Goal: Information Seeking & Learning: Learn about a topic

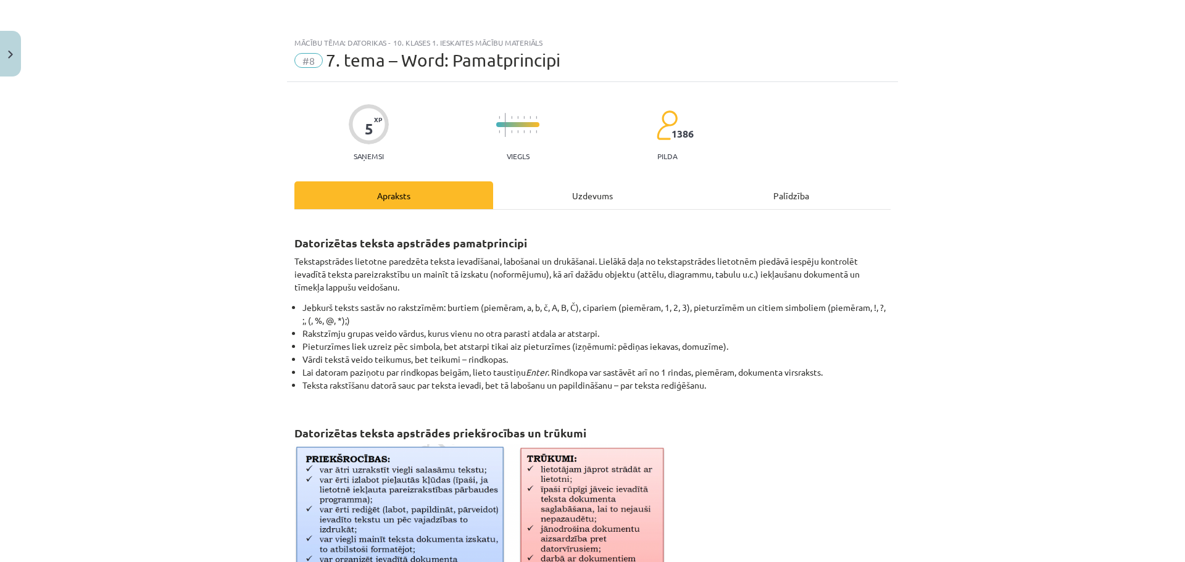
scroll to position [31, 0]
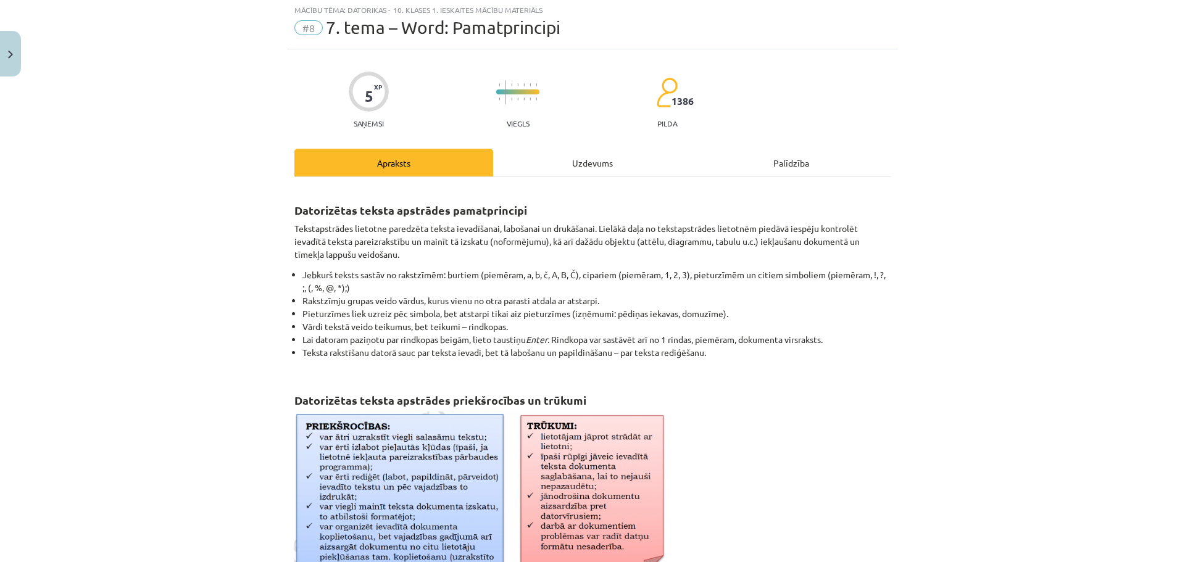
click at [569, 154] on div "Uzdevums" at bounding box center [592, 163] width 199 height 28
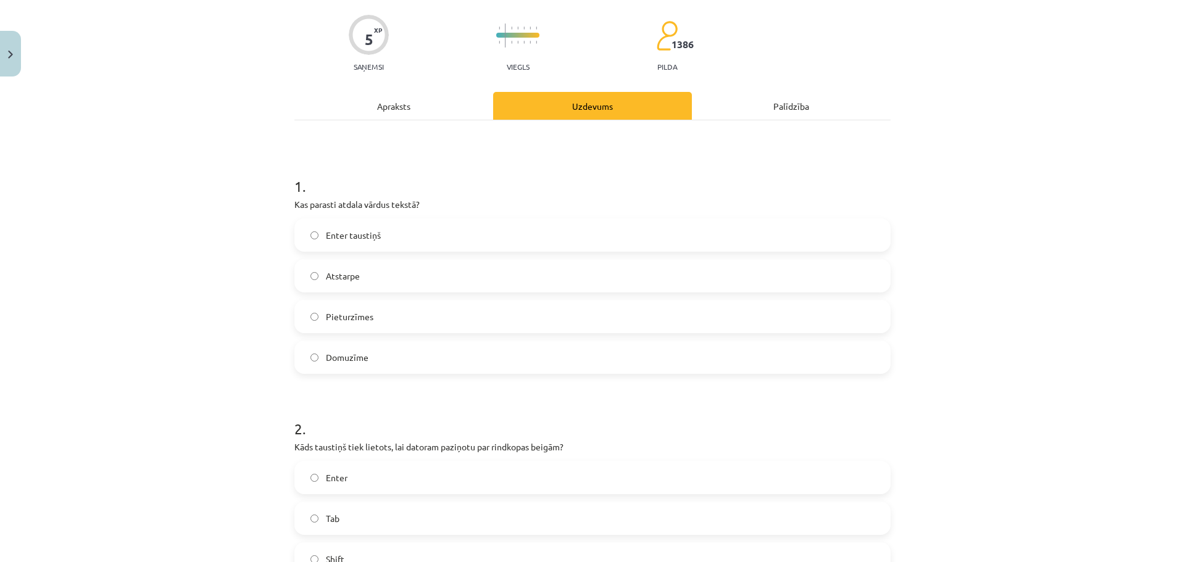
scroll to position [93, 0]
click at [349, 276] on span "Atstarpe" at bounding box center [343, 273] width 34 height 13
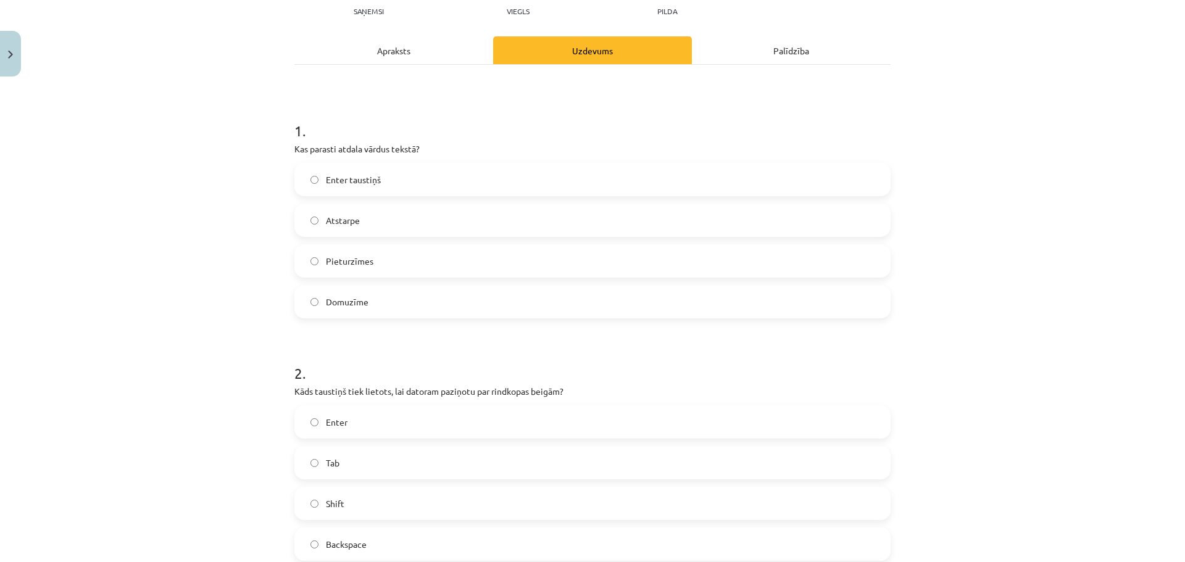
scroll to position [31, 0]
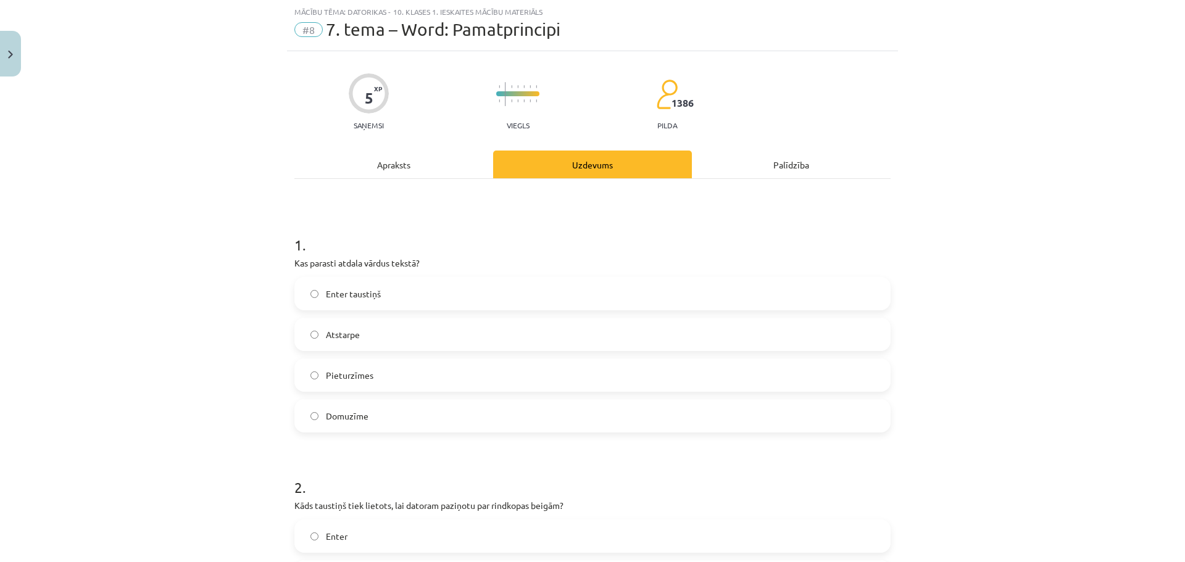
click at [396, 172] on div "Apraksts" at bounding box center [393, 165] width 199 height 28
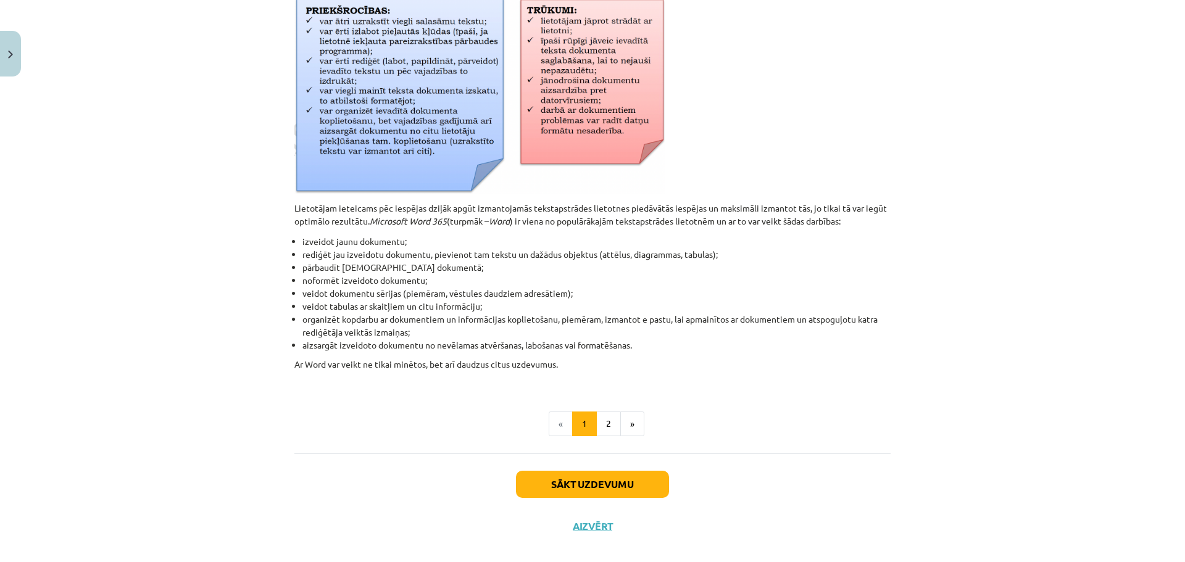
scroll to position [463, 0]
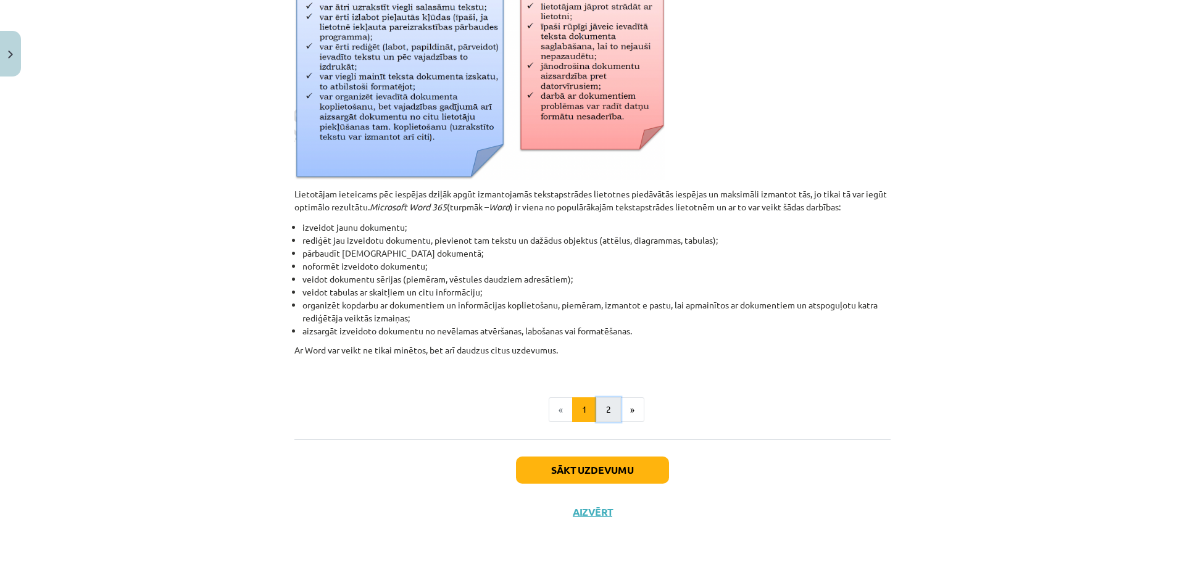
click at [597, 405] on button "2" at bounding box center [608, 409] width 25 height 25
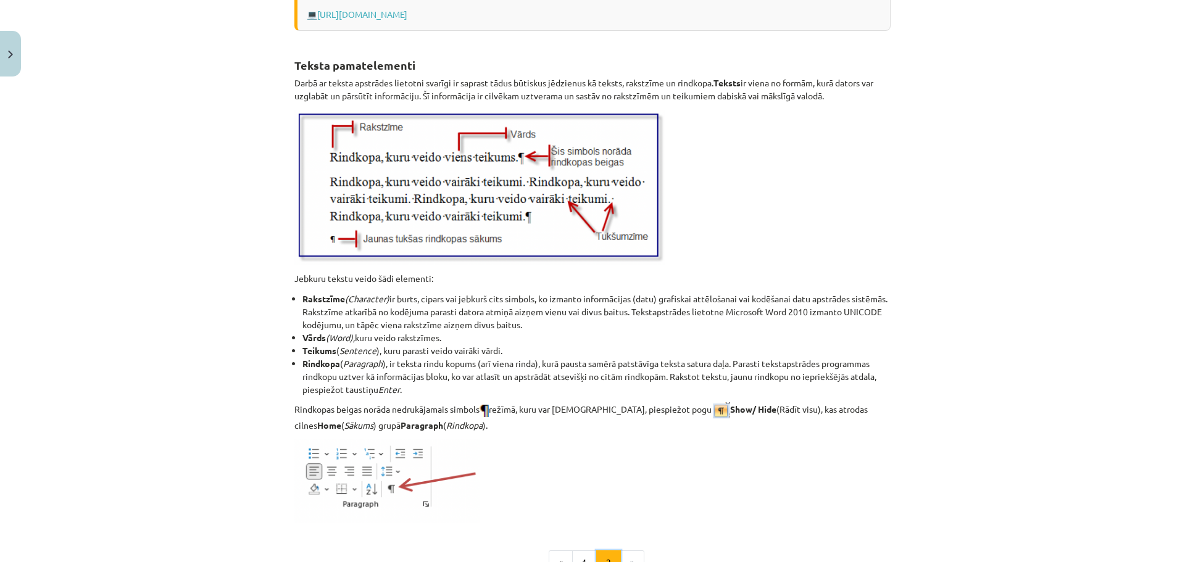
scroll to position [1332, 0]
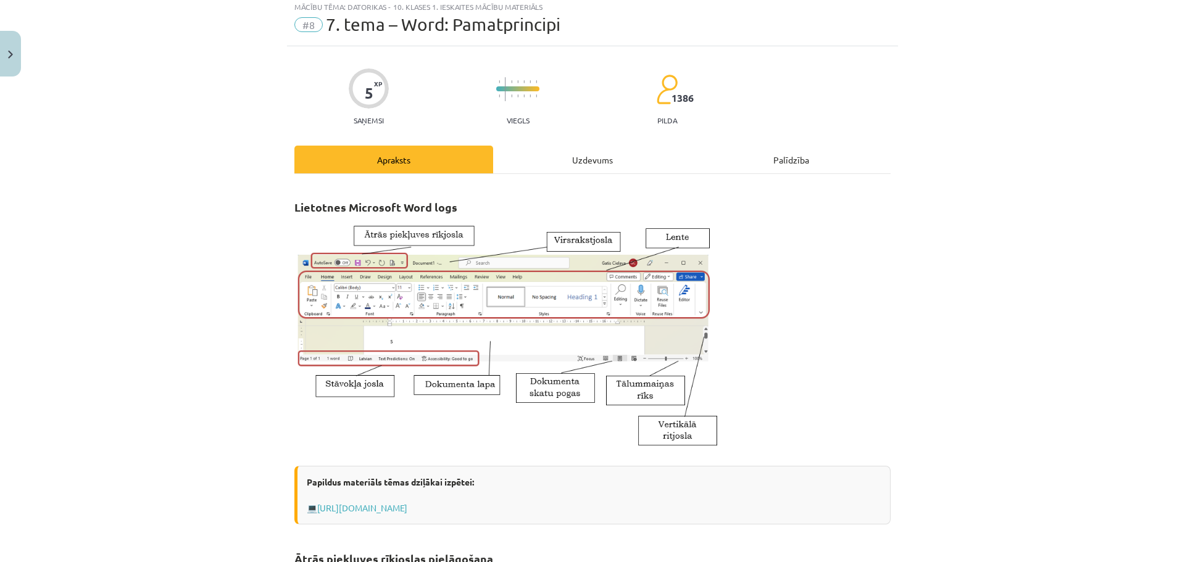
click at [562, 157] on div "Uzdevums" at bounding box center [592, 160] width 199 height 28
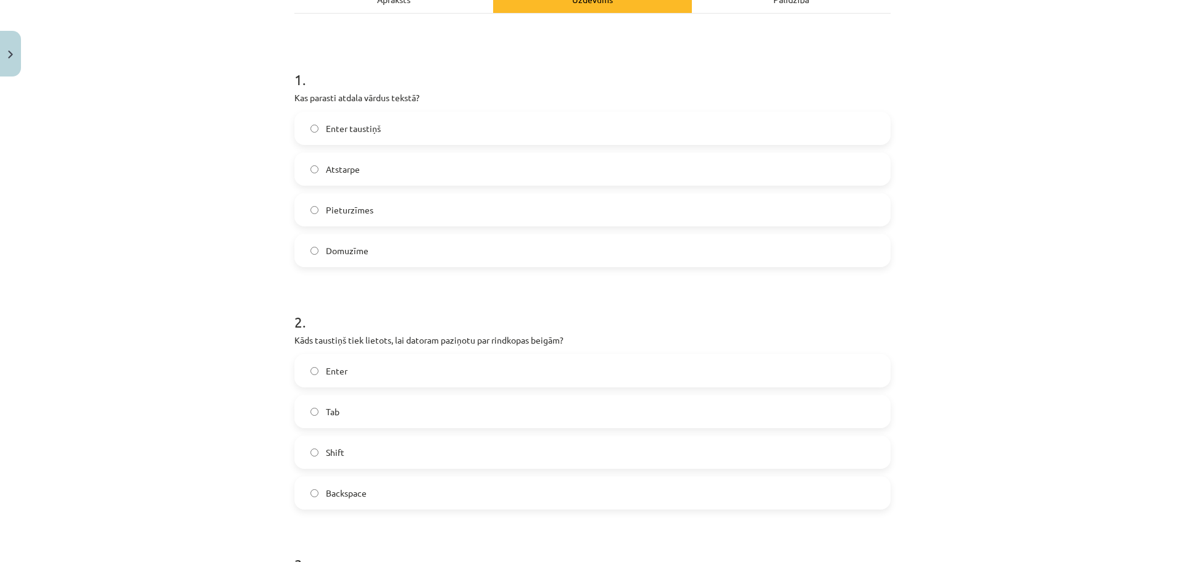
scroll to position [278, 0]
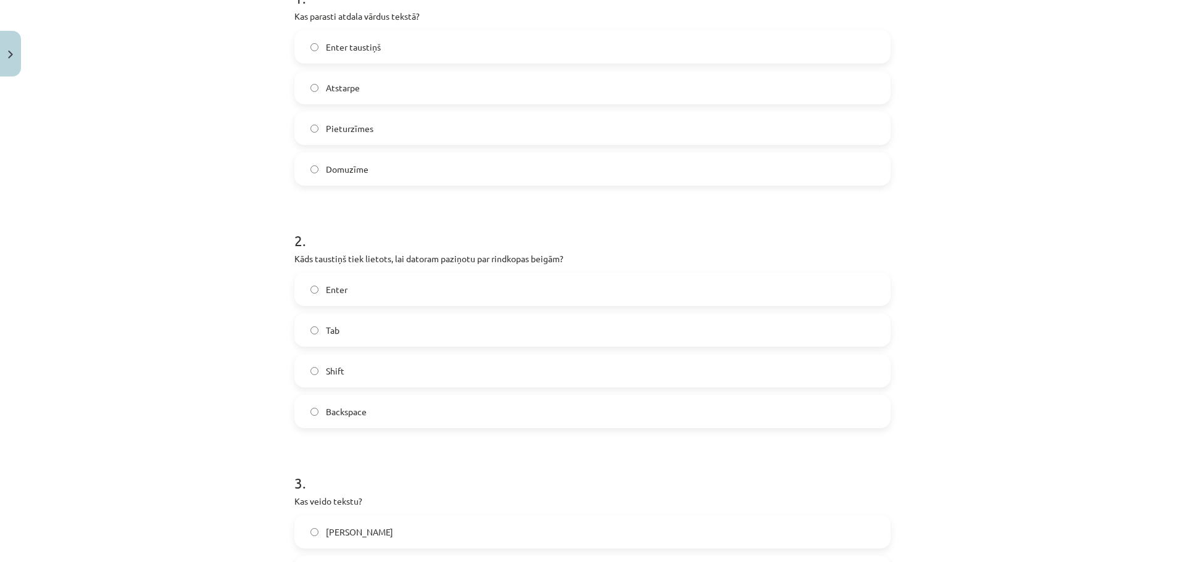
click at [326, 290] on span "Enter" at bounding box center [337, 289] width 22 height 13
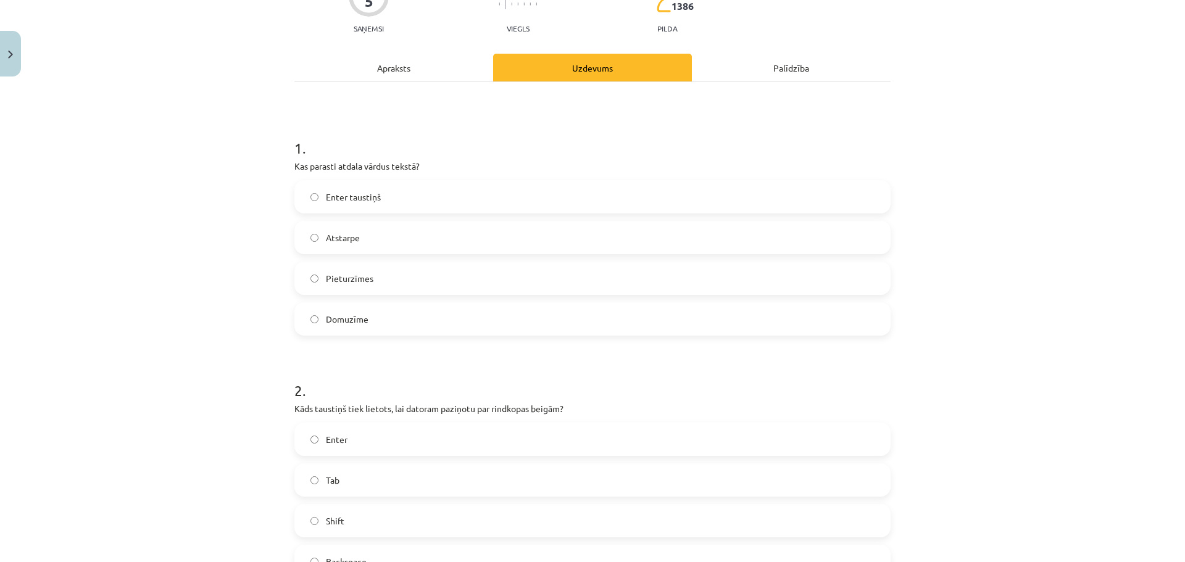
scroll to position [93, 0]
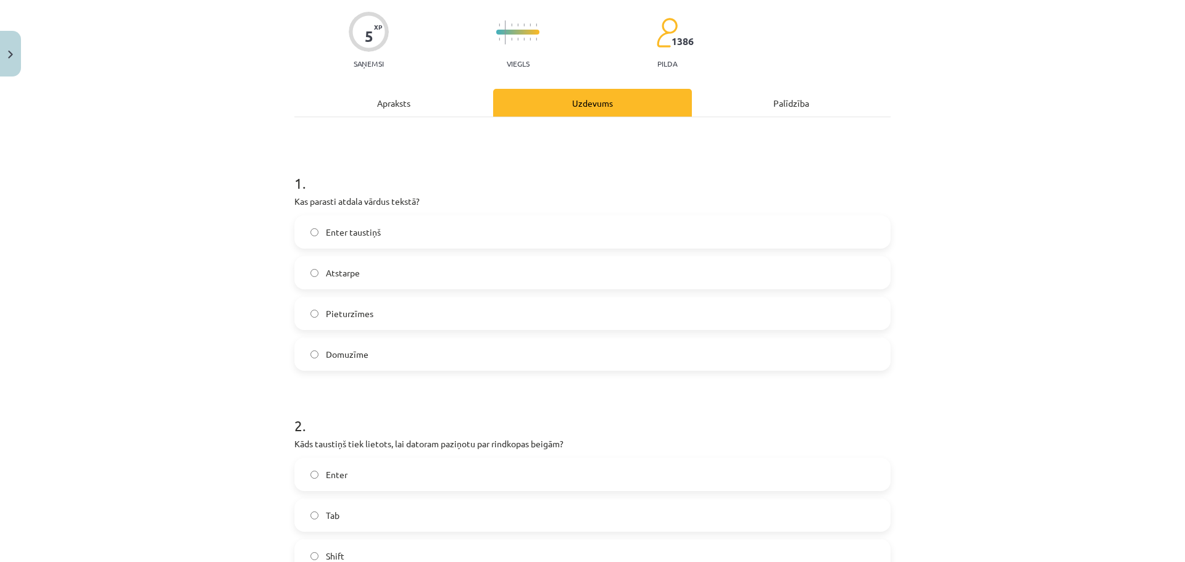
click at [398, 107] on div "Apraksts" at bounding box center [393, 103] width 199 height 28
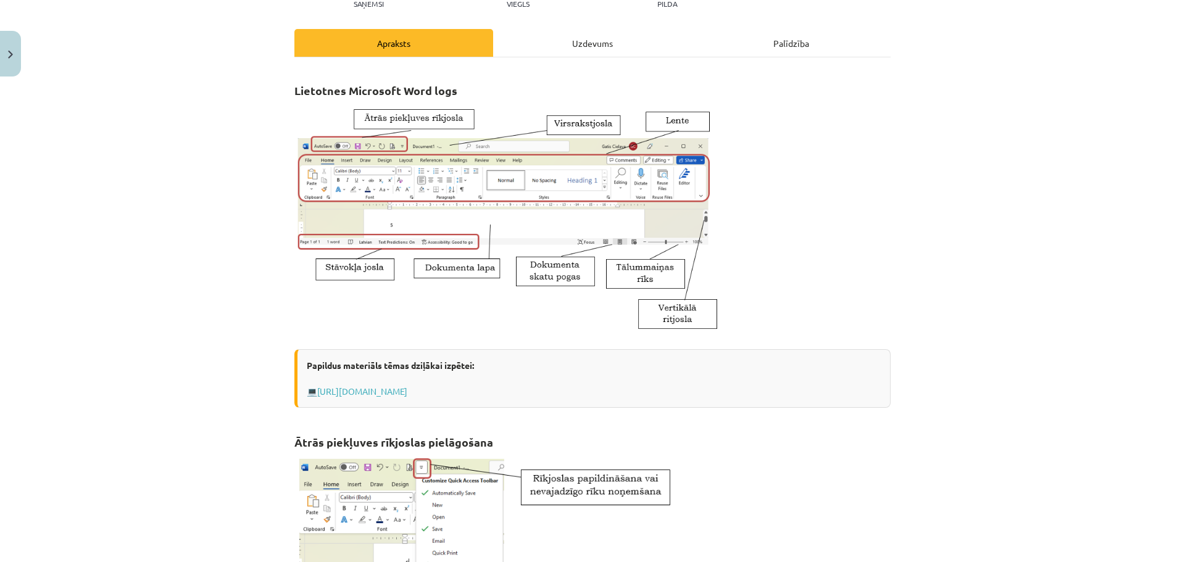
scroll to position [0, 0]
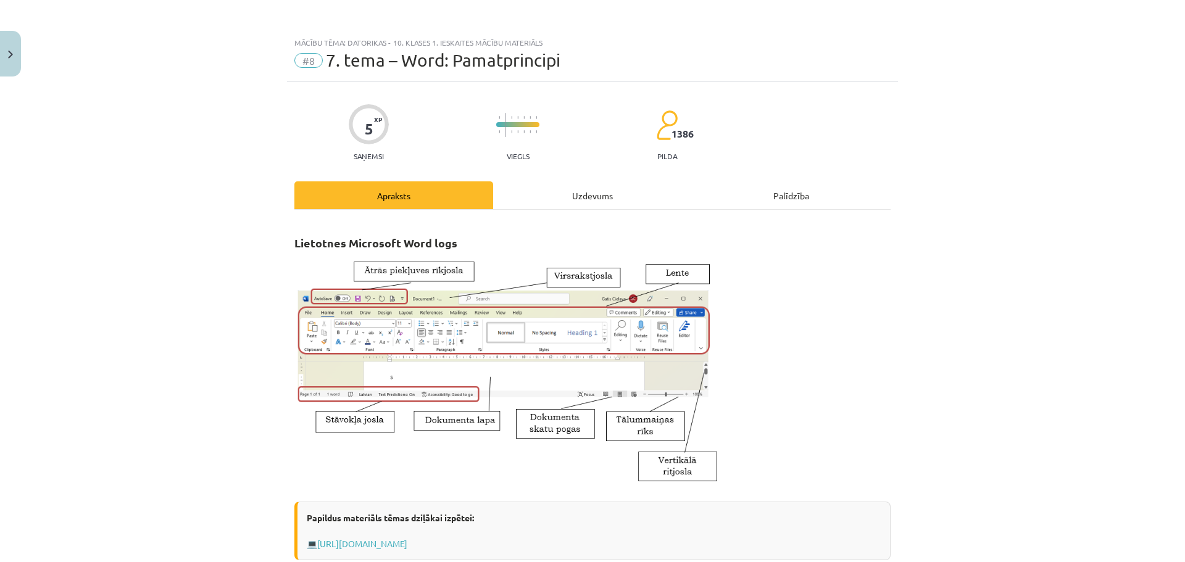
click at [575, 188] on div "Uzdevums" at bounding box center [592, 195] width 199 height 28
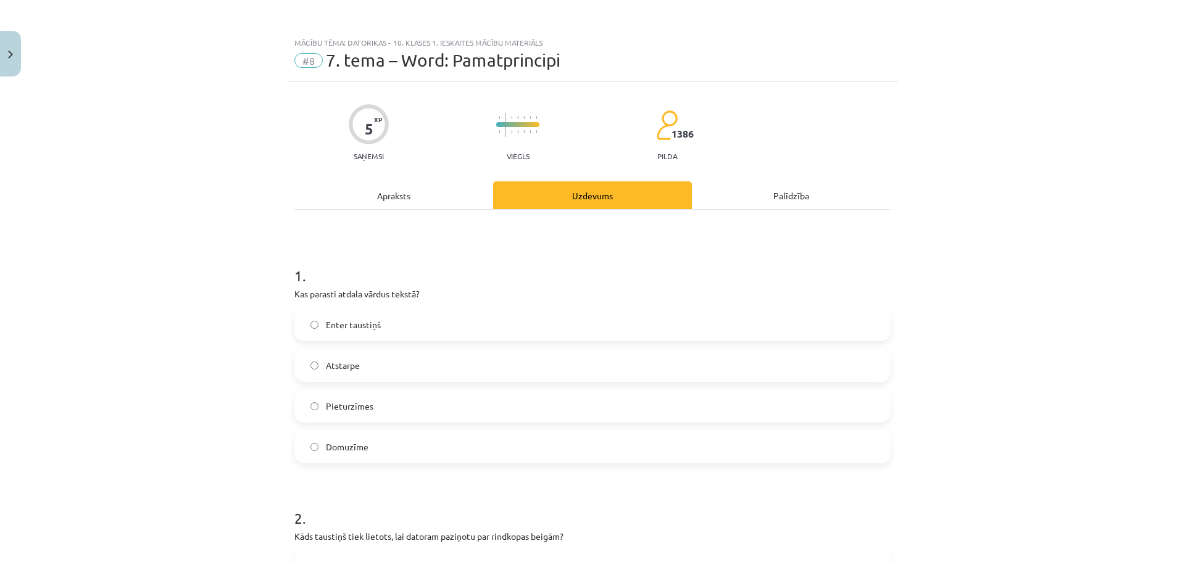
click at [378, 190] on div "Apraksts" at bounding box center [393, 195] width 199 height 28
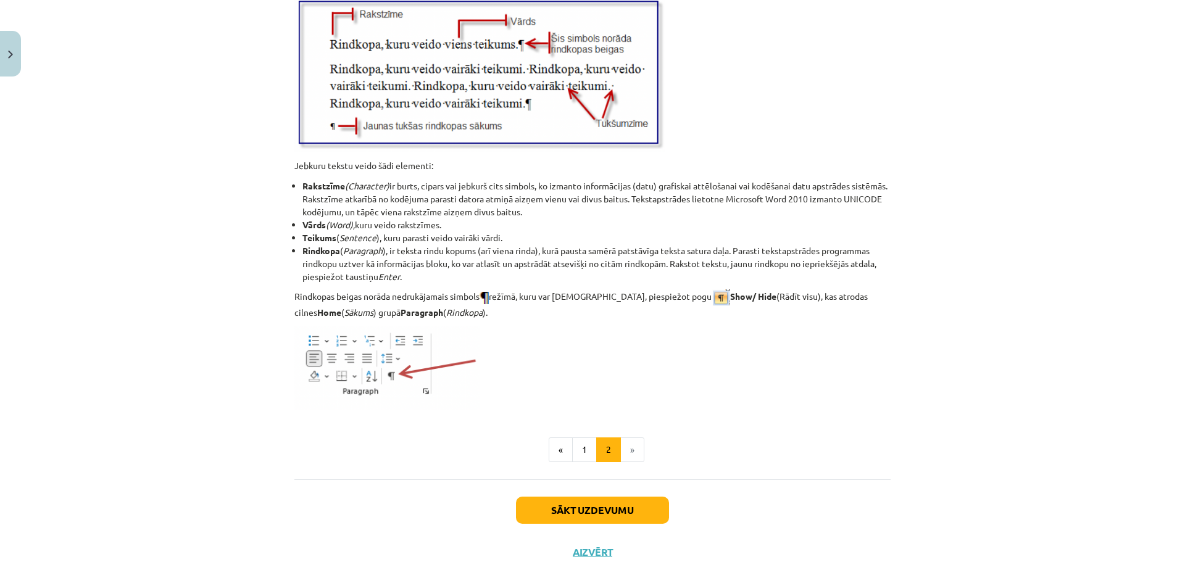
scroll to position [1450, 0]
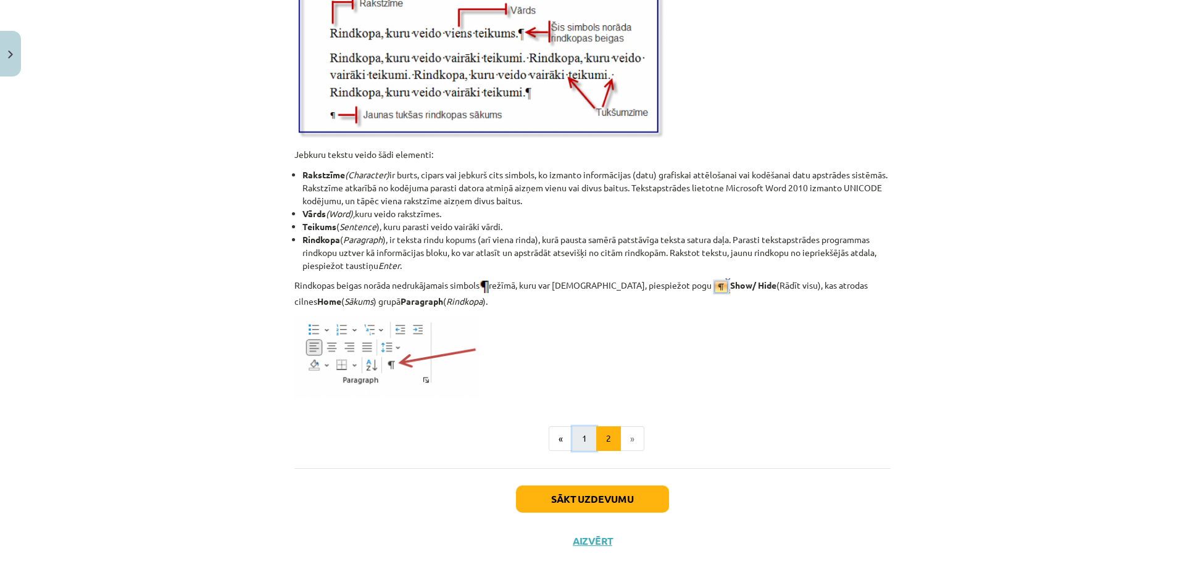
click at [575, 438] on button "1" at bounding box center [584, 438] width 25 height 25
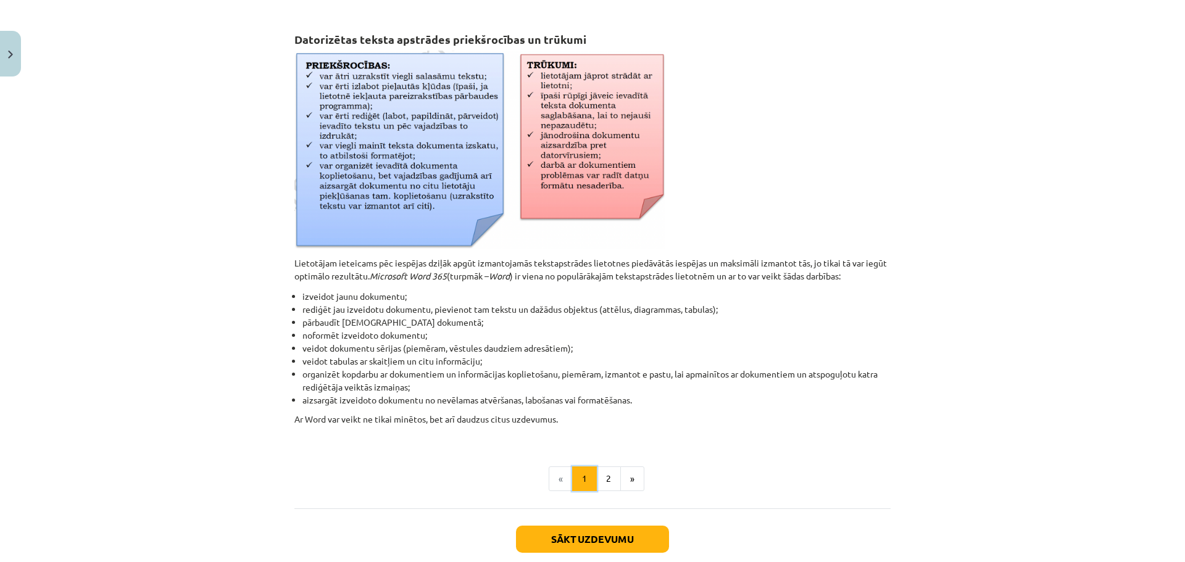
scroll to position [465, 0]
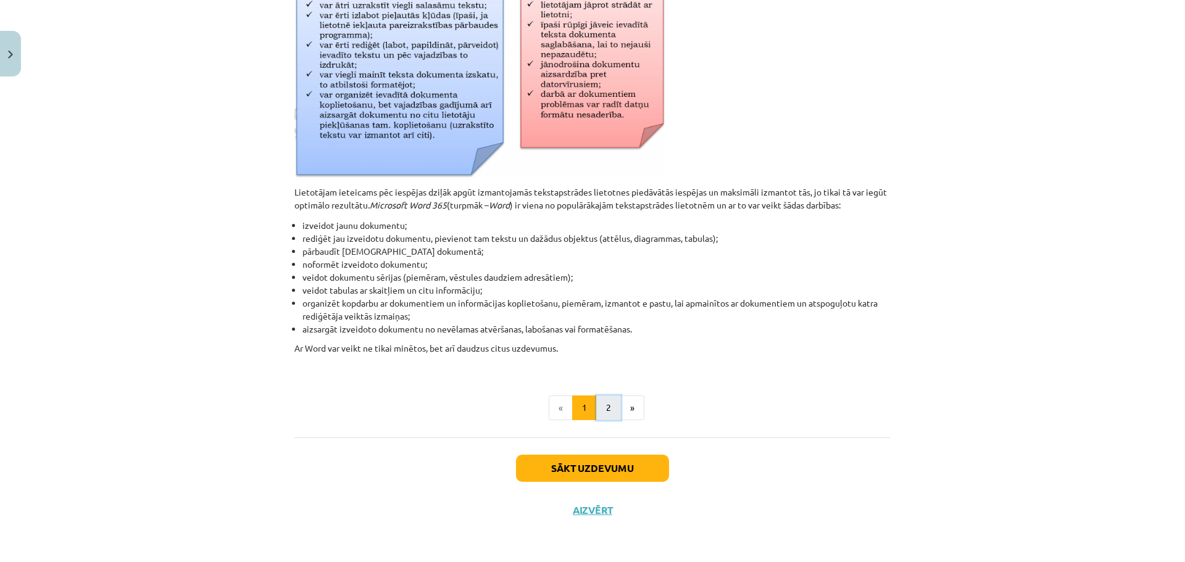
click at [597, 406] on button "2" at bounding box center [608, 408] width 25 height 25
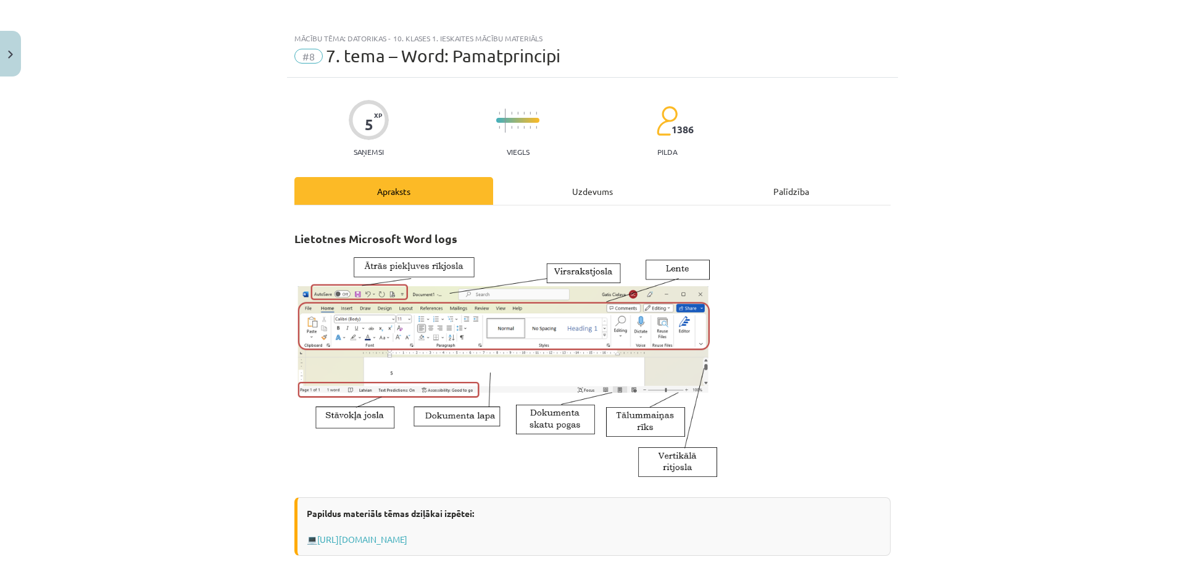
scroll to position [0, 0]
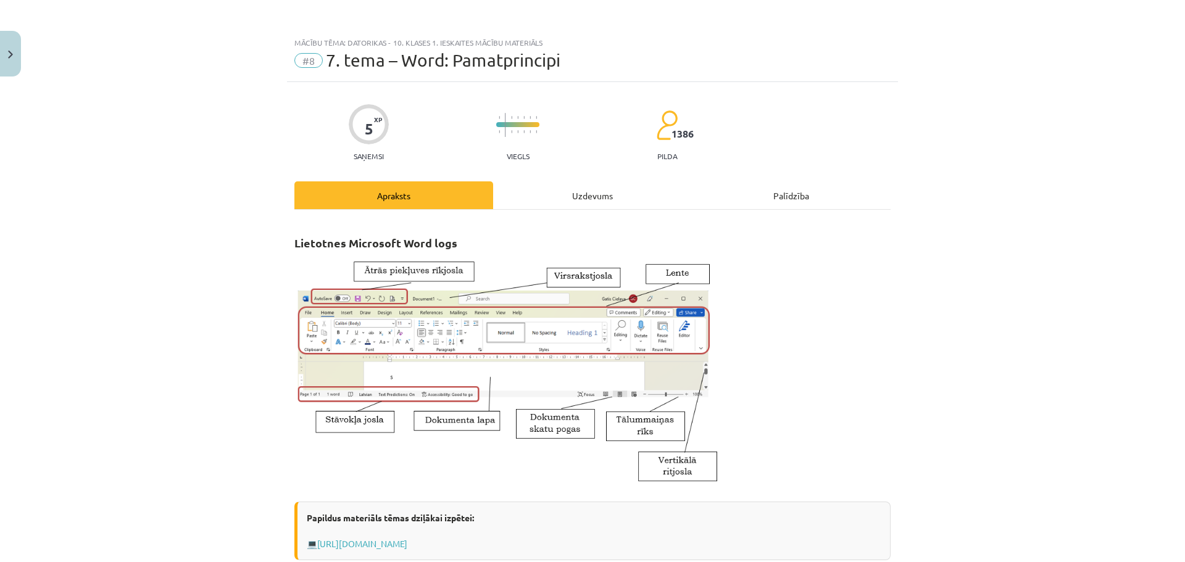
click at [575, 192] on div "Uzdevums" at bounding box center [592, 195] width 199 height 28
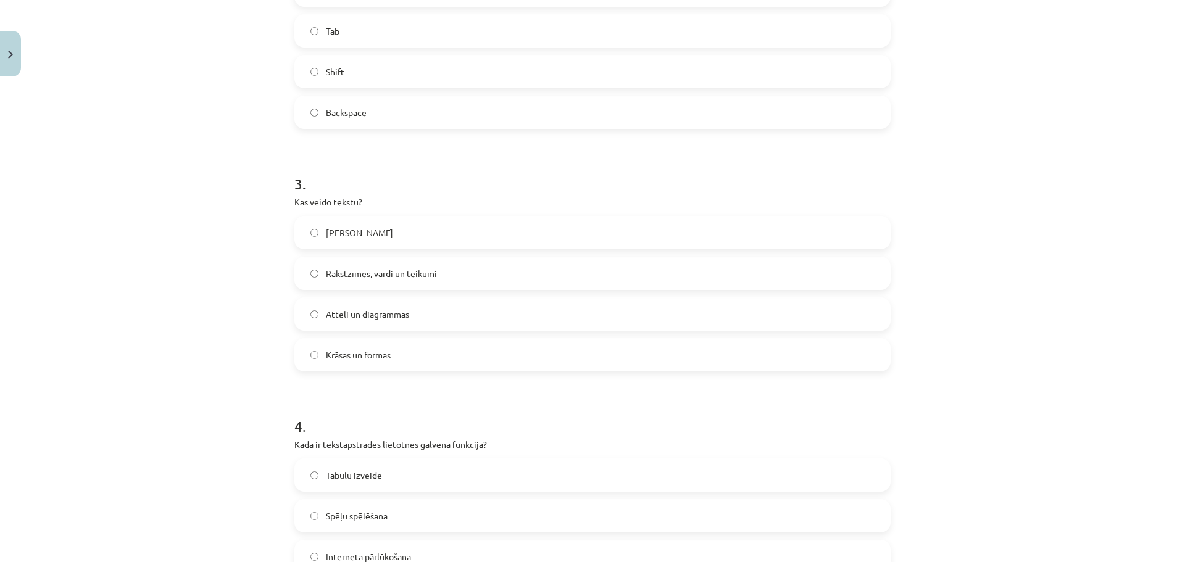
scroll to position [771, 0]
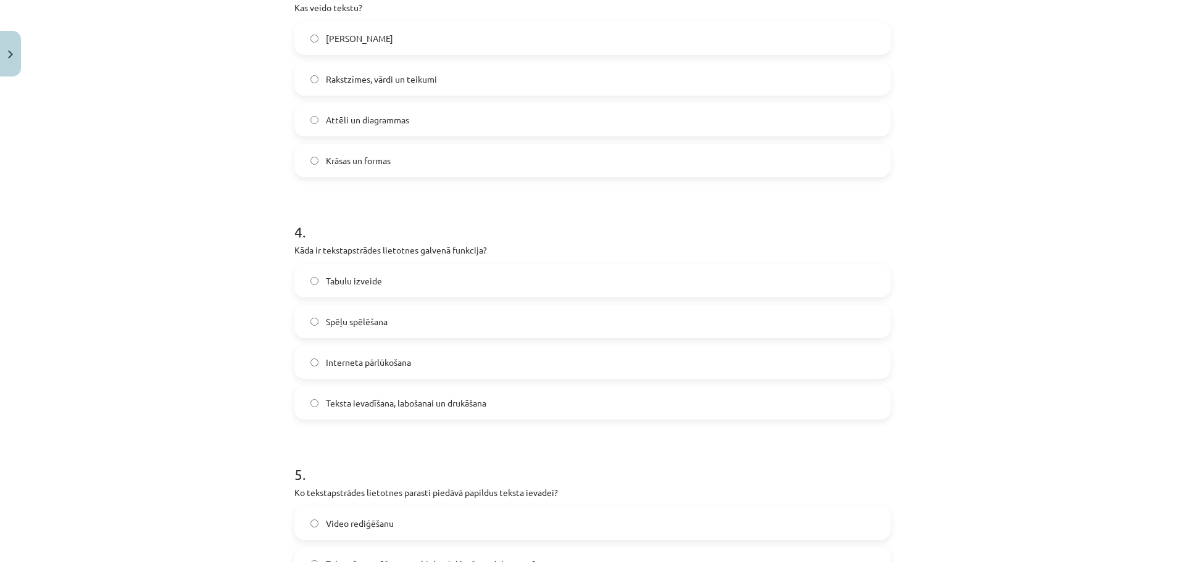
click at [382, 399] on span "Teksta ievadīšana, labošanai un drukāšana" at bounding box center [406, 403] width 160 height 13
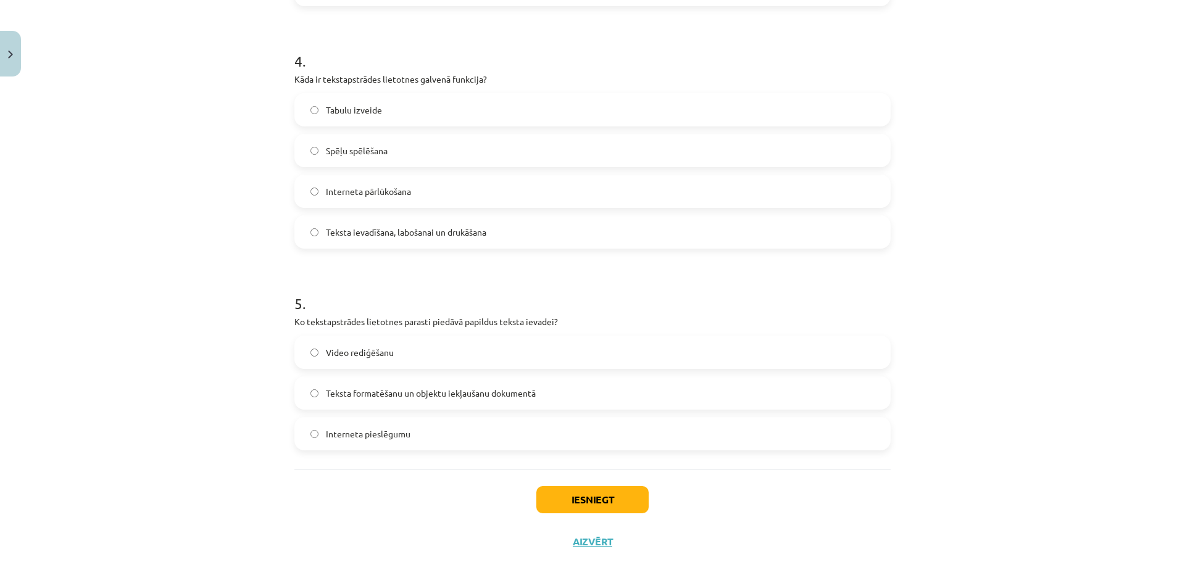
scroll to position [957, 0]
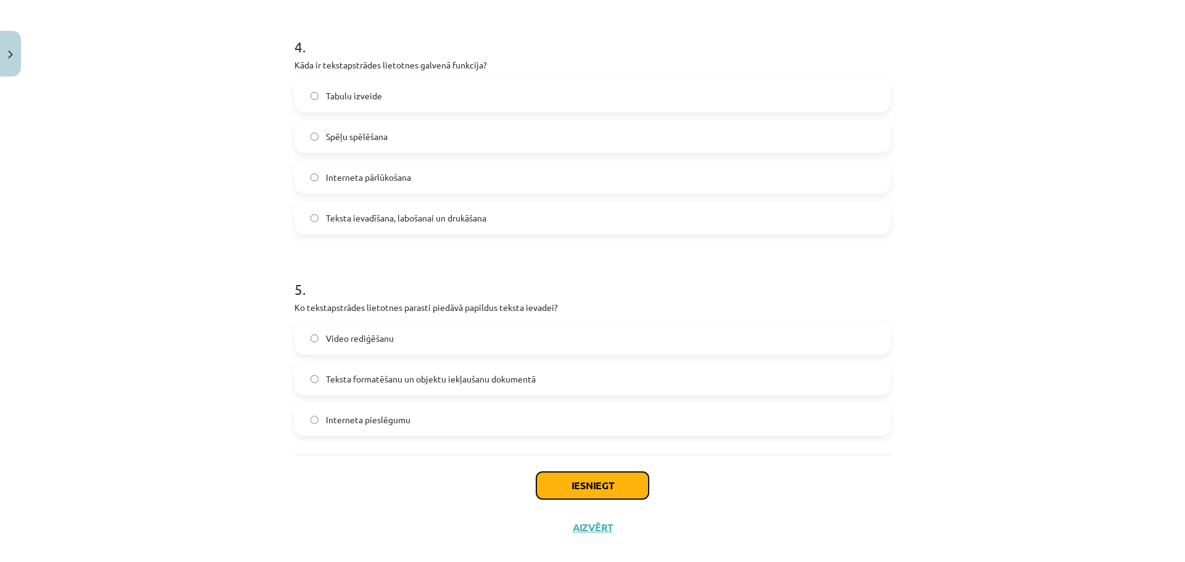
click at [552, 478] on button "Iesniegt" at bounding box center [592, 485] width 112 height 27
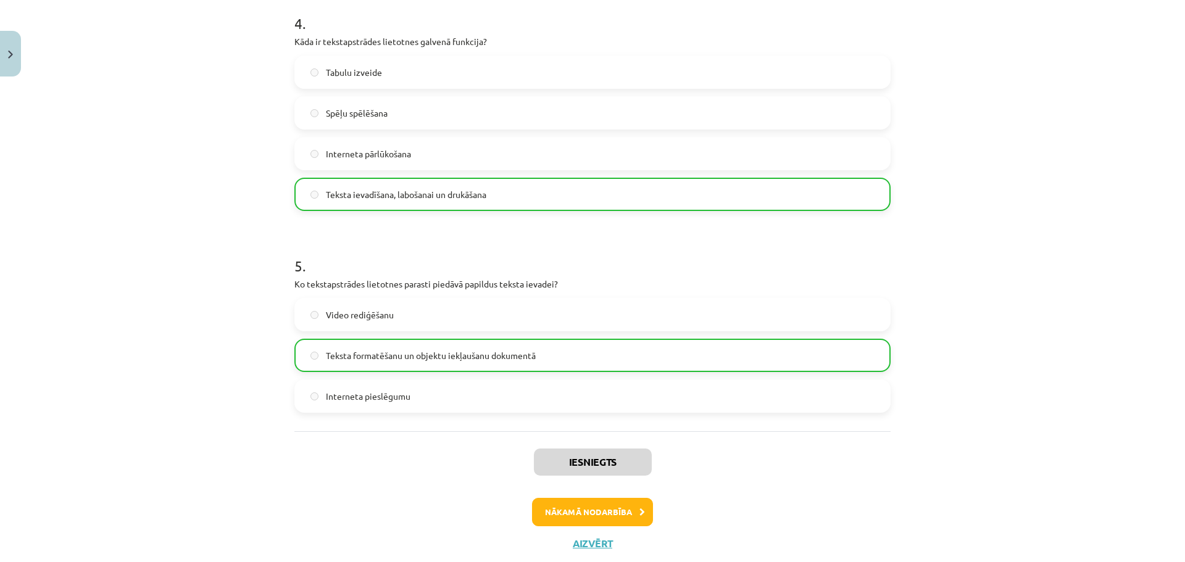
scroll to position [1013, 0]
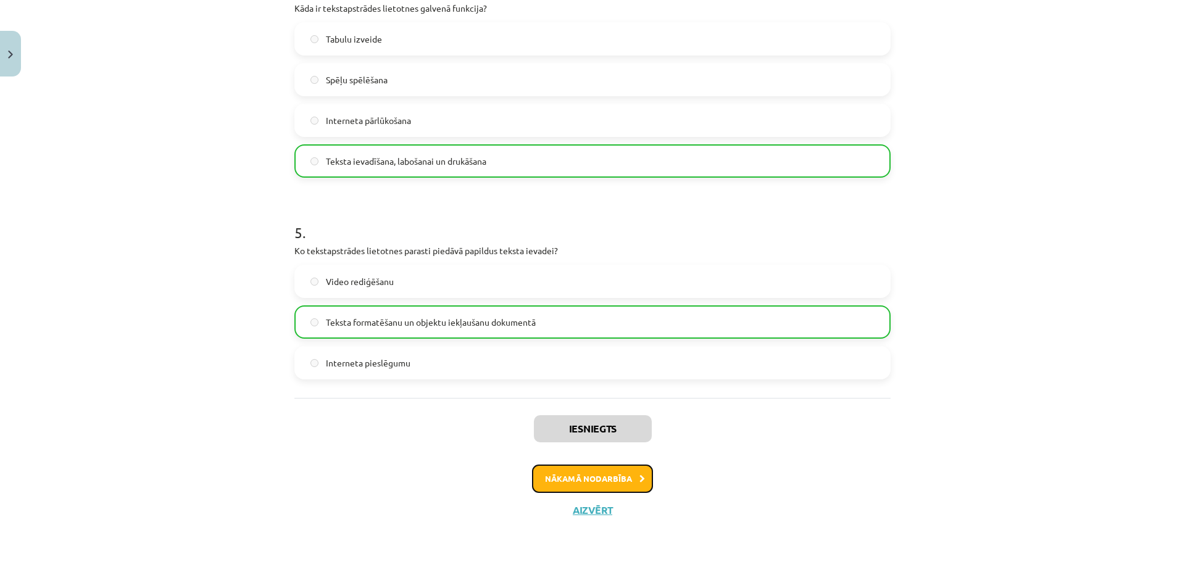
click at [554, 483] on button "Nākamā nodarbība" at bounding box center [592, 479] width 121 height 28
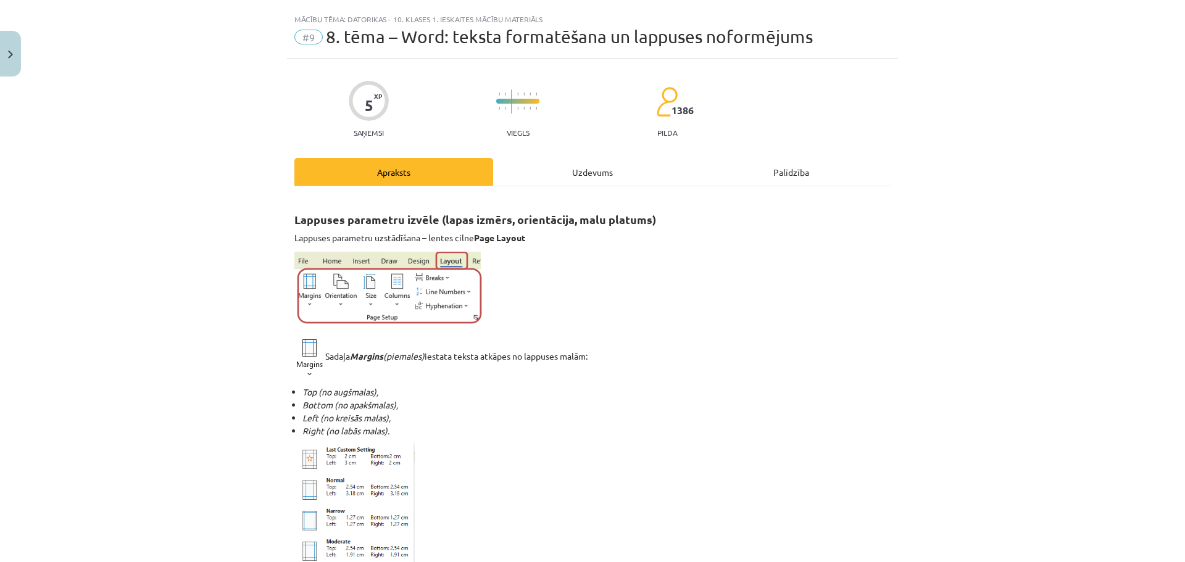
scroll to position [0, 0]
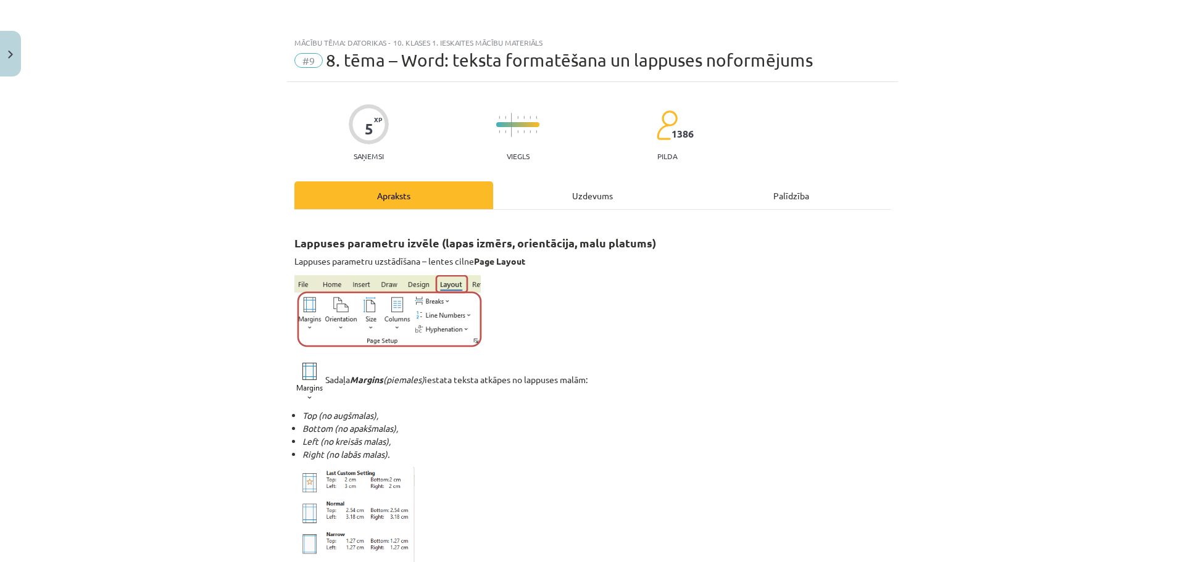
click at [576, 202] on div "Uzdevums" at bounding box center [592, 195] width 199 height 28
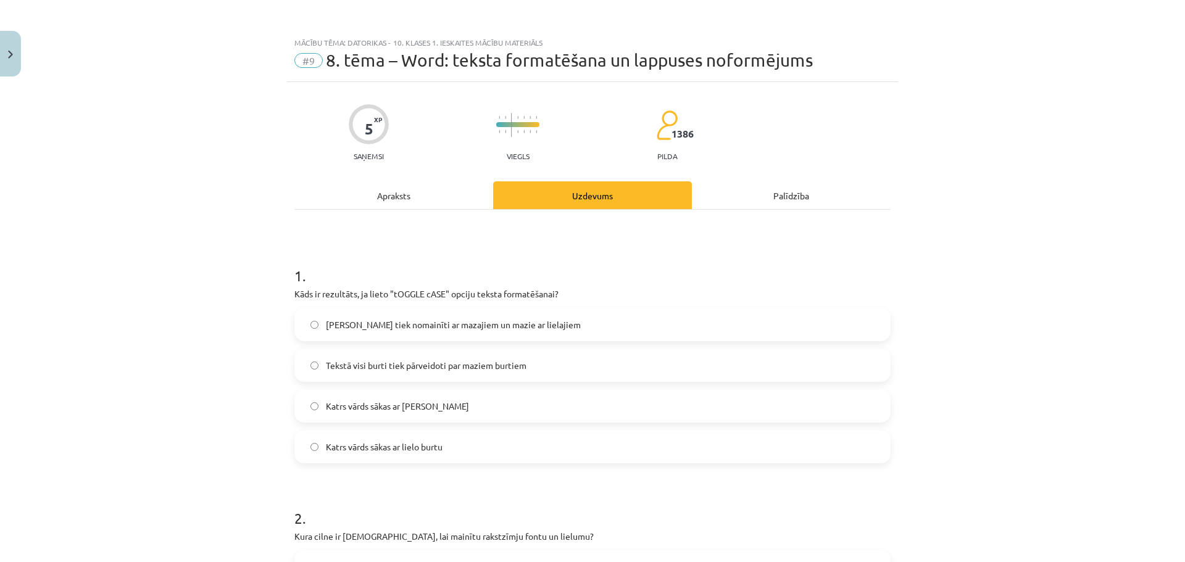
click at [389, 196] on div "Apraksts" at bounding box center [393, 195] width 199 height 28
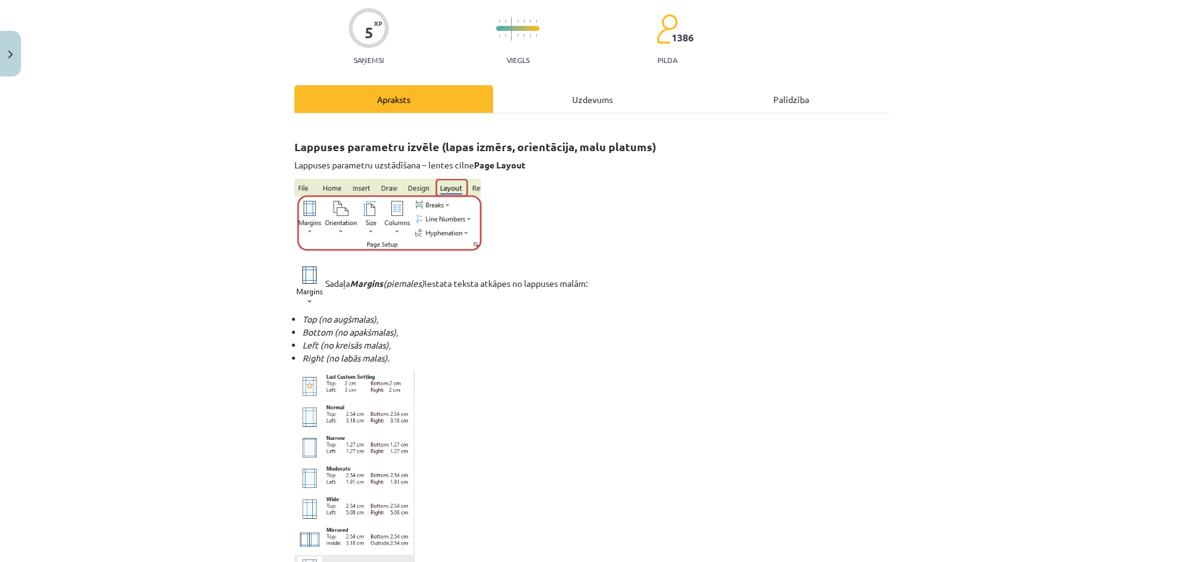
scroll to position [93, 0]
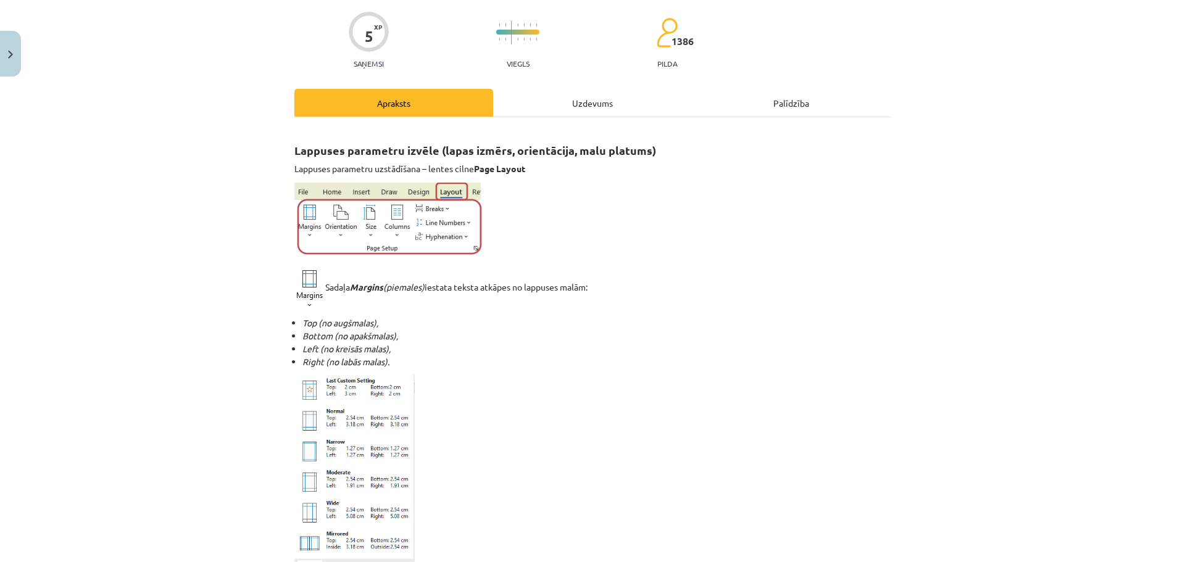
click at [580, 109] on div "Uzdevums" at bounding box center [592, 103] width 199 height 28
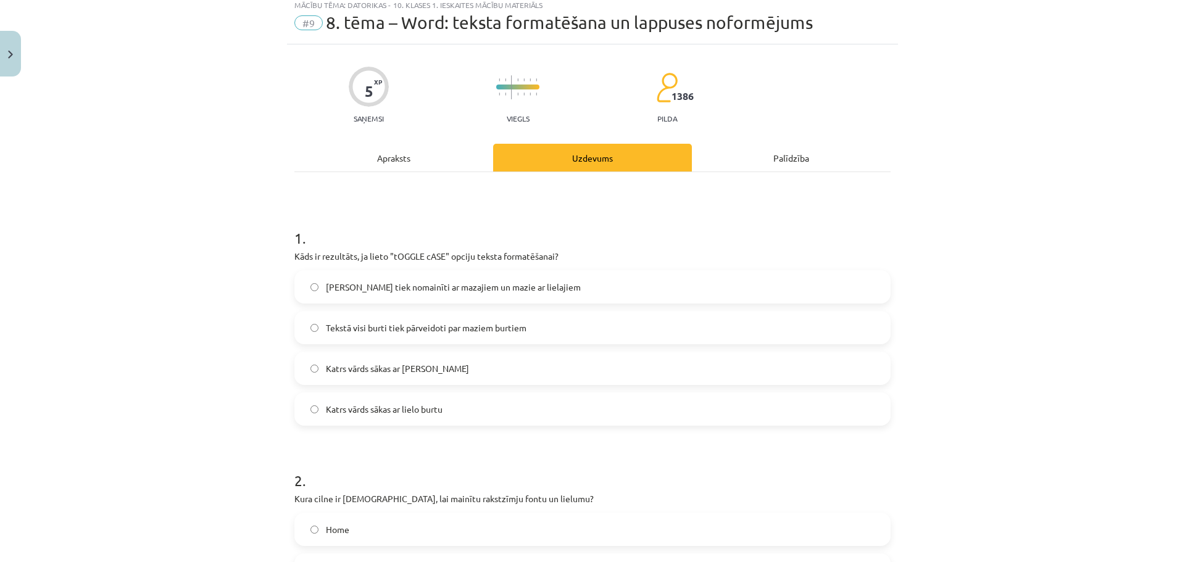
scroll to position [31, 0]
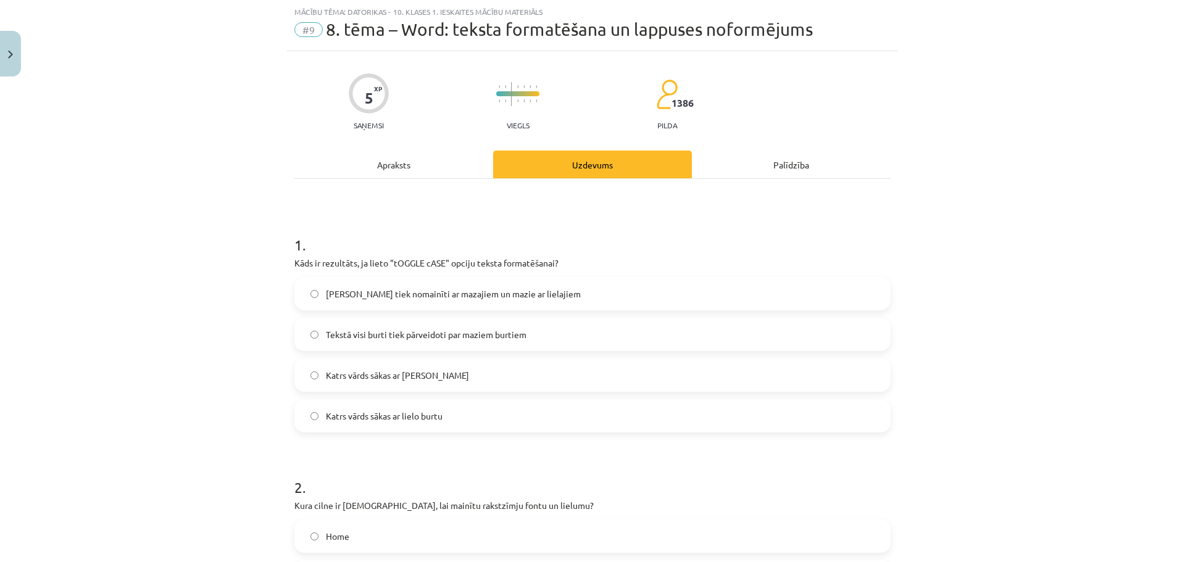
click at [309, 299] on label "Lielie burti tiek nomainīti ar mazajiem un mazie ar lielajiem" at bounding box center [593, 293] width 594 height 31
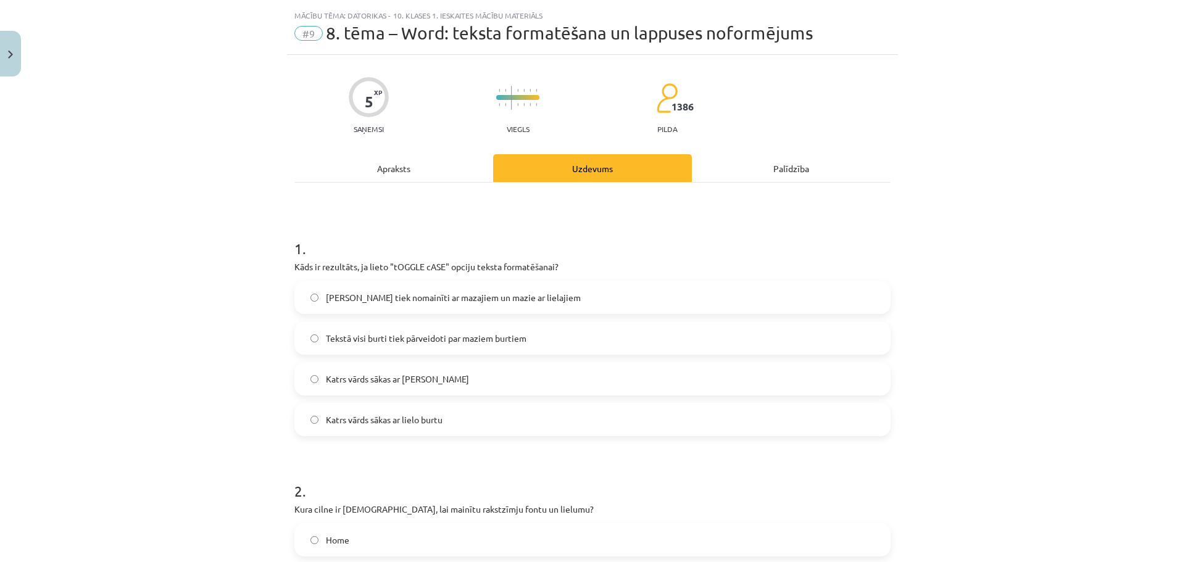
scroll to position [0, 0]
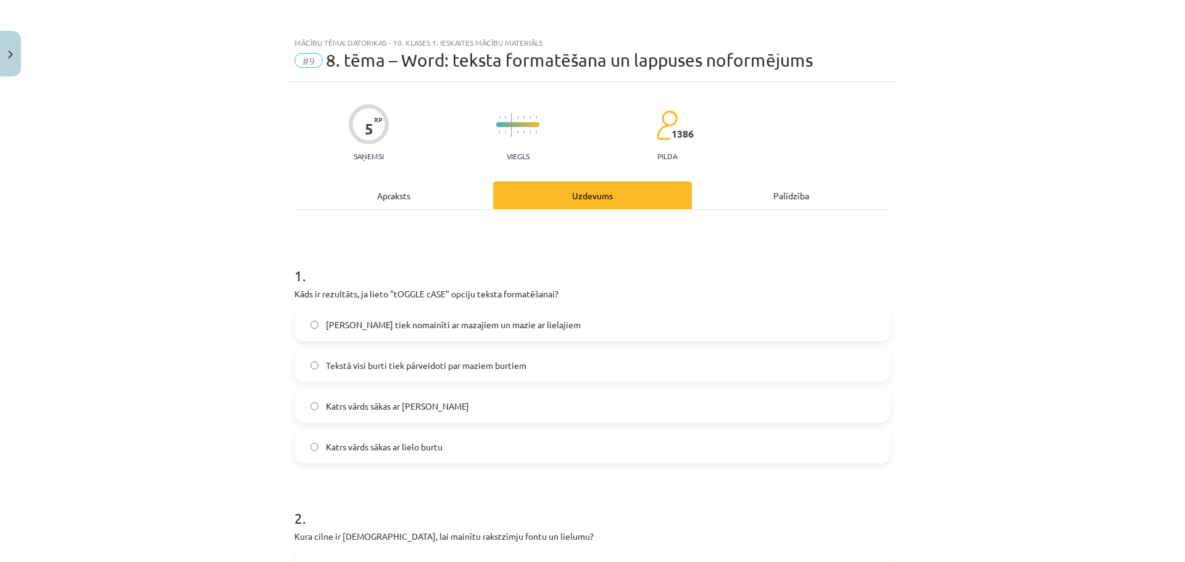
click at [394, 193] on div "Apraksts" at bounding box center [393, 195] width 199 height 28
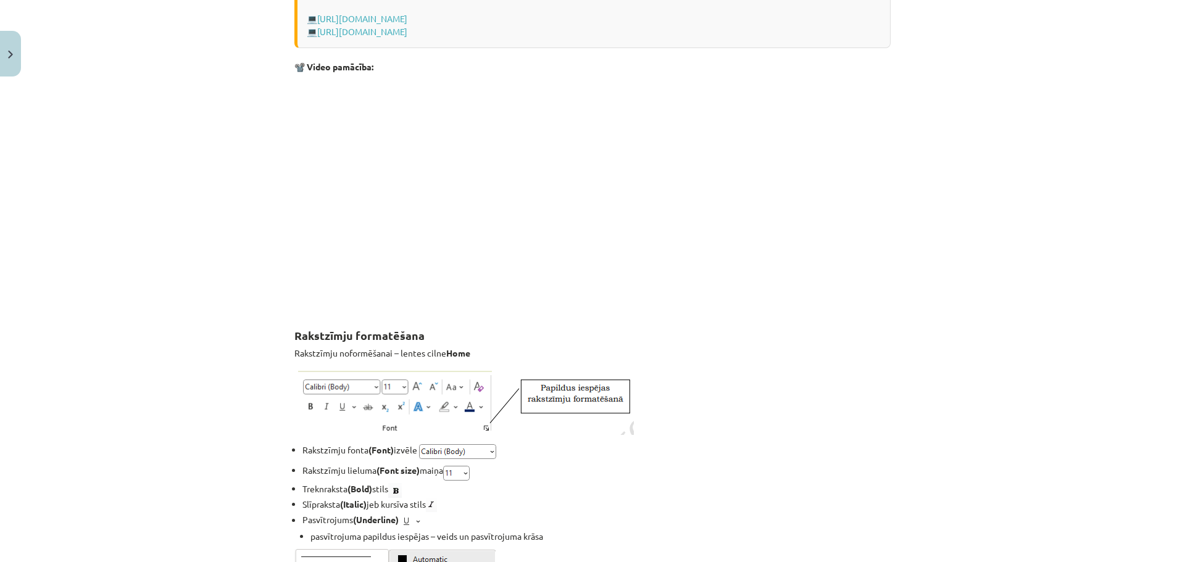
scroll to position [1080, 0]
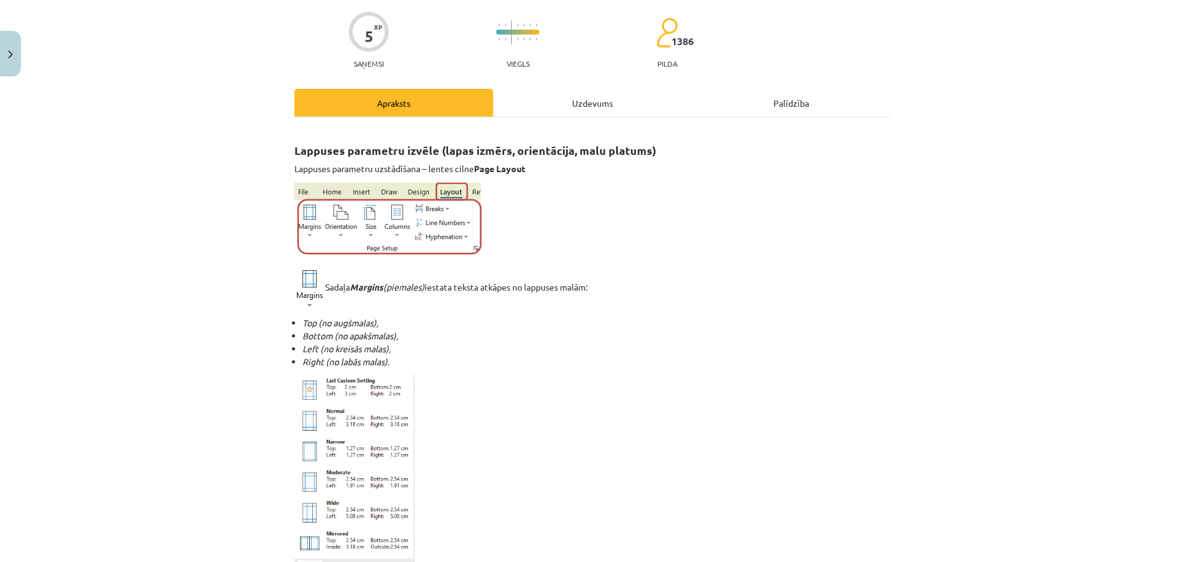
click at [584, 109] on div "Uzdevums" at bounding box center [592, 103] width 199 height 28
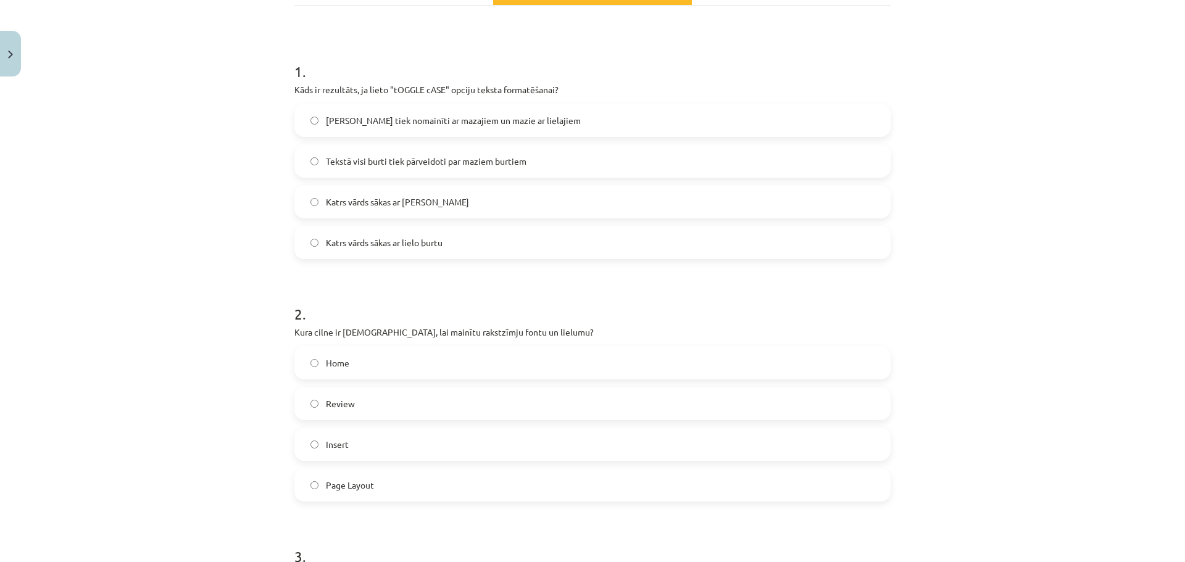
scroll to position [278, 0]
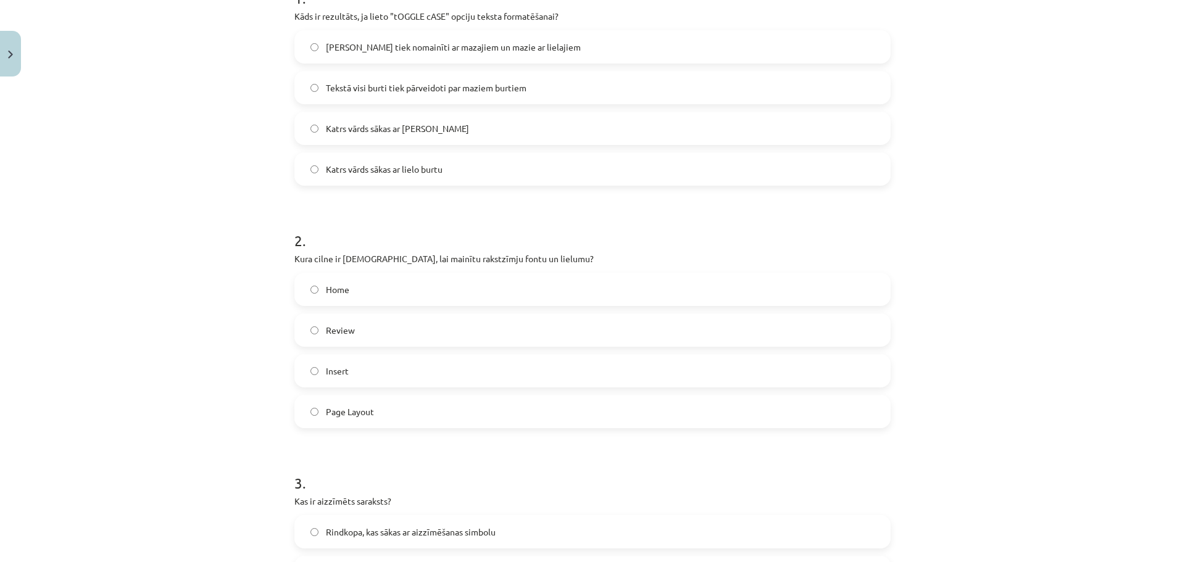
click at [326, 288] on span "Home" at bounding box center [337, 289] width 23 height 13
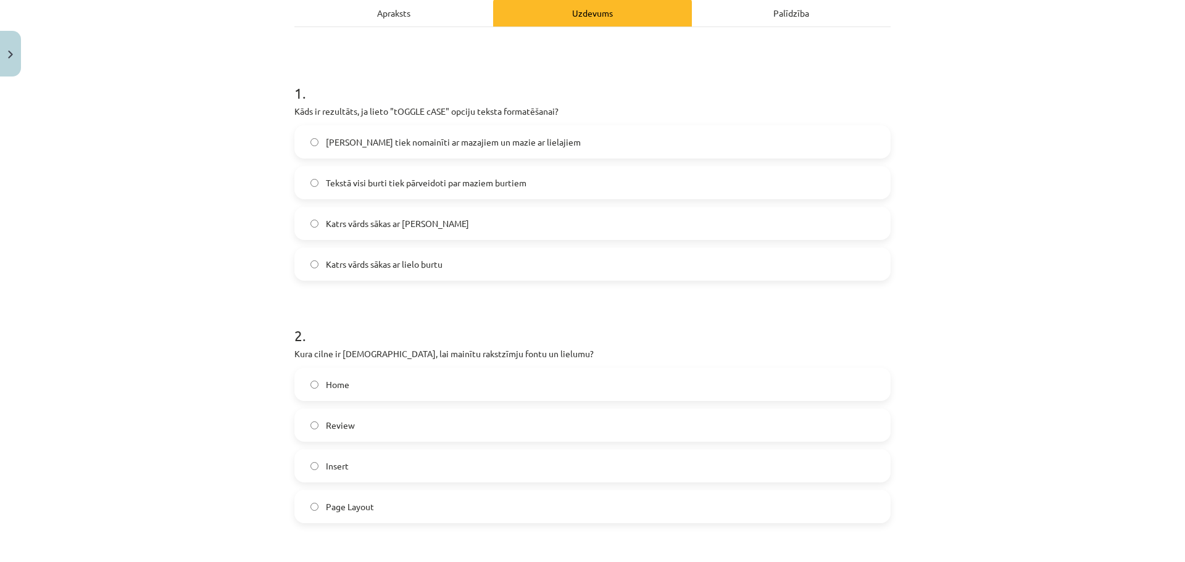
scroll to position [93, 0]
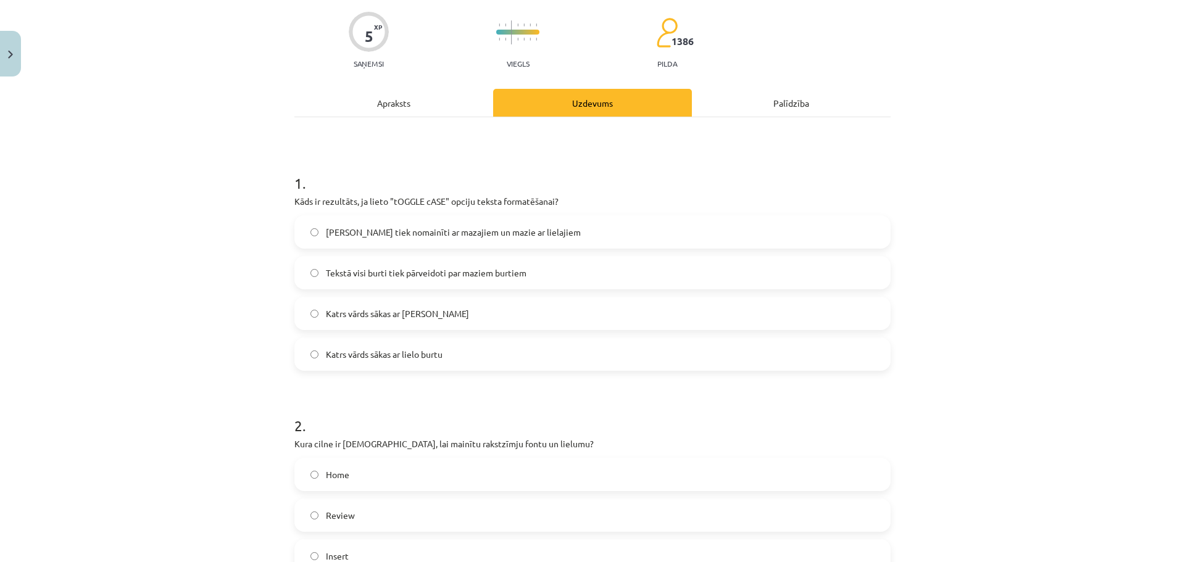
click at [396, 106] on div "Apraksts" at bounding box center [393, 103] width 199 height 28
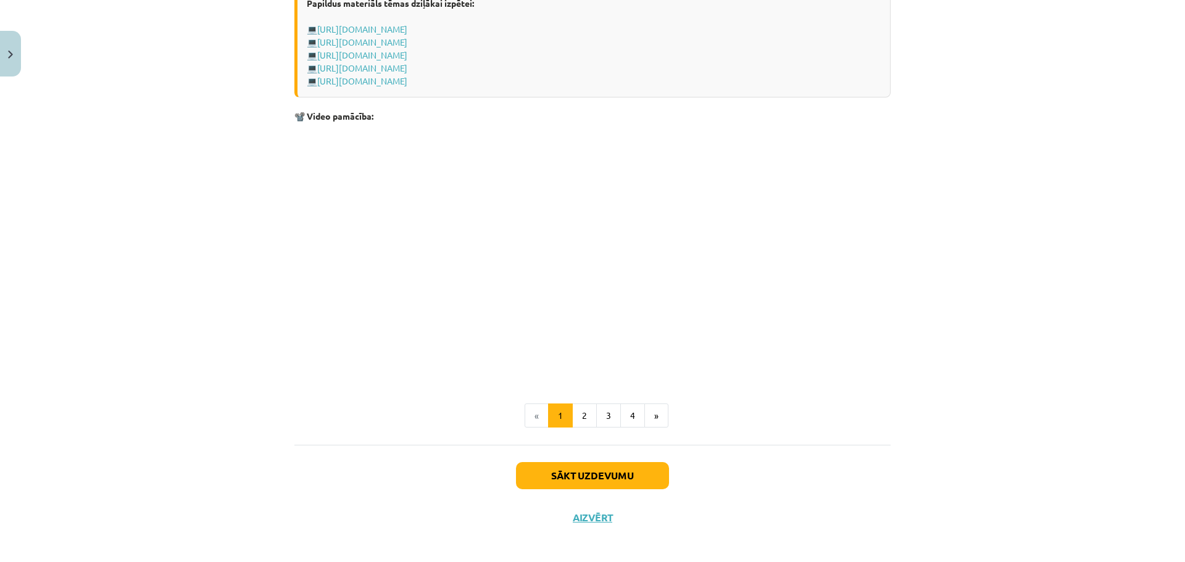
scroll to position [2361, 0]
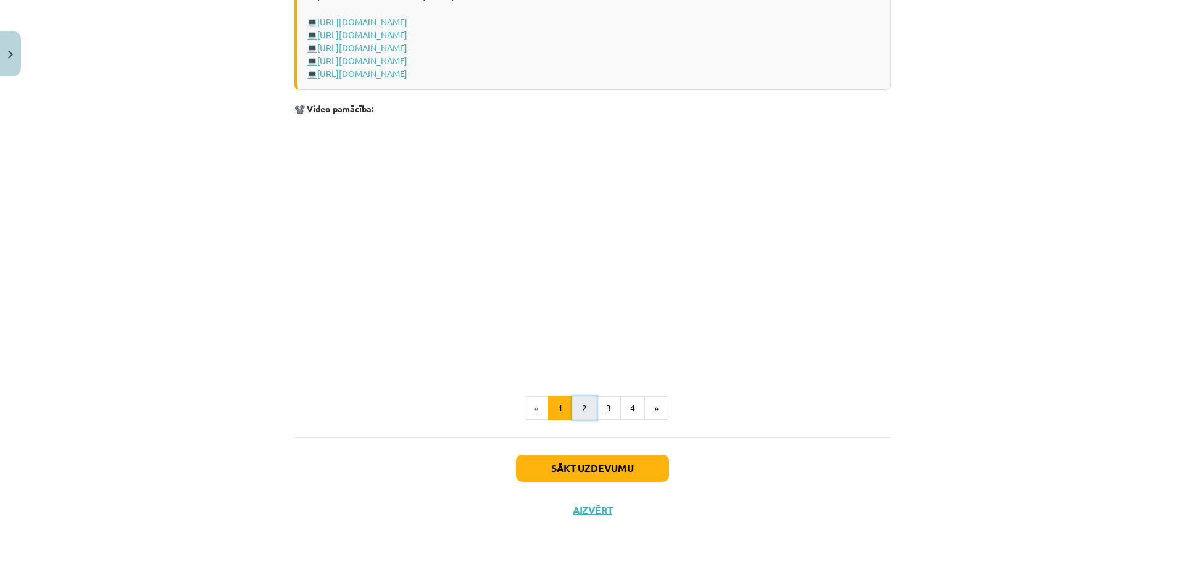
click at [572, 399] on button "2" at bounding box center [584, 408] width 25 height 25
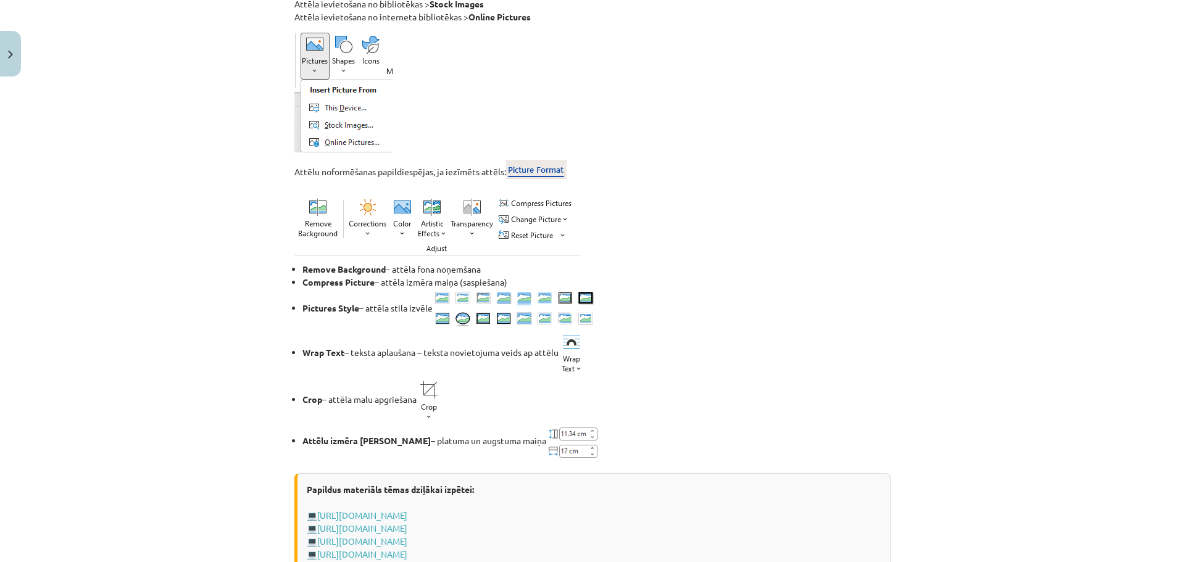
scroll to position [1332, 0]
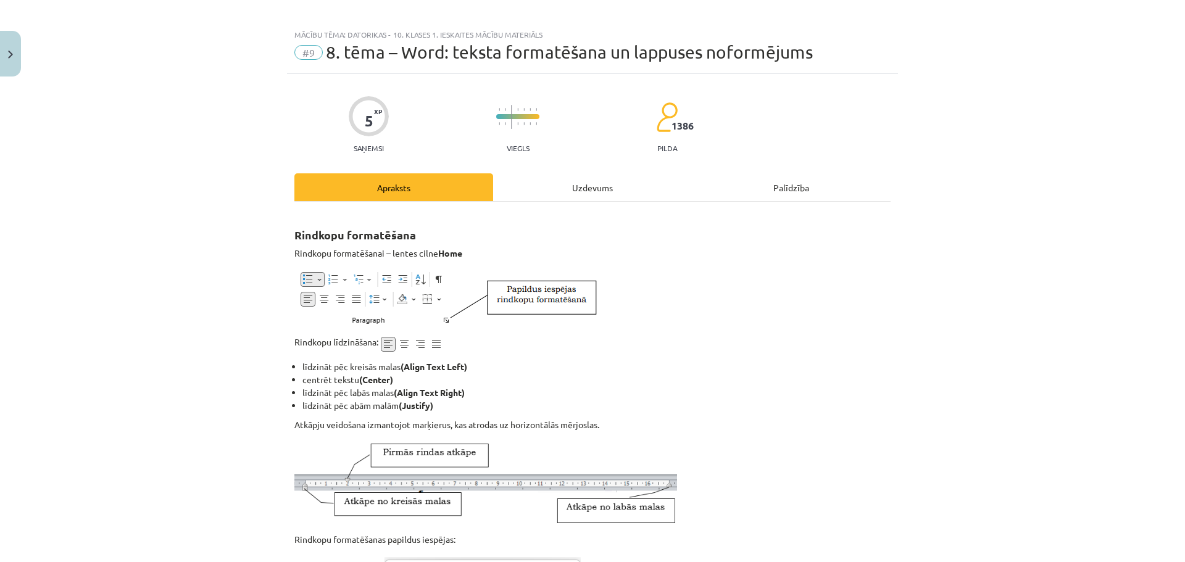
click at [580, 194] on div "Uzdevums" at bounding box center [592, 187] width 199 height 28
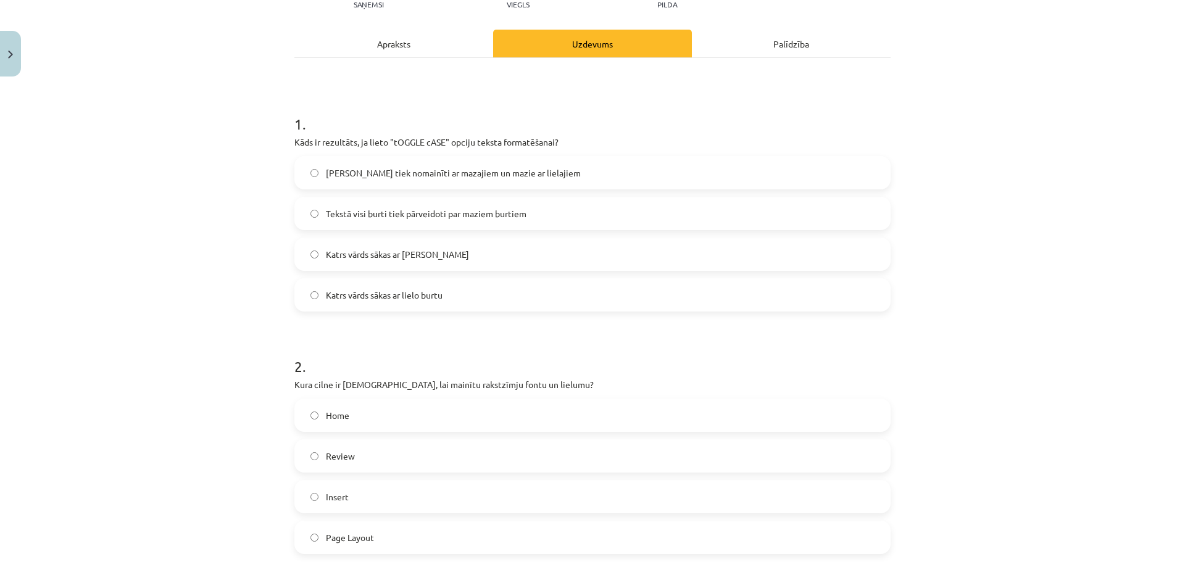
scroll to position [93, 0]
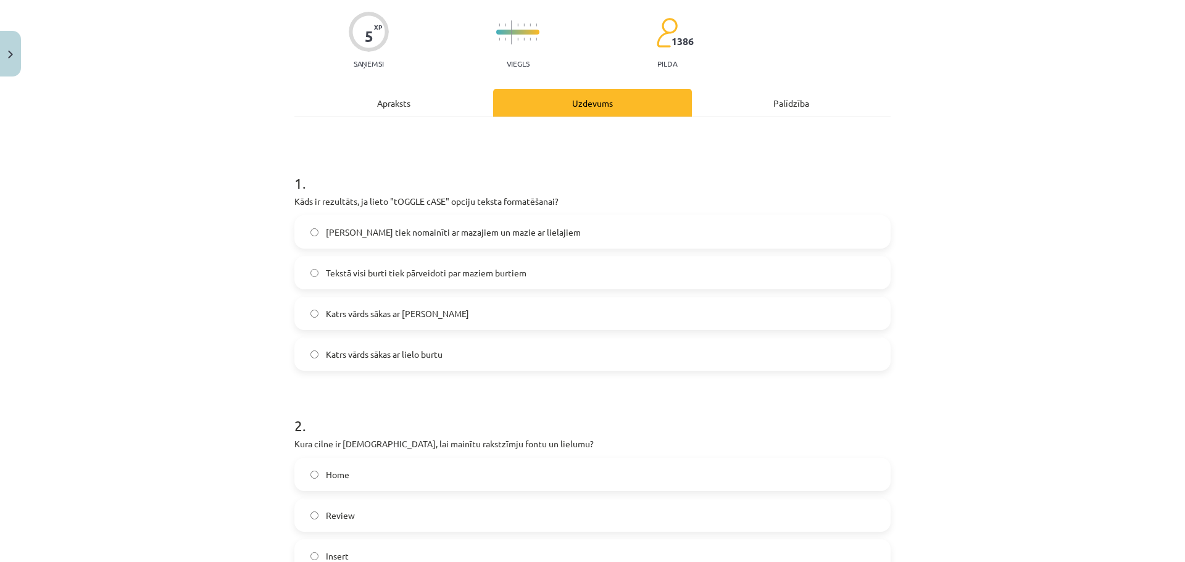
click at [394, 114] on div "Apraksts" at bounding box center [393, 103] width 199 height 28
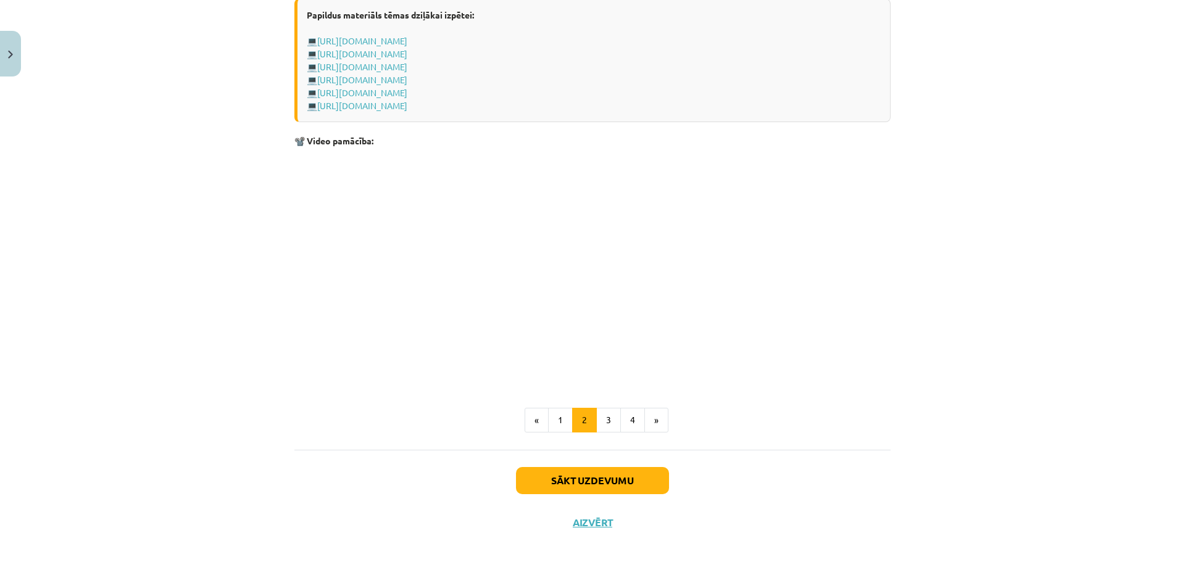
scroll to position [1798, 0]
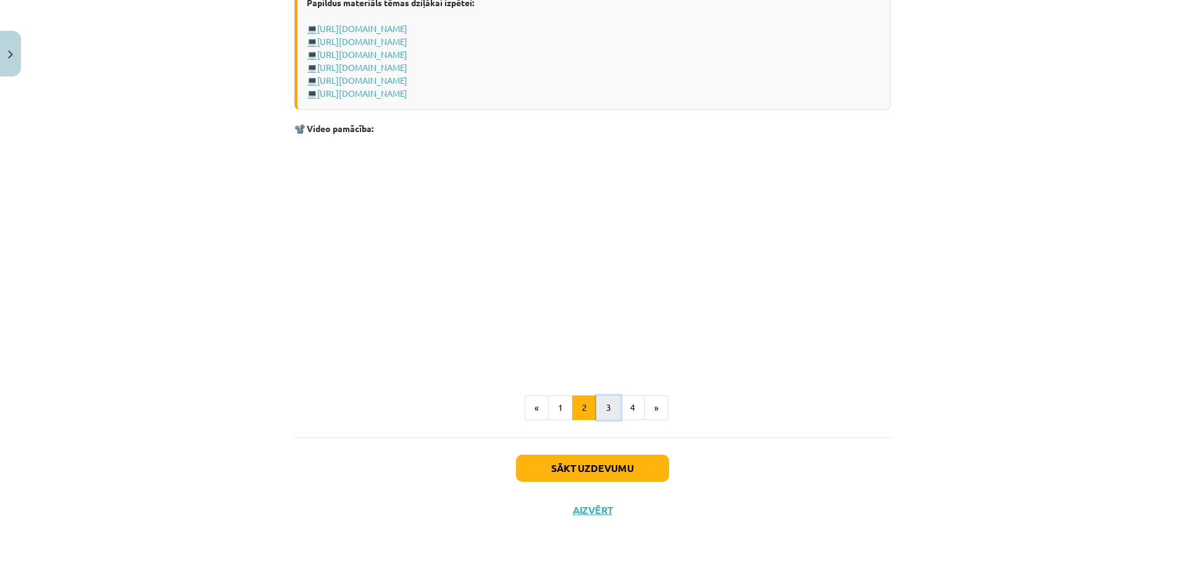
click at [599, 408] on button "3" at bounding box center [608, 408] width 25 height 25
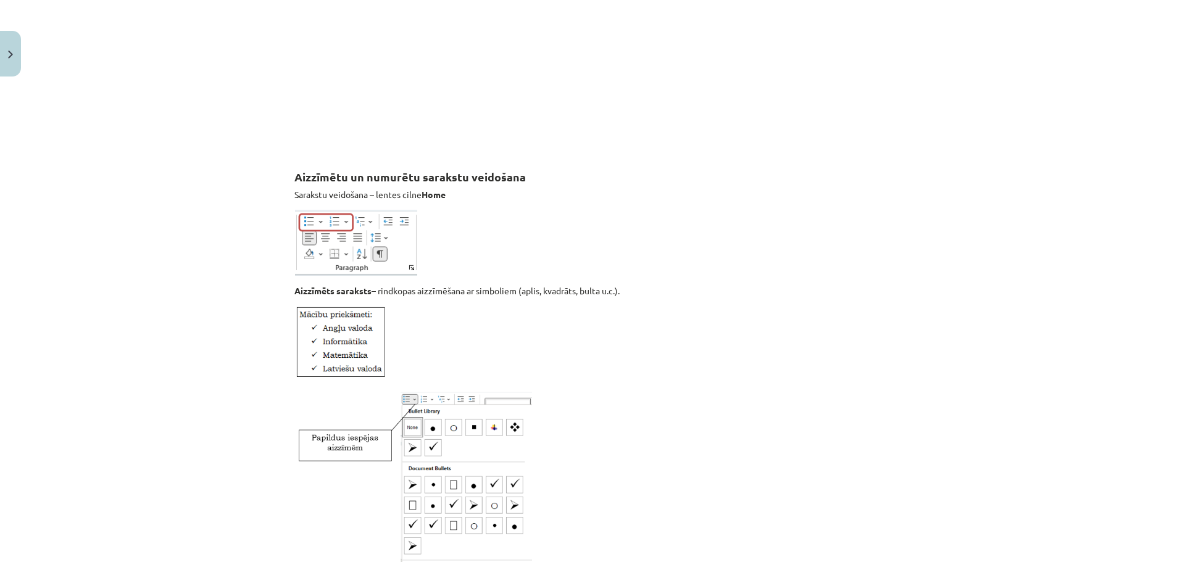
scroll to position [900, 0]
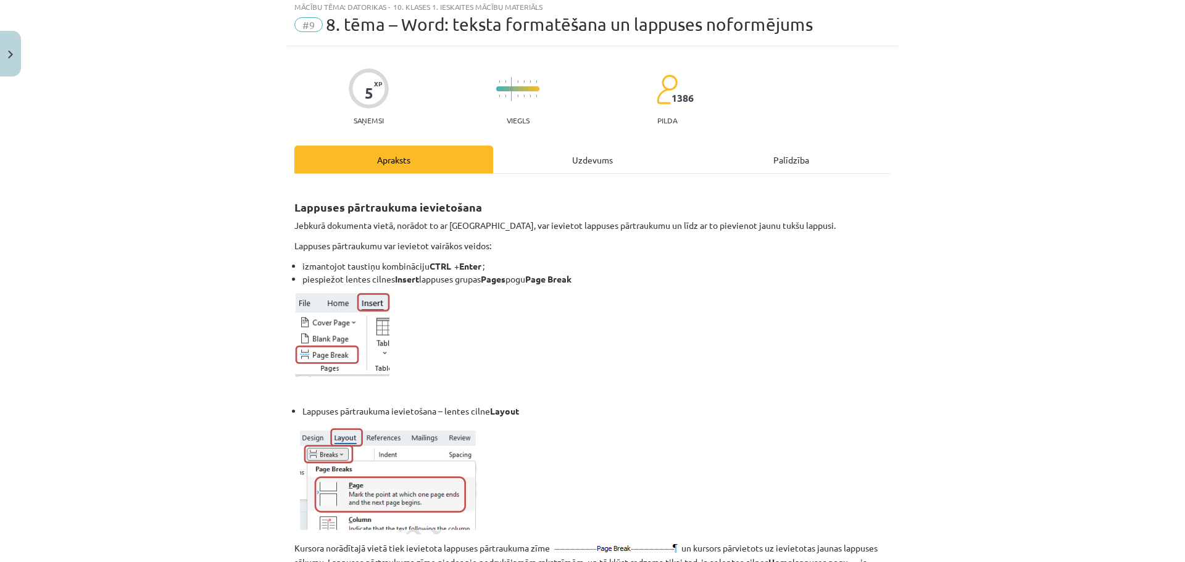
click at [589, 156] on div "Uzdevums" at bounding box center [592, 160] width 199 height 28
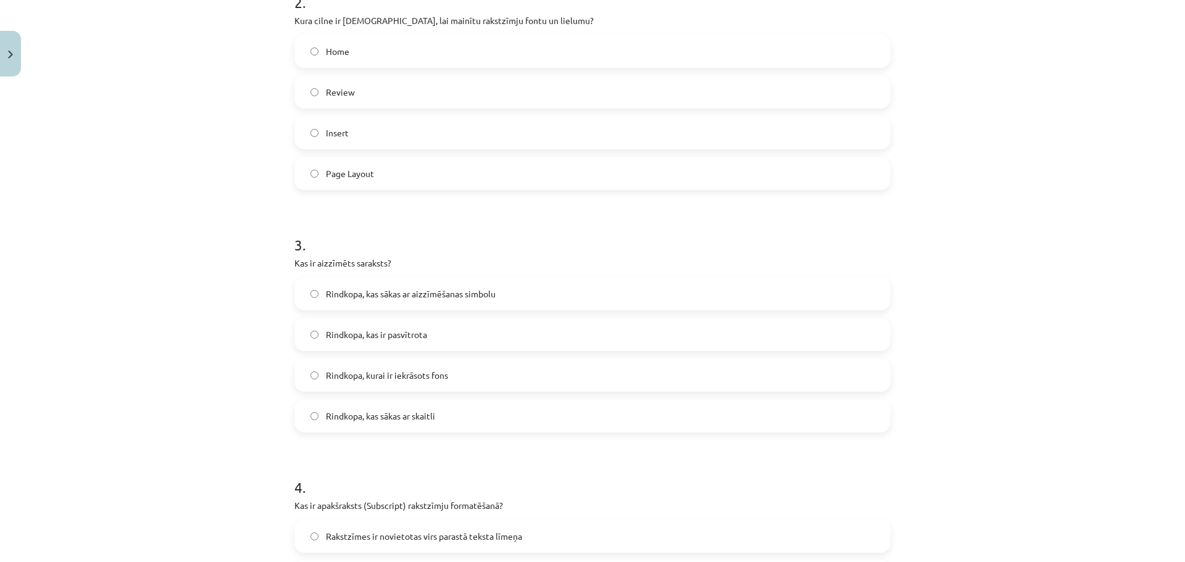
scroll to position [586, 0]
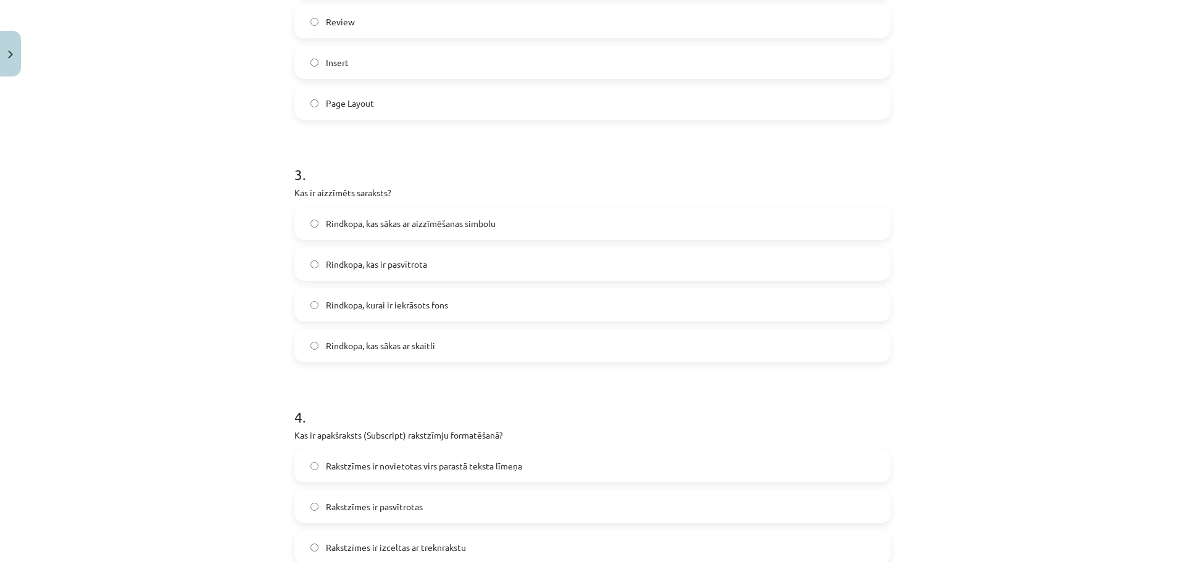
click at [386, 223] on span "Rindkopa, kas sākas ar aizzīmēšanas simbolu" at bounding box center [411, 223] width 170 height 13
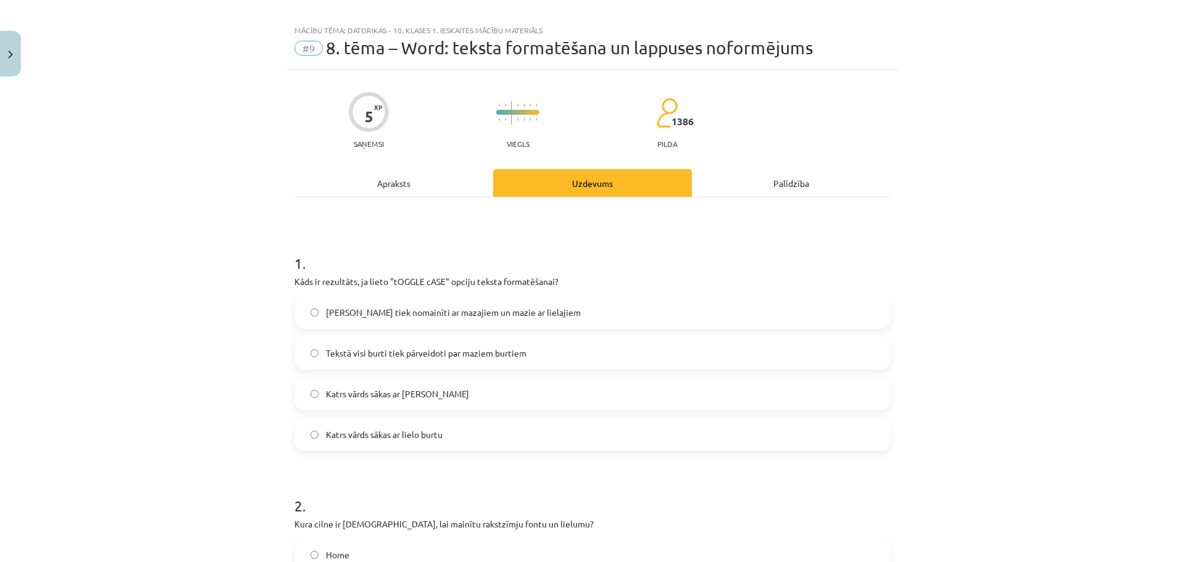
scroll to position [0, 0]
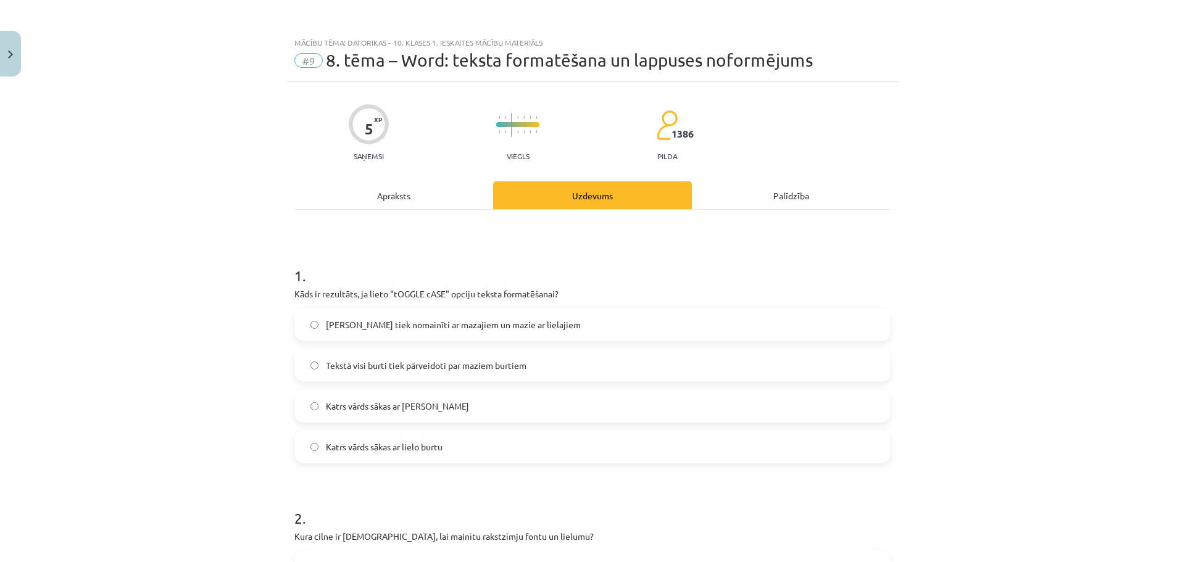
click at [394, 199] on div "Apraksts" at bounding box center [393, 195] width 199 height 28
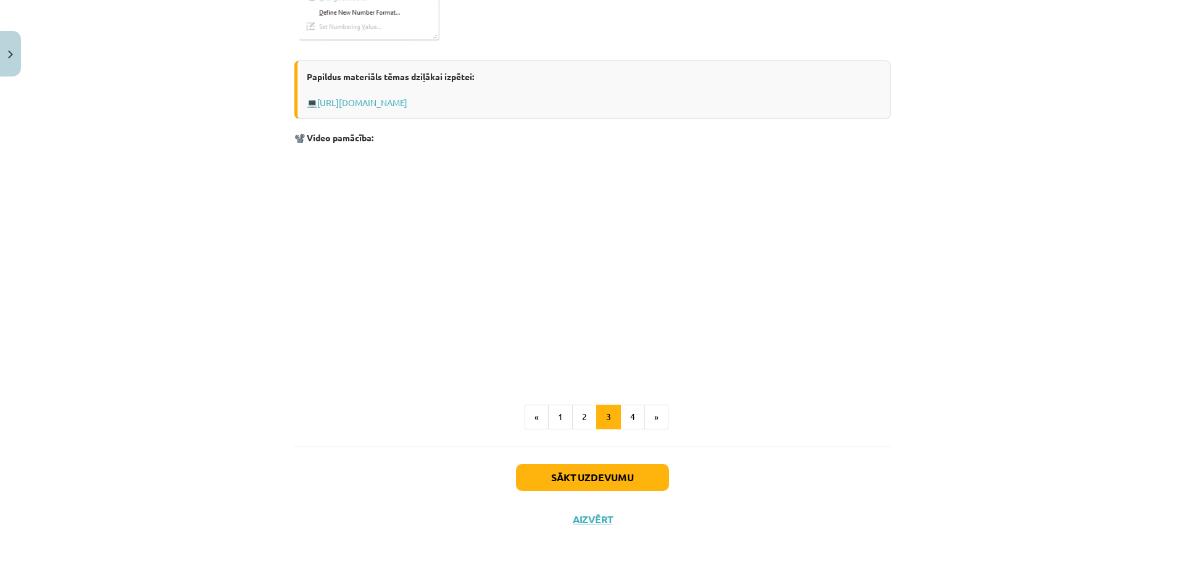
scroll to position [1910, 0]
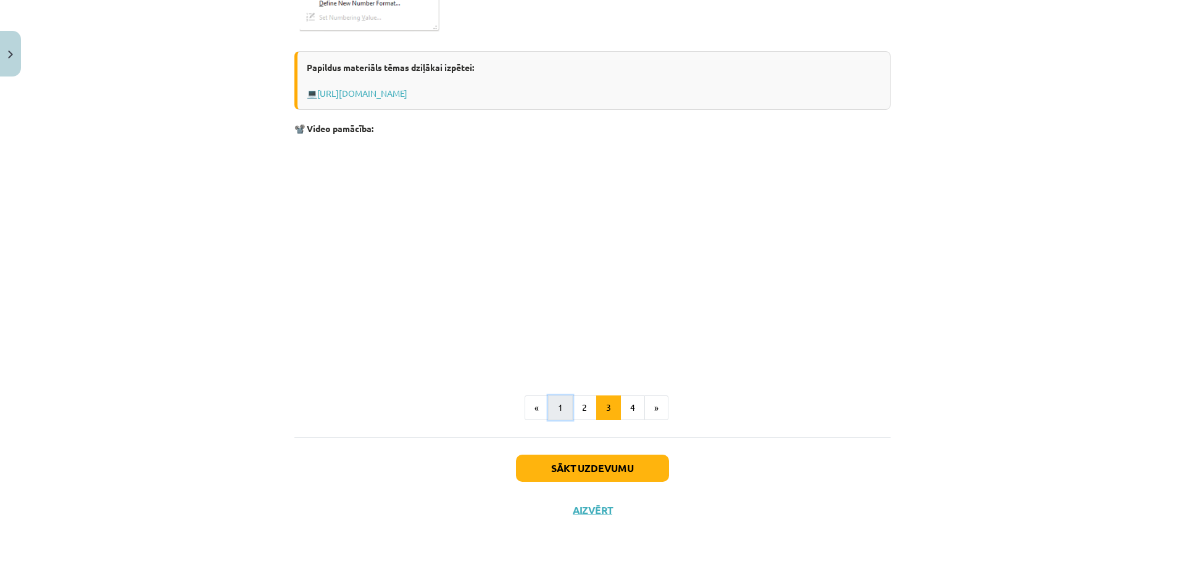
click at [557, 404] on button "1" at bounding box center [560, 408] width 25 height 25
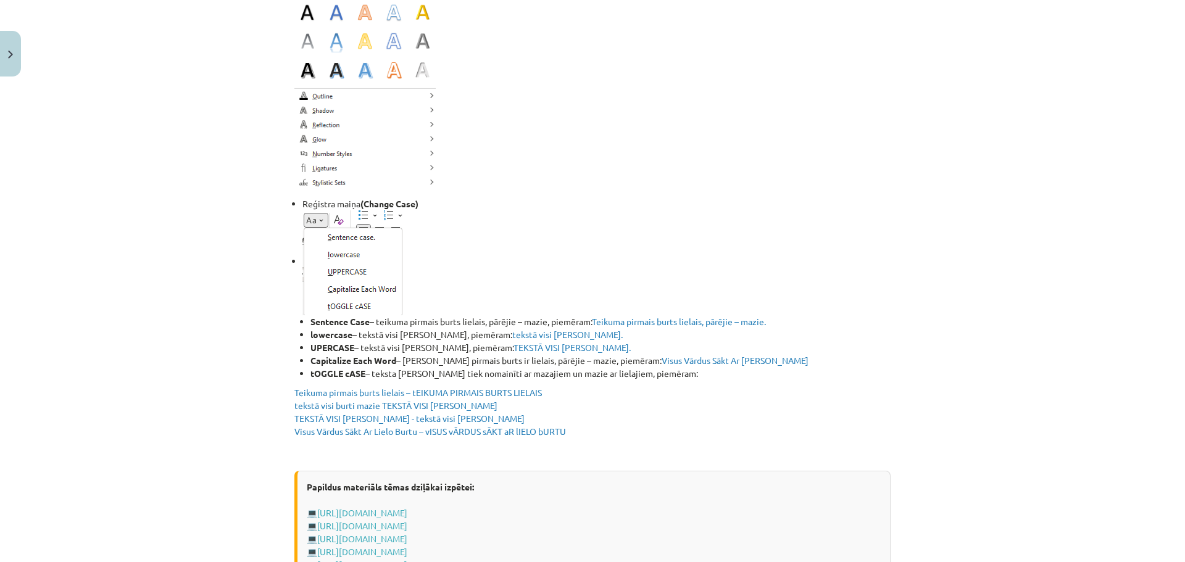
scroll to position [1949, 0]
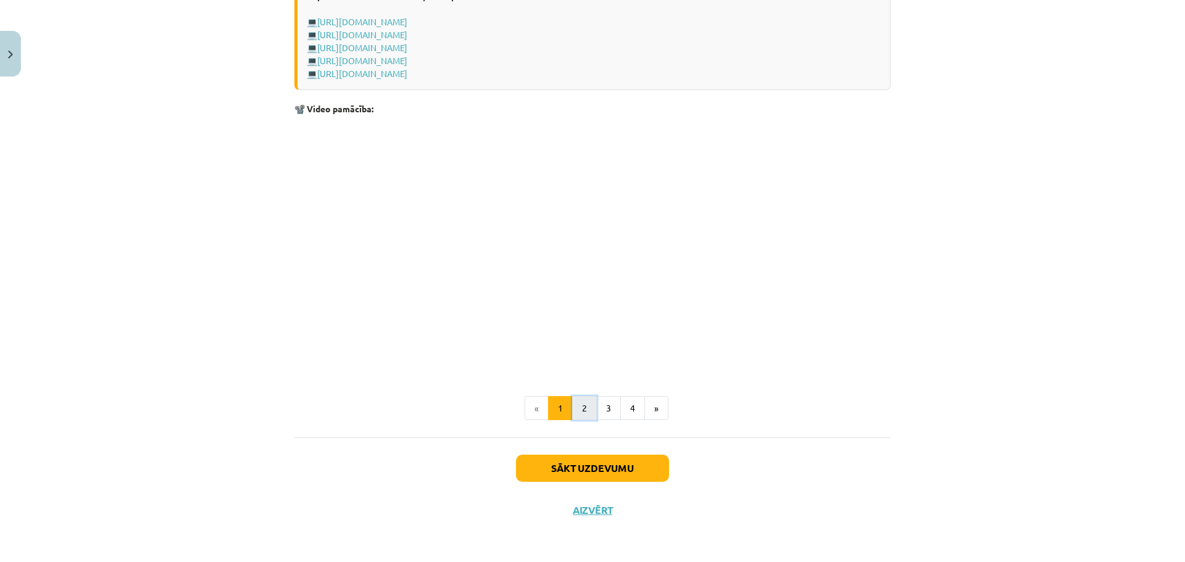
click at [575, 402] on button "2" at bounding box center [584, 408] width 25 height 25
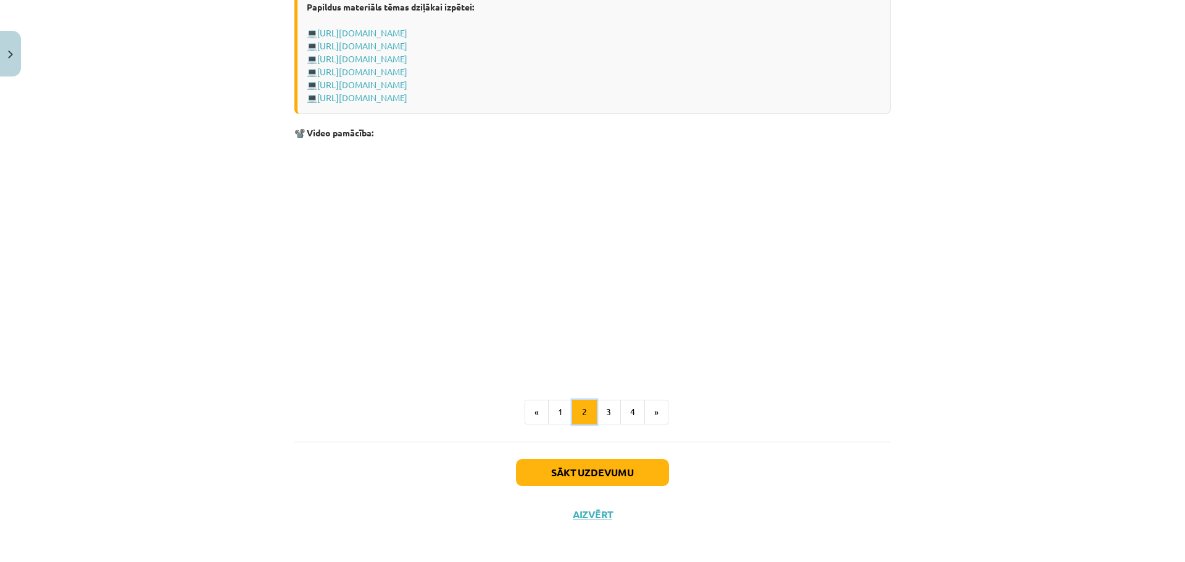
scroll to position [1798, 0]
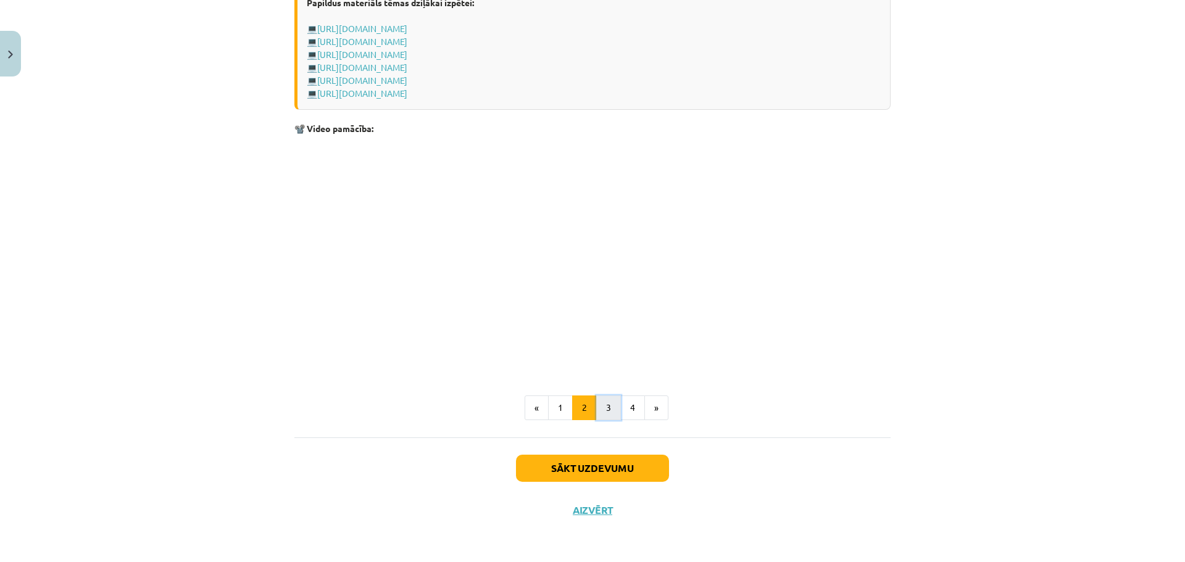
click at [597, 413] on button "3" at bounding box center [608, 408] width 25 height 25
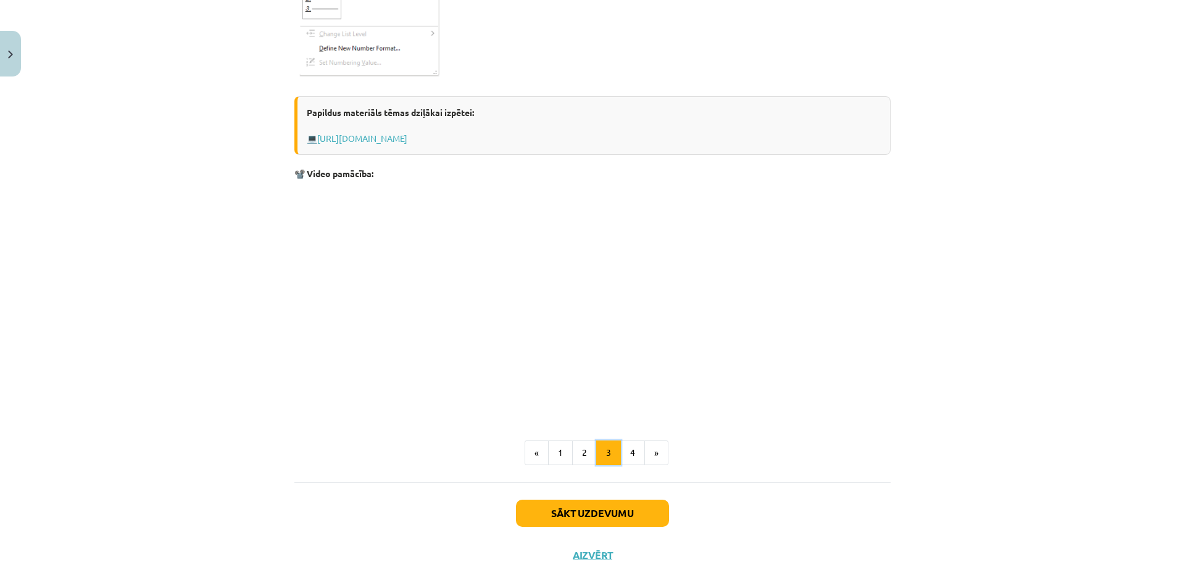
scroll to position [1910, 0]
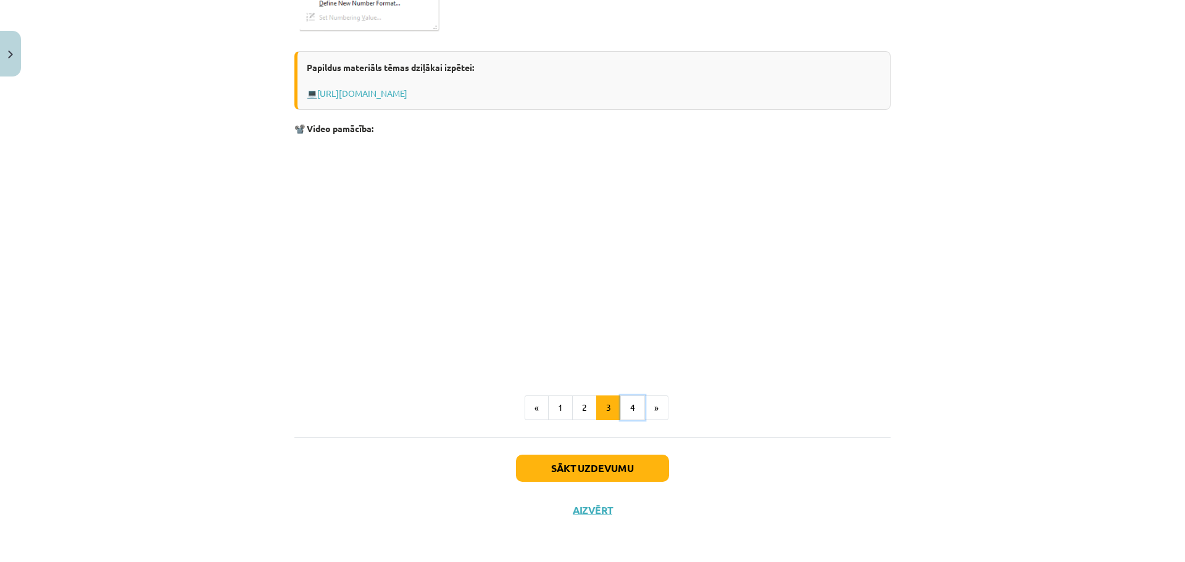
click at [627, 409] on button "4" at bounding box center [632, 408] width 25 height 25
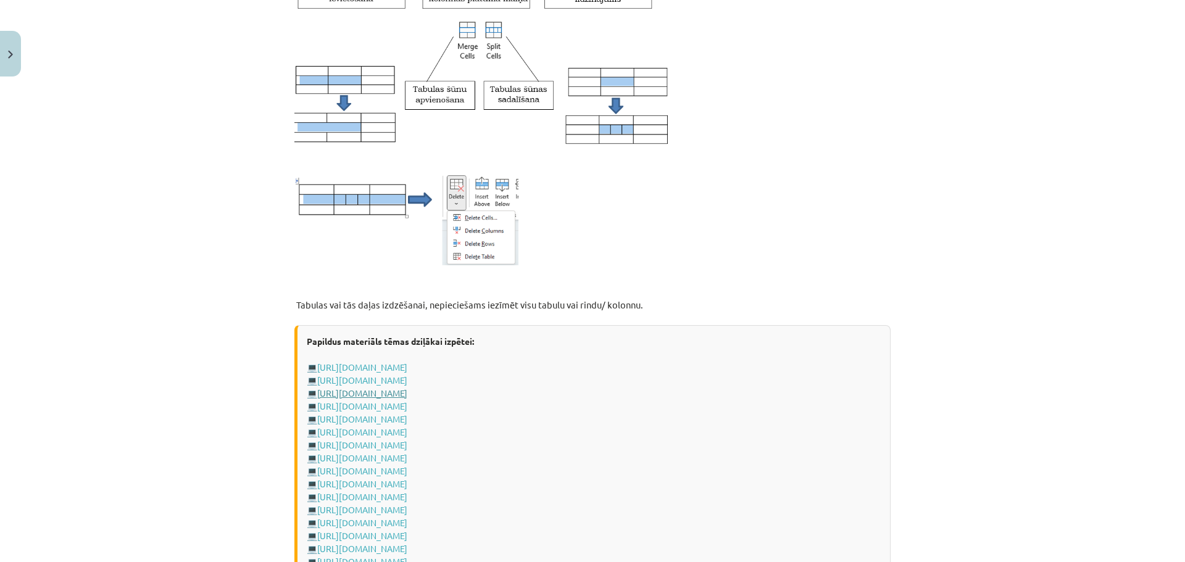
scroll to position [1300, 0]
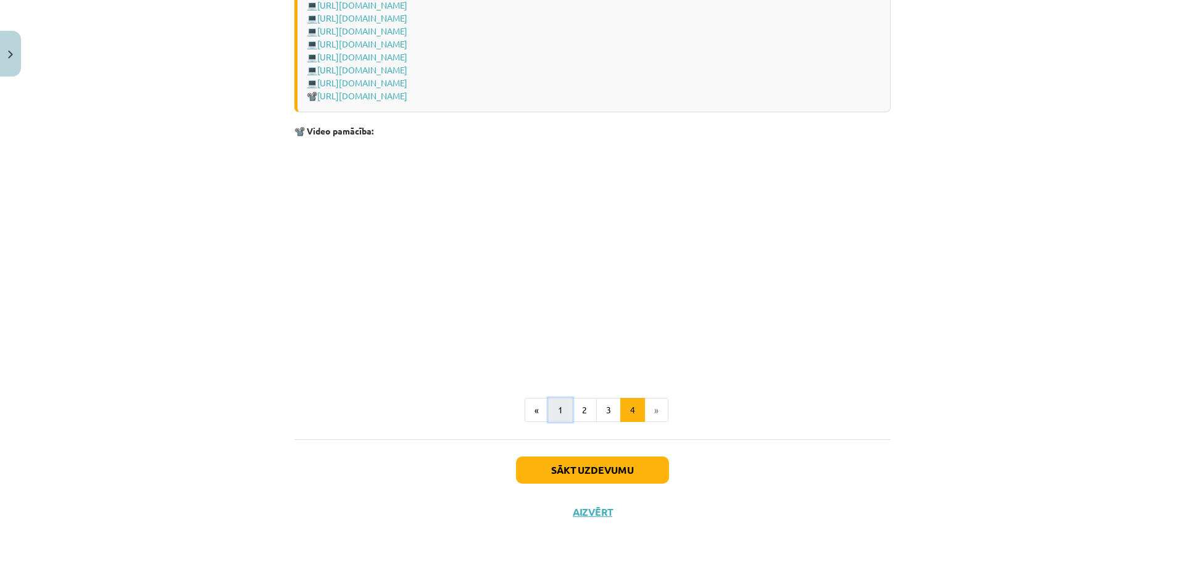
click at [565, 410] on button "1" at bounding box center [560, 410] width 25 height 25
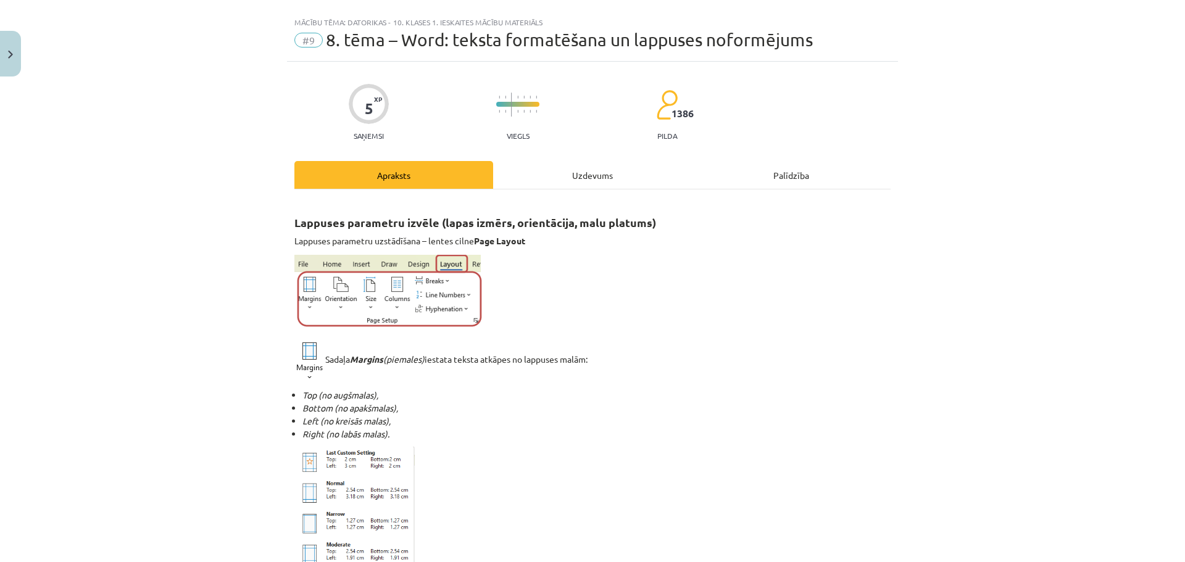
scroll to position [0, 0]
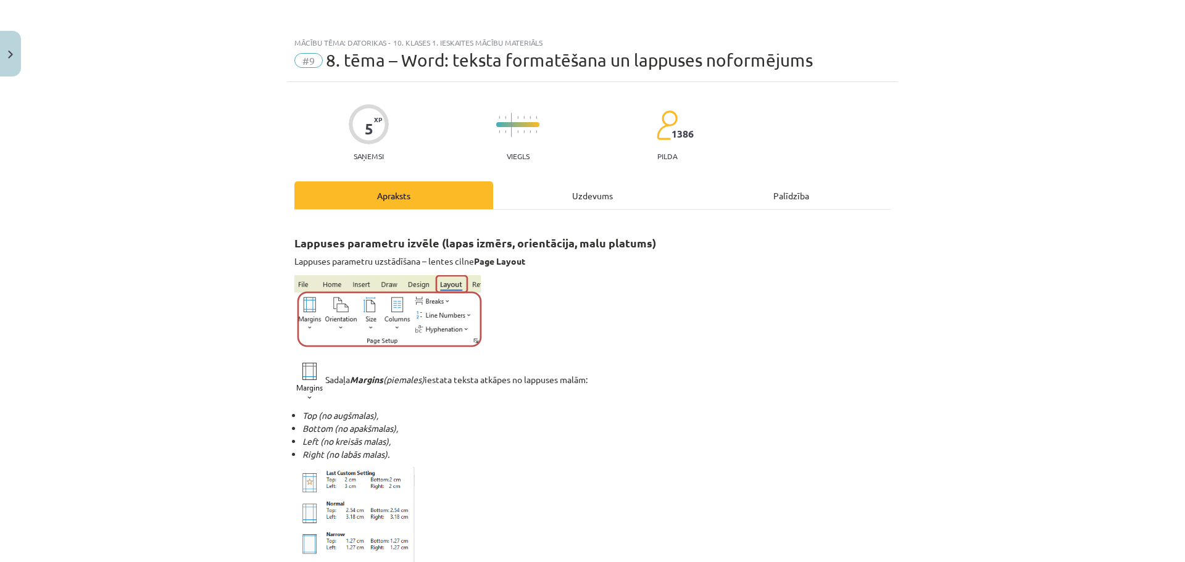
click at [591, 201] on div "Uzdevums" at bounding box center [592, 195] width 199 height 28
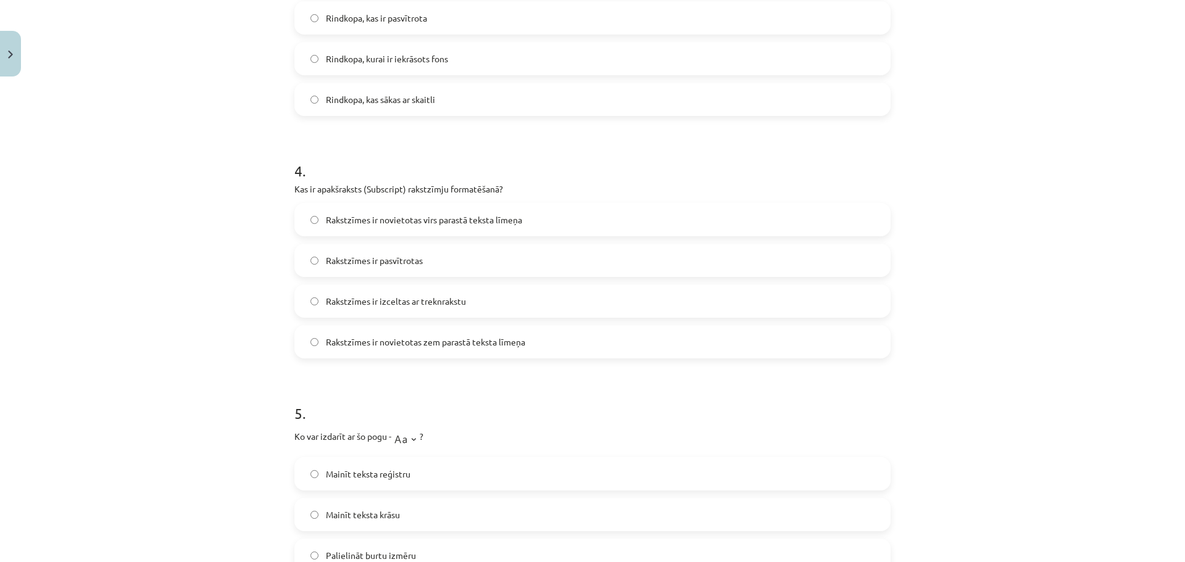
scroll to position [895, 0]
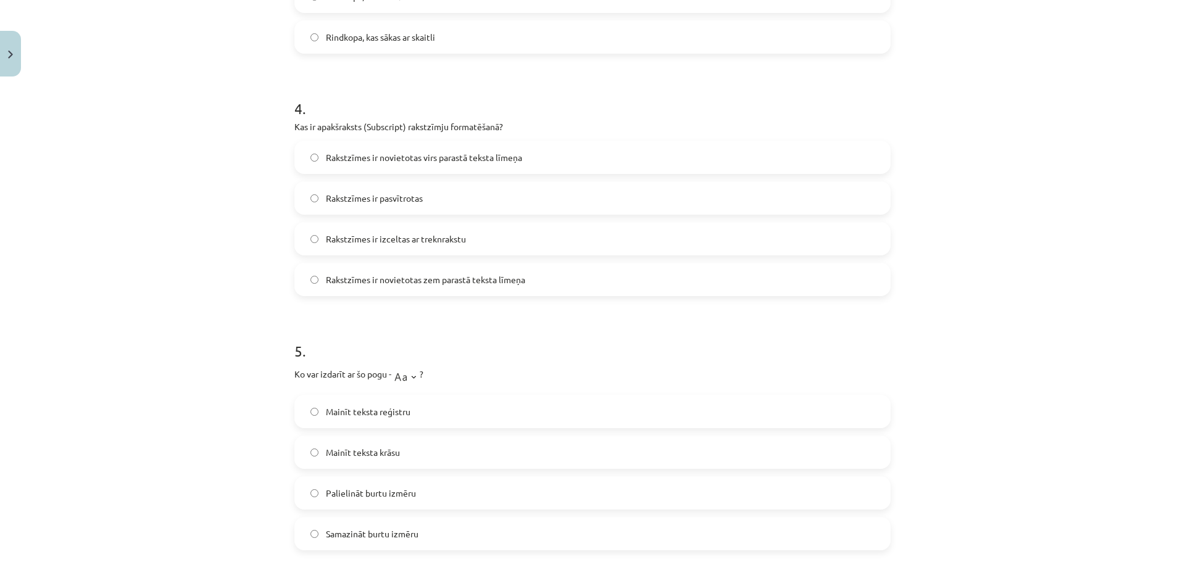
click at [412, 376] on img at bounding box center [405, 375] width 28 height 25
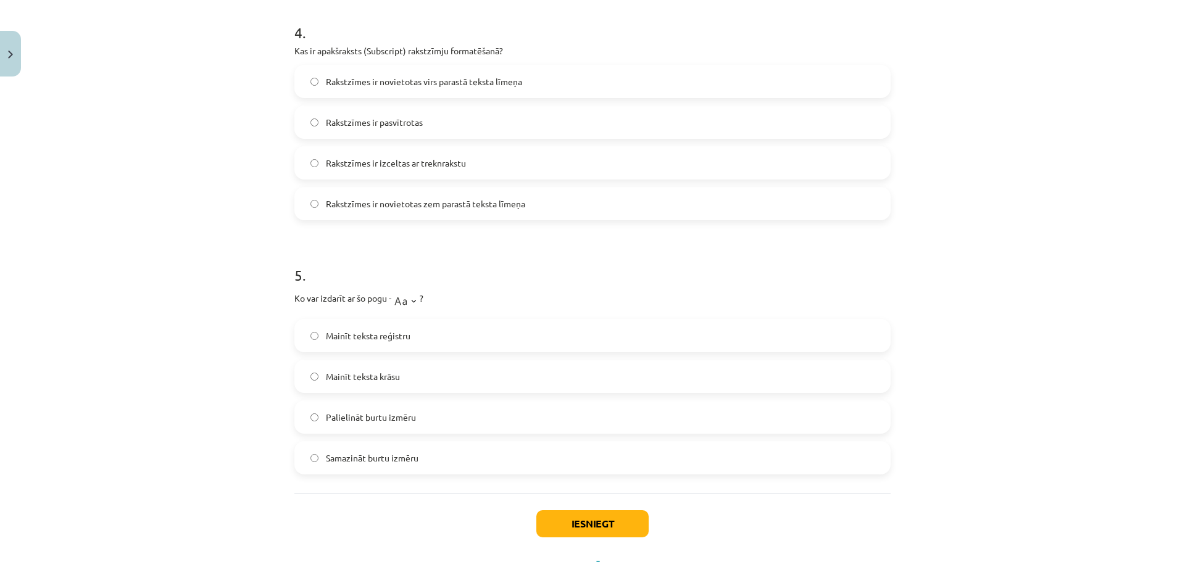
scroll to position [1018, 0]
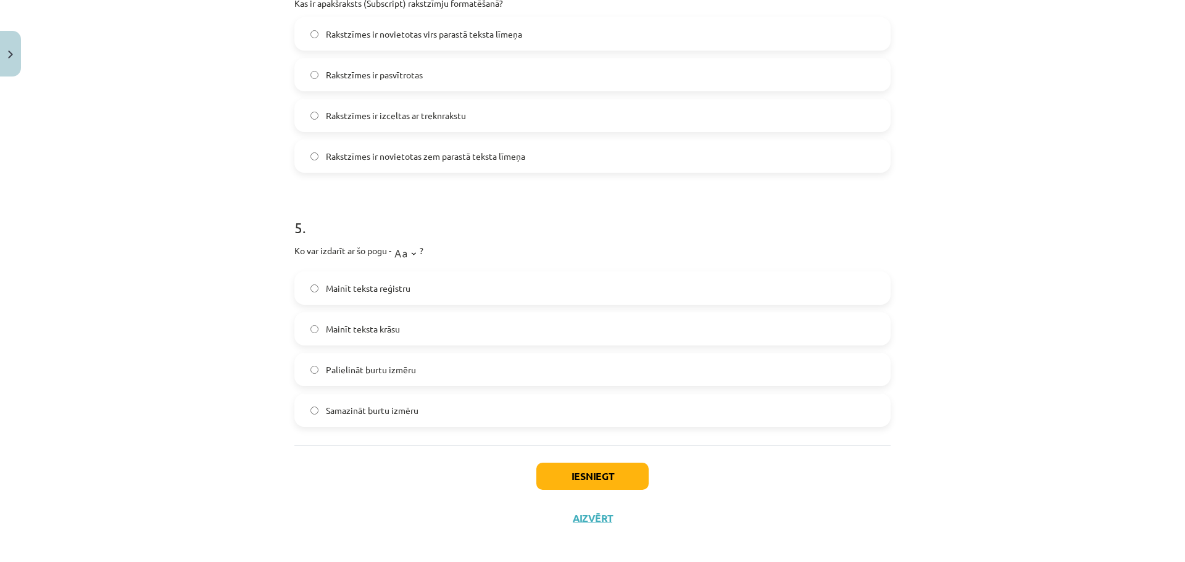
click at [315, 292] on label "Mainīt teksta reģistru" at bounding box center [593, 288] width 594 height 31
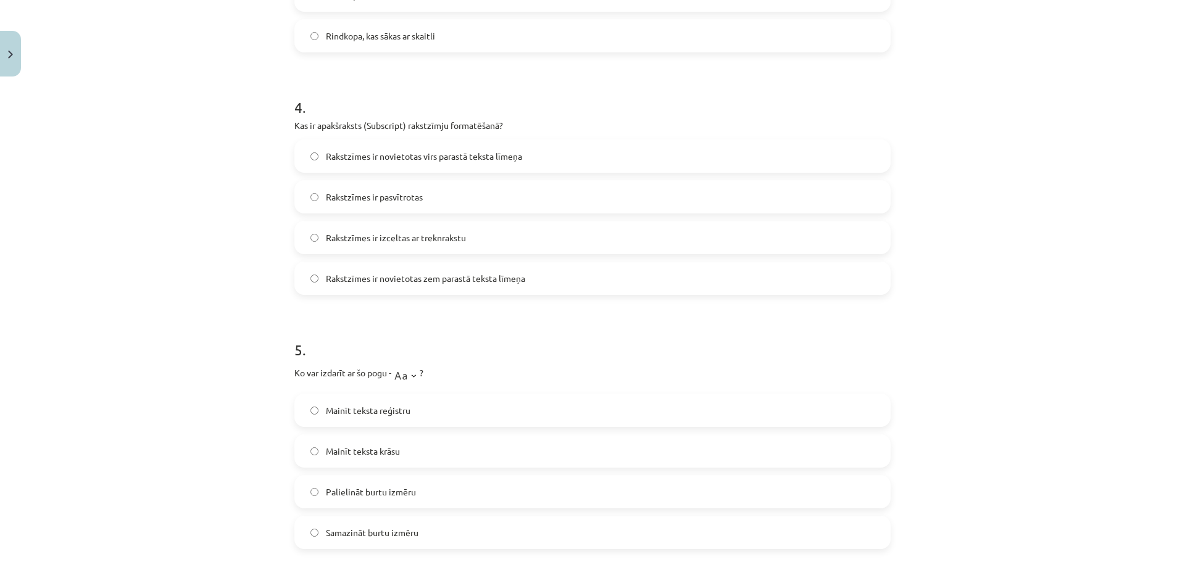
scroll to position [895, 0]
click at [317, 278] on label "Rakstzīmes ir novietotas zem parastā teksta līmeņa" at bounding box center [593, 279] width 594 height 31
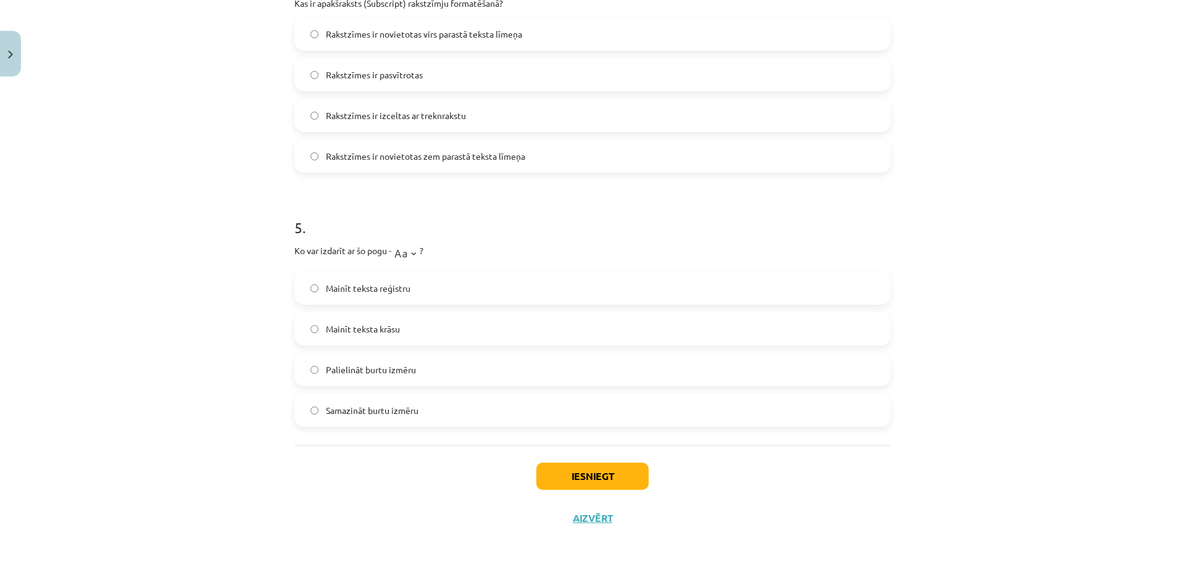
scroll to position [1026, 0]
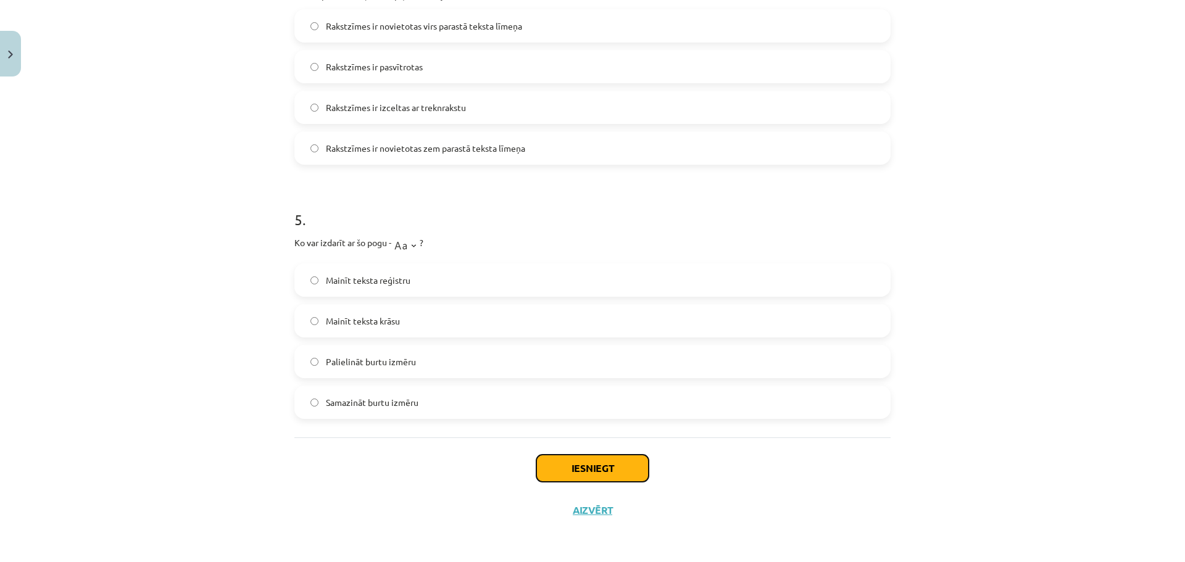
click at [598, 464] on button "Iesniegt" at bounding box center [592, 468] width 112 height 27
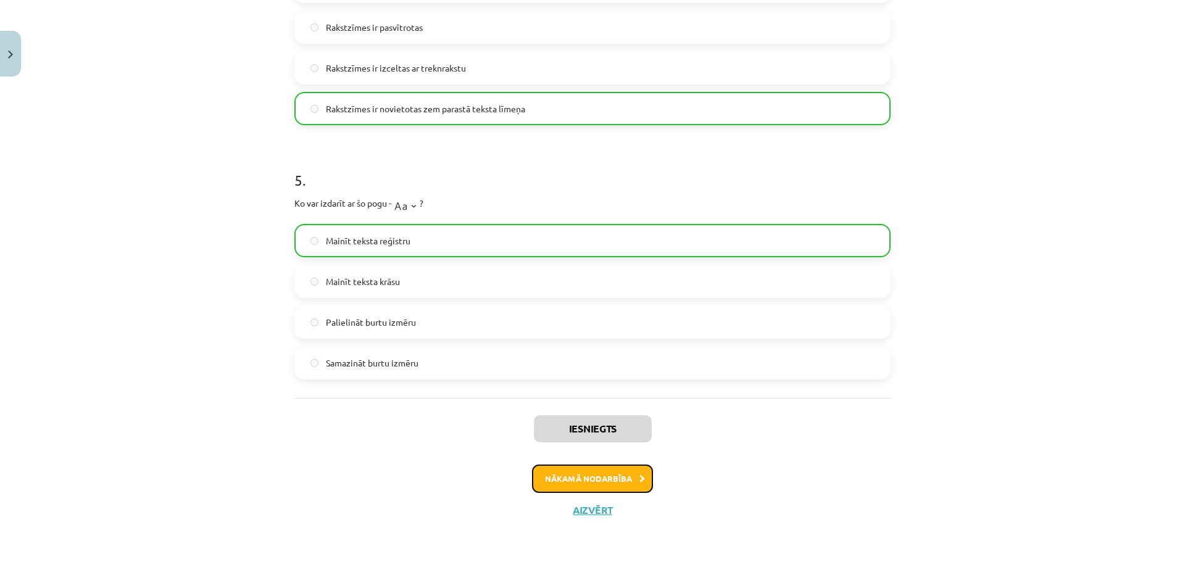
click at [579, 477] on button "Nākamā nodarbība" at bounding box center [592, 479] width 121 height 28
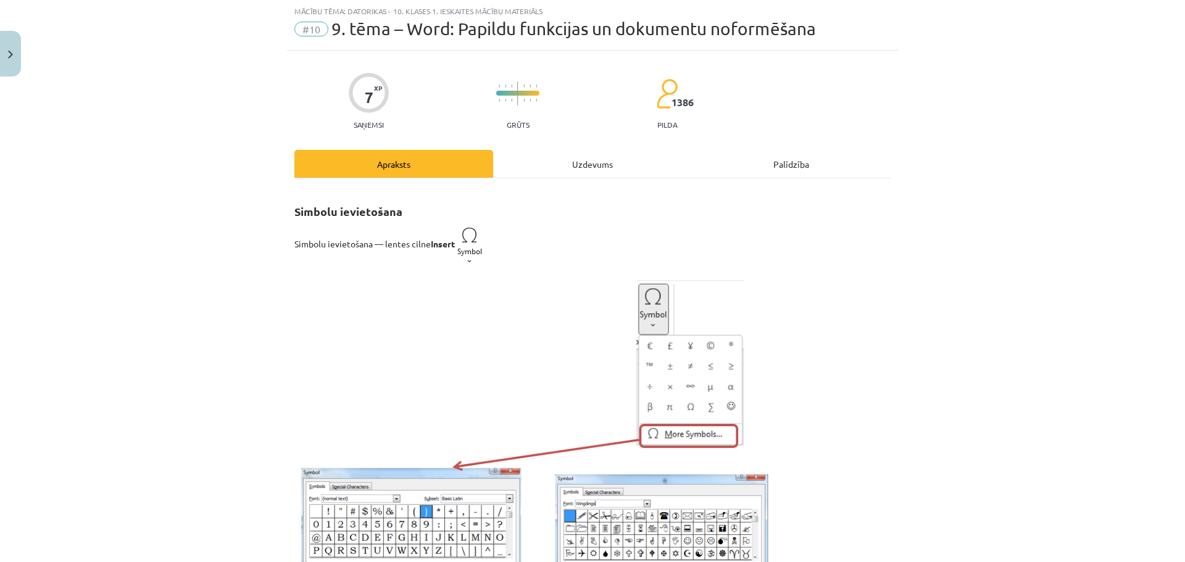
scroll to position [31, 0]
click at [590, 170] on div "Uzdevums" at bounding box center [592, 165] width 199 height 28
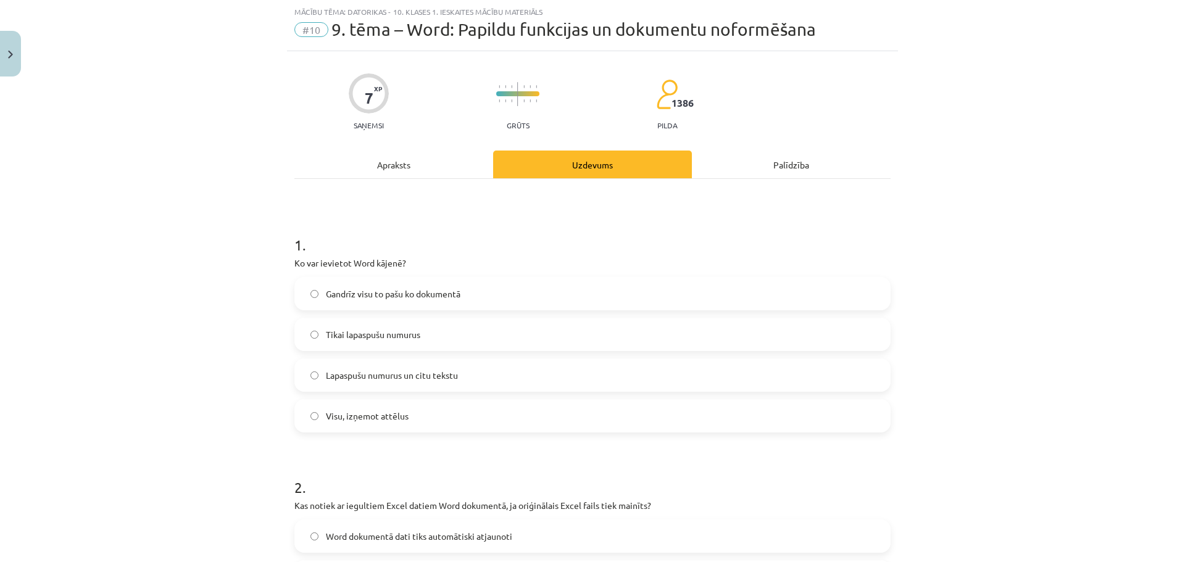
click at [388, 170] on div "Apraksts" at bounding box center [393, 165] width 199 height 28
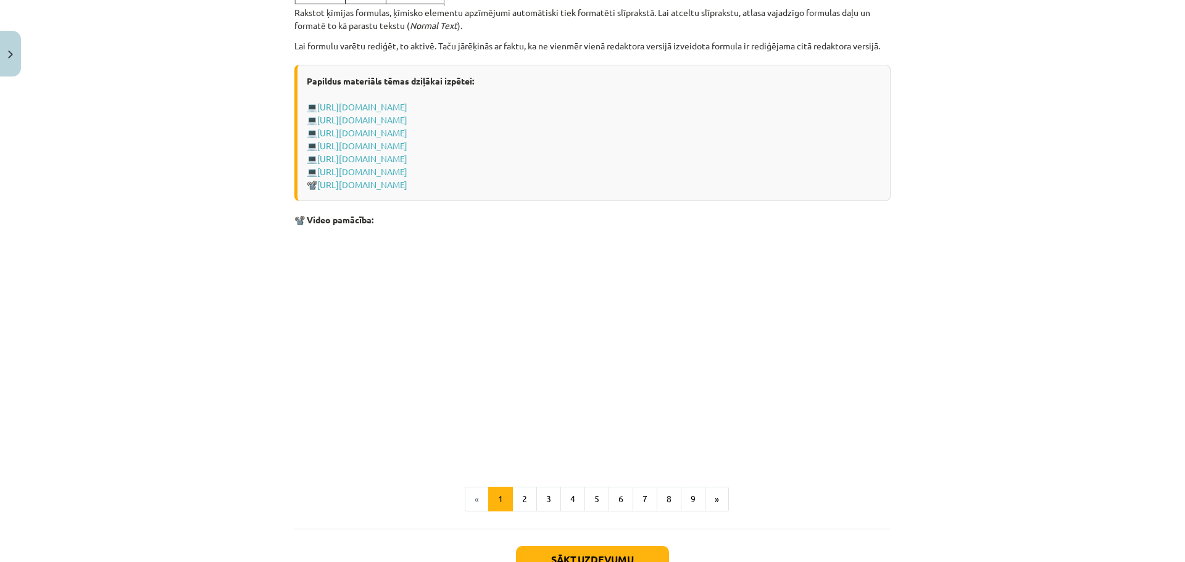
scroll to position [2488, 0]
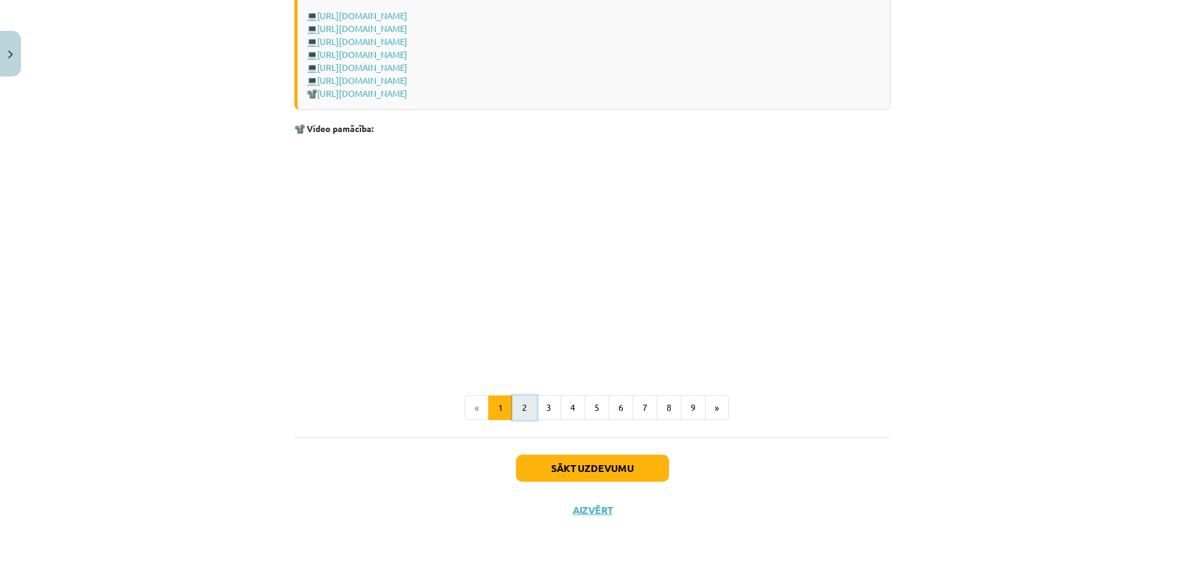
click at [512, 409] on button "2" at bounding box center [524, 408] width 25 height 25
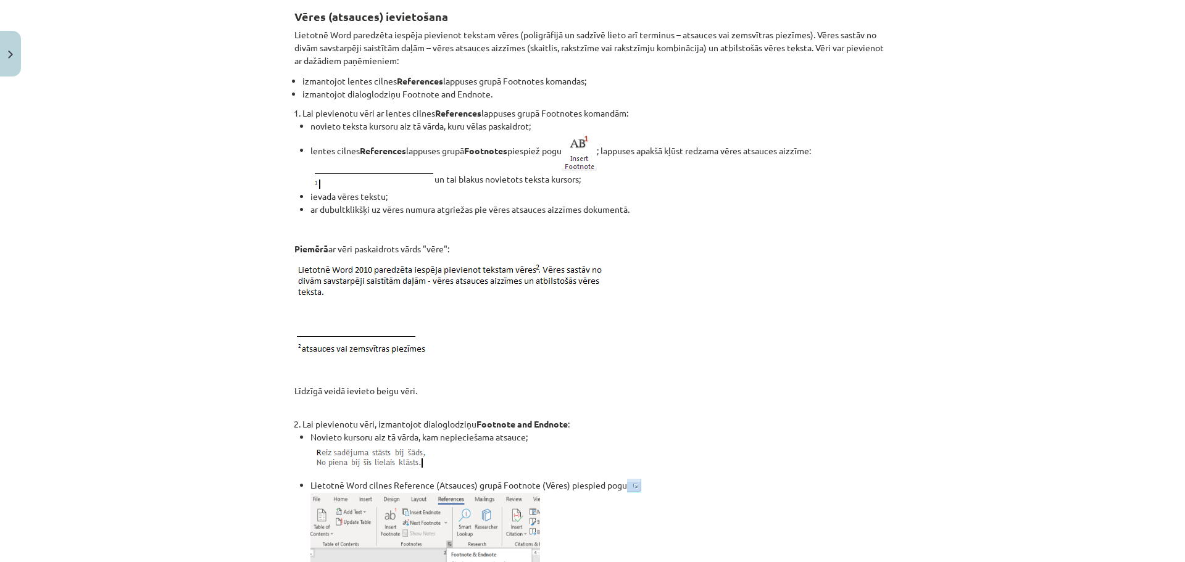
scroll to position [0, 0]
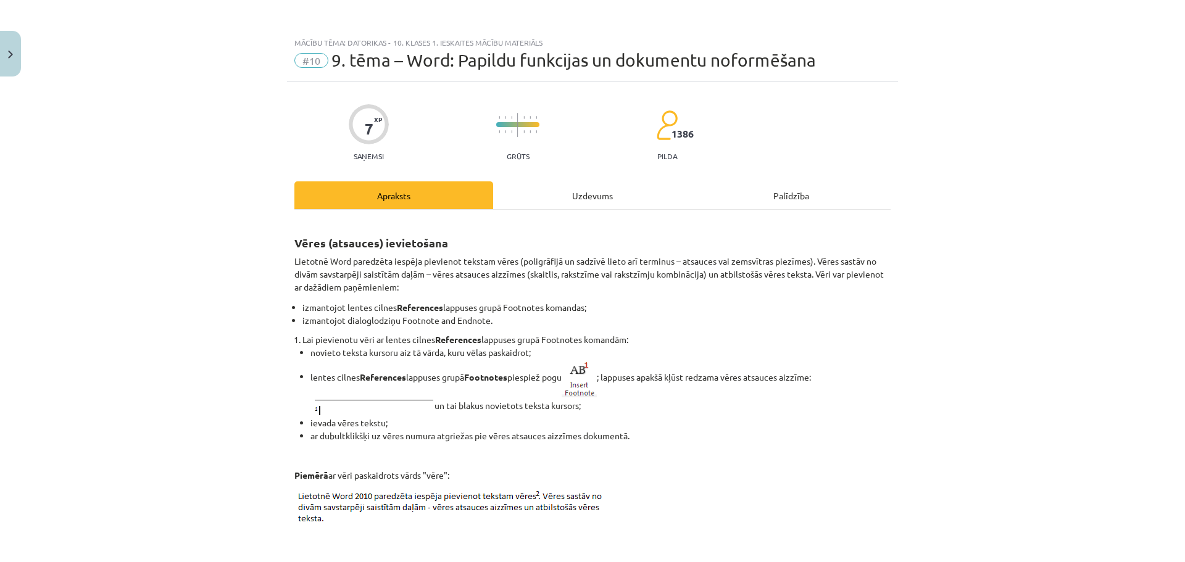
click at [589, 192] on div "Uzdevums" at bounding box center [592, 195] width 199 height 28
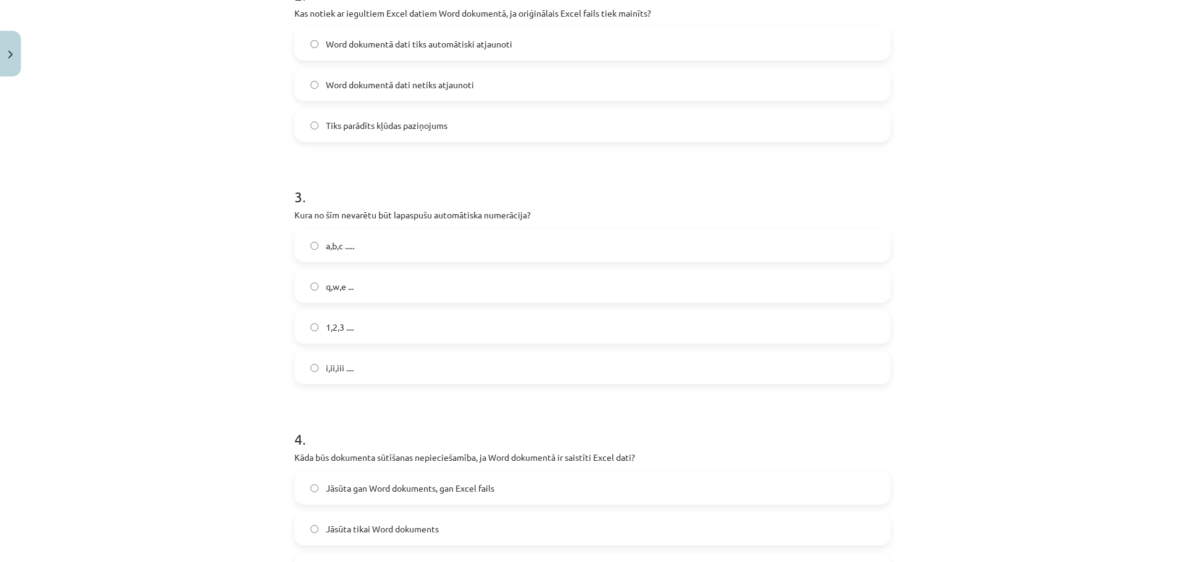
scroll to position [525, 0]
click at [320, 323] on label "1,2,3 ...." at bounding box center [593, 325] width 594 height 31
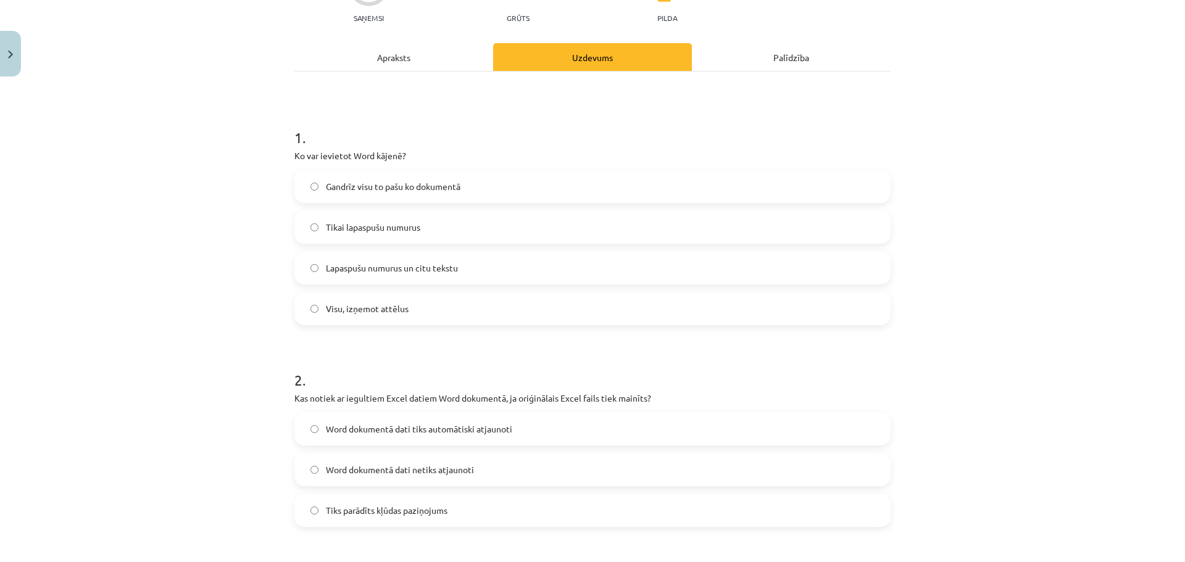
scroll to position [122, 0]
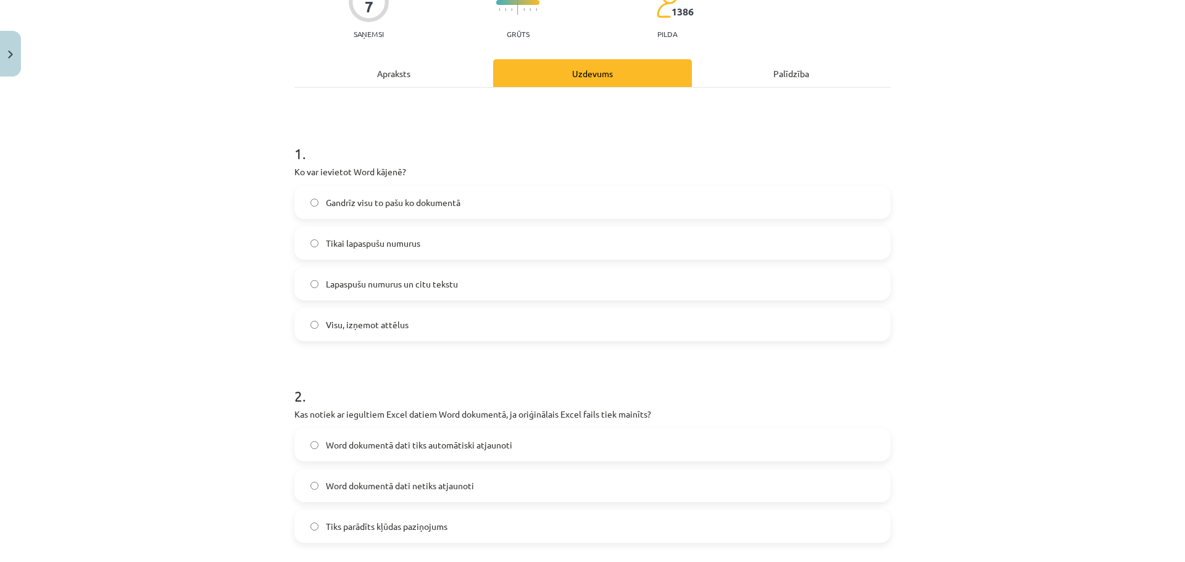
click at [399, 79] on div "Apraksts" at bounding box center [393, 73] width 199 height 28
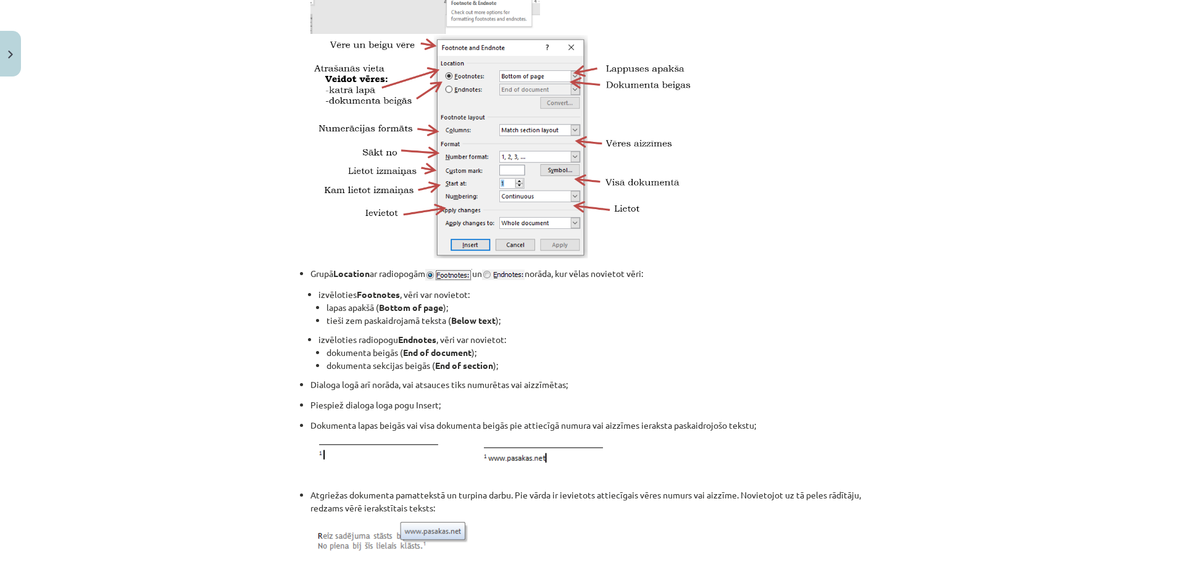
scroll to position [771, 0]
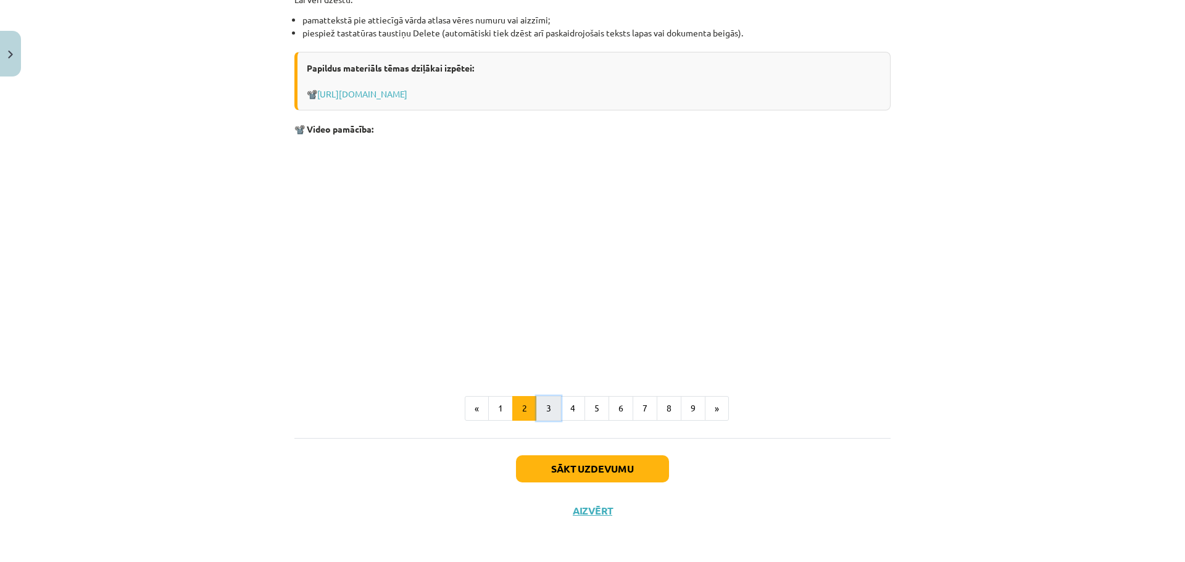
click at [544, 411] on button "3" at bounding box center [548, 408] width 25 height 25
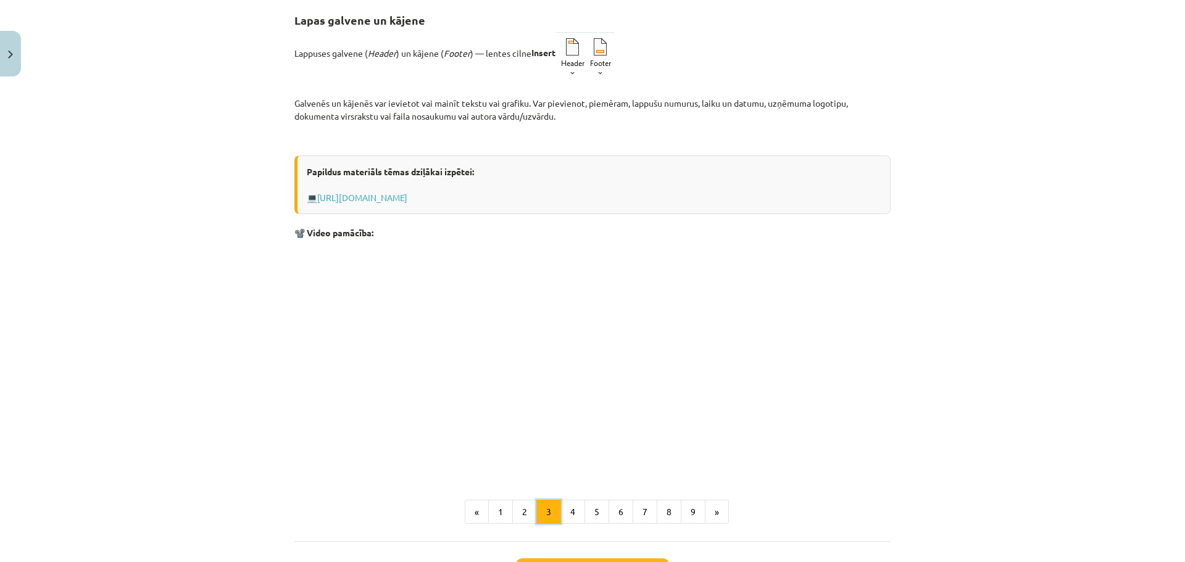
scroll to position [327, 0]
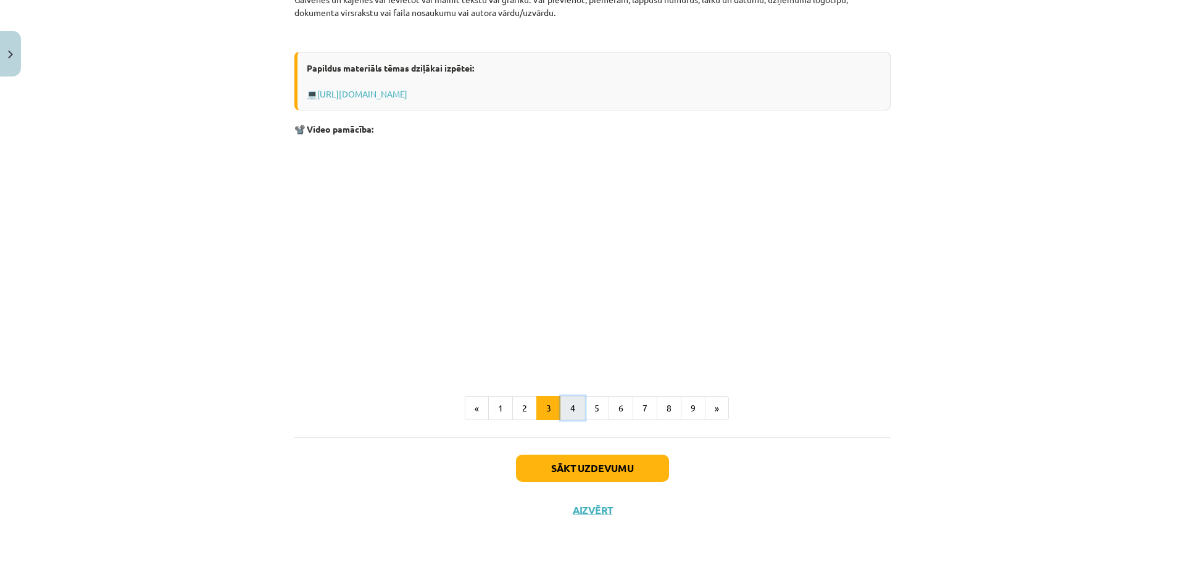
click at [563, 409] on button "4" at bounding box center [572, 408] width 25 height 25
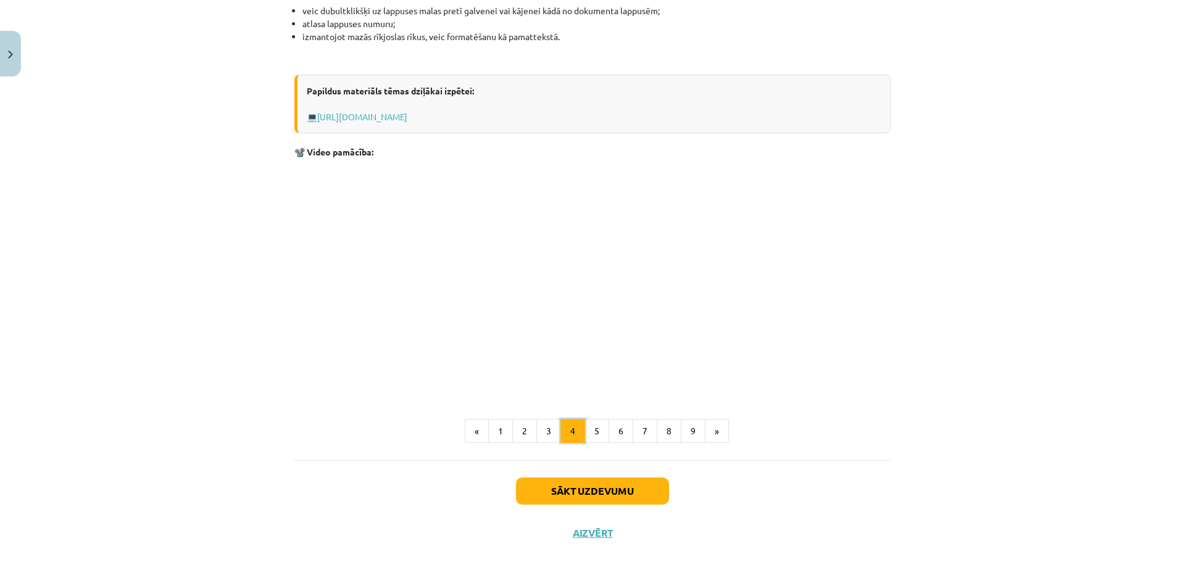
scroll to position [1048, 0]
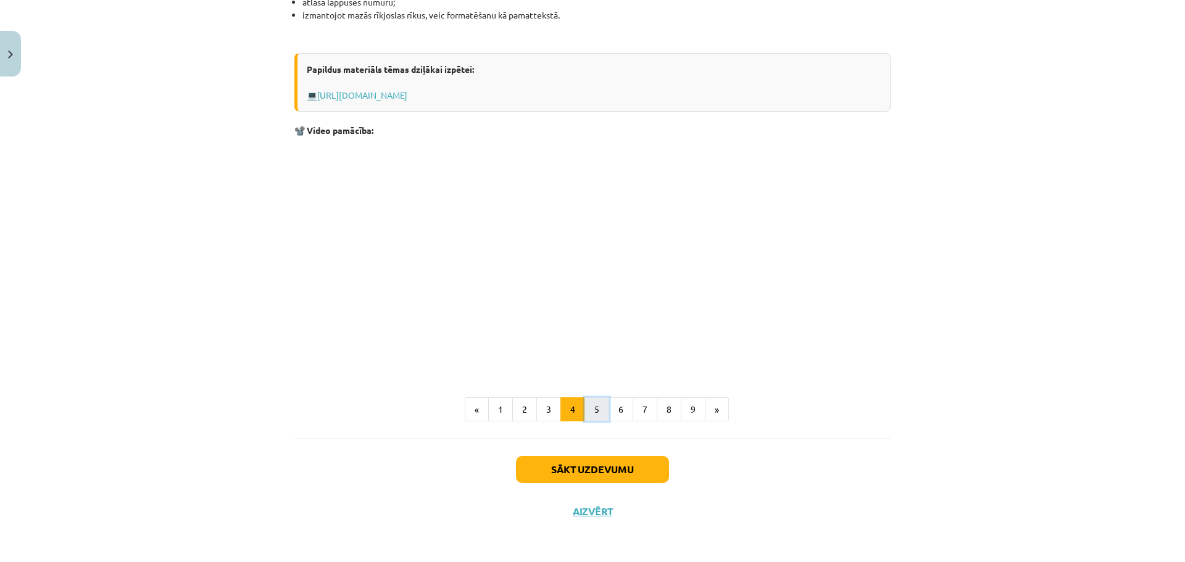
click at [586, 410] on button "5" at bounding box center [596, 409] width 25 height 25
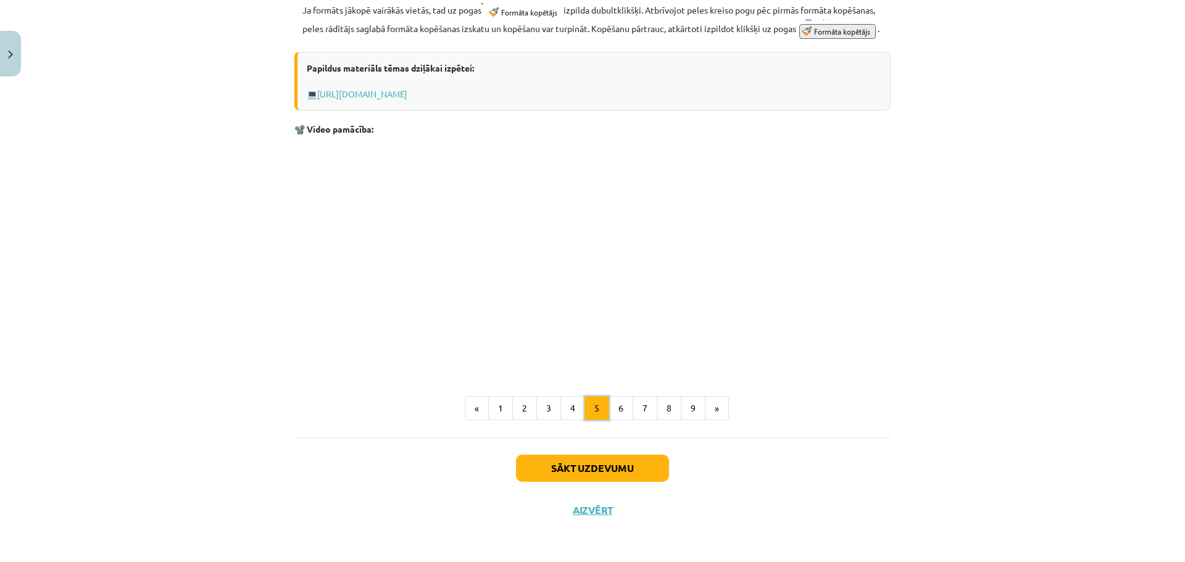
scroll to position [661, 0]
click at [622, 414] on button "6" at bounding box center [621, 408] width 25 height 25
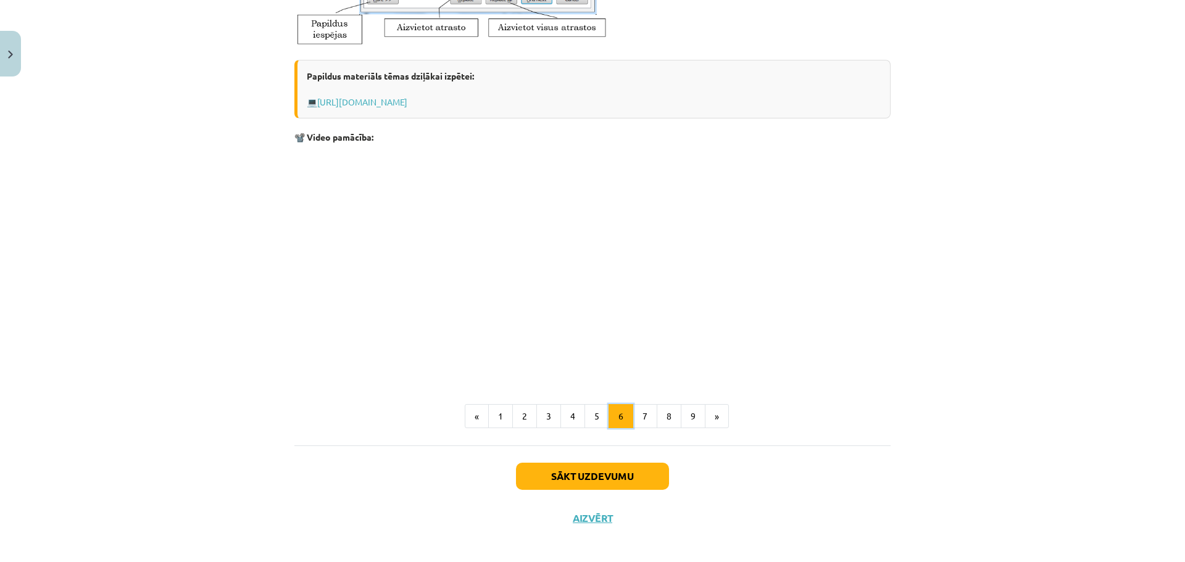
scroll to position [570, 0]
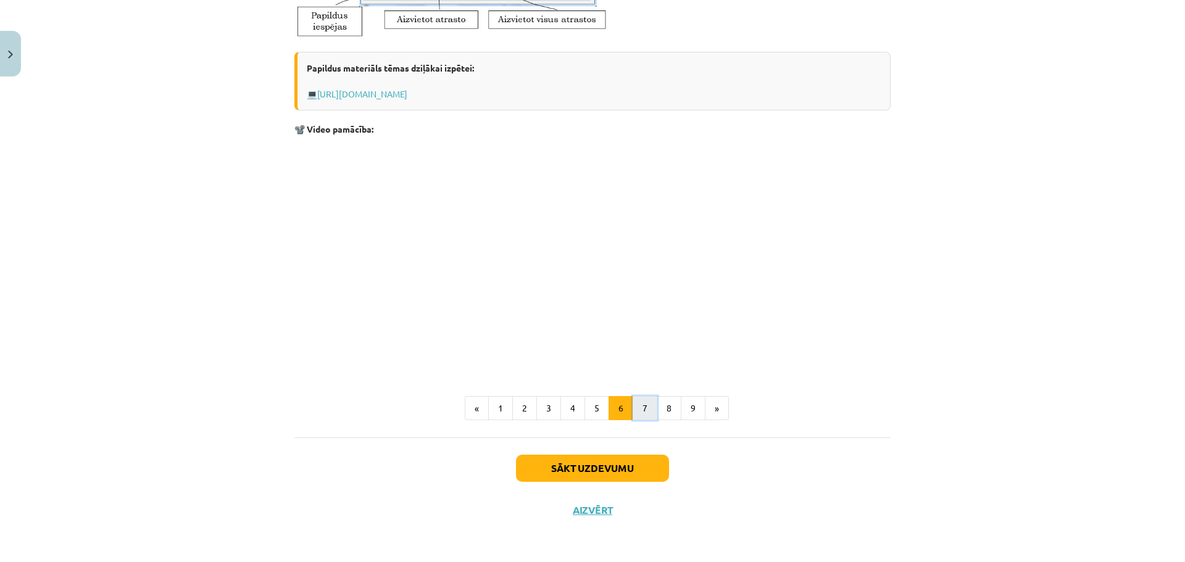
click at [633, 408] on button "7" at bounding box center [645, 408] width 25 height 25
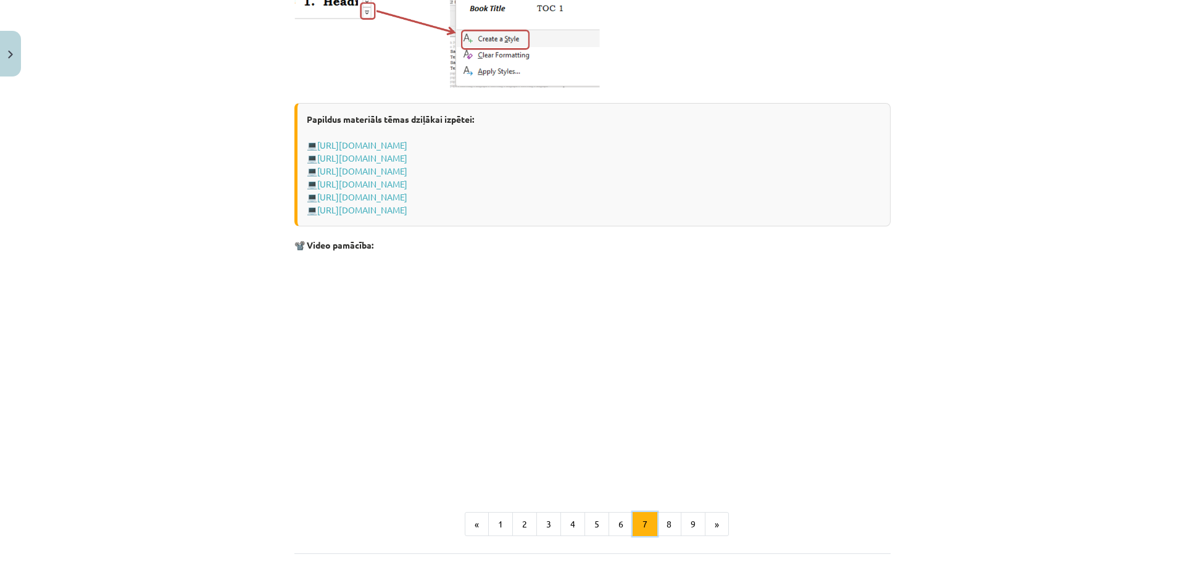
scroll to position [838, 0]
click at [659, 527] on button "8" at bounding box center [669, 523] width 25 height 25
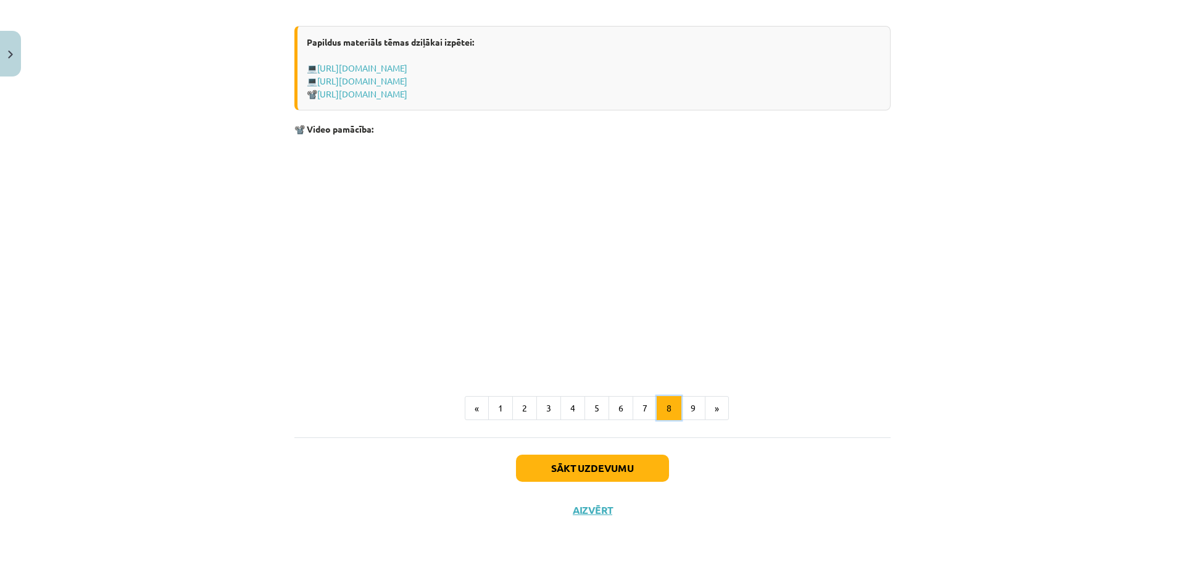
scroll to position [833, 0]
click at [684, 408] on button "9" at bounding box center [693, 408] width 25 height 25
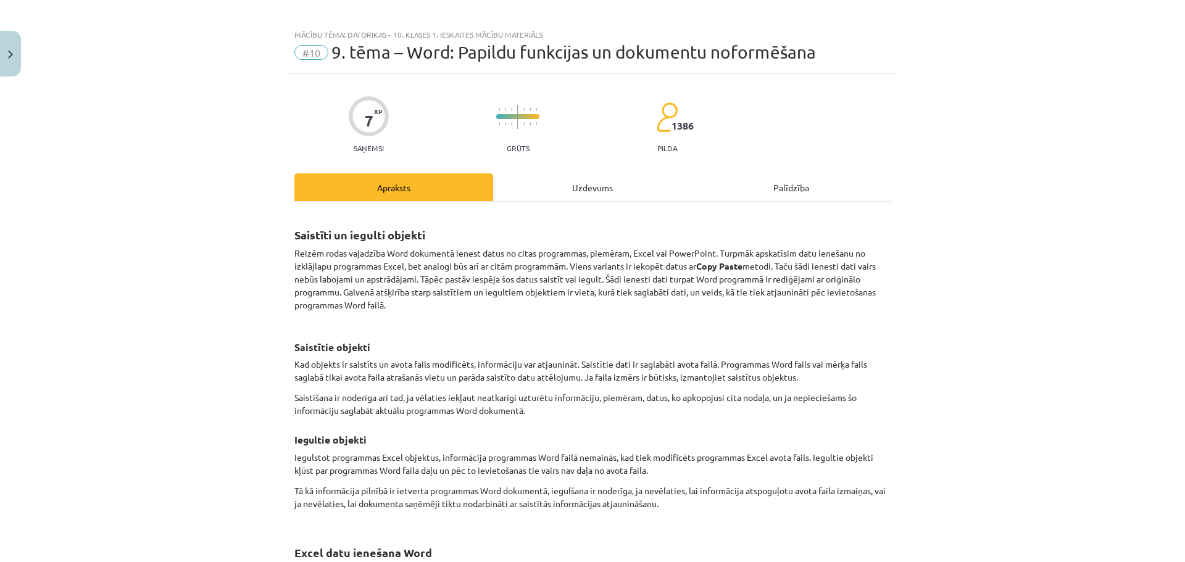
scroll to position [0, 0]
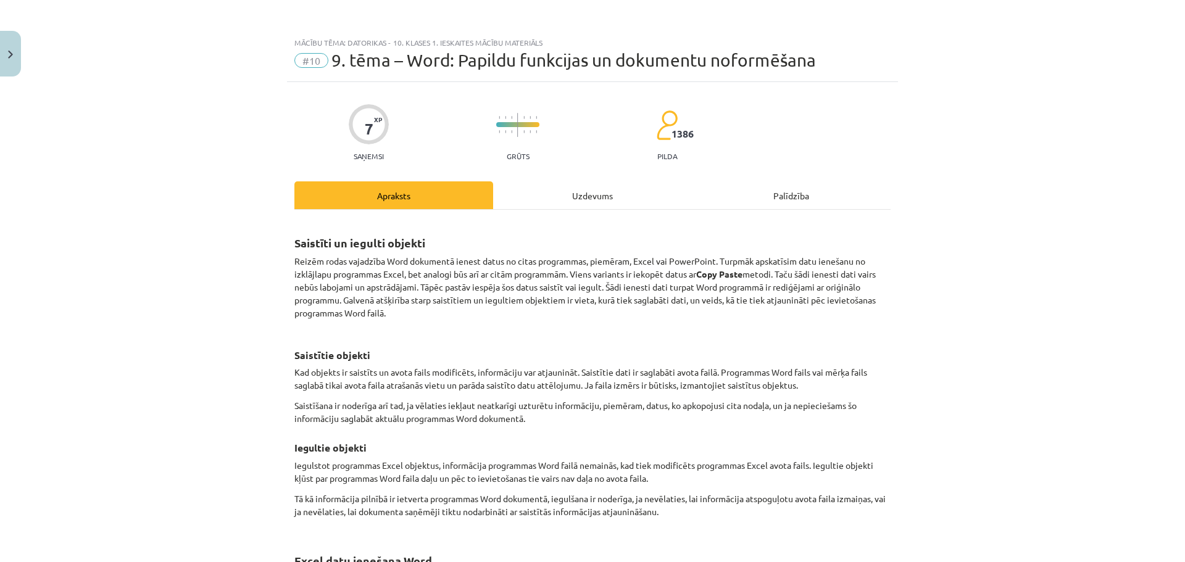
click at [571, 198] on div "Uzdevums" at bounding box center [592, 195] width 199 height 28
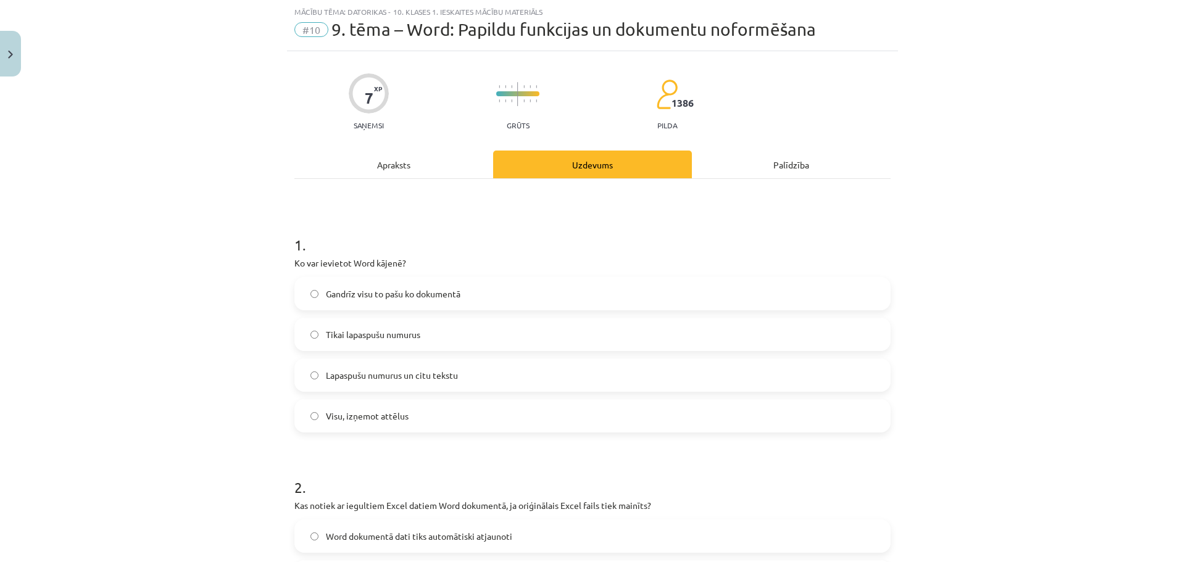
click at [399, 175] on div "Apraksts" at bounding box center [393, 165] width 199 height 28
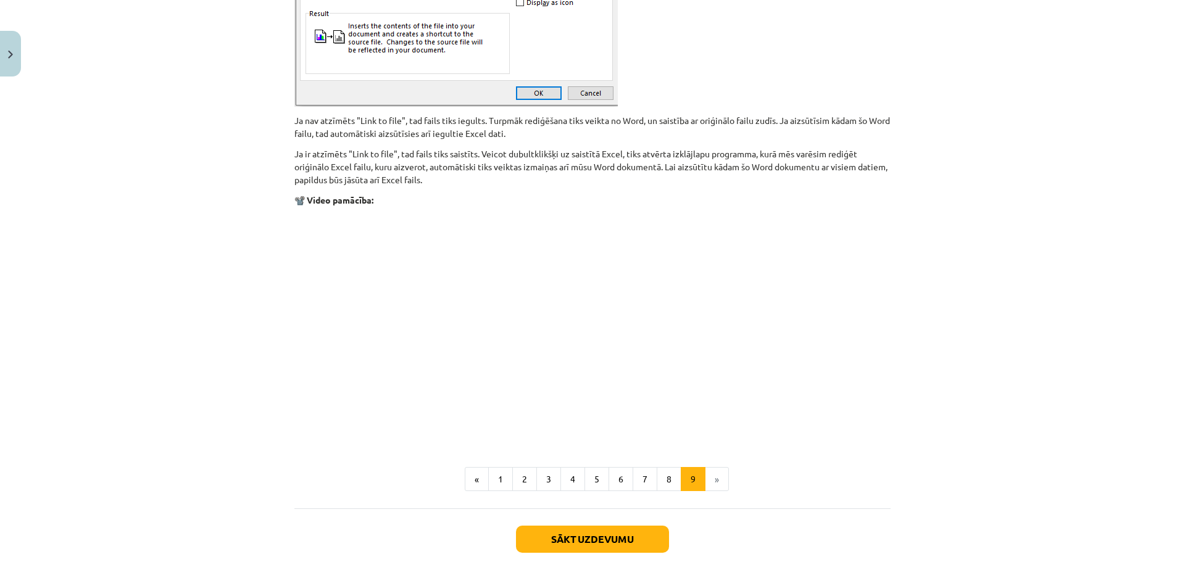
scroll to position [1427, 0]
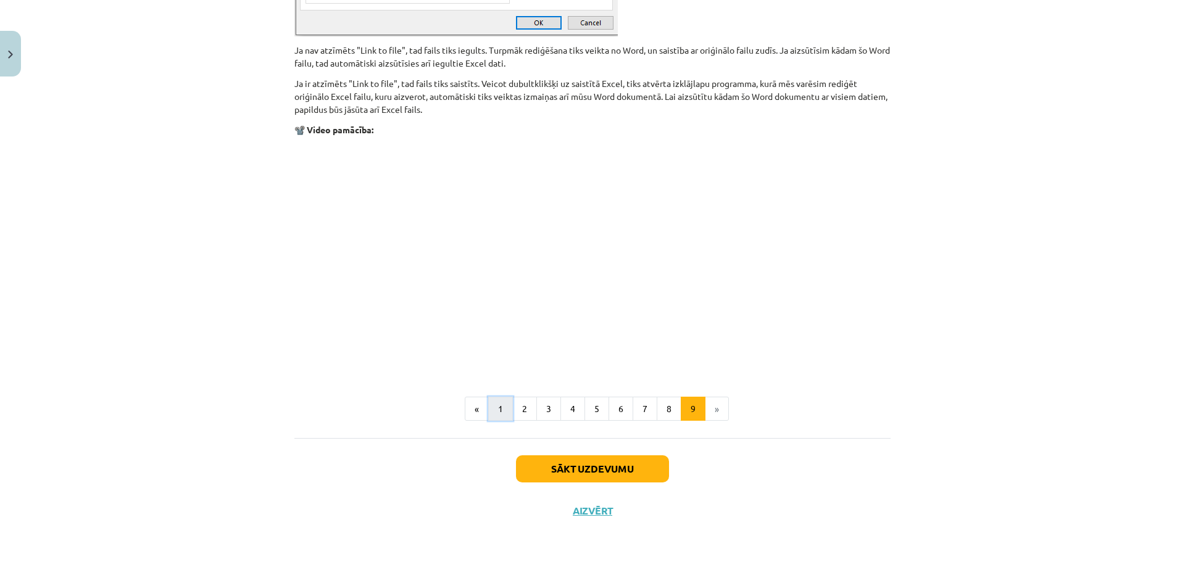
click at [496, 407] on button "1" at bounding box center [500, 409] width 25 height 25
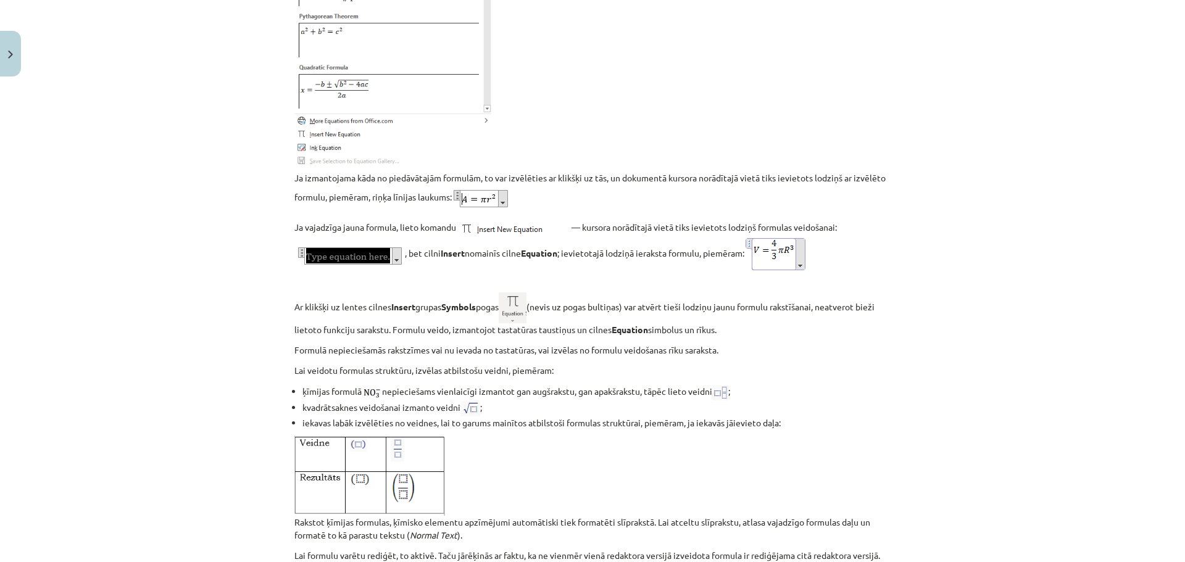
scroll to position [2011, 0]
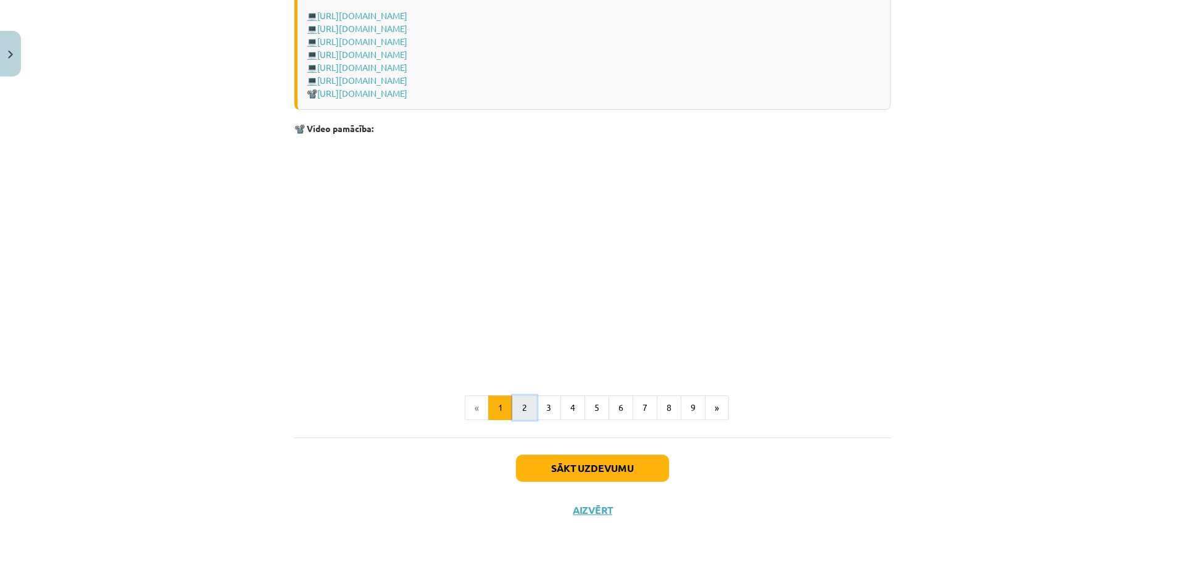
click at [512, 404] on button "2" at bounding box center [524, 408] width 25 height 25
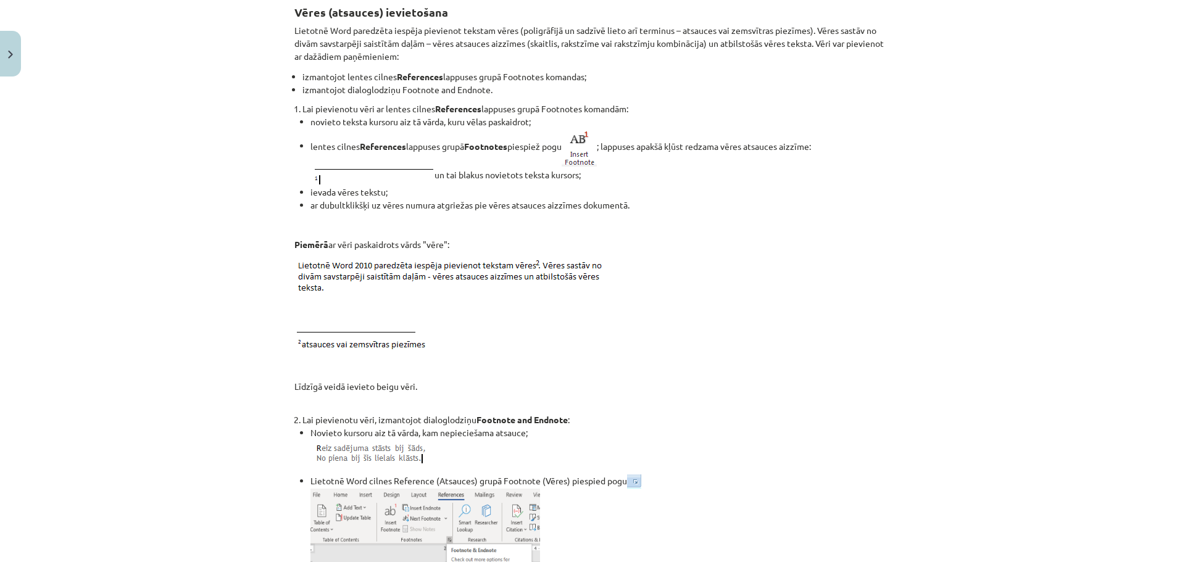
scroll to position [221, 0]
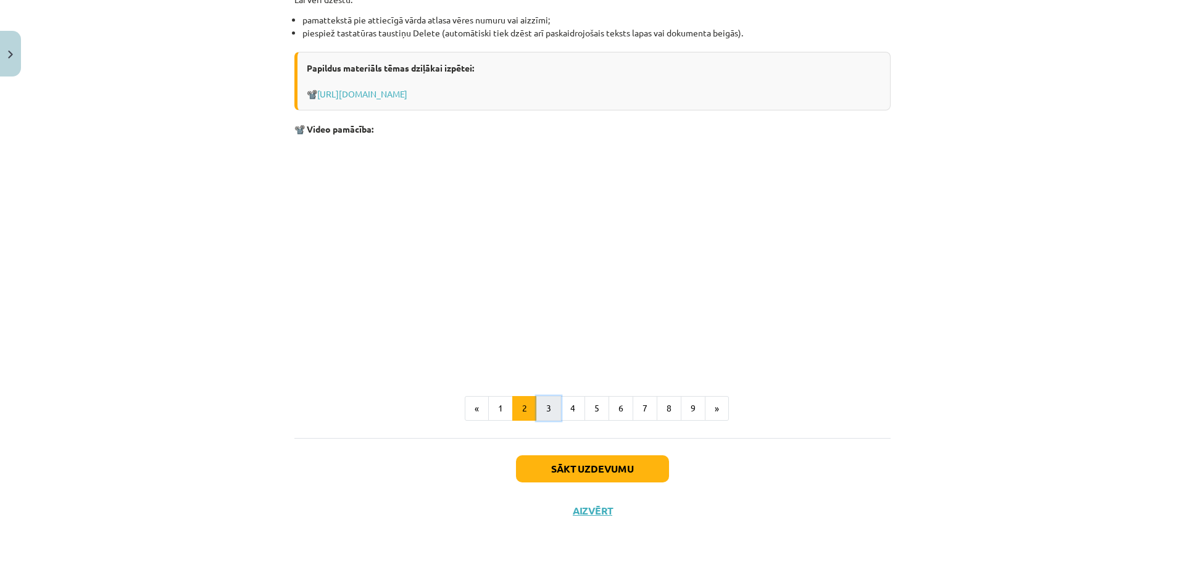
click at [549, 405] on button "3" at bounding box center [548, 408] width 25 height 25
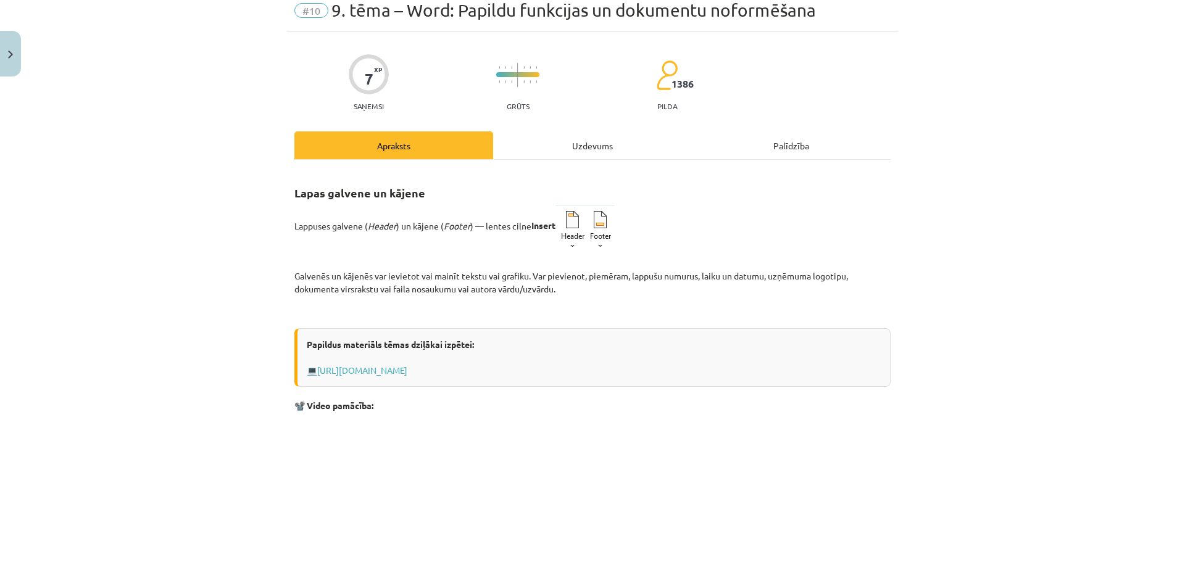
scroll to position [0, 0]
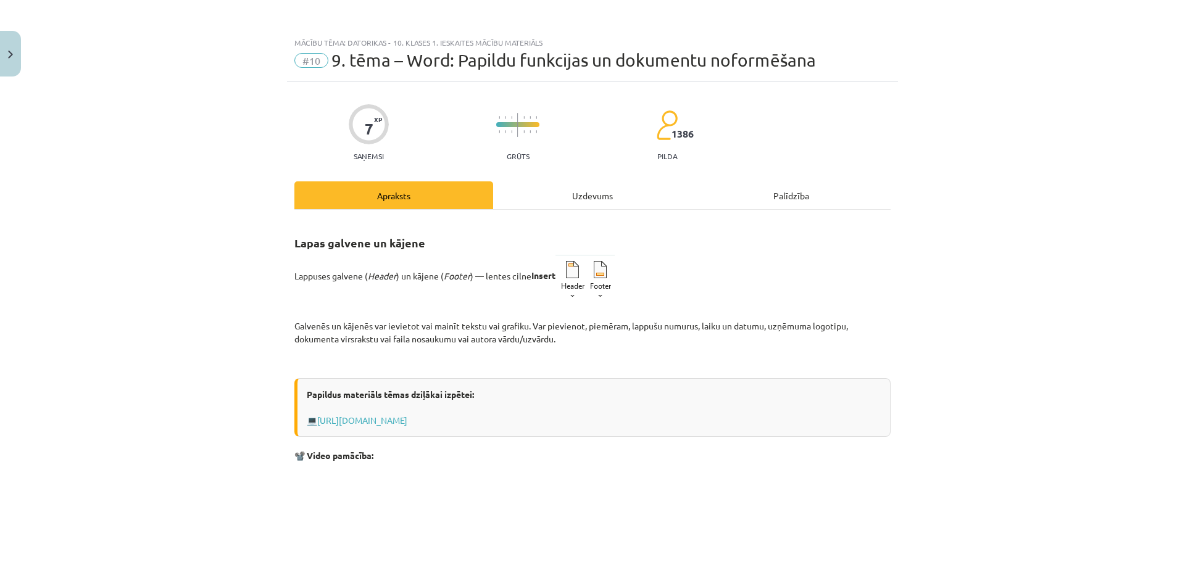
click at [568, 189] on div "Uzdevums" at bounding box center [592, 195] width 199 height 28
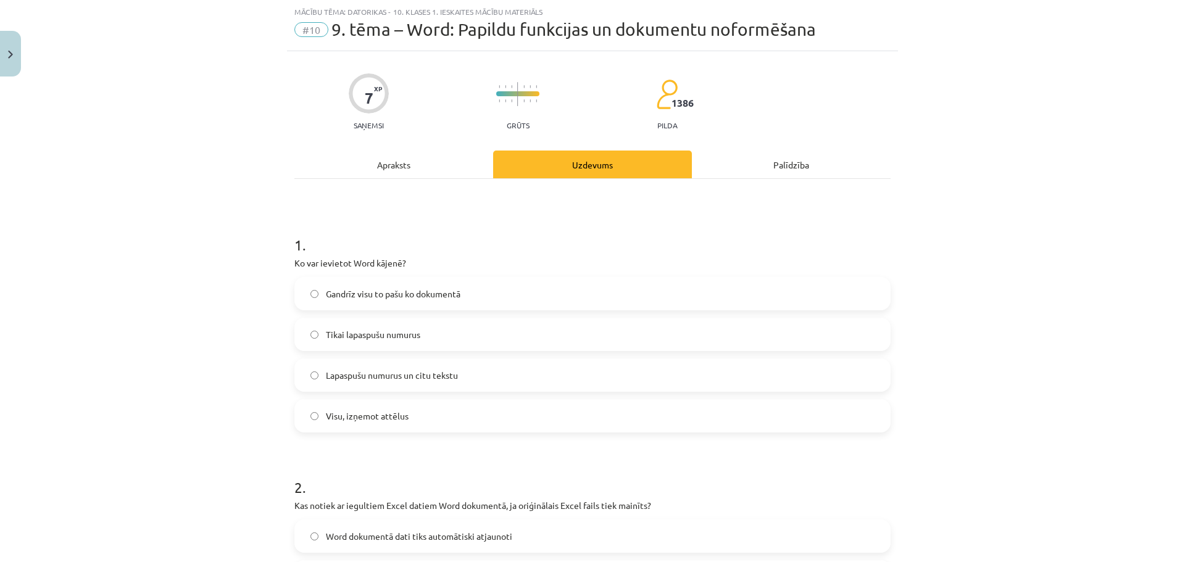
click at [336, 410] on span "Visu, izņemot attēlus" at bounding box center [367, 416] width 83 height 13
click at [310, 303] on label "Gandrīz visu to pašu ko dokumentā" at bounding box center [593, 293] width 594 height 31
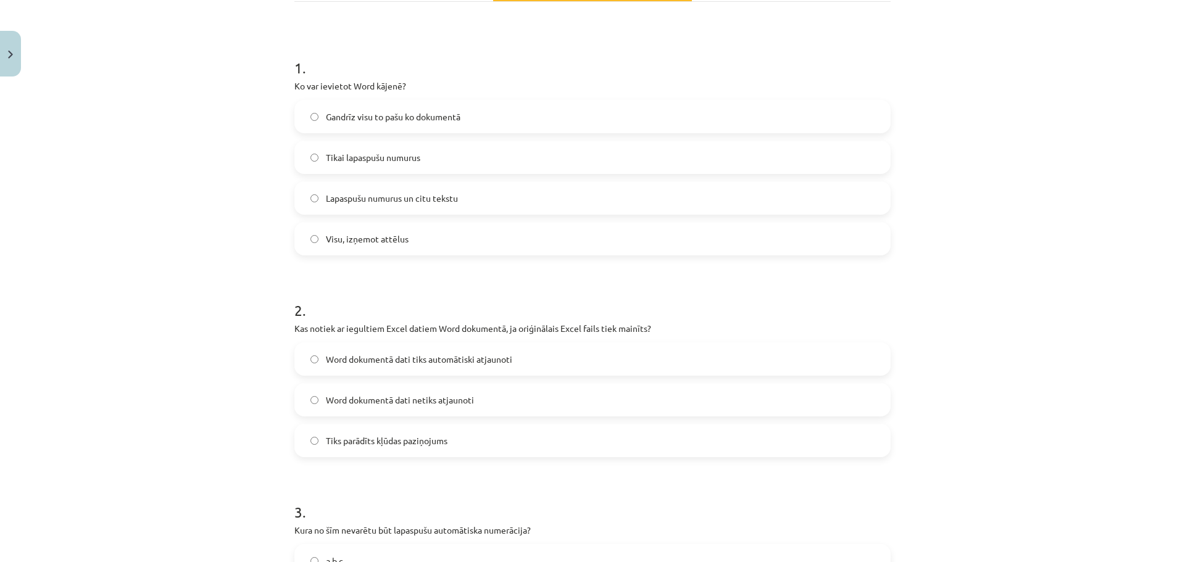
scroll to position [216, 0]
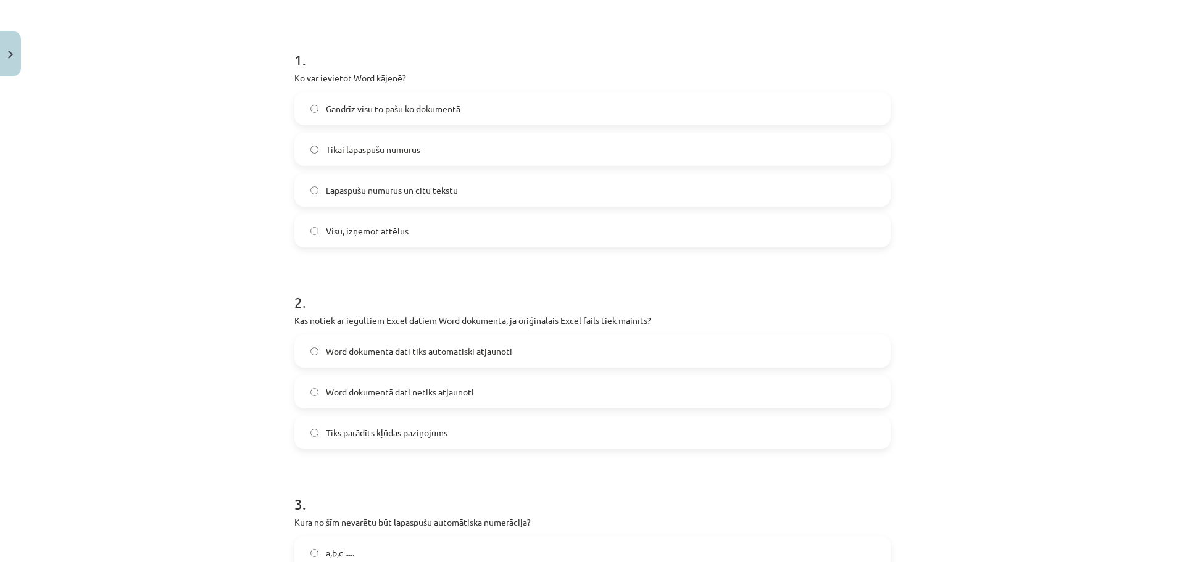
click at [339, 349] on span "Word dokumentā dati tiks automātiski atjaunoti" at bounding box center [419, 351] width 186 height 13
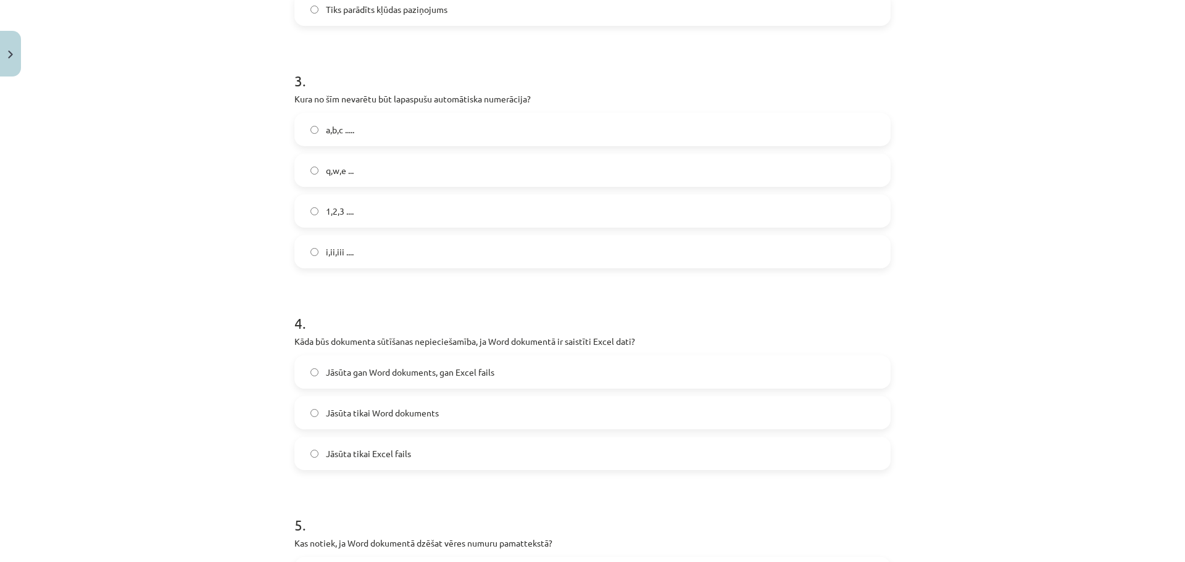
scroll to position [648, 0]
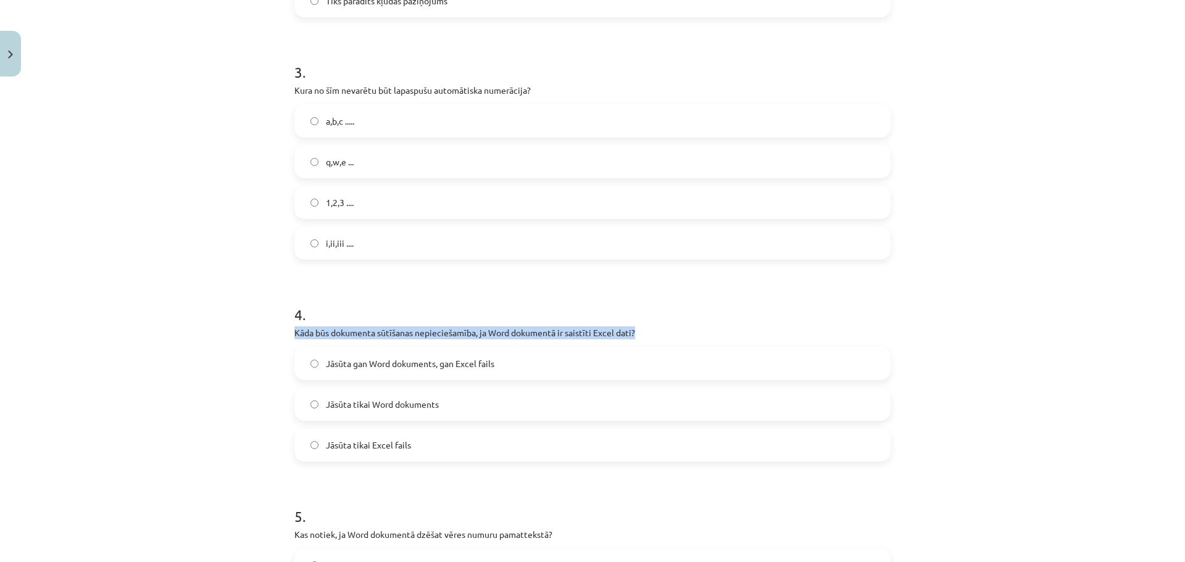
drag, startPoint x: 295, startPoint y: 334, endPoint x: 639, endPoint y: 325, distance: 344.5
click at [639, 325] on div "7 XP Saņemsi Grūts 1386 pilda Apraksts Uzdevums Palīdzība 1 . Ko var ievietot W…" at bounding box center [592, 368] width 611 height 1868
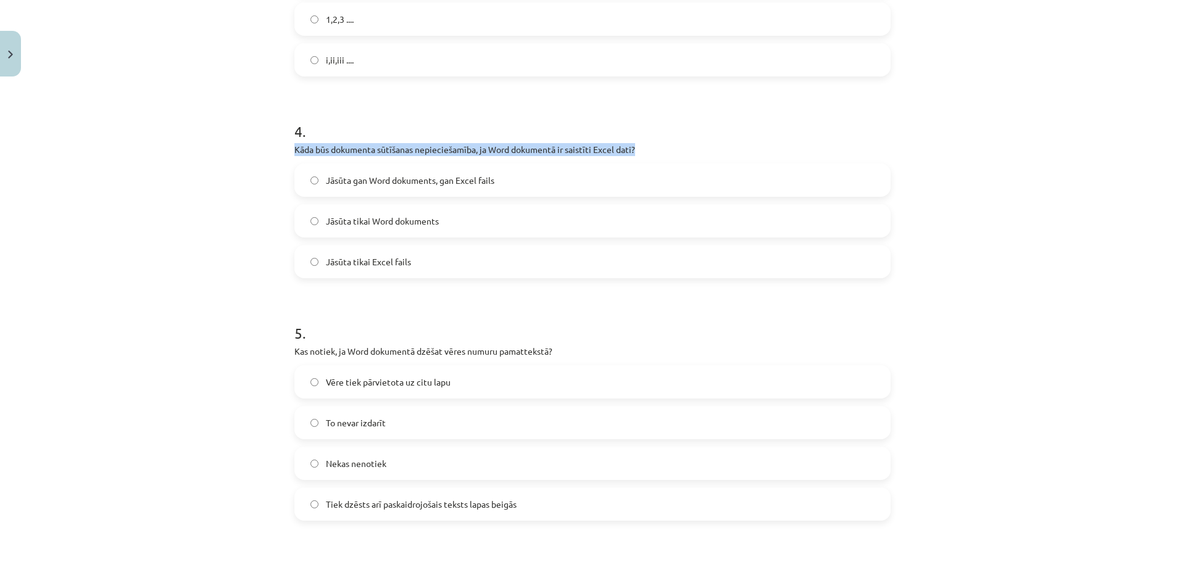
scroll to position [833, 0]
drag, startPoint x: 232, startPoint y: 223, endPoint x: 188, endPoint y: 222, distance: 44.5
click at [188, 222] on div "Mācību tēma: Datorikas - 10. klases 1. ieskaites mācību materiāls #10 9. tēma –…" at bounding box center [592, 281] width 1185 height 562
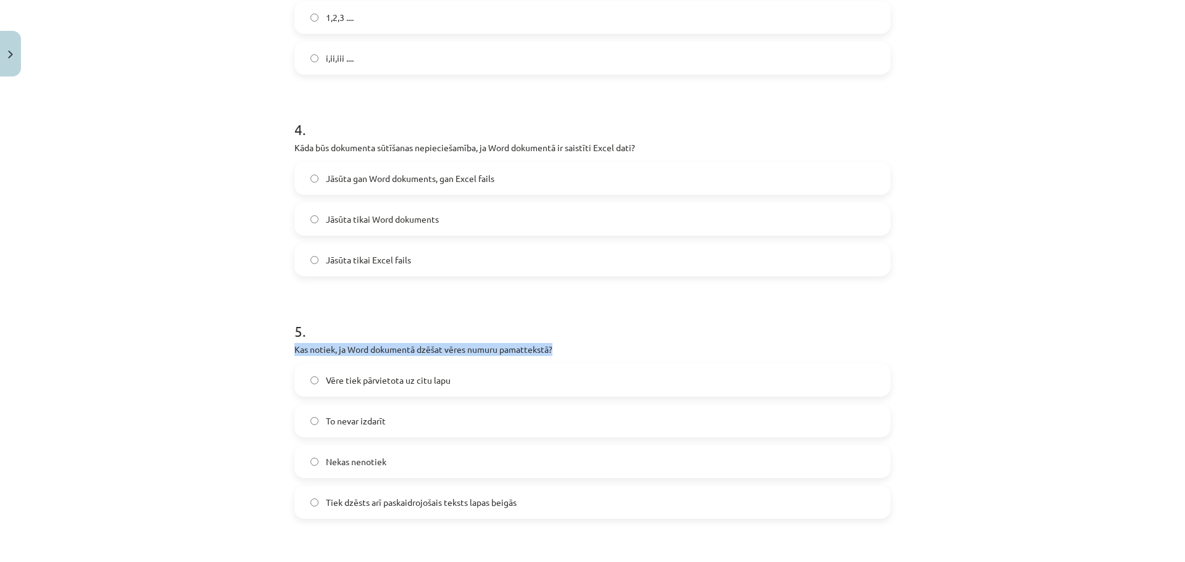
drag, startPoint x: 285, startPoint y: 349, endPoint x: 559, endPoint y: 340, distance: 274.2
click at [559, 340] on div "7 XP Saņemsi Grūts 1386 pilda Apraksts Uzdevums Palīdzība 1 . Ko var ievietot W…" at bounding box center [592, 183] width 611 height 1868
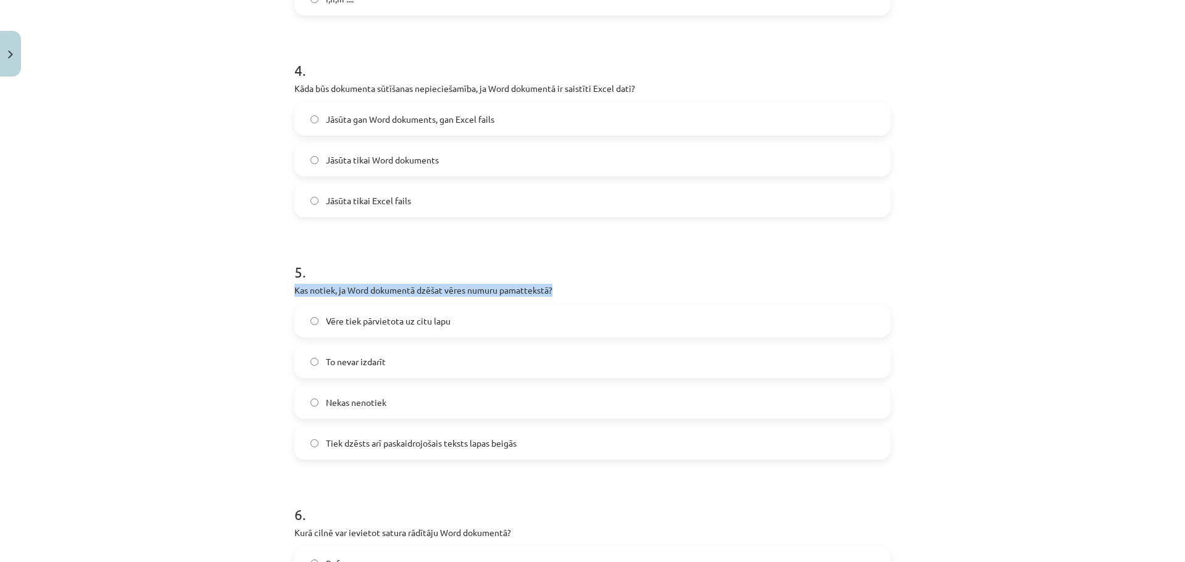
scroll to position [801, 0]
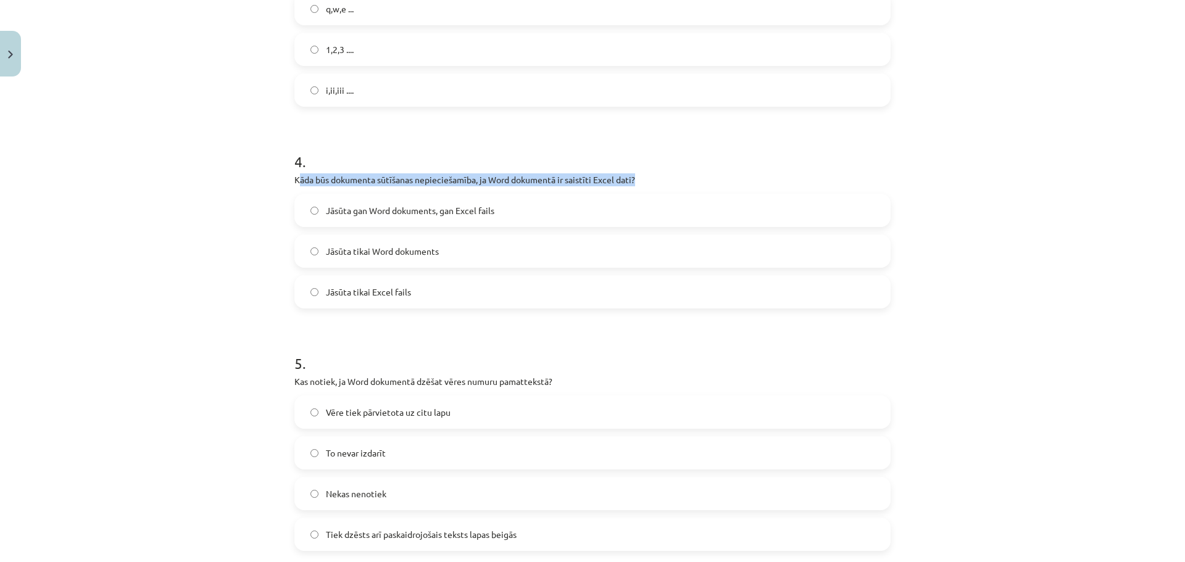
drag, startPoint x: 294, startPoint y: 182, endPoint x: 654, endPoint y: 181, distance: 359.2
click at [643, 180] on p "Kāda būs dokumenta sūtīšanas nepieciešamība, ja Word dokumentā ir saistīti Exce…" at bounding box center [592, 179] width 596 height 13
click at [664, 181] on p "Kāda būs dokumenta sūtīšanas nepieciešamība, ja Word dokumentā ir saistīti Exce…" at bounding box center [592, 179] width 596 height 13
drag, startPoint x: 289, startPoint y: 183, endPoint x: 626, endPoint y: 183, distance: 337.0
click at [626, 183] on p "Kāda būs dokumenta sūtīšanas nepieciešamība, ja Word dokumentā ir saistīti Exce…" at bounding box center [592, 179] width 596 height 13
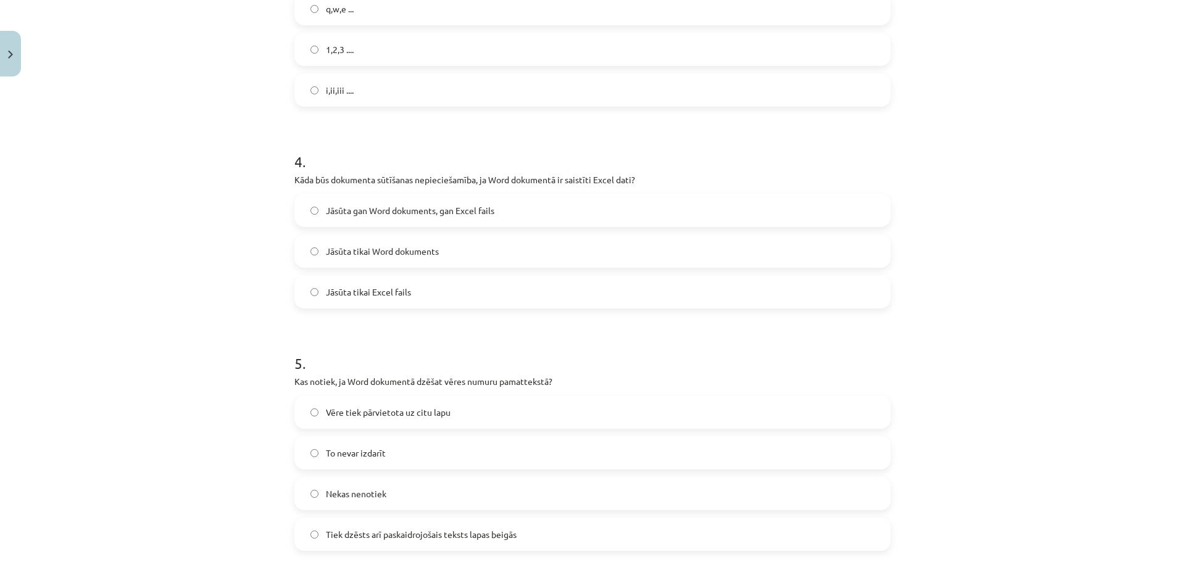
click at [643, 181] on p "Kāda būs dokumenta sūtīšanas nepieciešamība, ja Word dokumentā ir saistīti Exce…" at bounding box center [592, 179] width 596 height 13
drag, startPoint x: 639, startPoint y: 180, endPoint x: 291, endPoint y: 181, distance: 348.7
click at [294, 181] on p "Kāda būs dokumenta sūtīšanas nepieciešamība, ja Word dokumentā ir saistīti Exce…" at bounding box center [592, 179] width 596 height 13
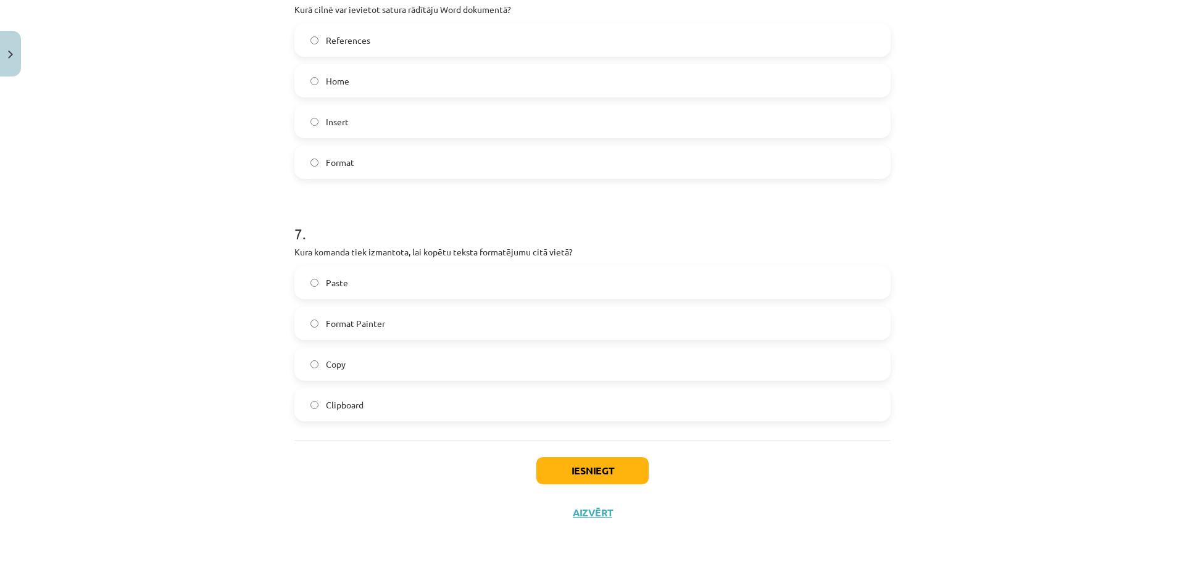
scroll to position [1418, 0]
click at [578, 467] on button "Iesniegt" at bounding box center [592, 468] width 112 height 27
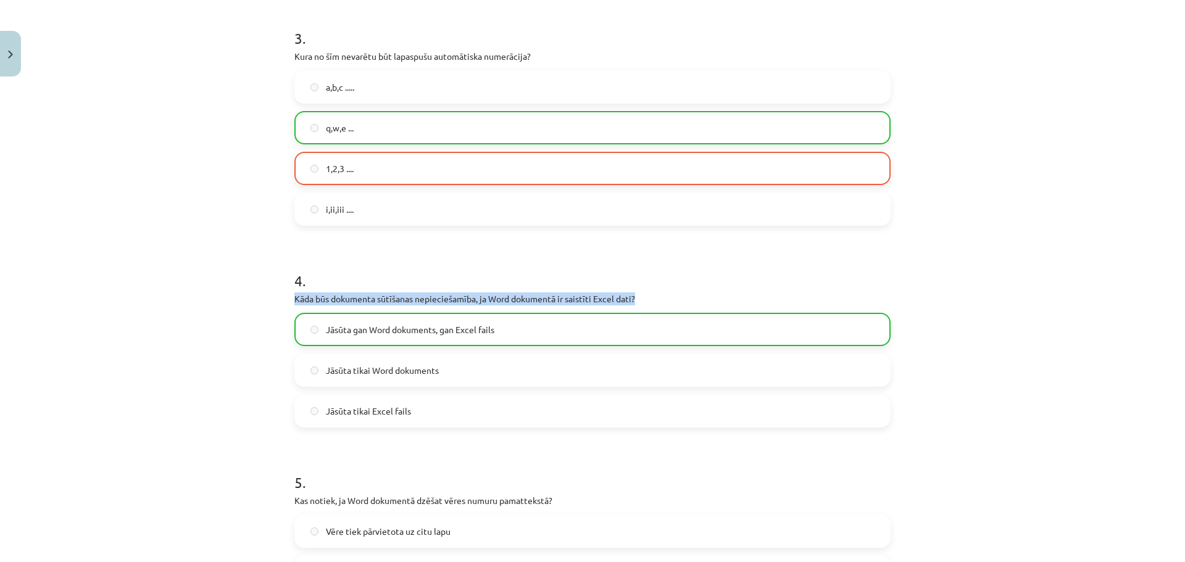
scroll to position [678, 0]
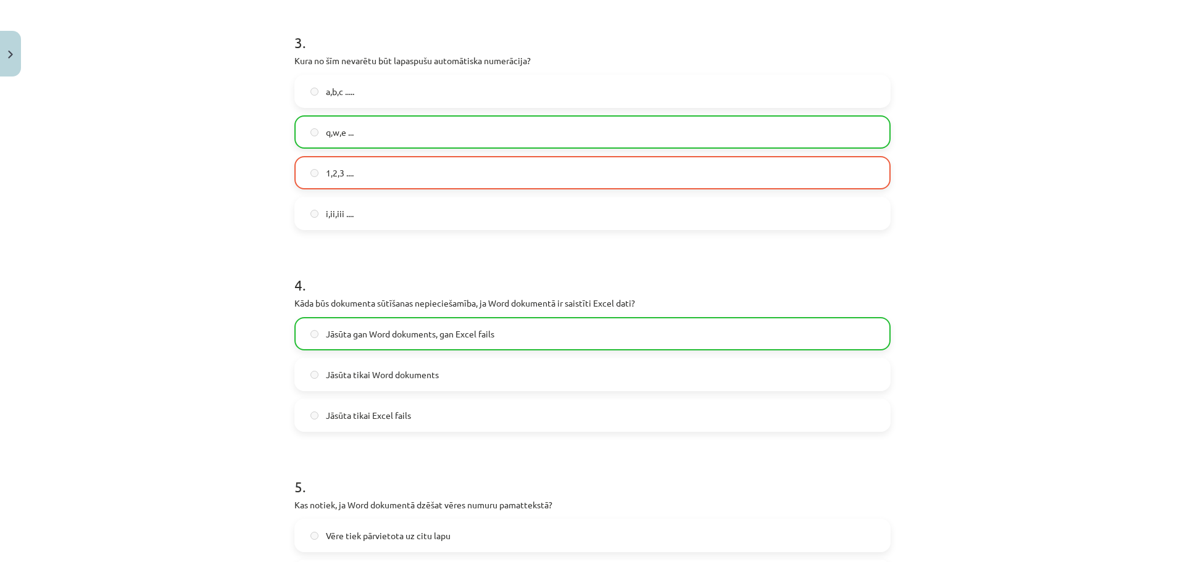
click at [219, 325] on div "Mācību tēma: Datorikas - 10. klases 1. ieskaites mācību materiāls #10 9. tēma –…" at bounding box center [592, 281] width 1185 height 562
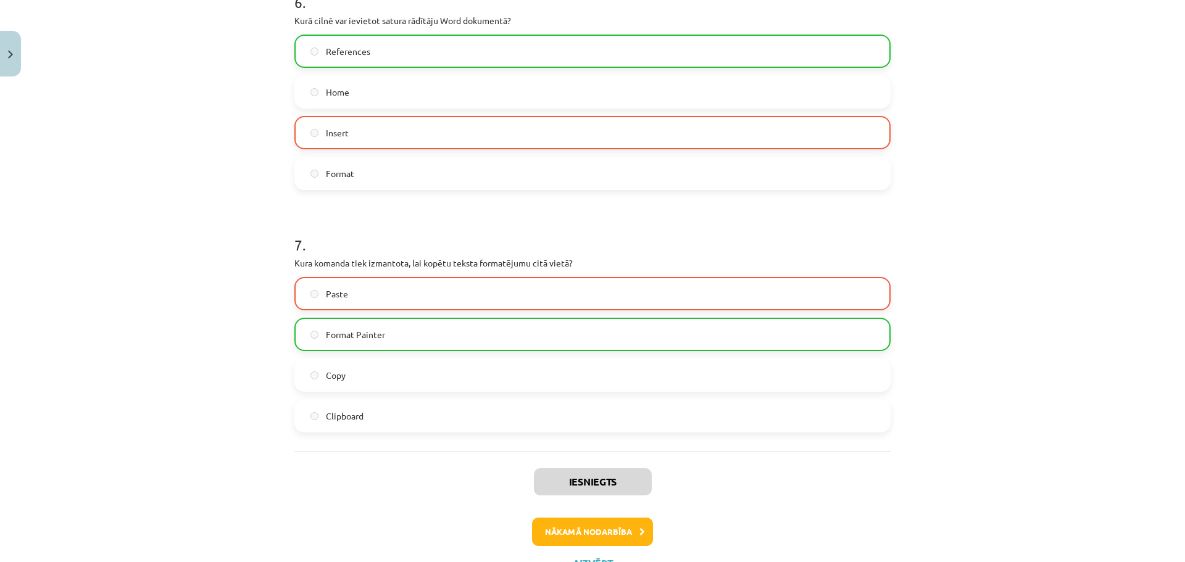
scroll to position [1458, 0]
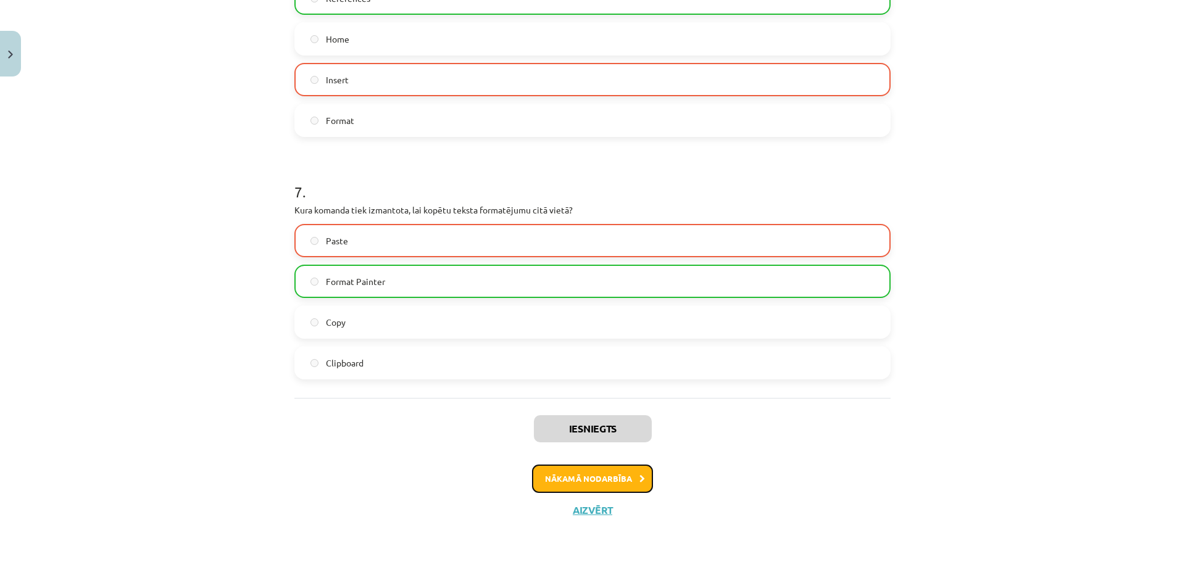
click at [563, 481] on button "Nākamā nodarbība" at bounding box center [592, 479] width 121 height 28
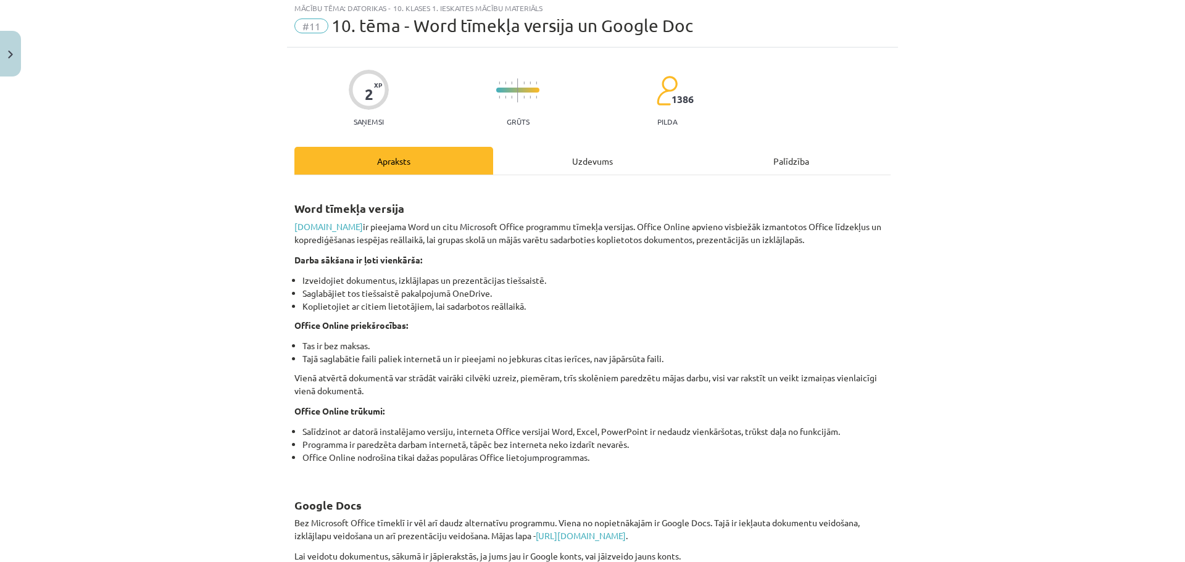
scroll to position [31, 0]
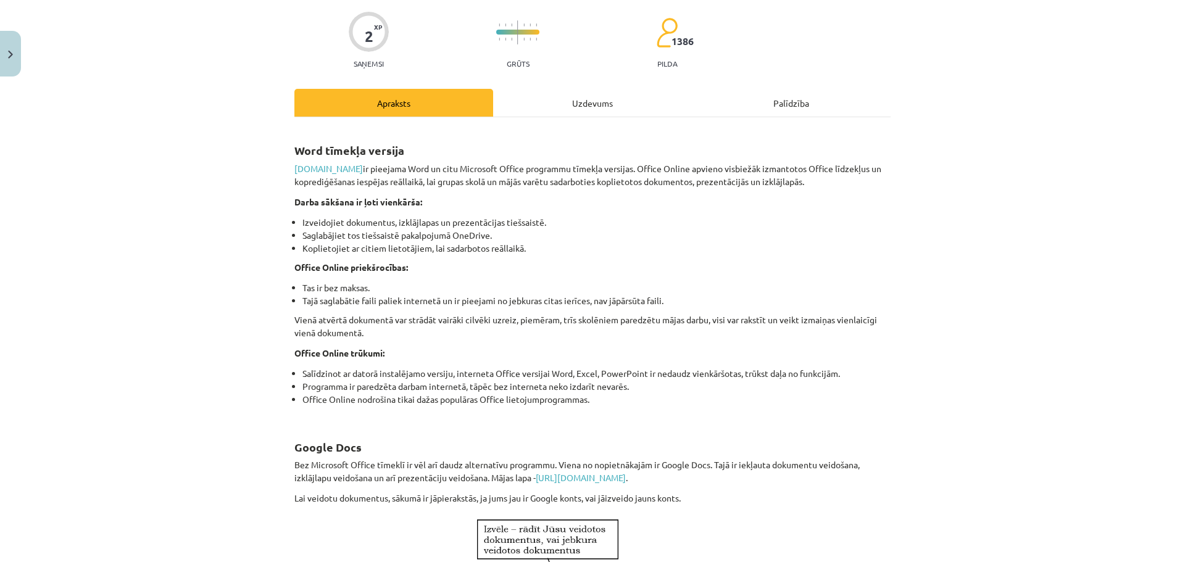
click at [588, 102] on div "Uzdevums" at bounding box center [592, 103] width 199 height 28
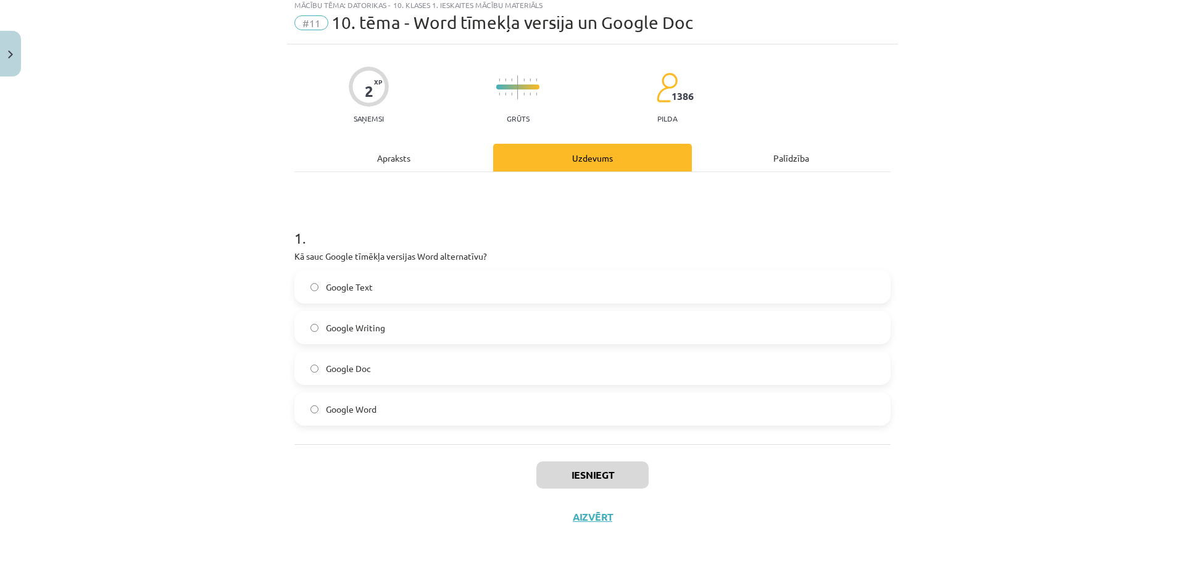
scroll to position [44, 0]
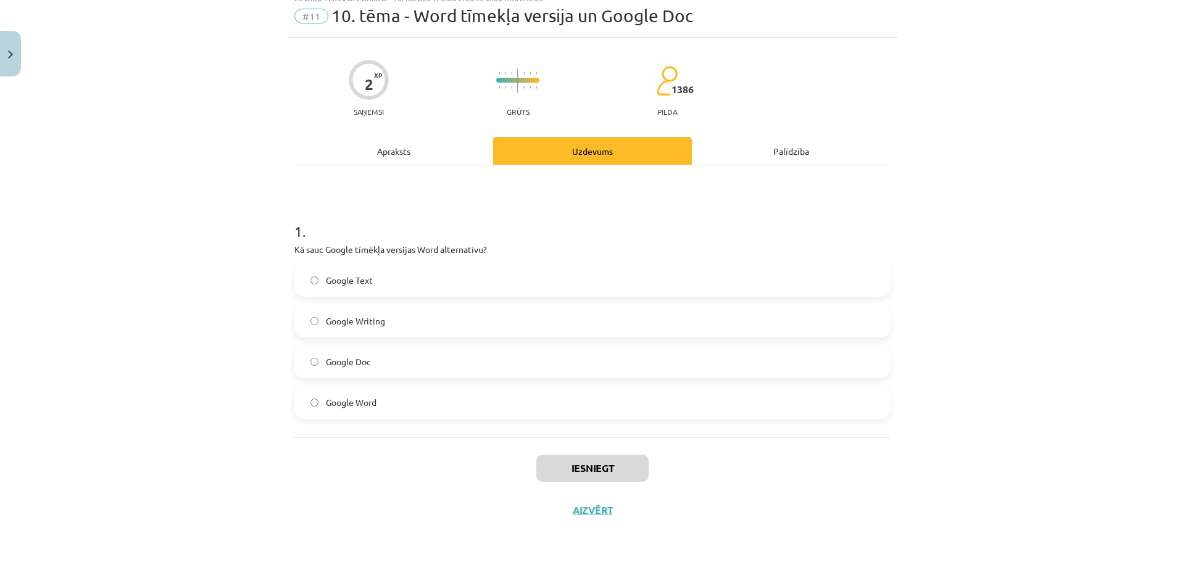
click at [386, 157] on div "Apraksts" at bounding box center [393, 151] width 199 height 28
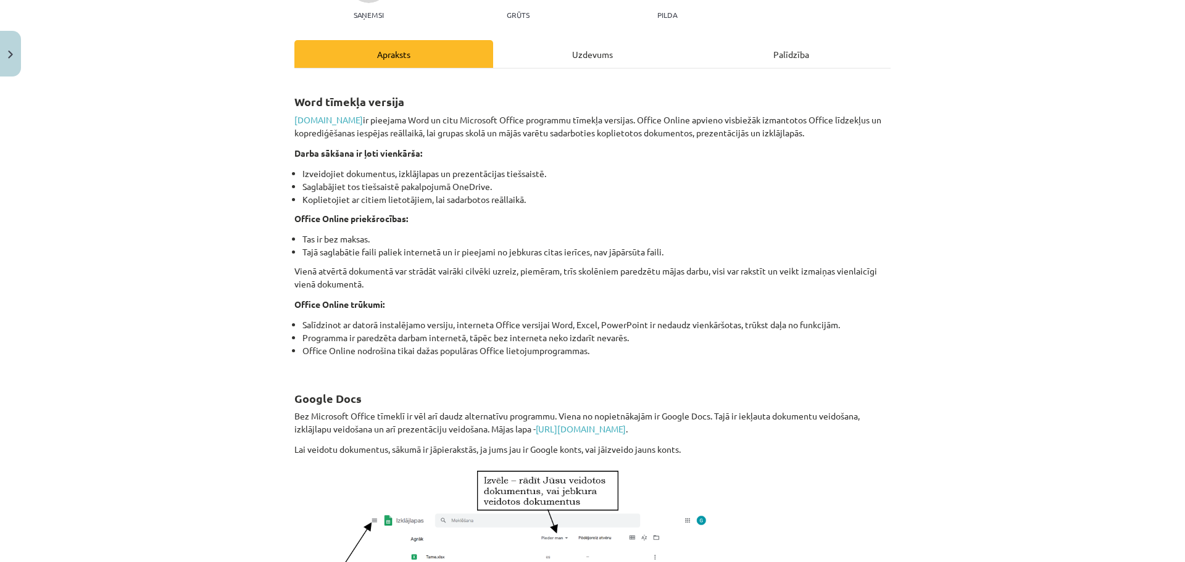
scroll to position [136, 0]
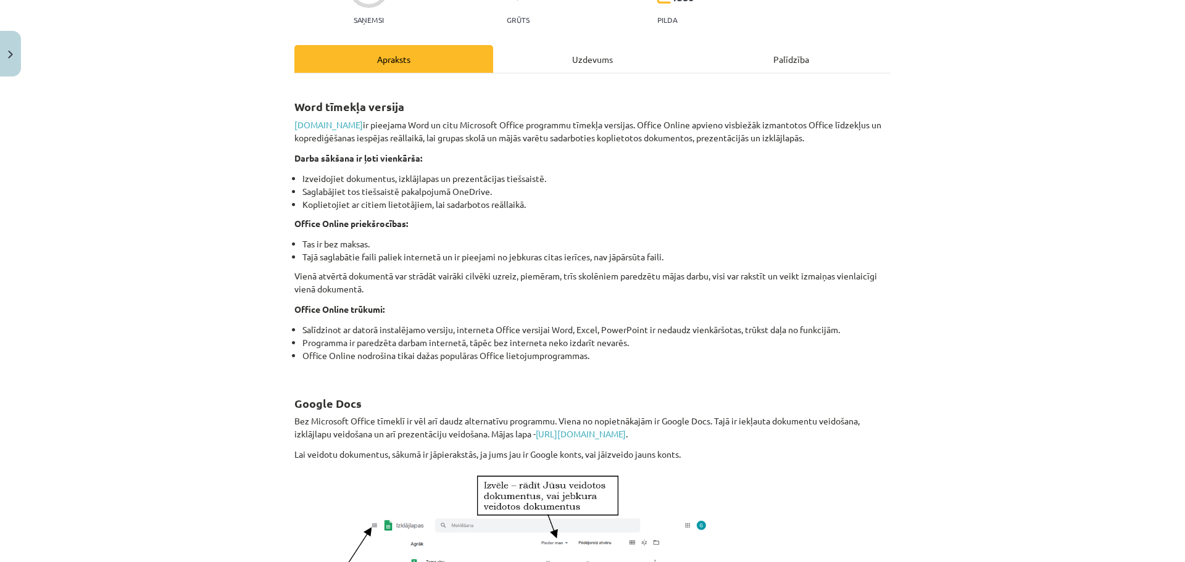
click at [583, 62] on div "Uzdevums" at bounding box center [592, 59] width 199 height 28
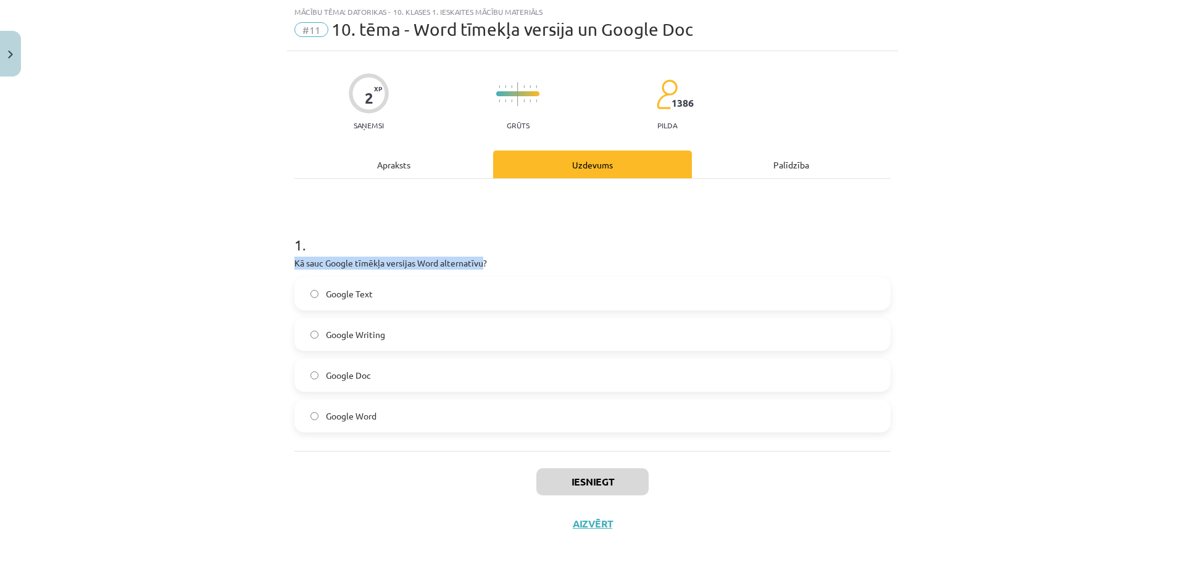
drag, startPoint x: 283, startPoint y: 261, endPoint x: 478, endPoint y: 262, distance: 195.0
click at [478, 262] on div "2 XP Saņemsi Grūts 1386 pilda Apraksts Uzdevums Palīdzība 1 . Kā sauc Google tī…" at bounding box center [592, 298] width 611 height 494
click at [388, 164] on div "Apraksts" at bounding box center [393, 165] width 199 height 28
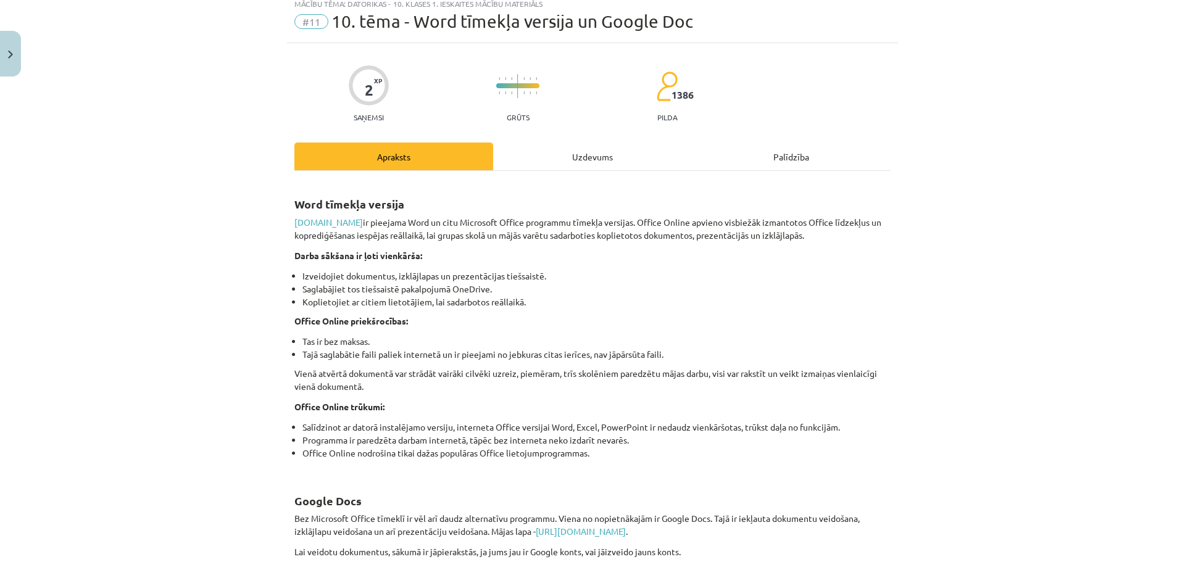
scroll to position [0, 0]
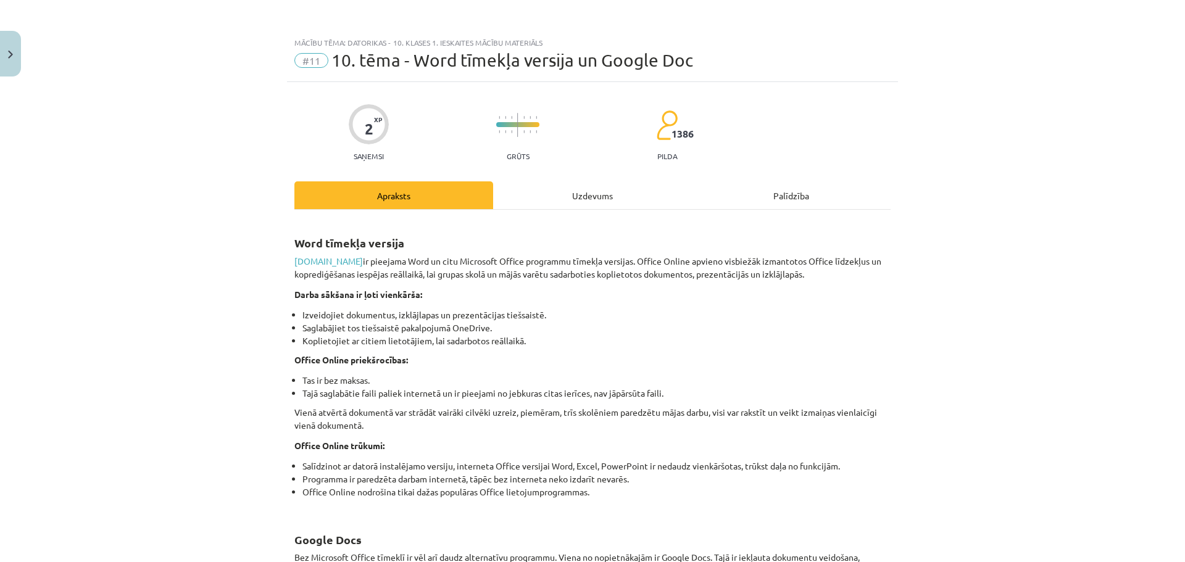
click at [580, 193] on div "Uzdevums" at bounding box center [592, 195] width 199 height 28
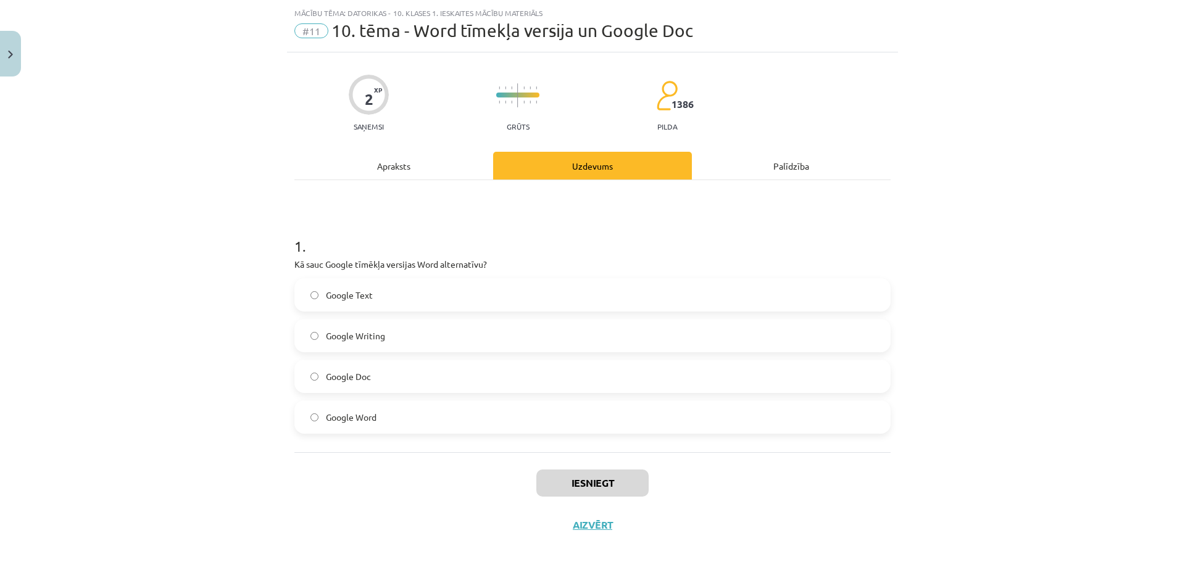
scroll to position [31, 0]
click at [317, 375] on label "Google Doc" at bounding box center [593, 375] width 594 height 31
click at [584, 484] on button "Iesniegt" at bounding box center [592, 481] width 112 height 27
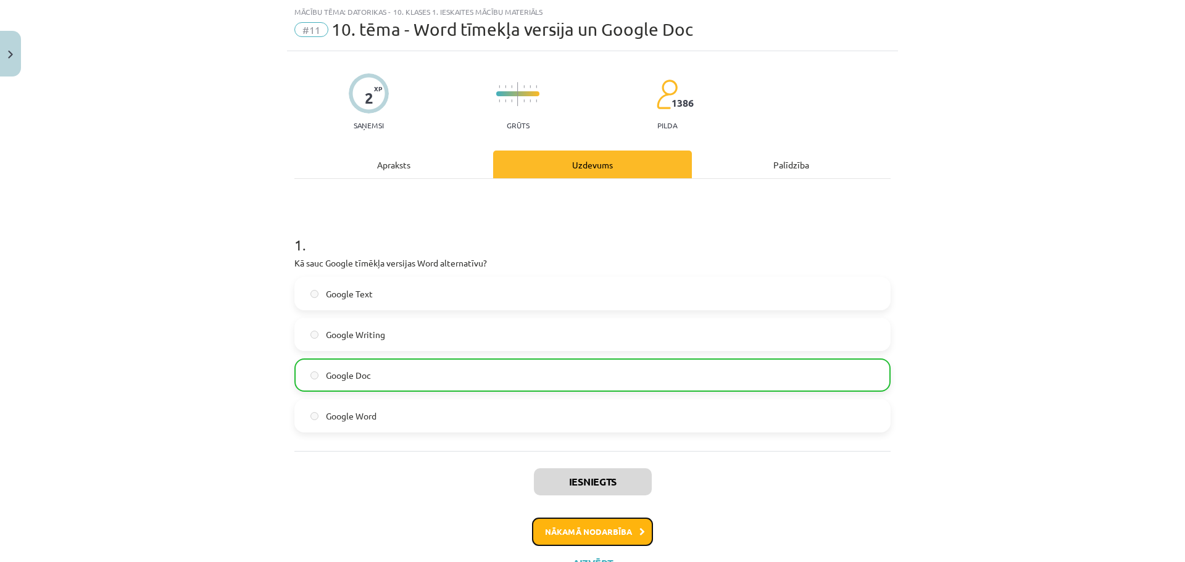
click at [599, 528] on button "Nākamā nodarbība" at bounding box center [592, 532] width 121 height 28
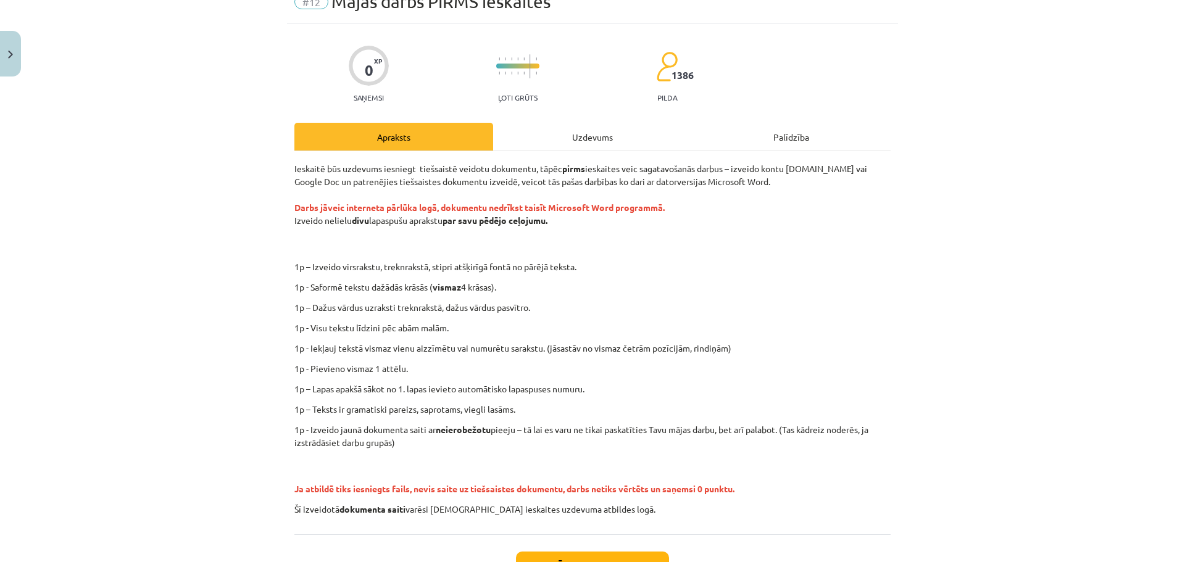
scroll to position [94, 0]
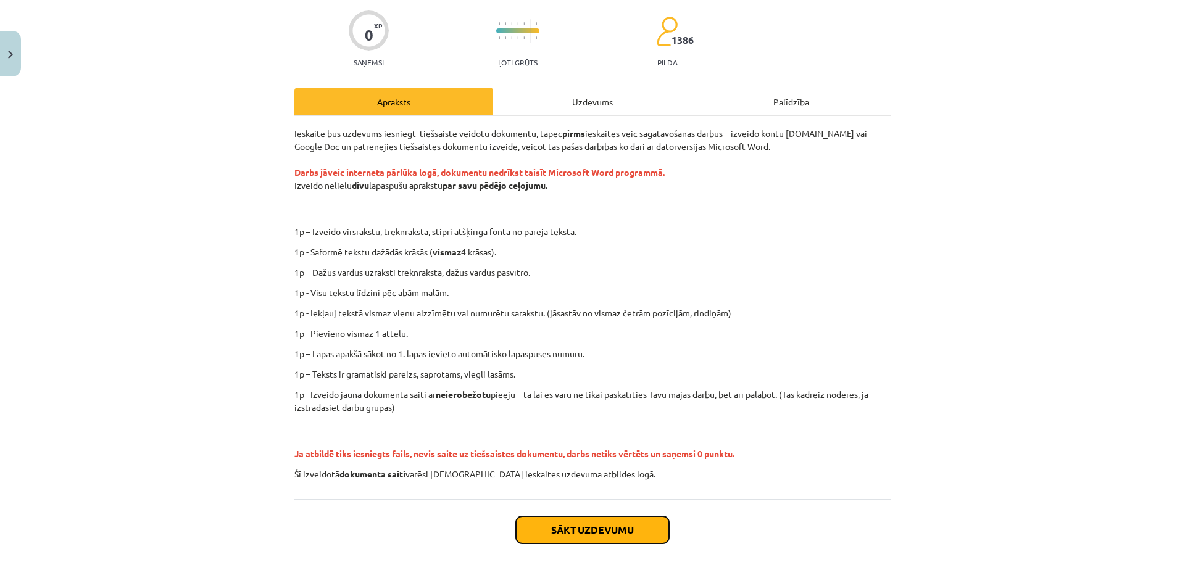
click at [559, 527] on button "Sākt uzdevumu" at bounding box center [592, 530] width 153 height 27
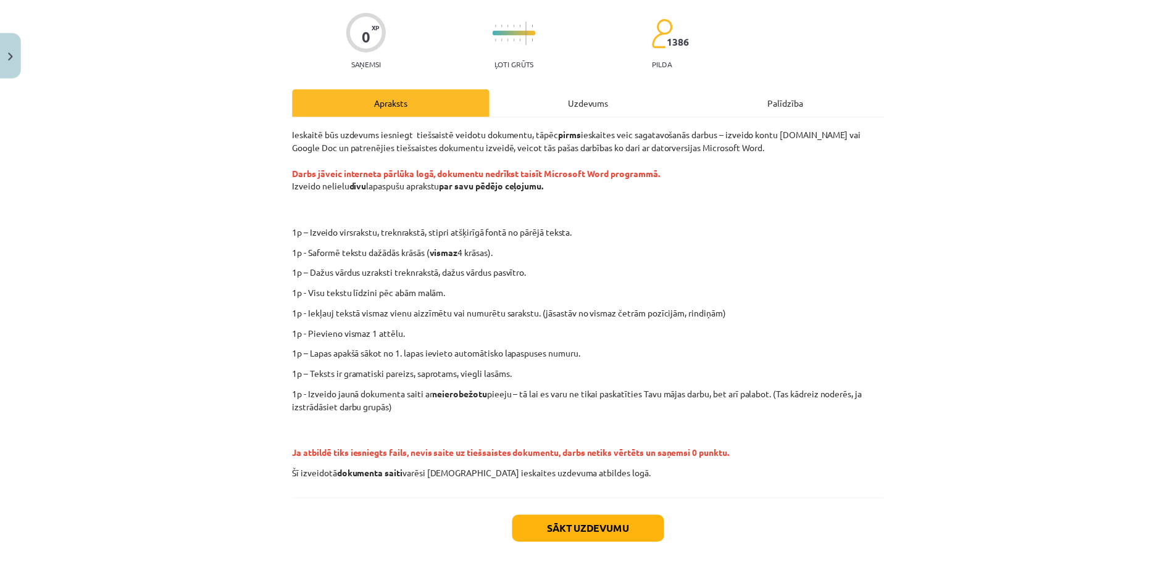
scroll to position [0, 0]
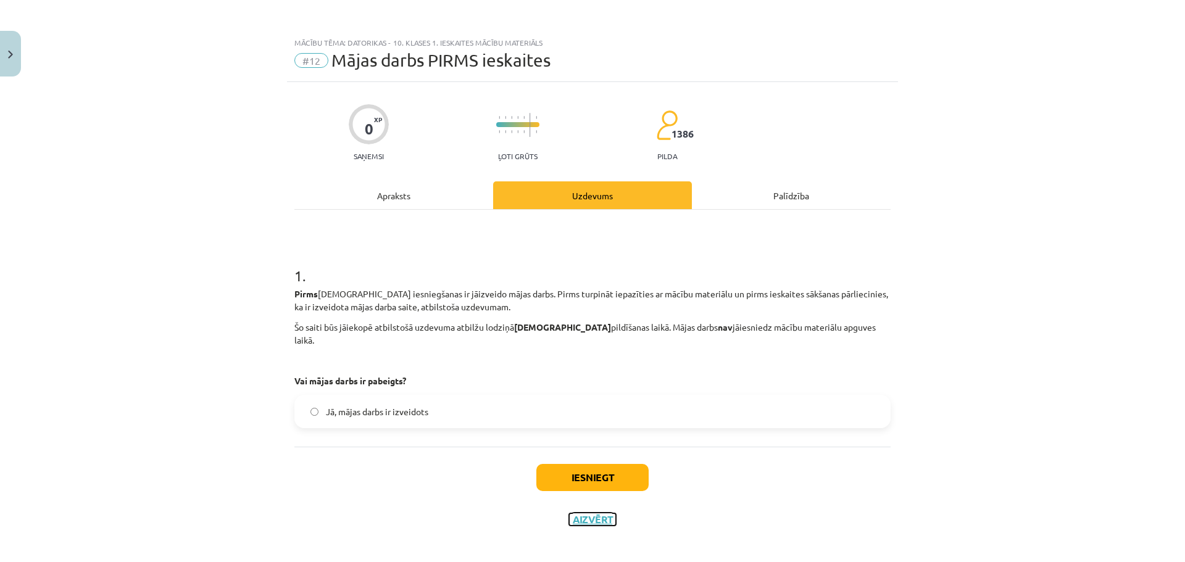
click at [583, 513] on button "Aizvērt" at bounding box center [592, 519] width 47 height 12
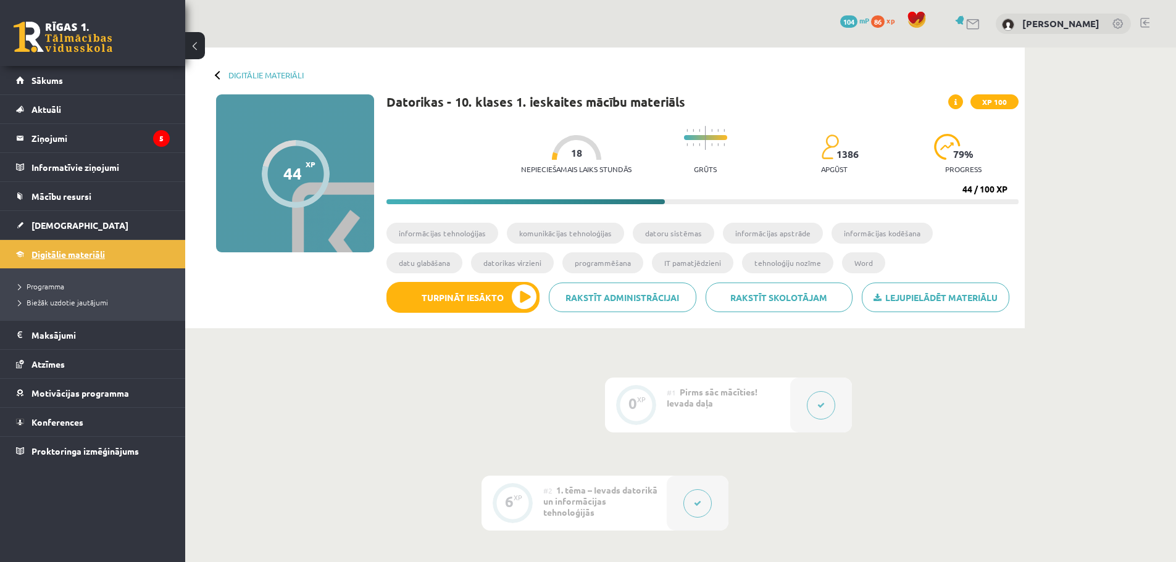
click at [73, 258] on span "Digitālie materiāli" at bounding box center [67, 254] width 73 height 11
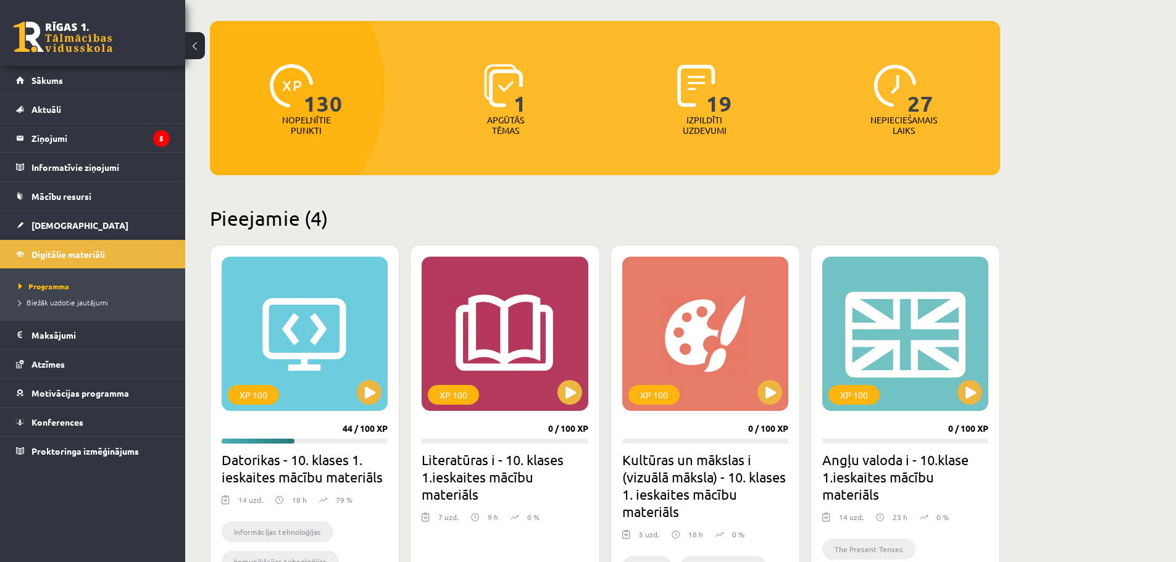
scroll to position [247, 0]
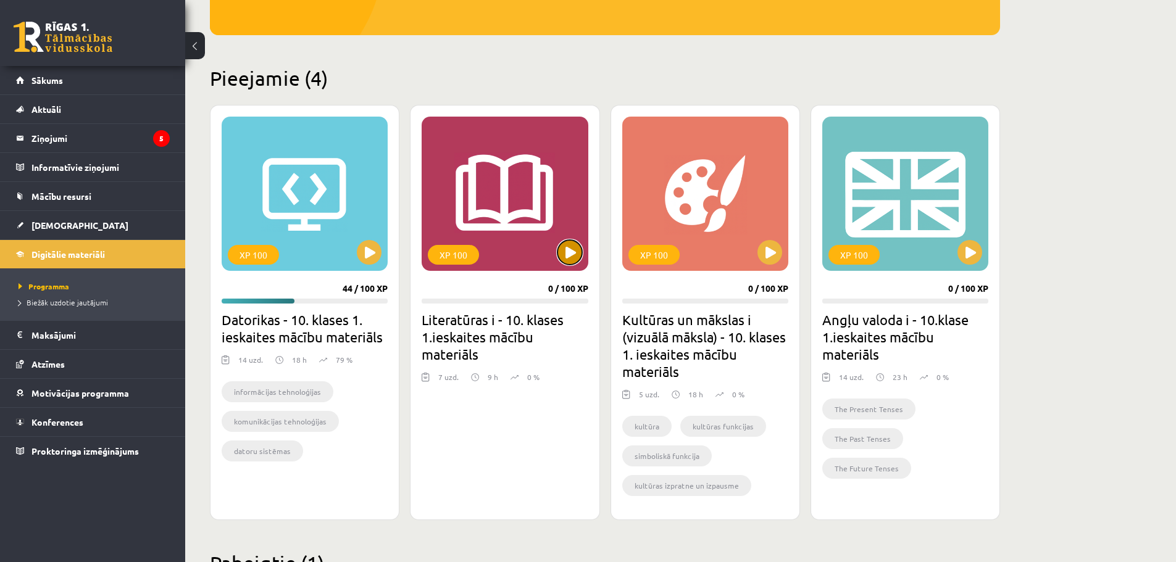
click at [567, 261] on button at bounding box center [569, 252] width 25 height 25
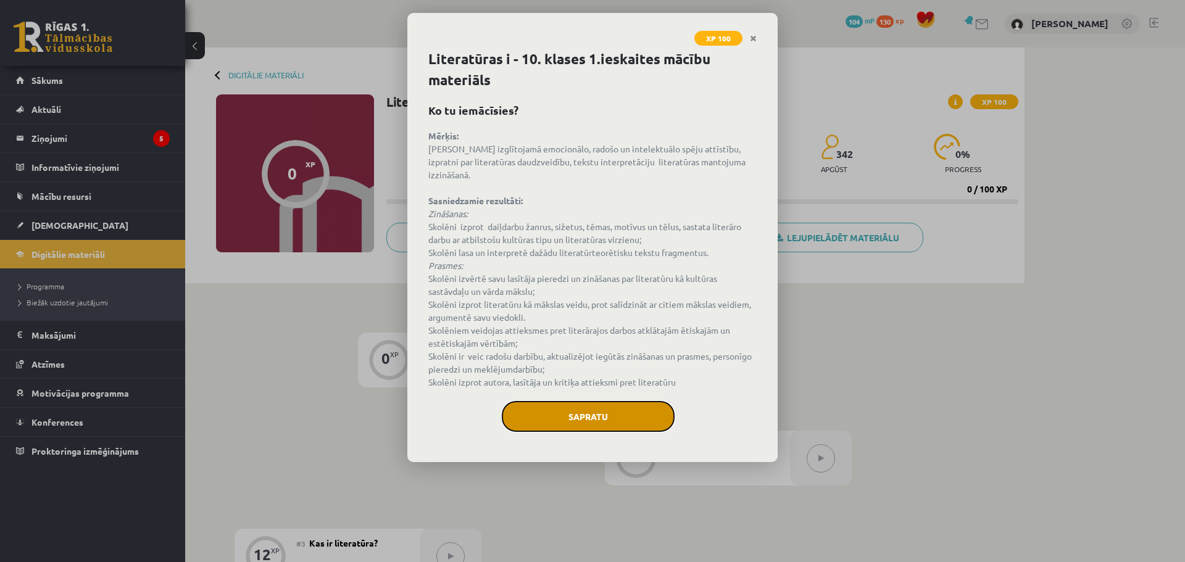
click at [576, 401] on button "Sapratu" at bounding box center [588, 416] width 173 height 31
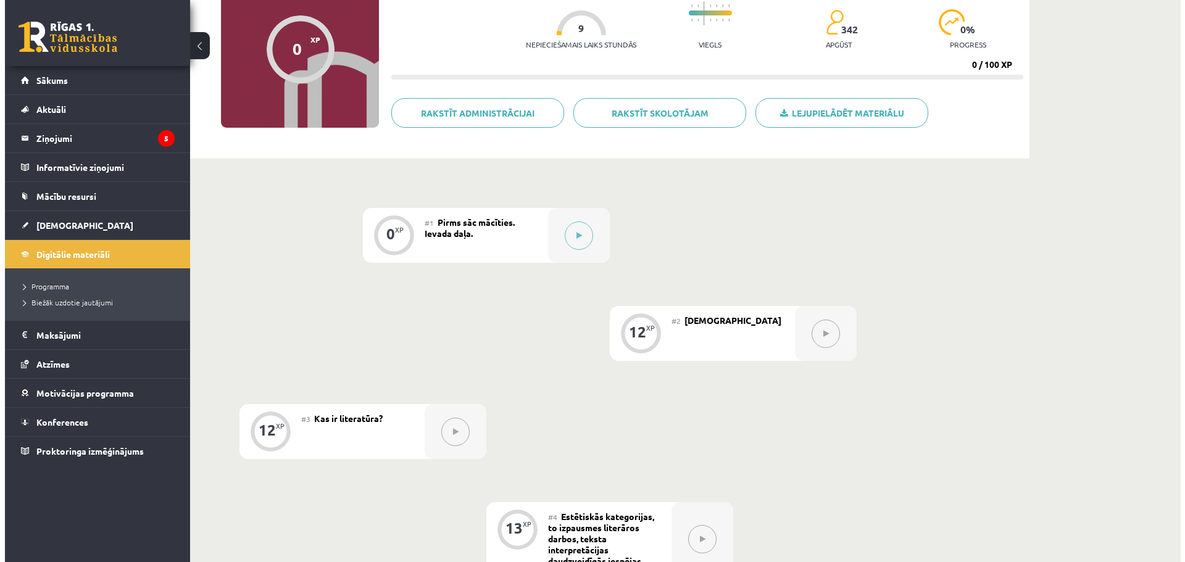
scroll to position [123, 0]
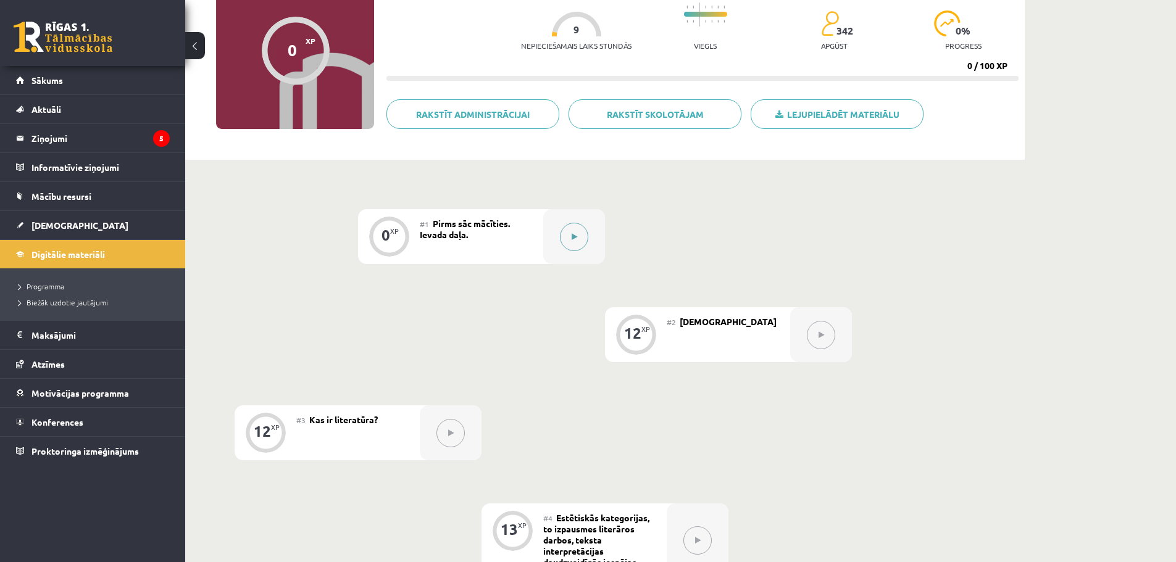
click at [567, 238] on button at bounding box center [574, 237] width 28 height 28
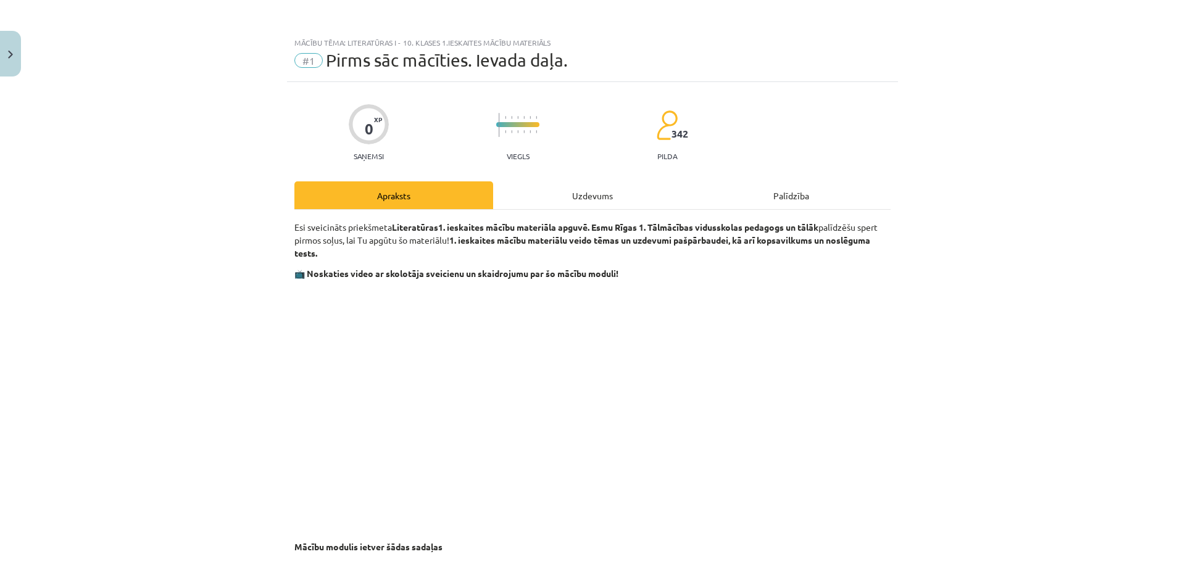
click at [578, 197] on div "Uzdevums" at bounding box center [592, 195] width 199 height 28
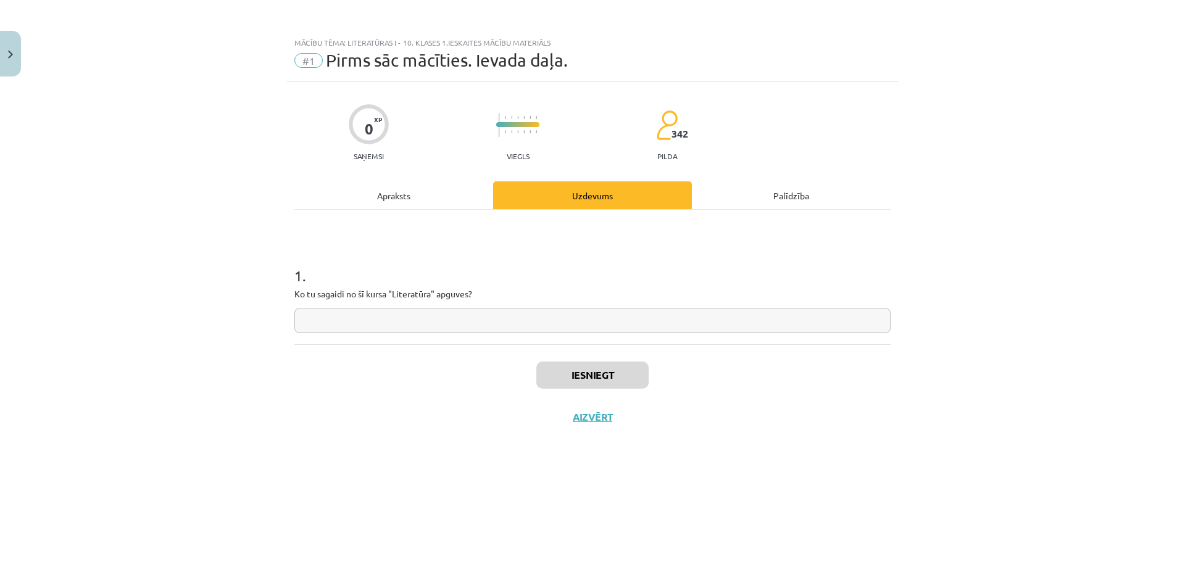
click at [399, 201] on div "Apraksts" at bounding box center [393, 195] width 199 height 28
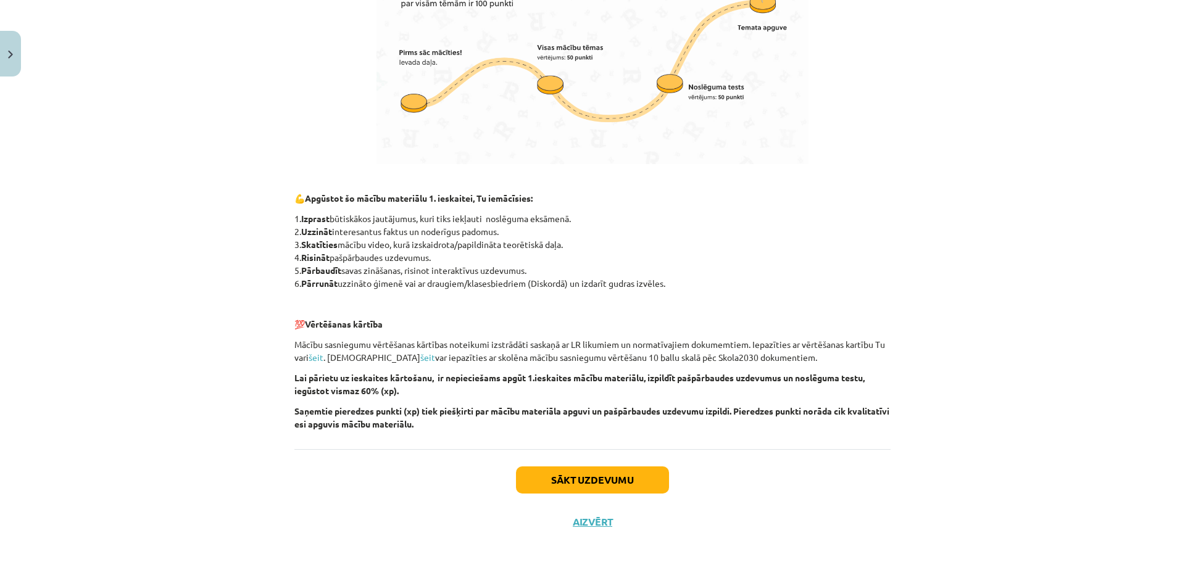
scroll to position [749, 0]
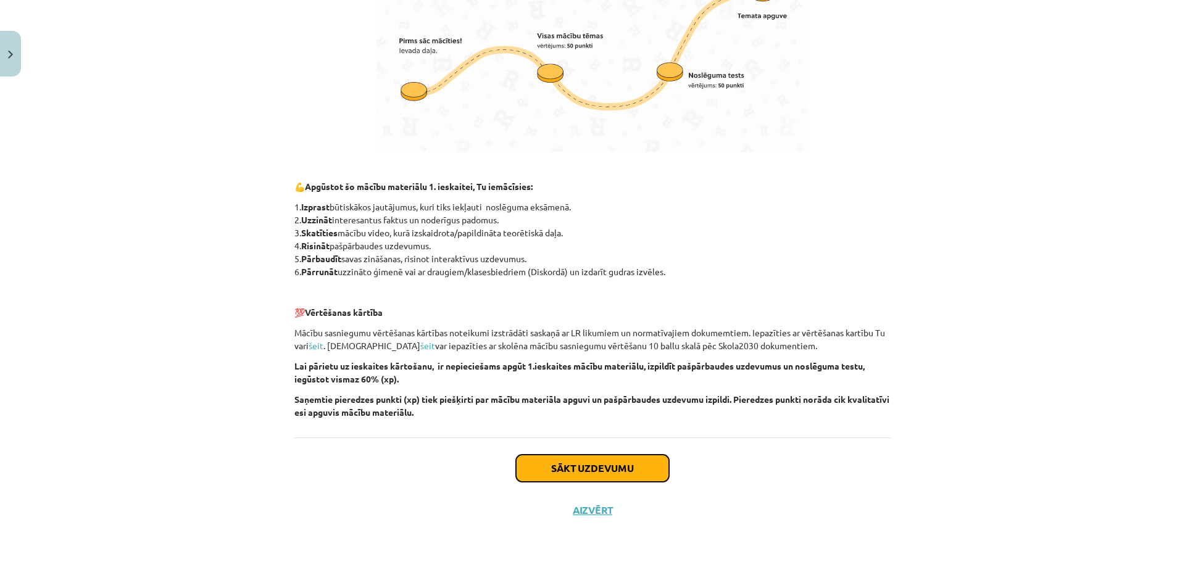
click at [601, 466] on button "Sākt uzdevumu" at bounding box center [592, 468] width 153 height 27
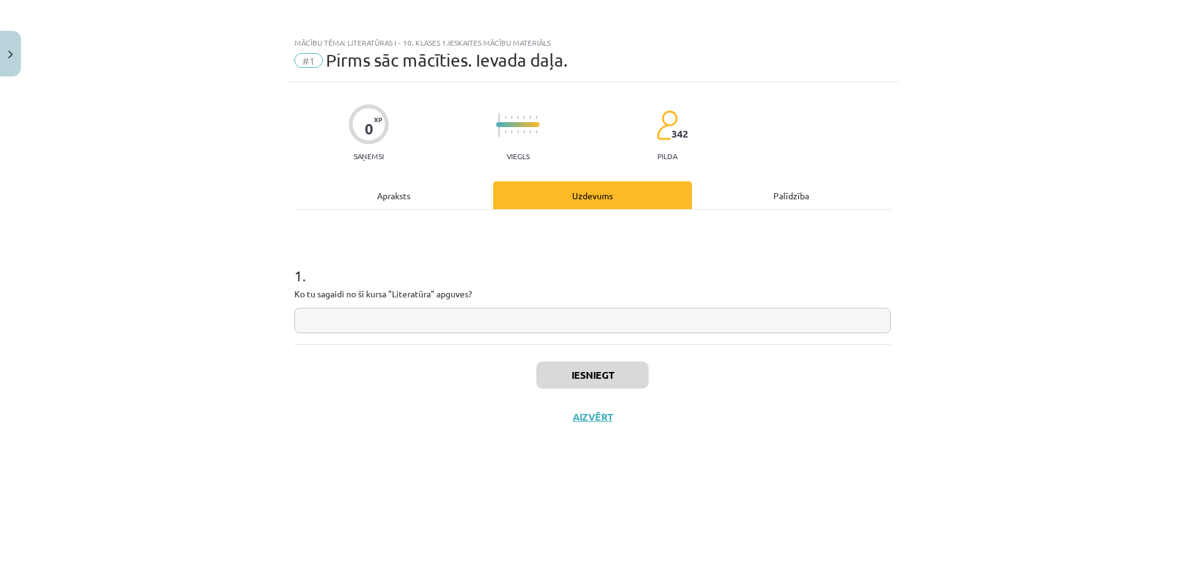
click at [518, 323] on input "text" at bounding box center [592, 320] width 596 height 25
click at [513, 317] on input "text" at bounding box center [592, 320] width 596 height 25
type input "**********"
click at [602, 377] on button "Iesniegt" at bounding box center [592, 375] width 112 height 27
click at [591, 431] on button "Nākamā nodarbība" at bounding box center [592, 425] width 121 height 28
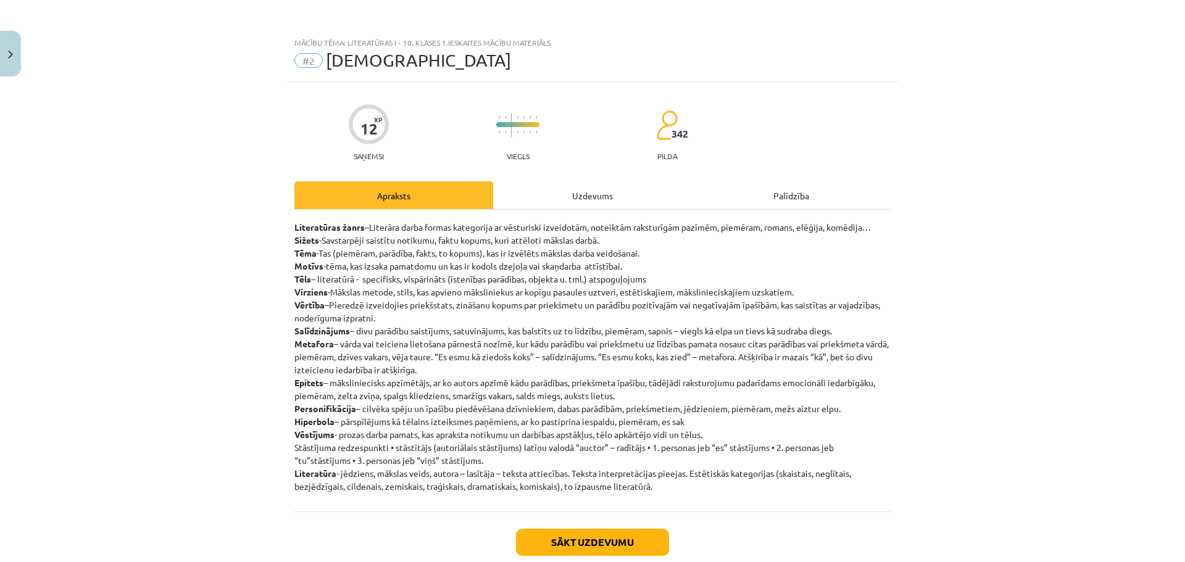
click at [591, 195] on div "Uzdevums" at bounding box center [592, 195] width 199 height 28
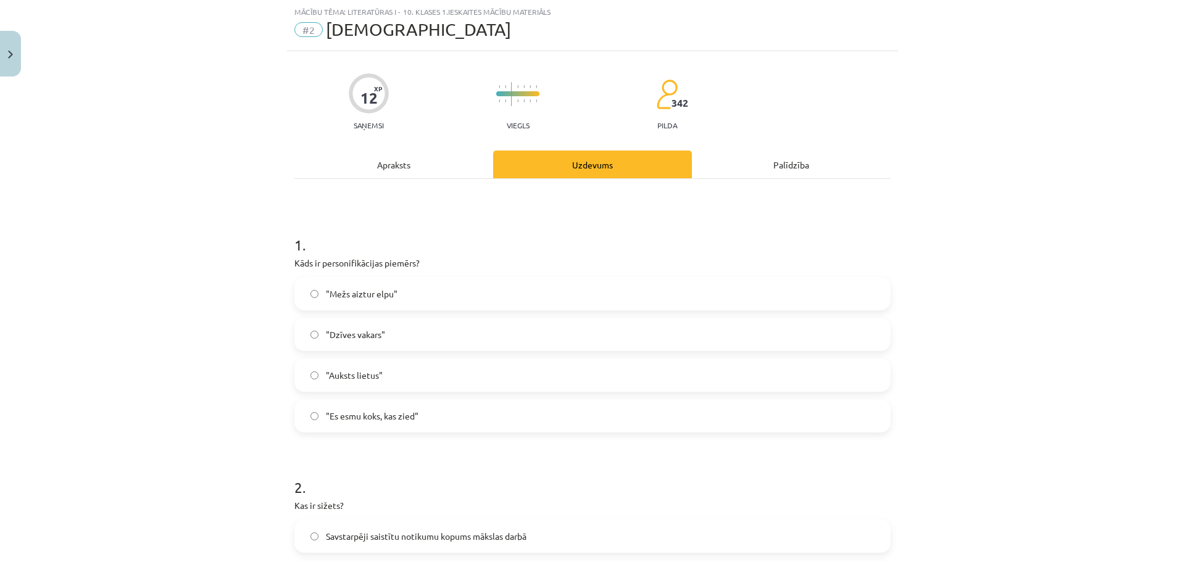
click at [385, 175] on div "Apraksts" at bounding box center [393, 165] width 199 height 28
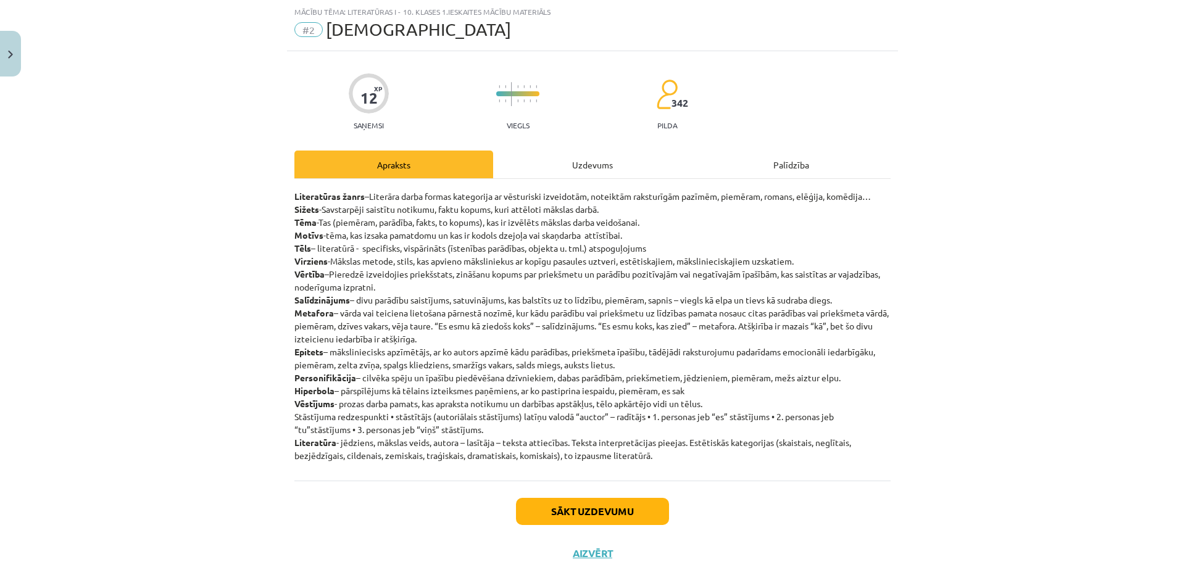
click at [573, 164] on div "Uzdevums" at bounding box center [592, 165] width 199 height 28
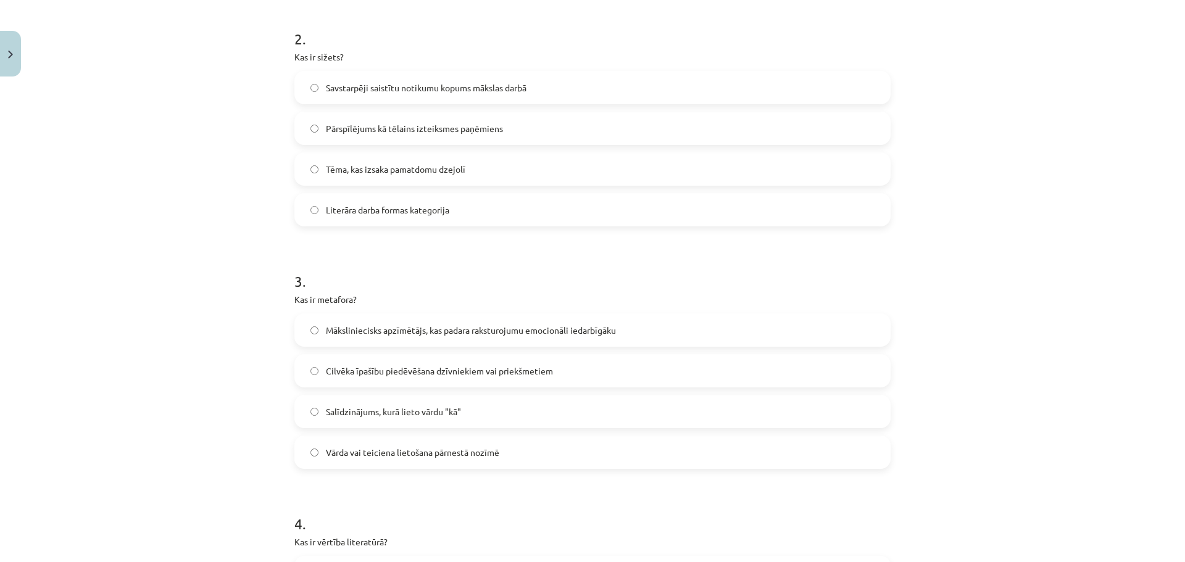
scroll to position [459, 0]
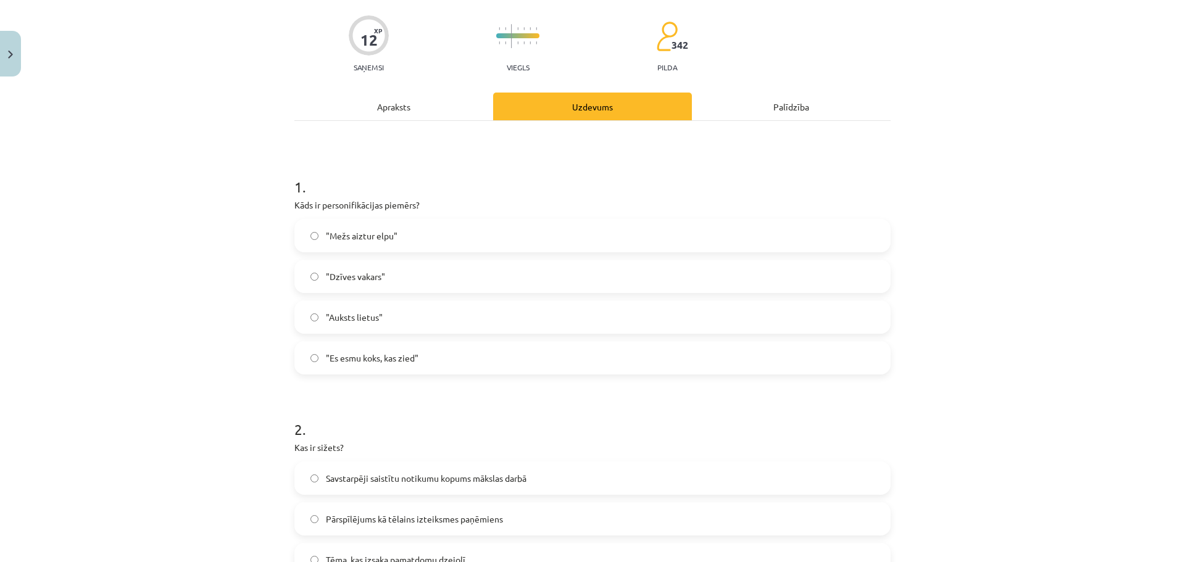
click at [401, 114] on div "Apraksts" at bounding box center [393, 107] width 199 height 28
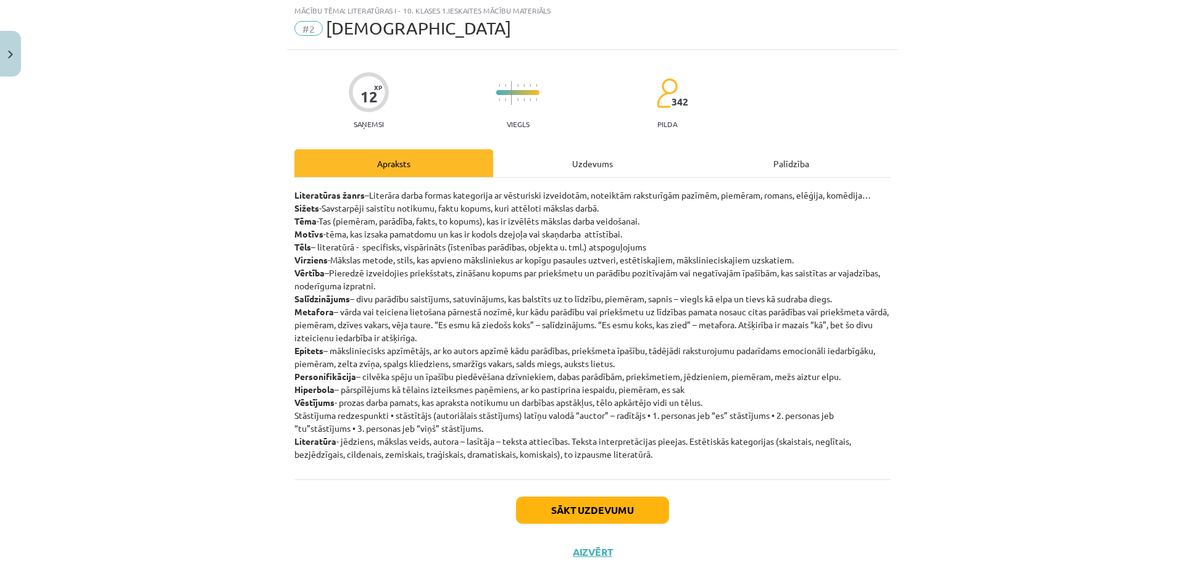
scroll to position [31, 0]
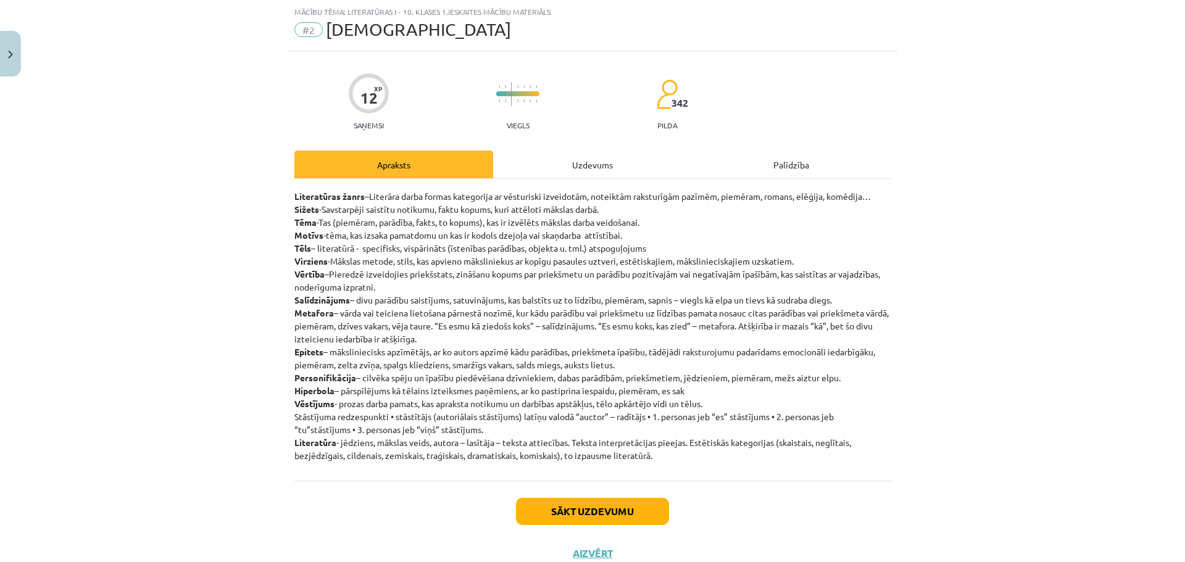
click at [587, 160] on div "Uzdevums" at bounding box center [592, 165] width 199 height 28
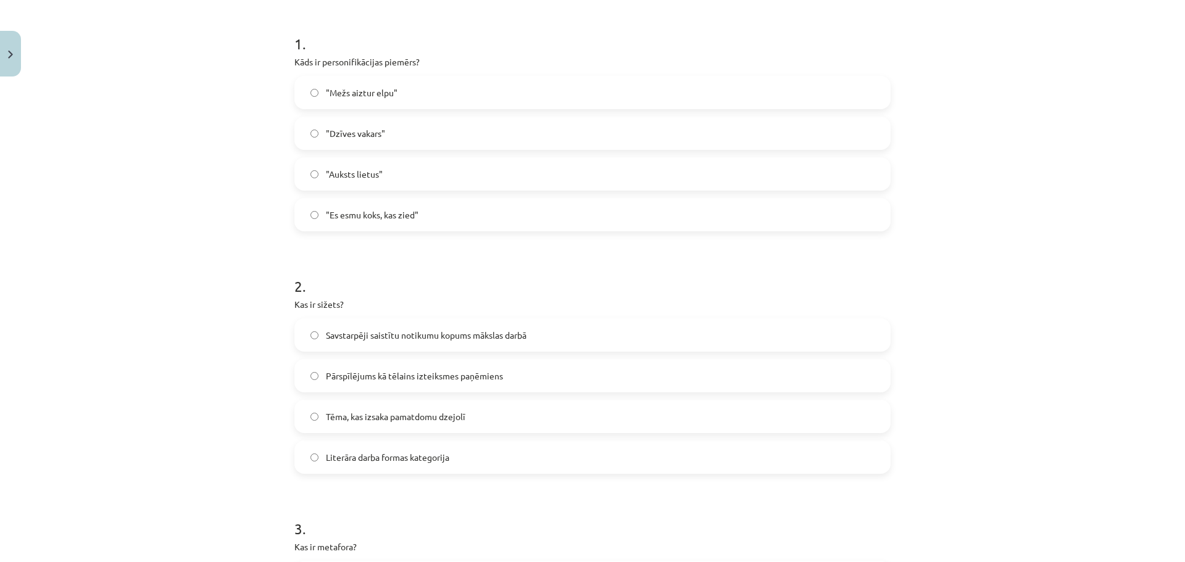
scroll to position [278, 0]
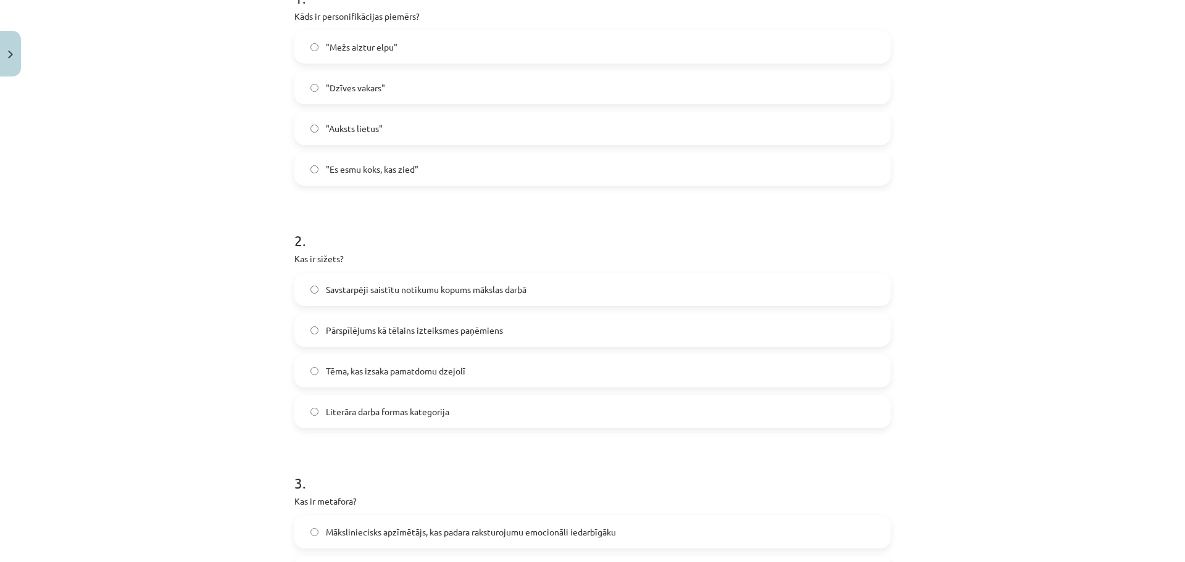
click at [380, 288] on span "Savstarpēji saistītu notikumu kopums mākslas darbā" at bounding box center [426, 289] width 201 height 13
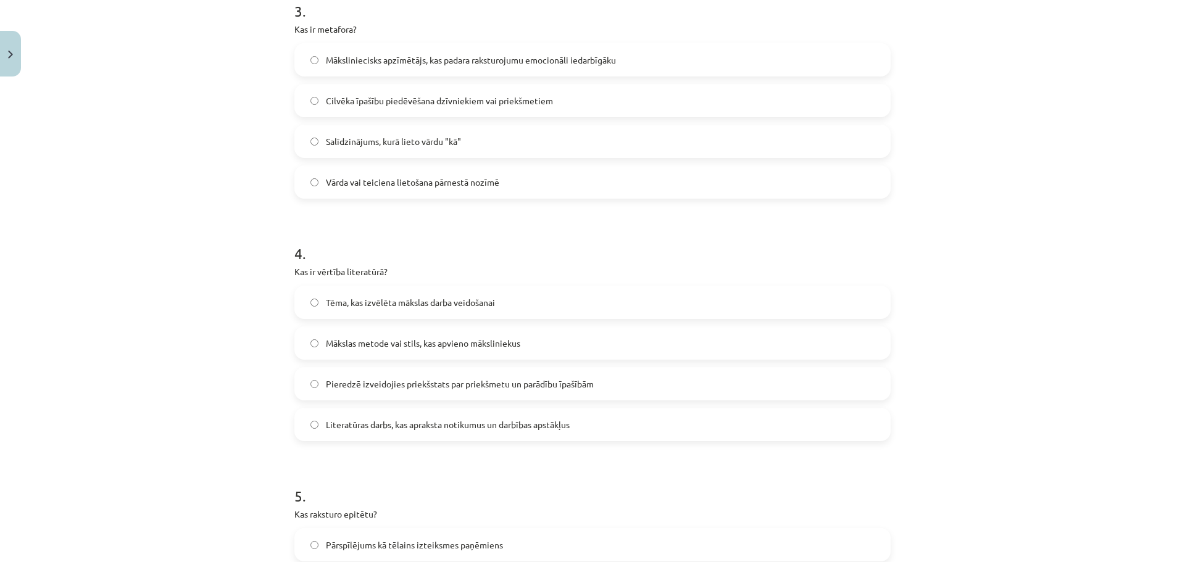
scroll to position [710, 0]
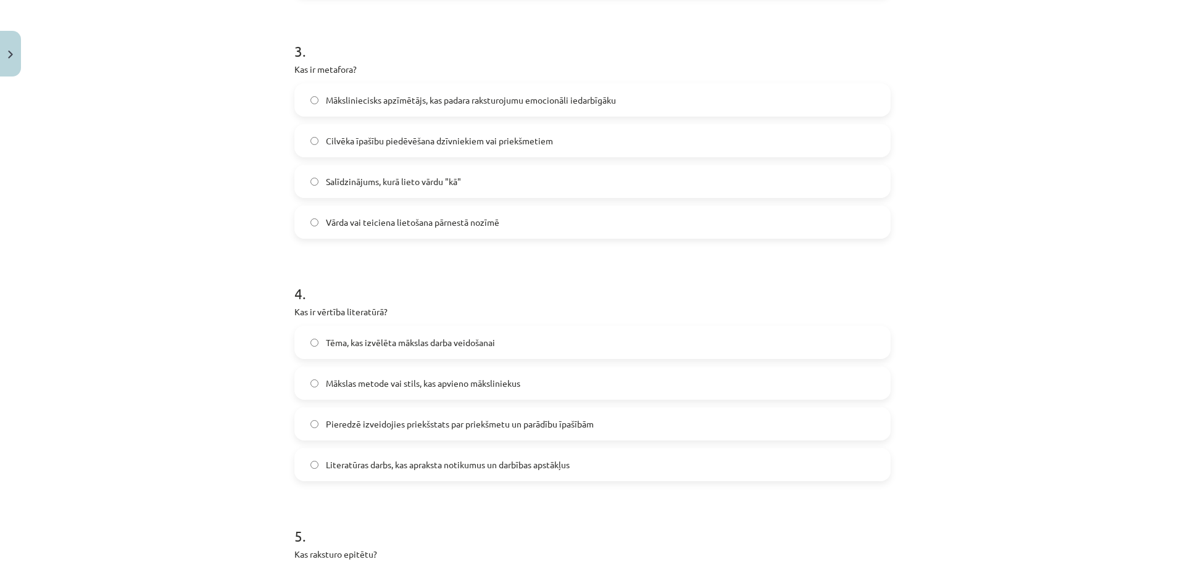
click at [314, 222] on label "Vārda vai teiciena lietošana pārnestā nozīmē" at bounding box center [593, 222] width 594 height 31
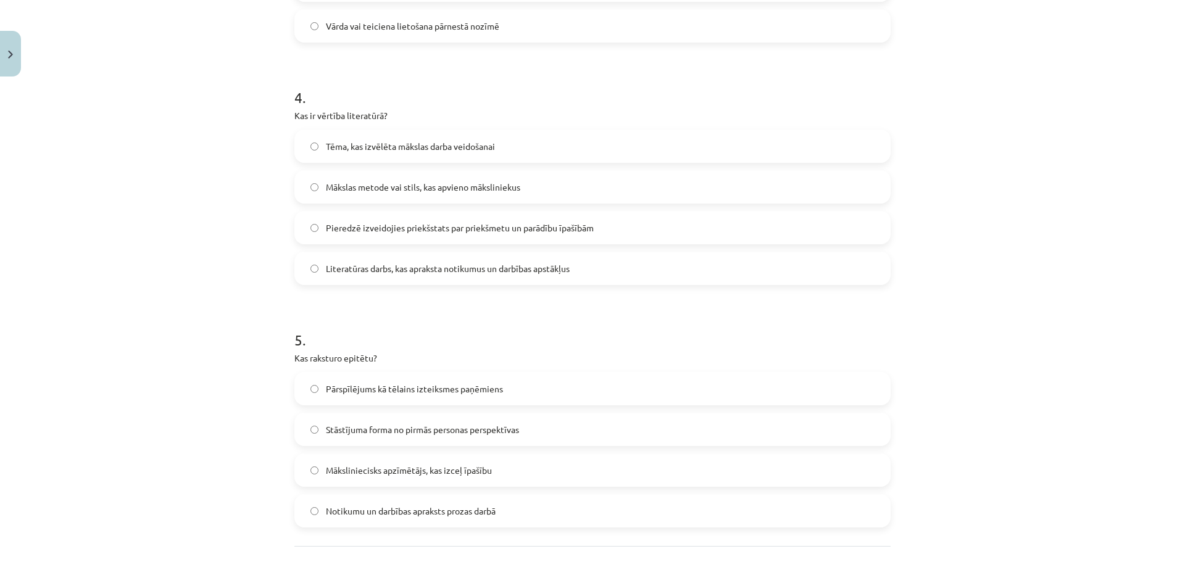
scroll to position [957, 0]
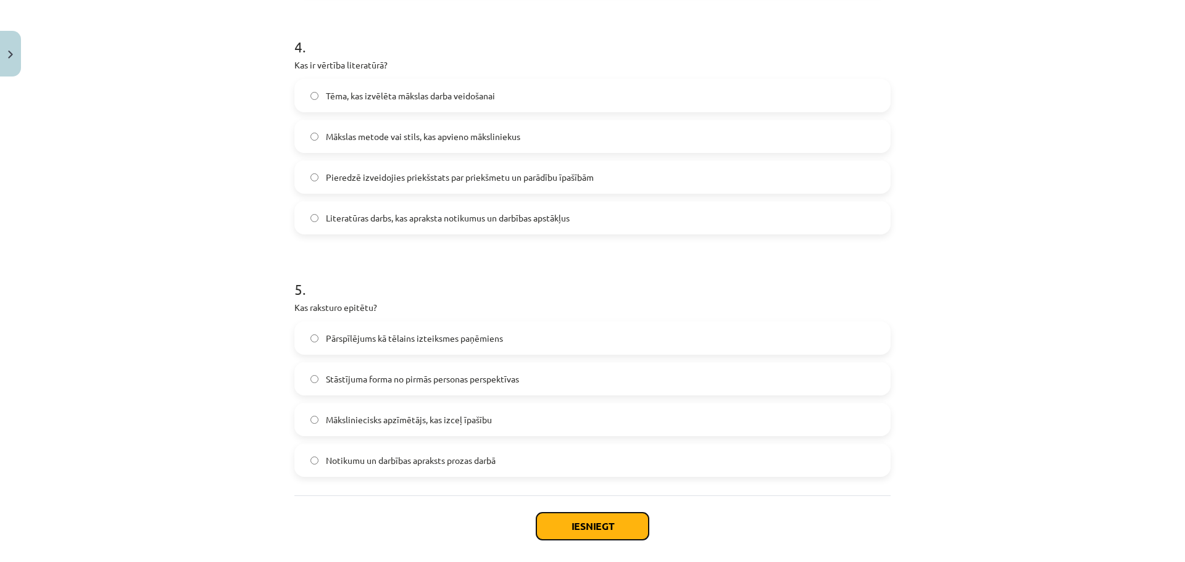
click at [565, 522] on button "Iesniegt" at bounding box center [592, 526] width 112 height 27
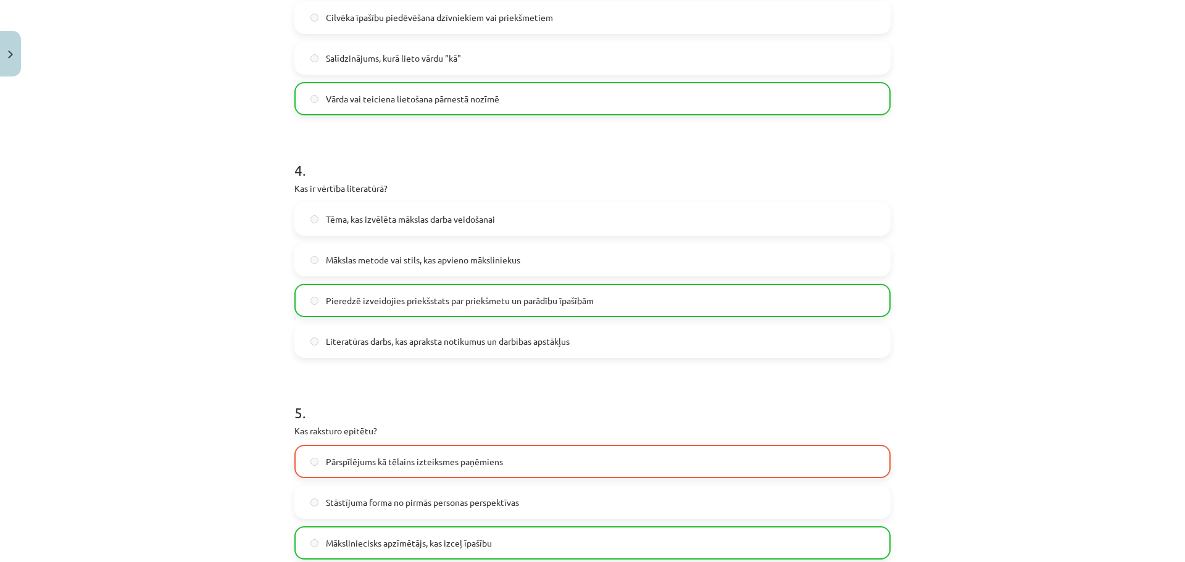
scroll to position [1054, 0]
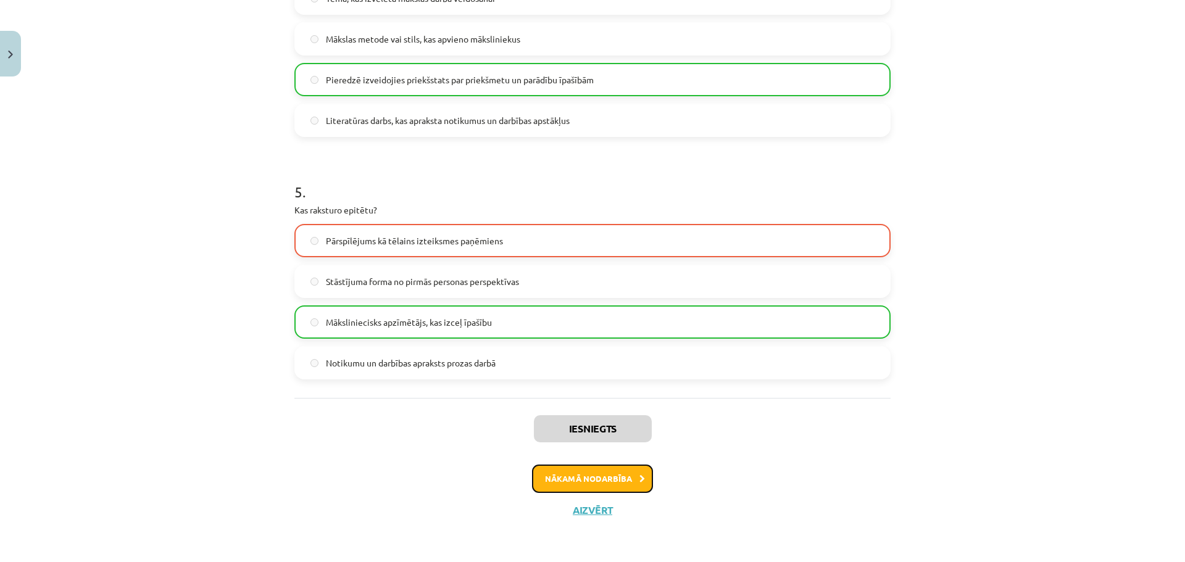
click at [590, 476] on button "Nākamā nodarbība" at bounding box center [592, 479] width 121 height 28
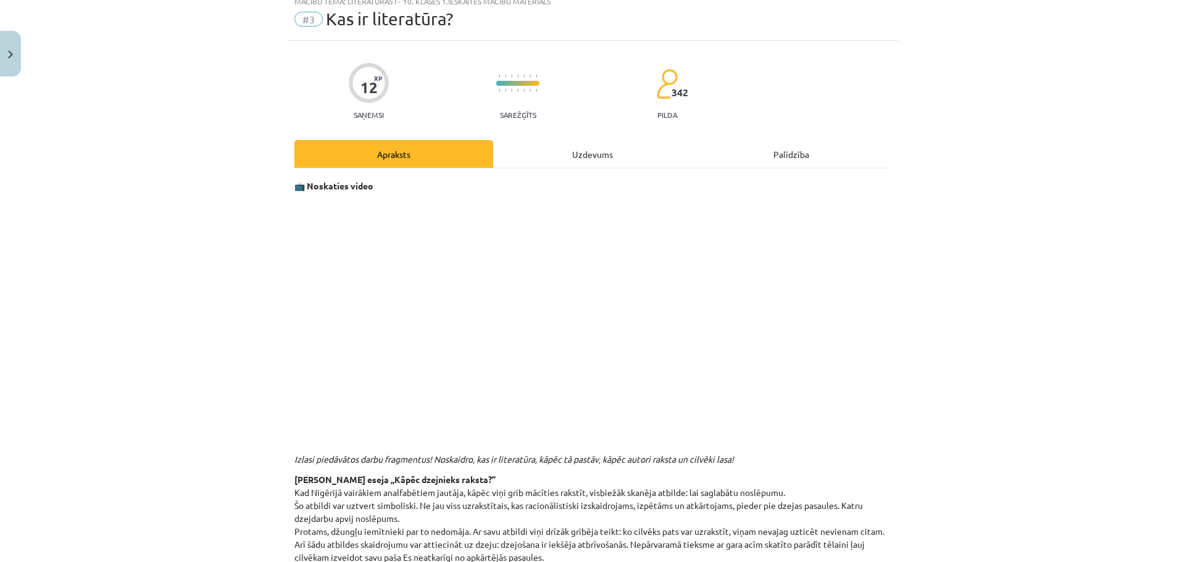
scroll to position [31, 0]
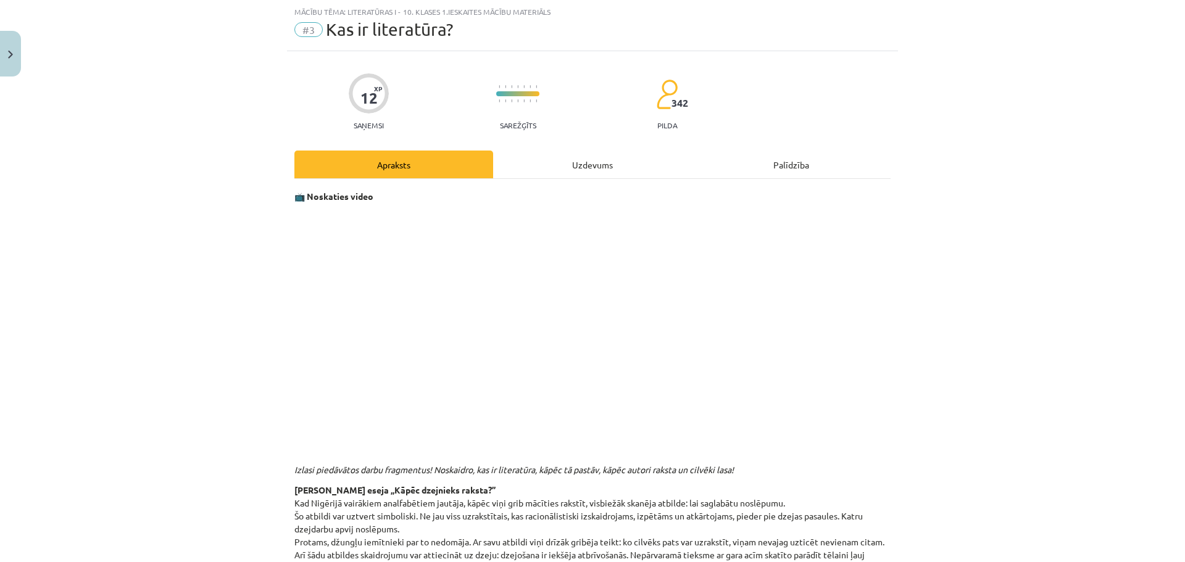
click at [591, 159] on div "Uzdevums" at bounding box center [592, 165] width 199 height 28
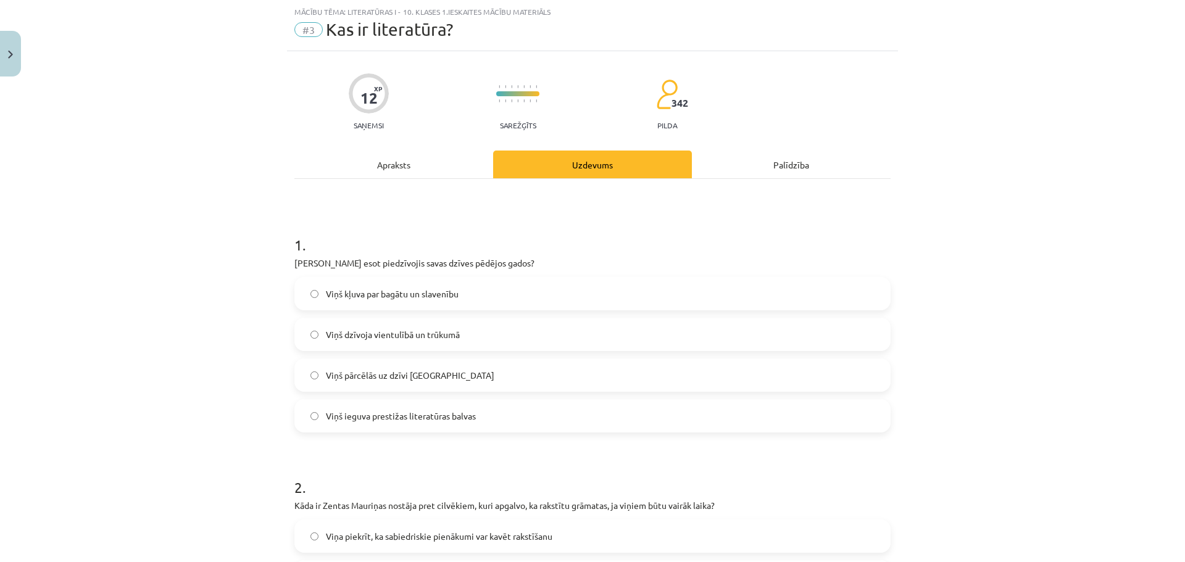
click at [384, 168] on div "Apraksts" at bounding box center [393, 165] width 199 height 28
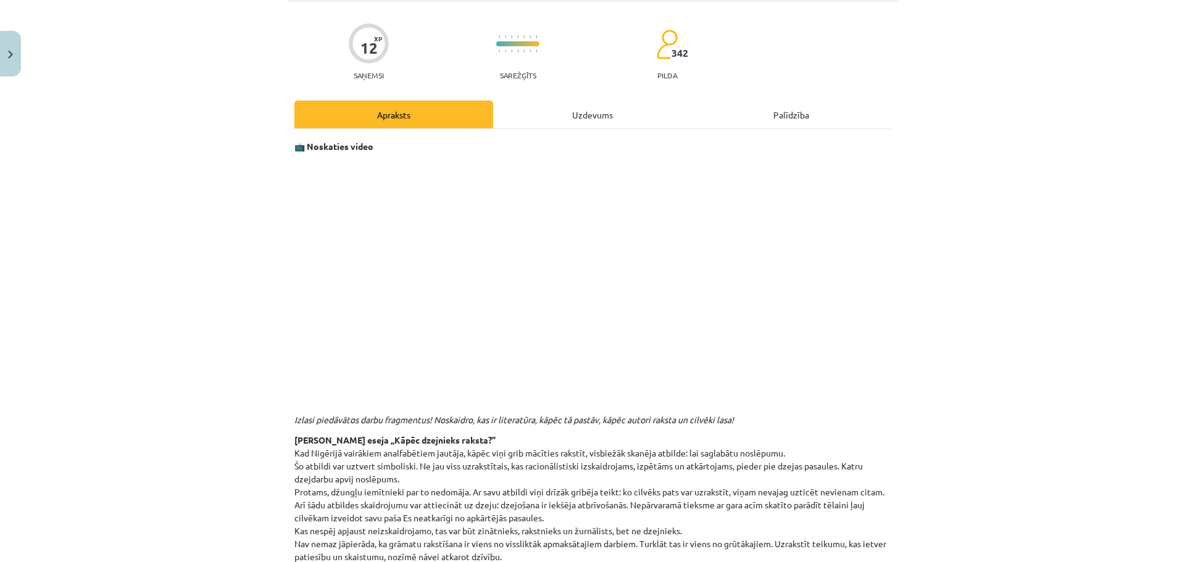
scroll to position [25, 0]
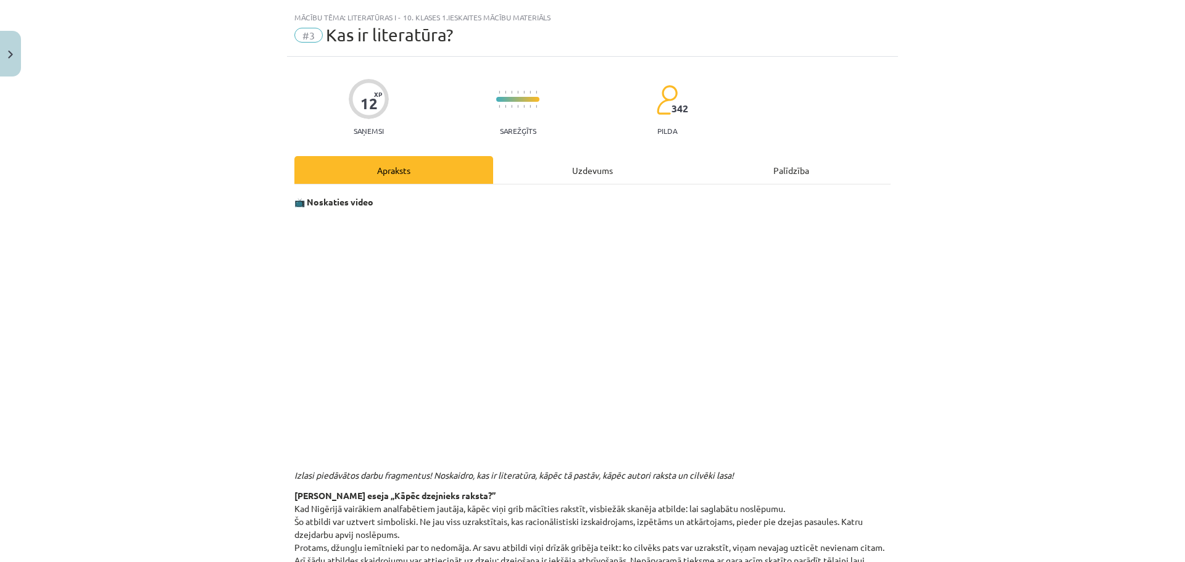
click at [576, 172] on div "Uzdevums" at bounding box center [592, 170] width 199 height 28
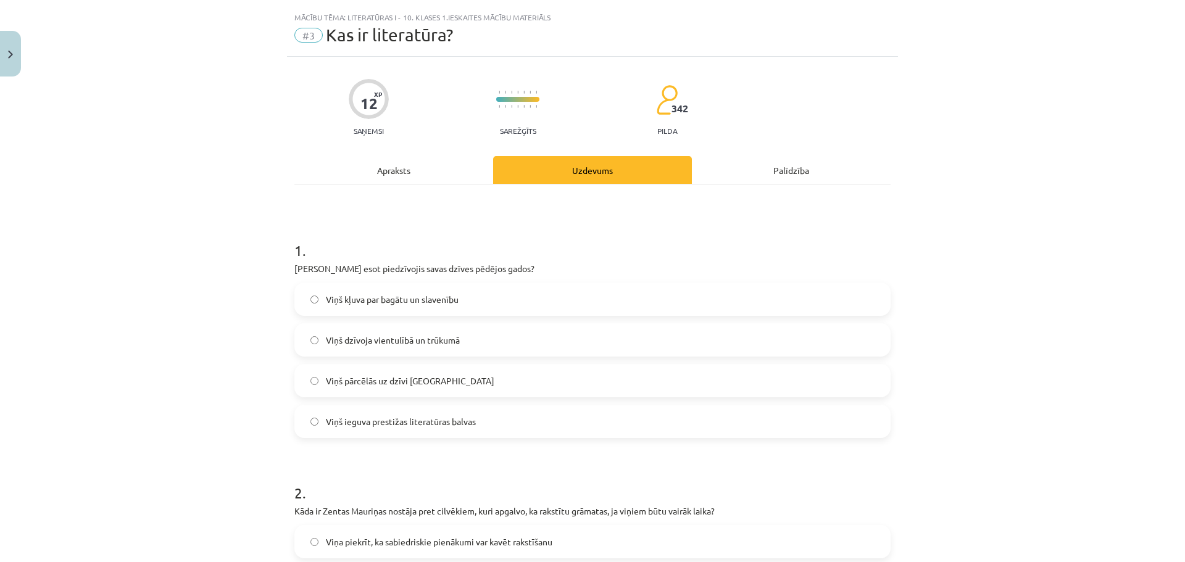
scroll to position [31, 0]
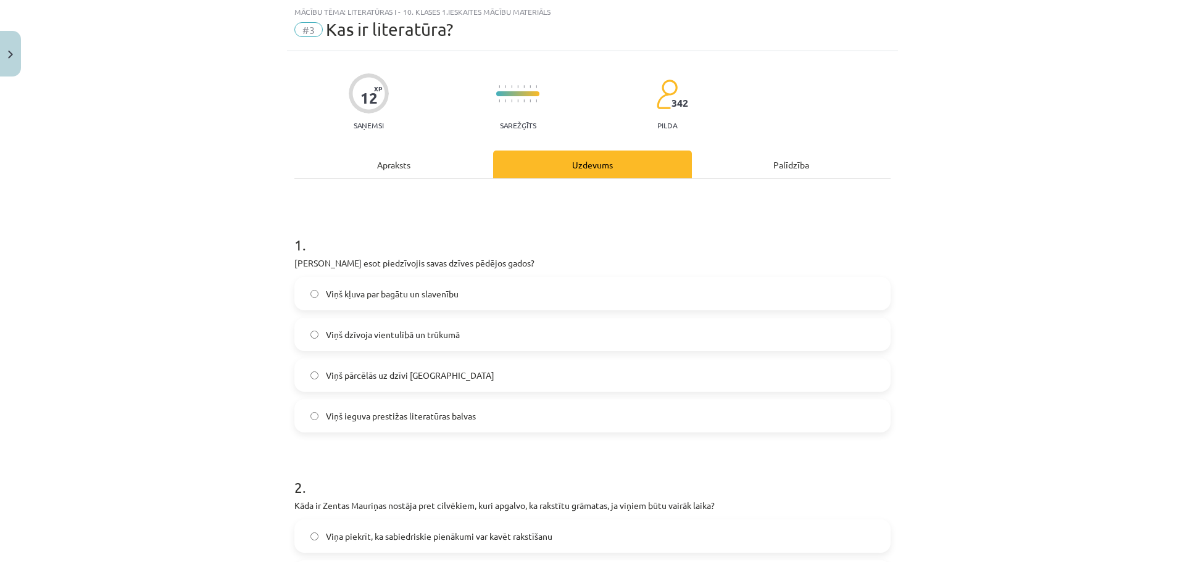
click at [372, 169] on div "Apraksts" at bounding box center [393, 165] width 199 height 28
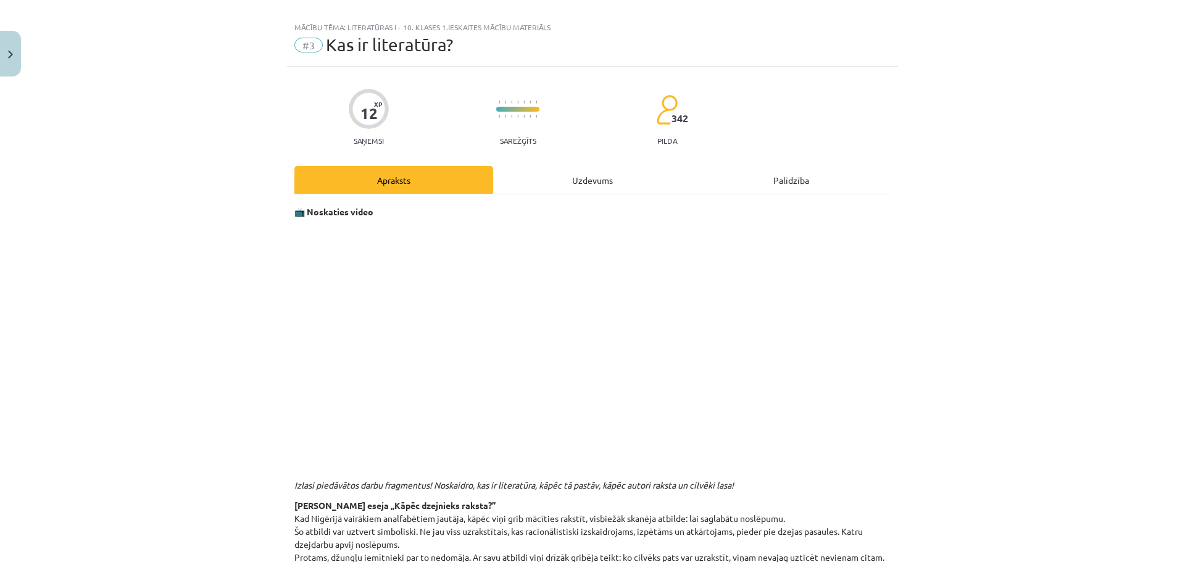
scroll to position [0, 0]
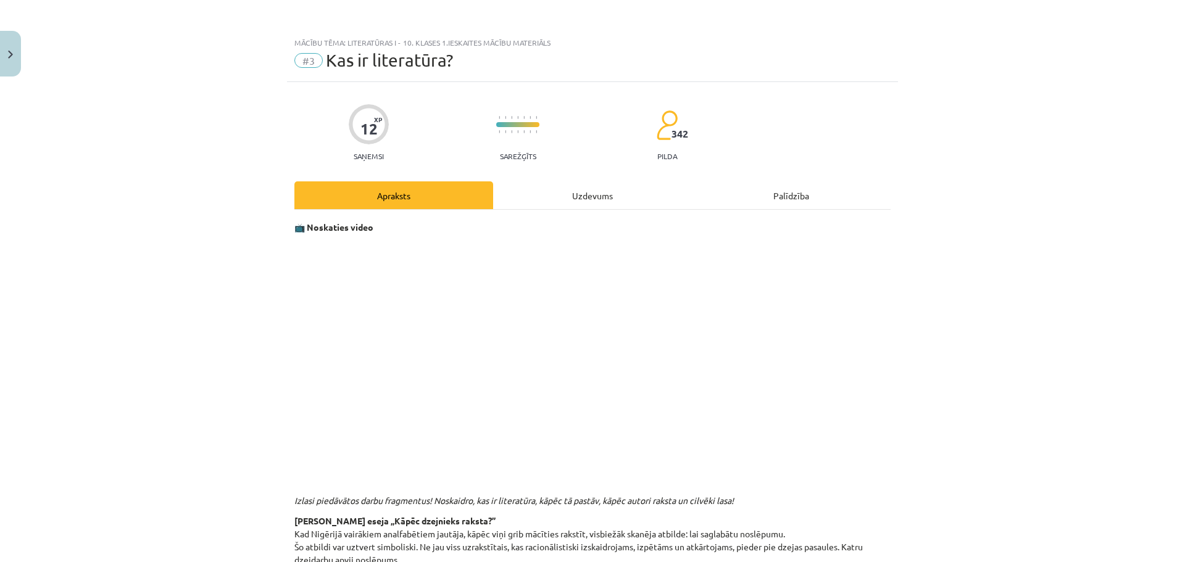
click at [582, 193] on div "Uzdevums" at bounding box center [592, 195] width 199 height 28
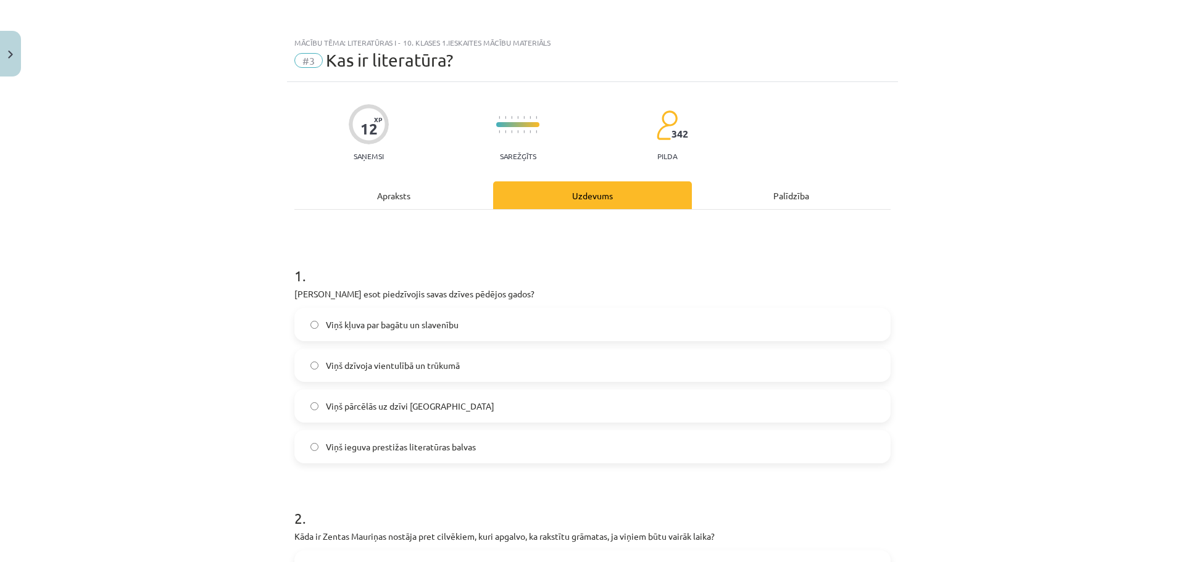
scroll to position [31, 0]
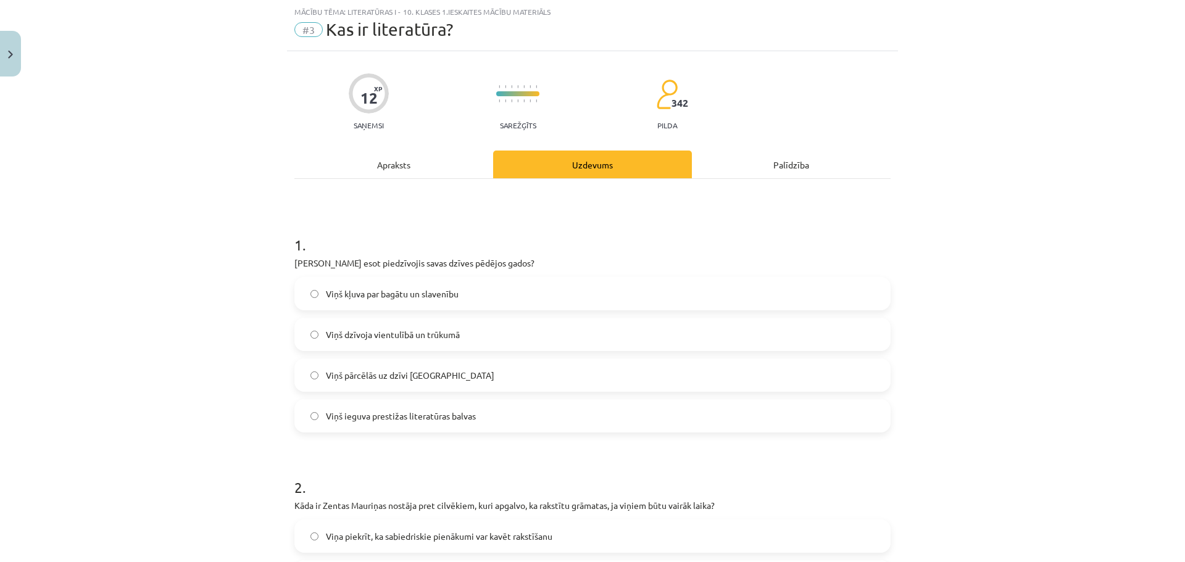
click at [343, 336] on span "Viņš dzīvoja vientulībā un trūkumā" at bounding box center [393, 334] width 134 height 13
click at [393, 166] on div "Apraksts" at bounding box center [393, 165] width 199 height 28
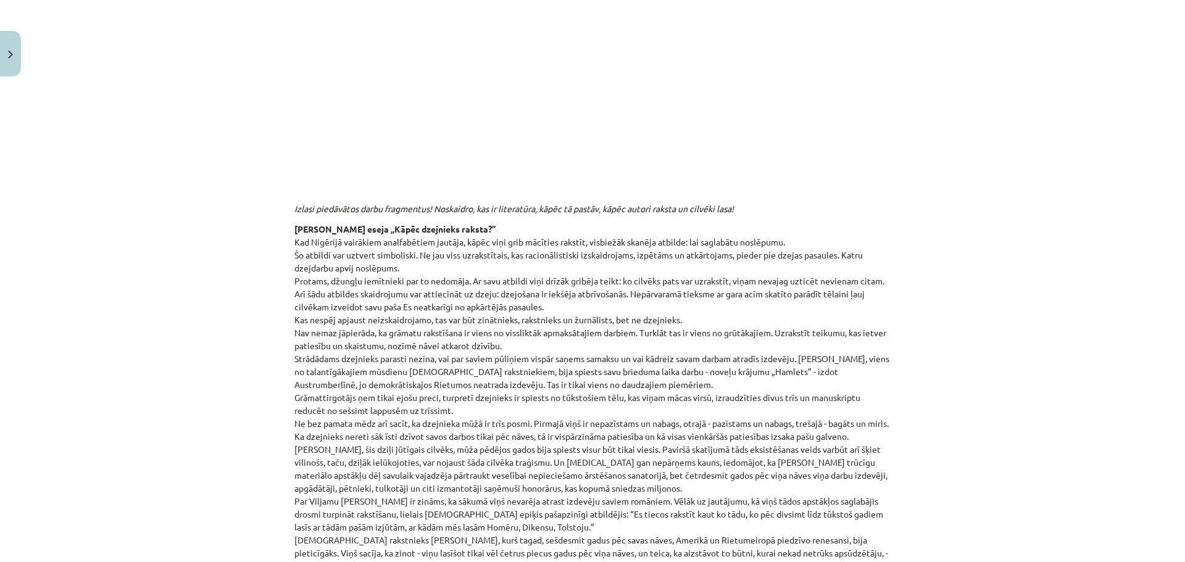
scroll to position [0, 0]
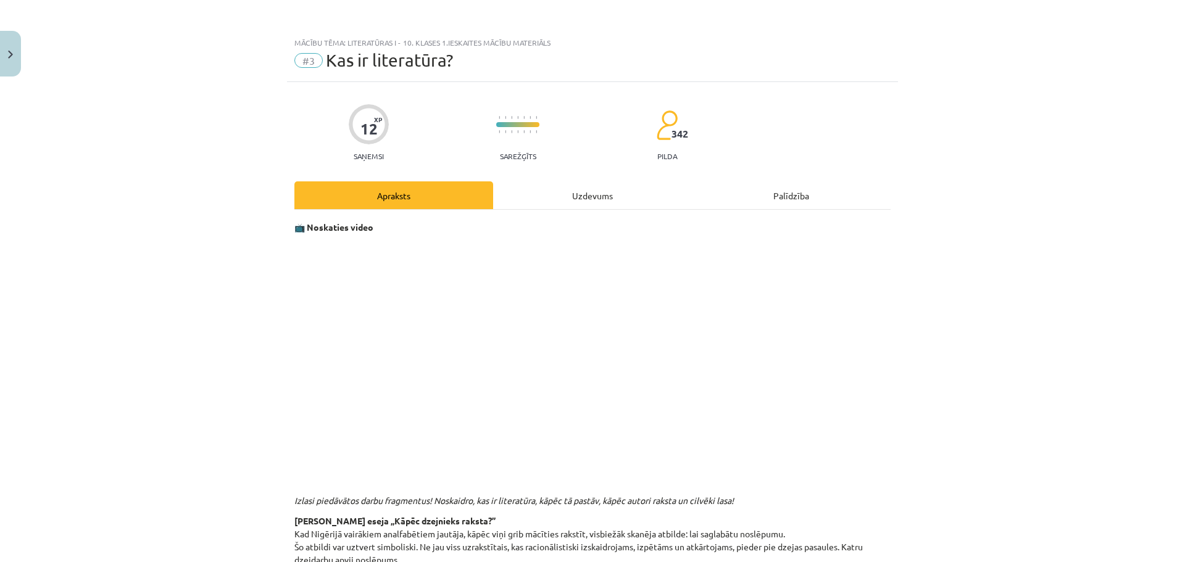
drag, startPoint x: 581, startPoint y: 191, endPoint x: 558, endPoint y: 195, distance: 23.2
click at [581, 191] on div "Uzdevums" at bounding box center [592, 195] width 199 height 28
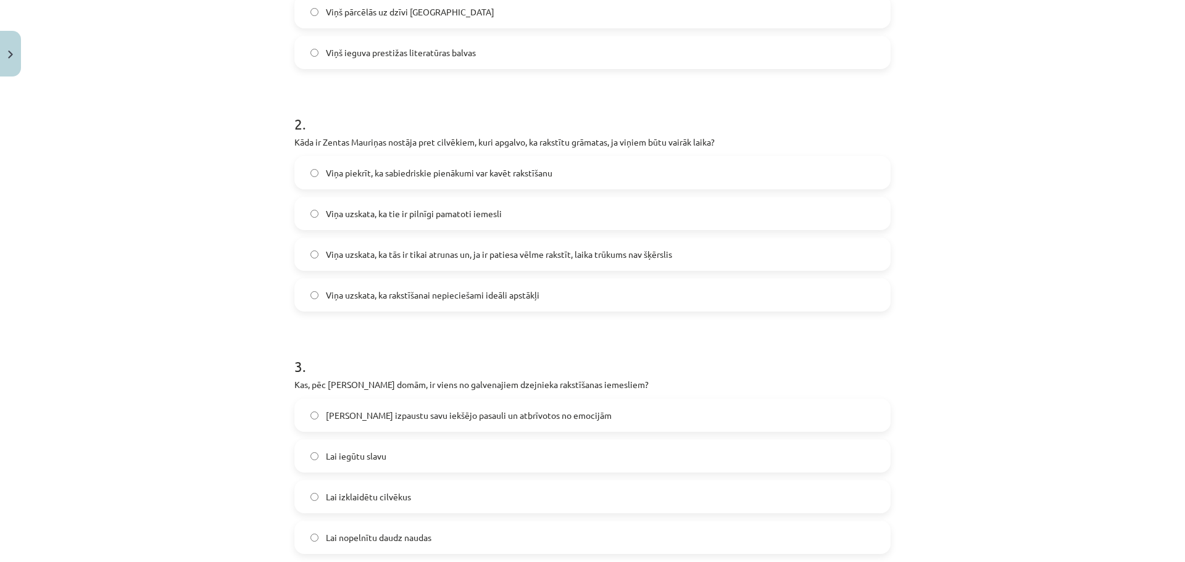
scroll to position [401, 0]
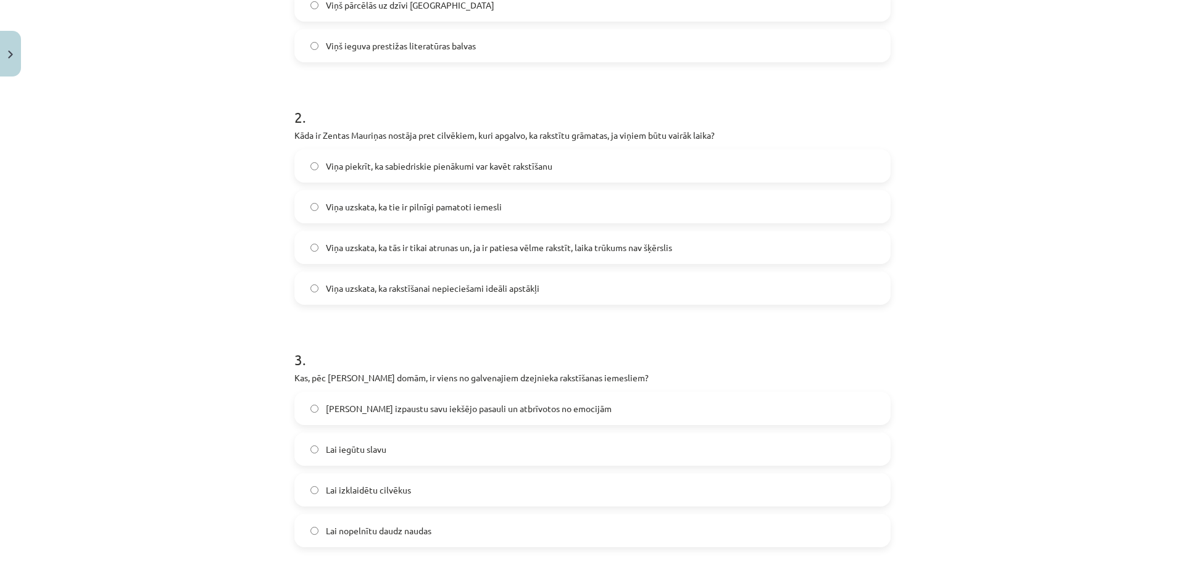
click at [307, 253] on label "Viņa uzskata, ka tās ir tikai atrunas un, ja ir patiesa vēlme rakstīt, laika tr…" at bounding box center [593, 247] width 594 height 31
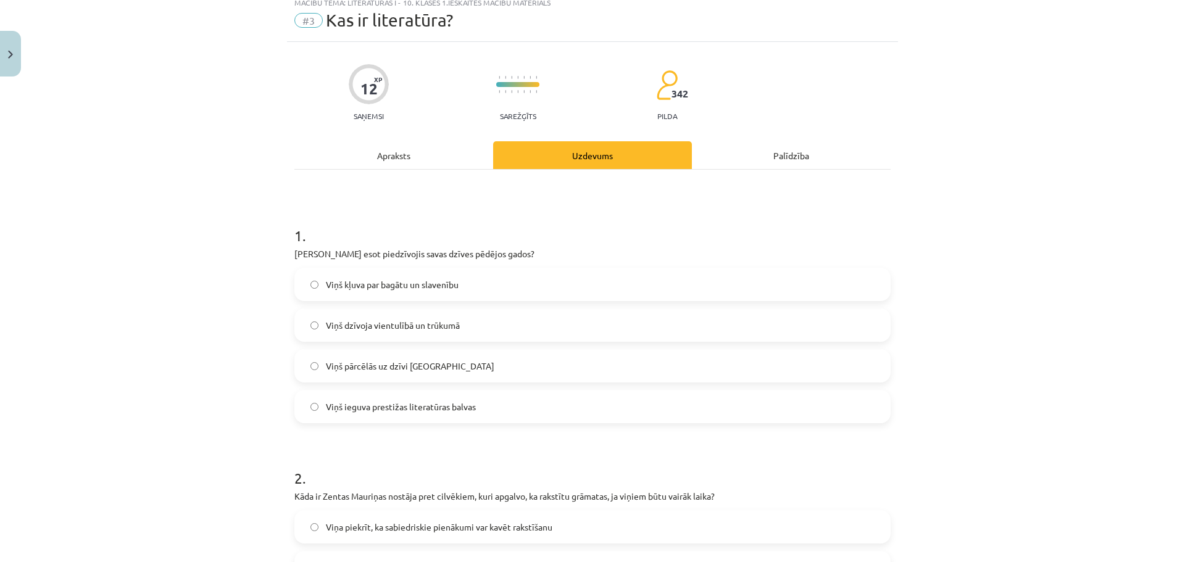
scroll to position [0, 0]
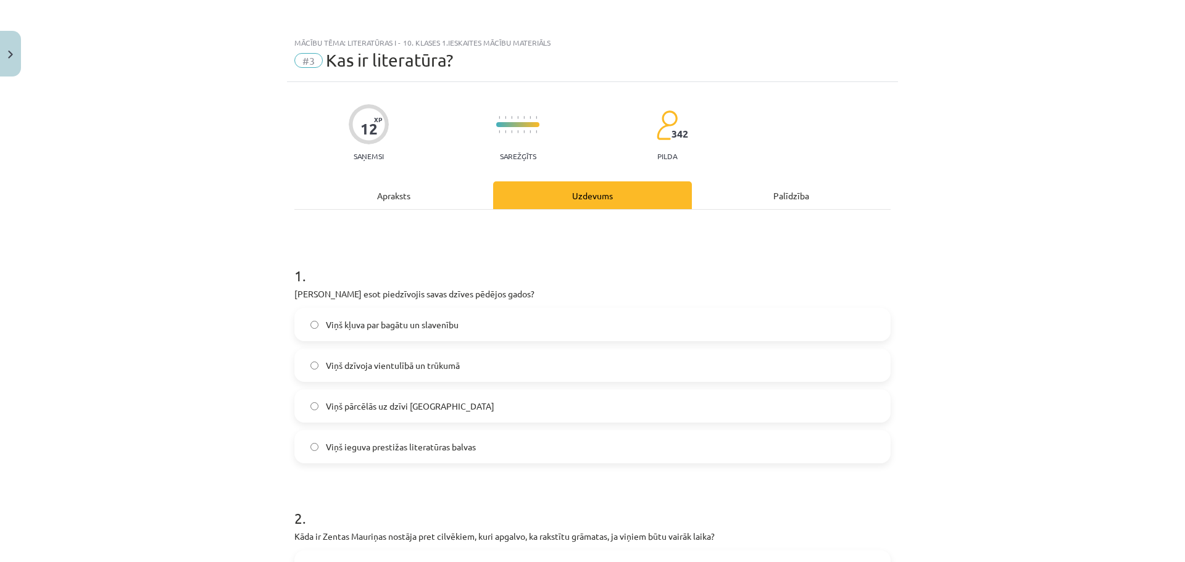
click at [392, 202] on div "Apraksts" at bounding box center [393, 195] width 199 height 28
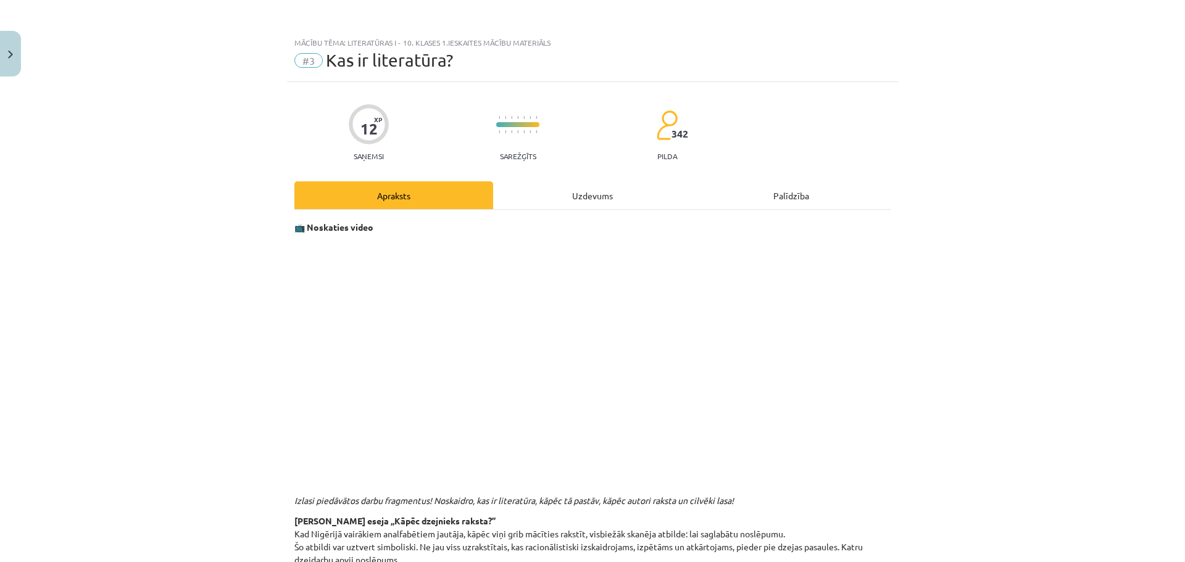
click at [577, 197] on div "Uzdevums" at bounding box center [592, 195] width 199 height 28
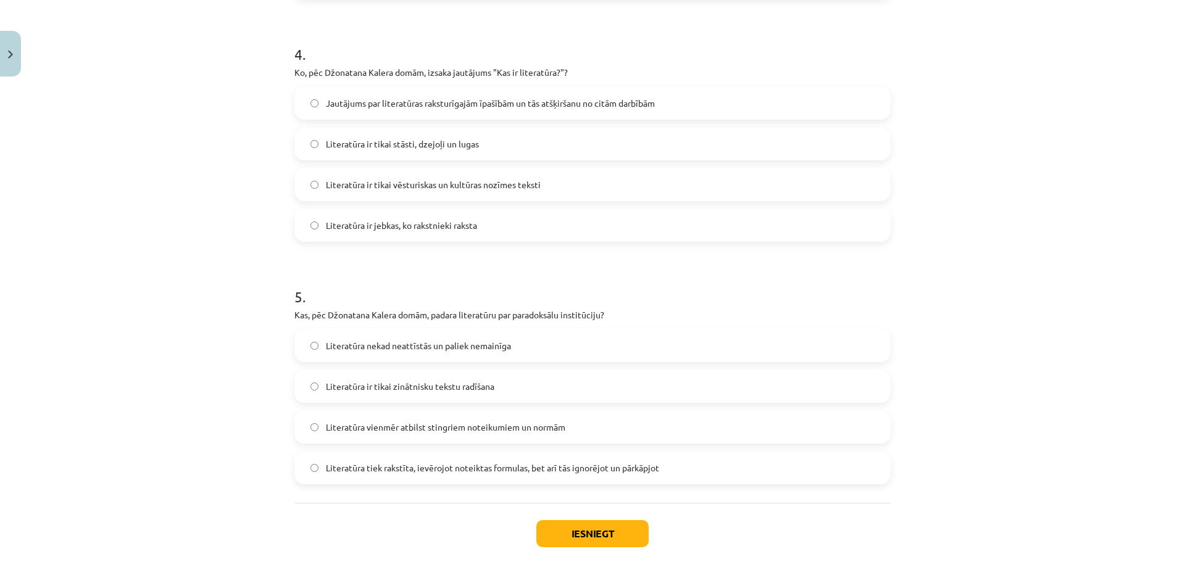
scroll to position [1015, 0]
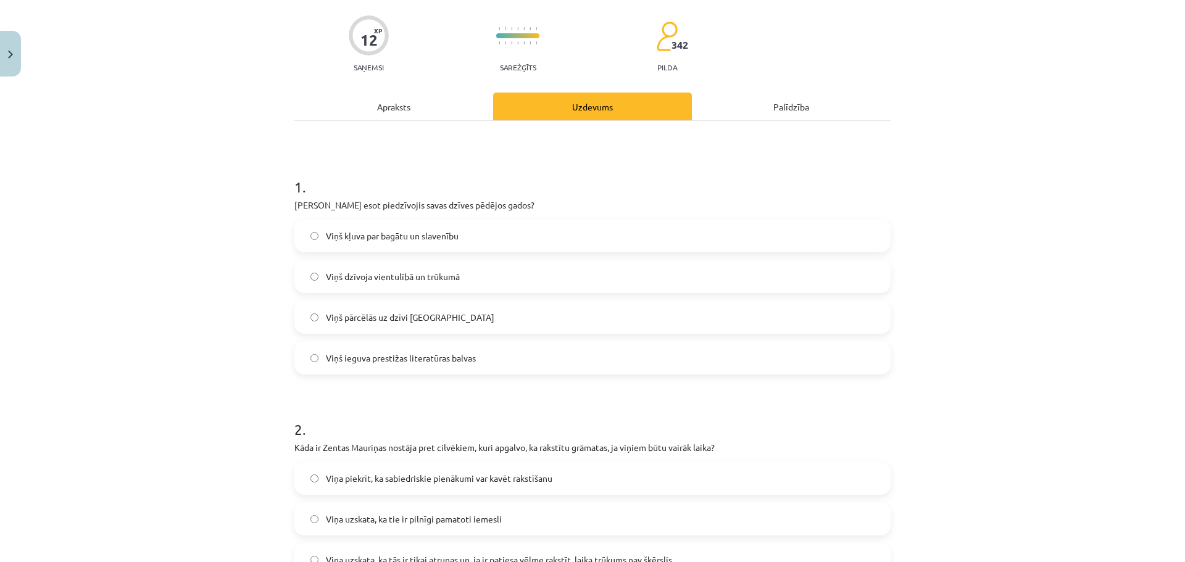
click at [413, 111] on div "Apraksts" at bounding box center [393, 107] width 199 height 28
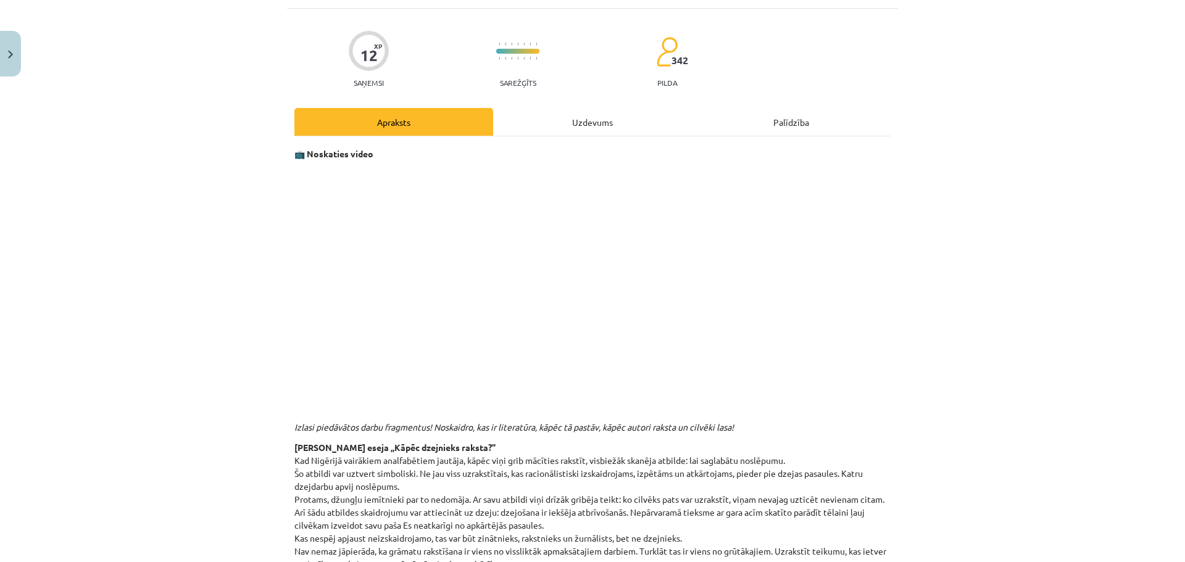
scroll to position [0, 0]
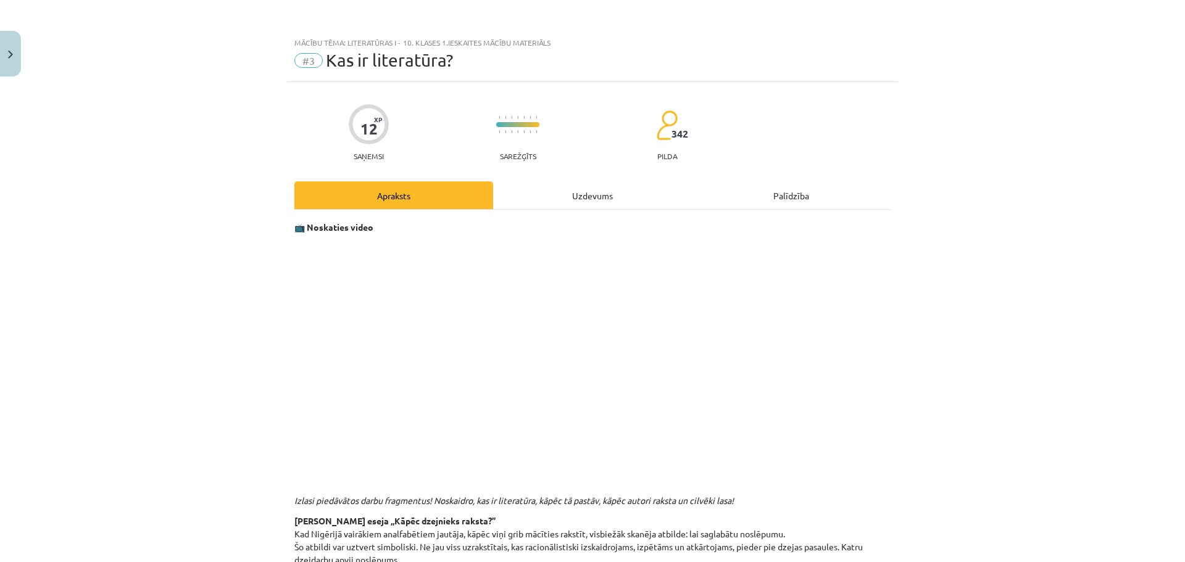
drag, startPoint x: 576, startPoint y: 198, endPoint x: 556, endPoint y: 201, distance: 20.0
click at [576, 198] on div "Uzdevums" at bounding box center [592, 195] width 199 height 28
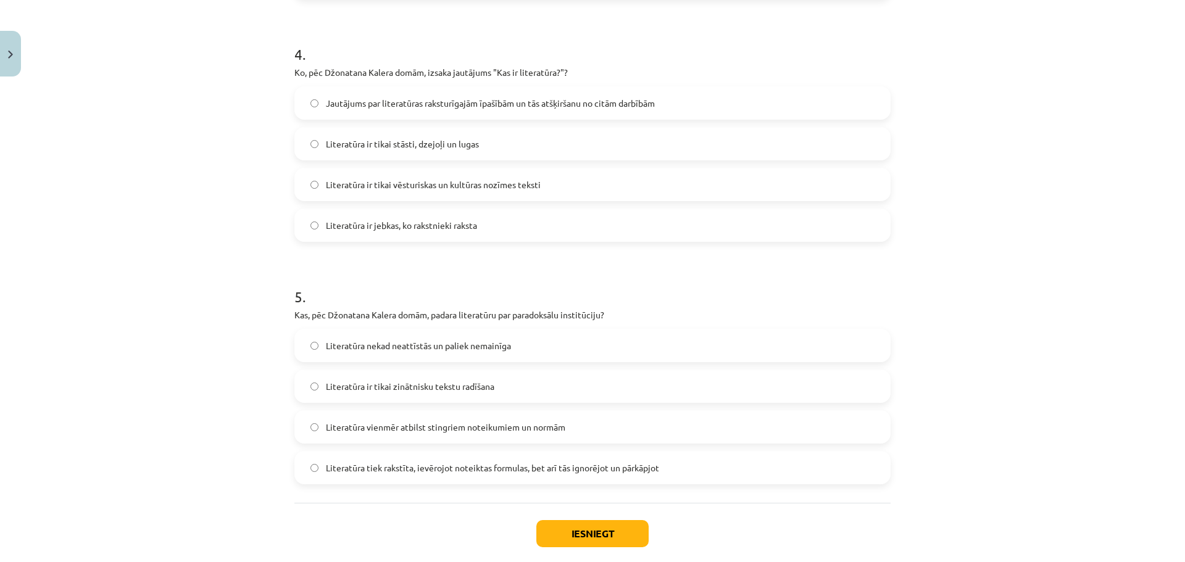
scroll to position [957, 0]
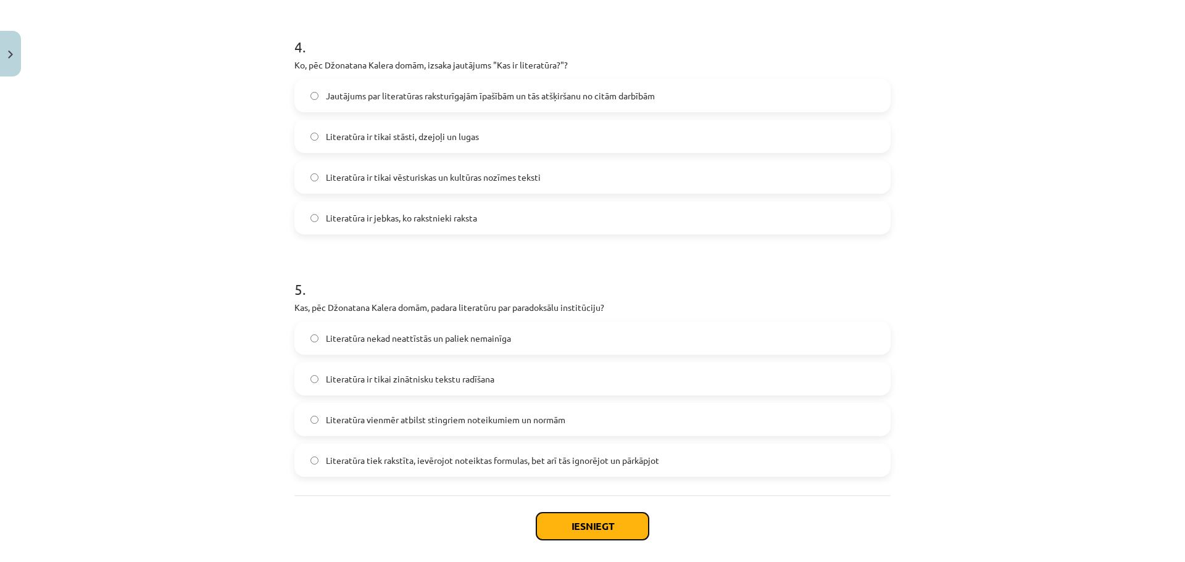
drag, startPoint x: 586, startPoint y: 529, endPoint x: 567, endPoint y: 522, distance: 19.7
click at [585, 528] on button "Iesniegt" at bounding box center [592, 526] width 112 height 27
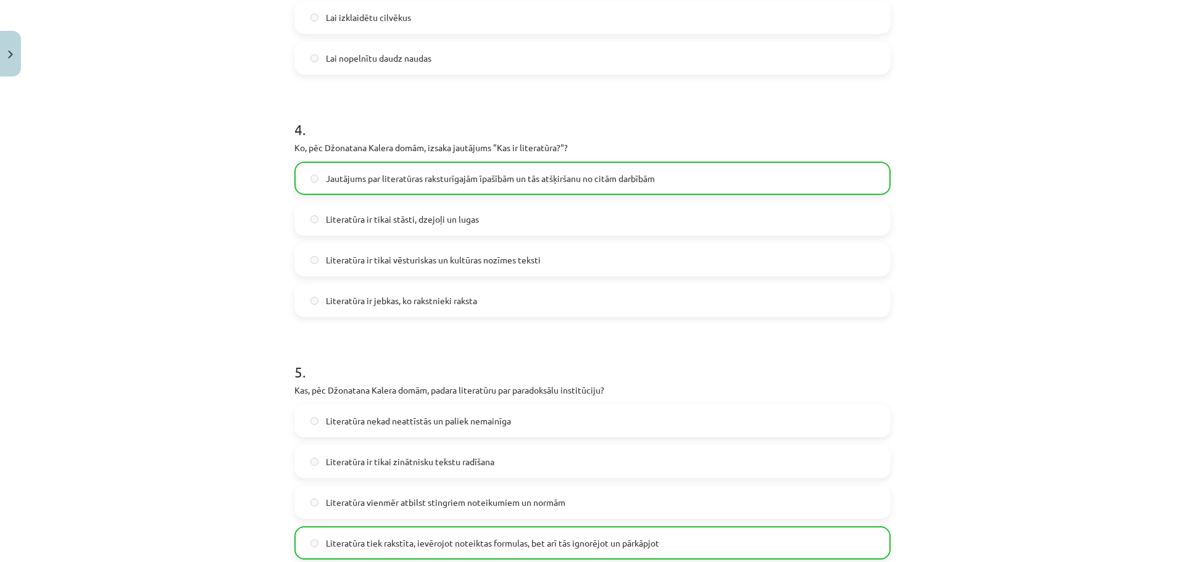
scroll to position [1054, 0]
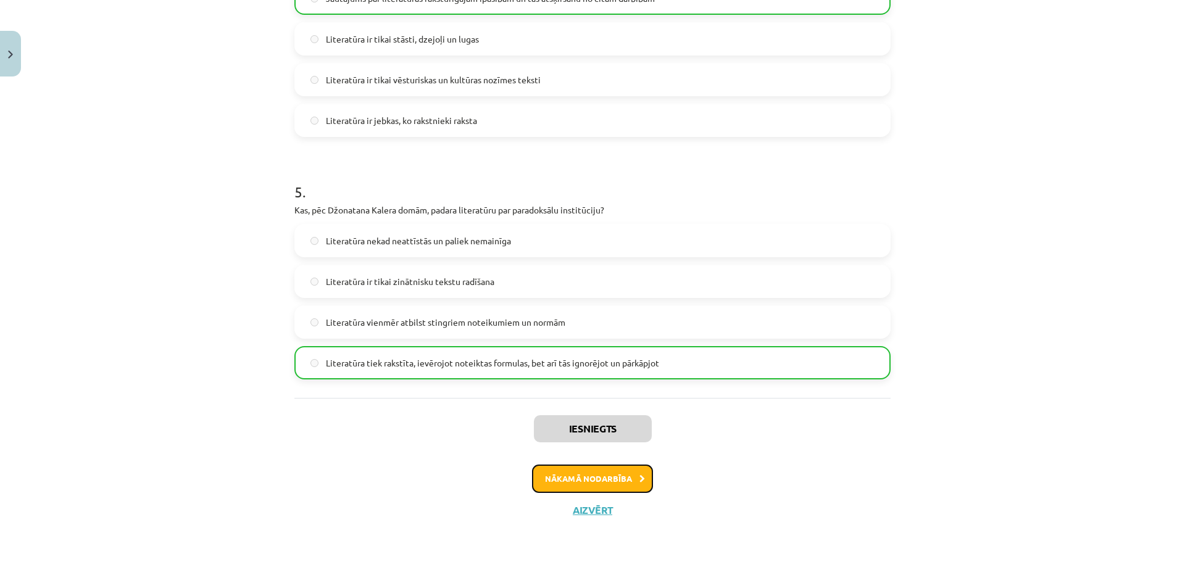
click at [554, 471] on button "Nākamā nodarbība" at bounding box center [592, 479] width 121 height 28
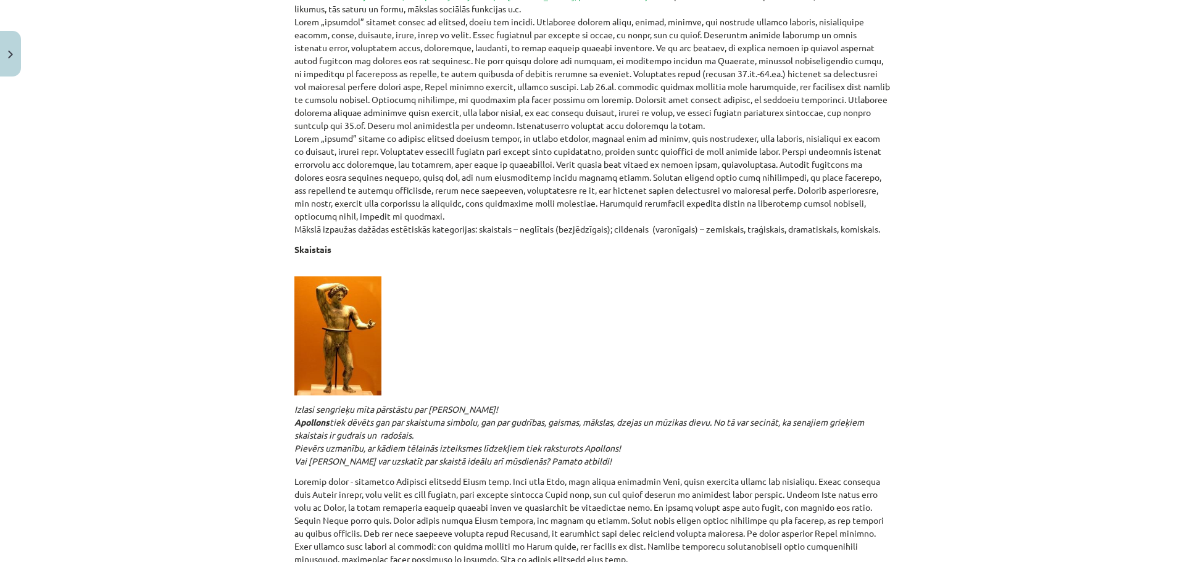
scroll to position [31, 0]
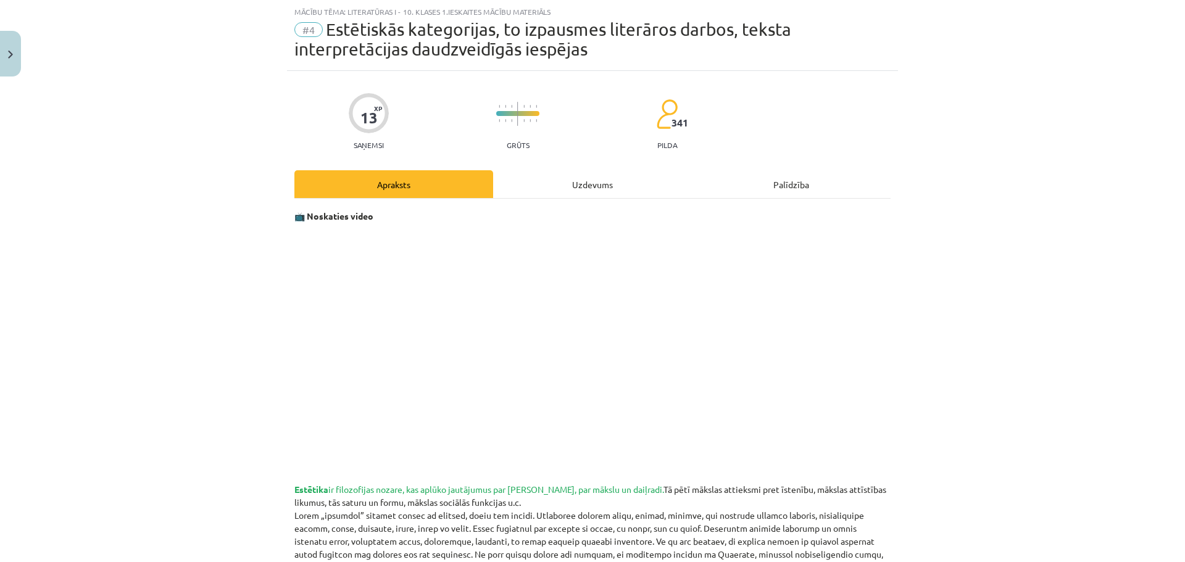
click at [591, 183] on div "Uzdevums" at bounding box center [592, 184] width 199 height 28
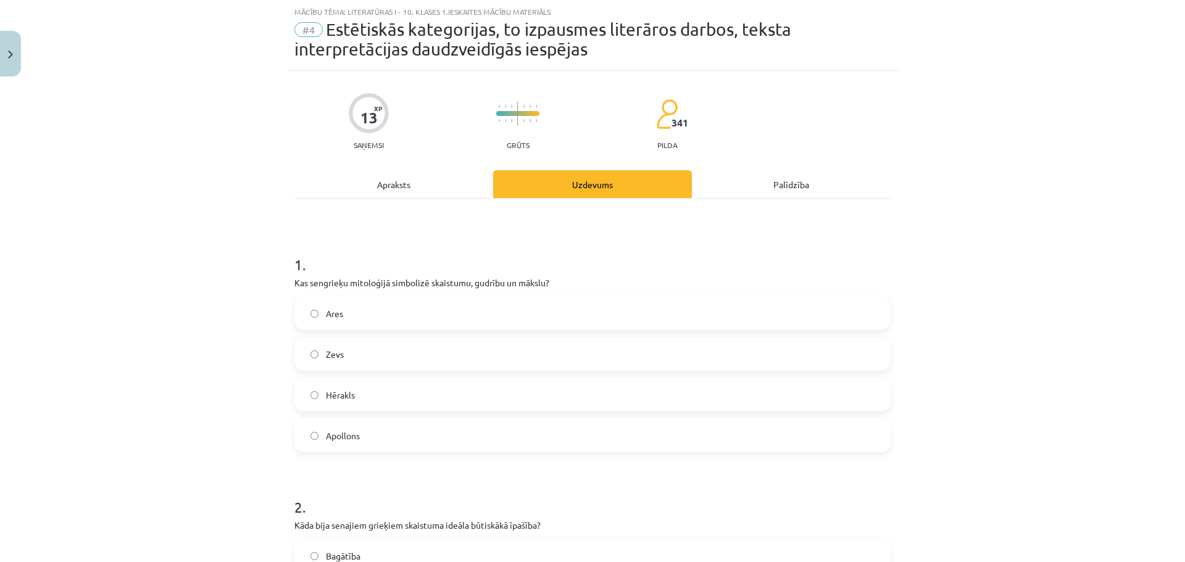
click at [373, 190] on div "Apraksts" at bounding box center [393, 184] width 199 height 28
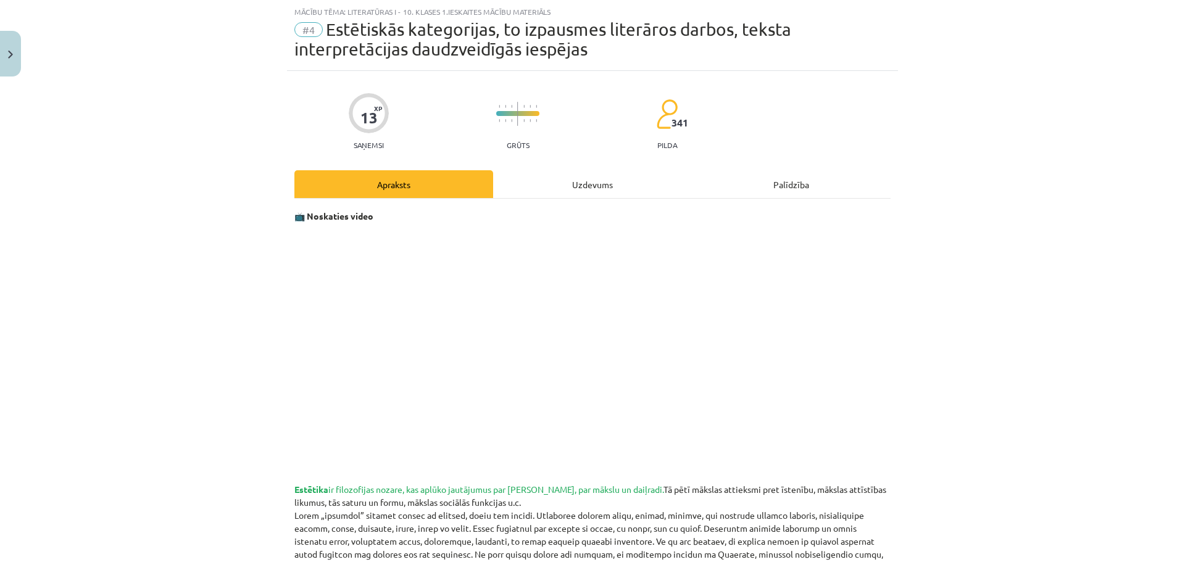
click at [569, 176] on div "Uzdevums" at bounding box center [592, 184] width 199 height 28
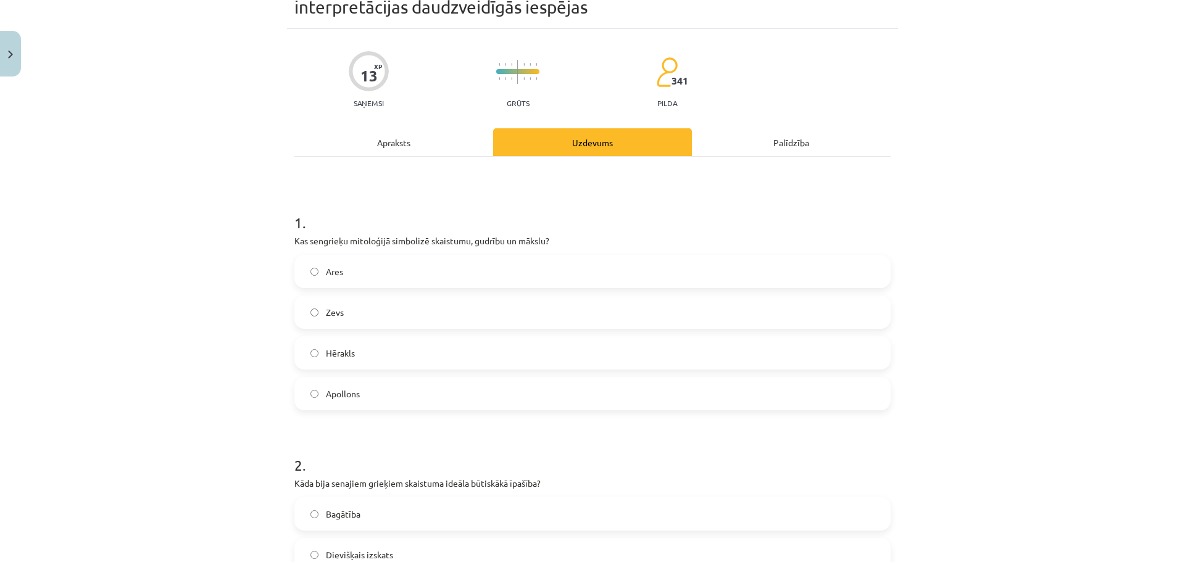
scroll to position [278, 0]
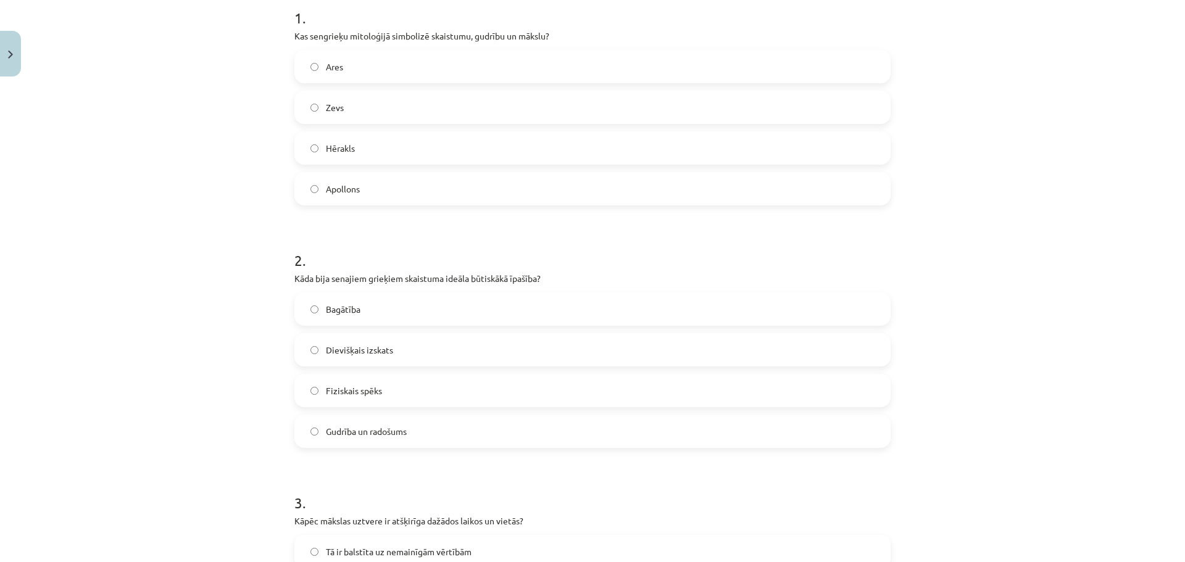
click at [320, 187] on label "Apollons" at bounding box center [593, 188] width 594 height 31
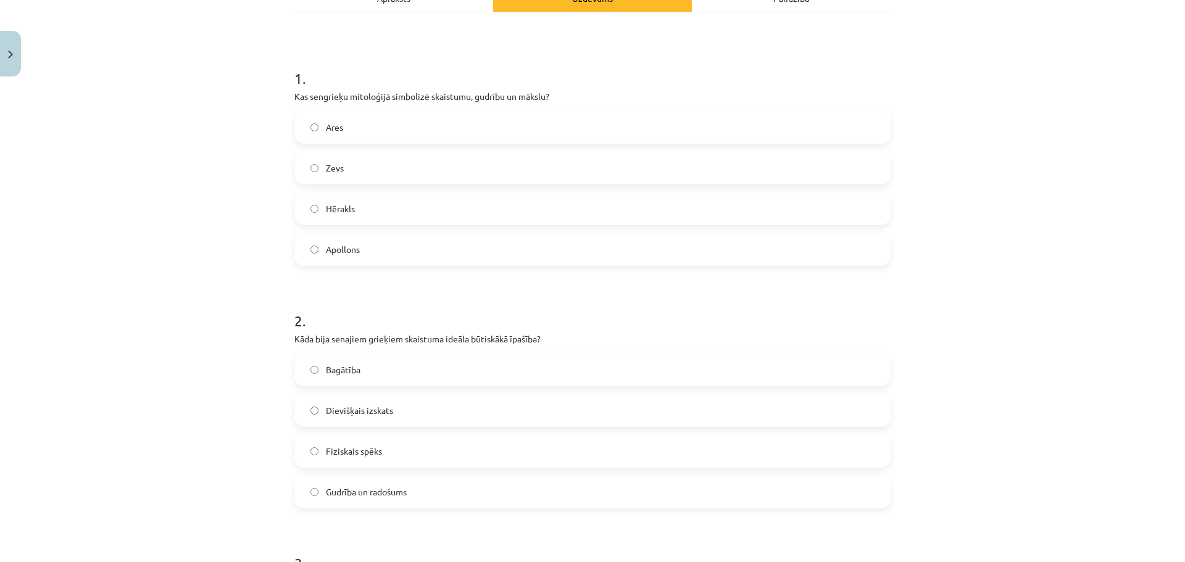
scroll to position [154, 0]
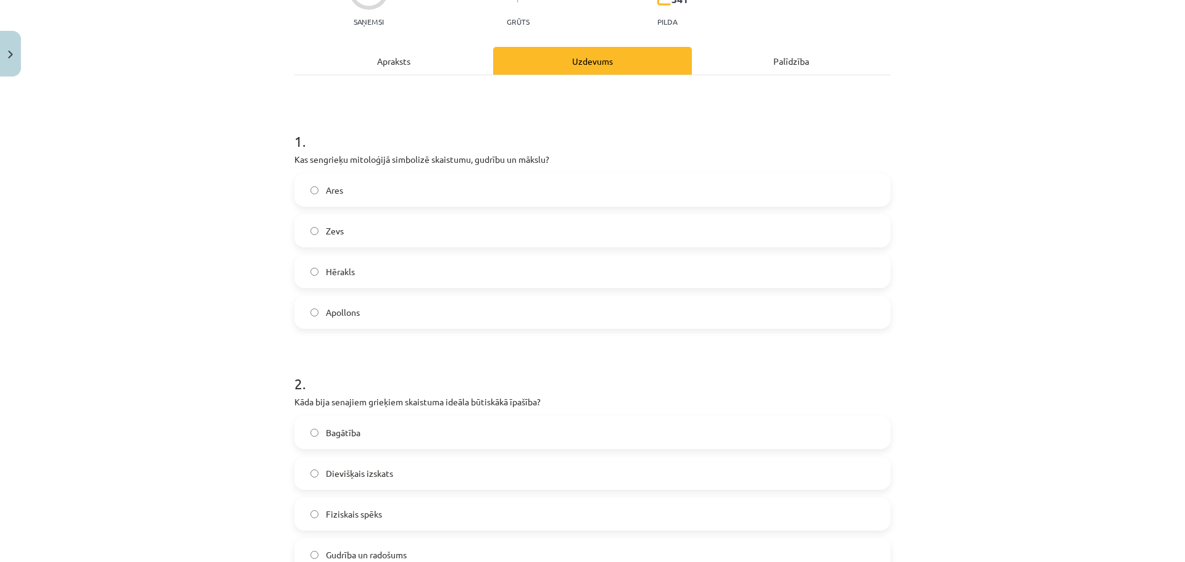
click at [385, 64] on div "Apraksts" at bounding box center [393, 61] width 199 height 28
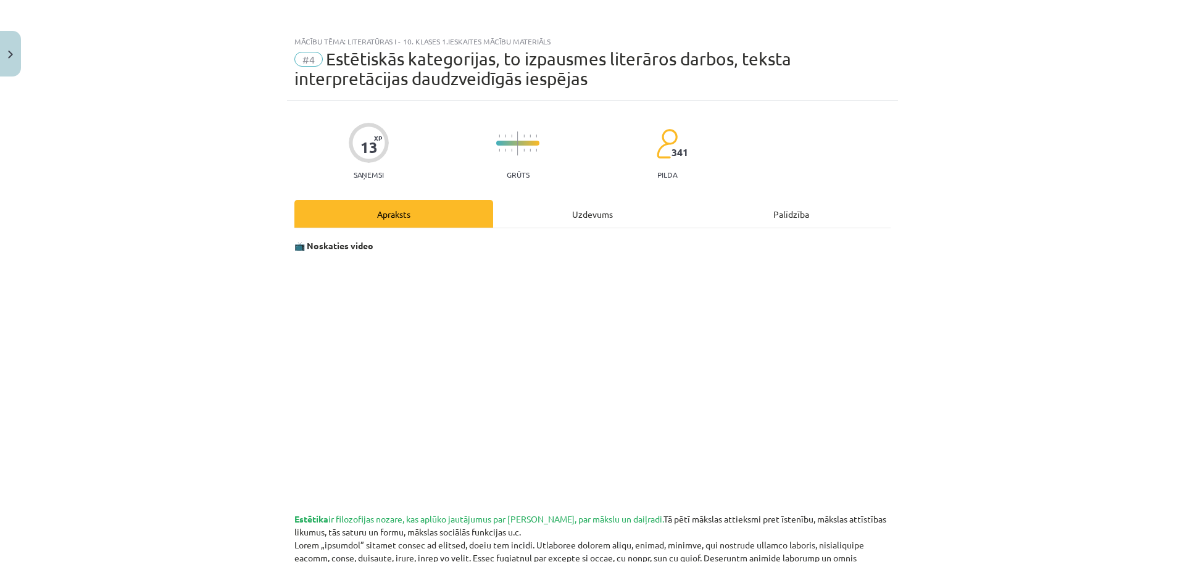
scroll to position [0, 0]
click at [575, 212] on div "Uzdevums" at bounding box center [592, 215] width 199 height 28
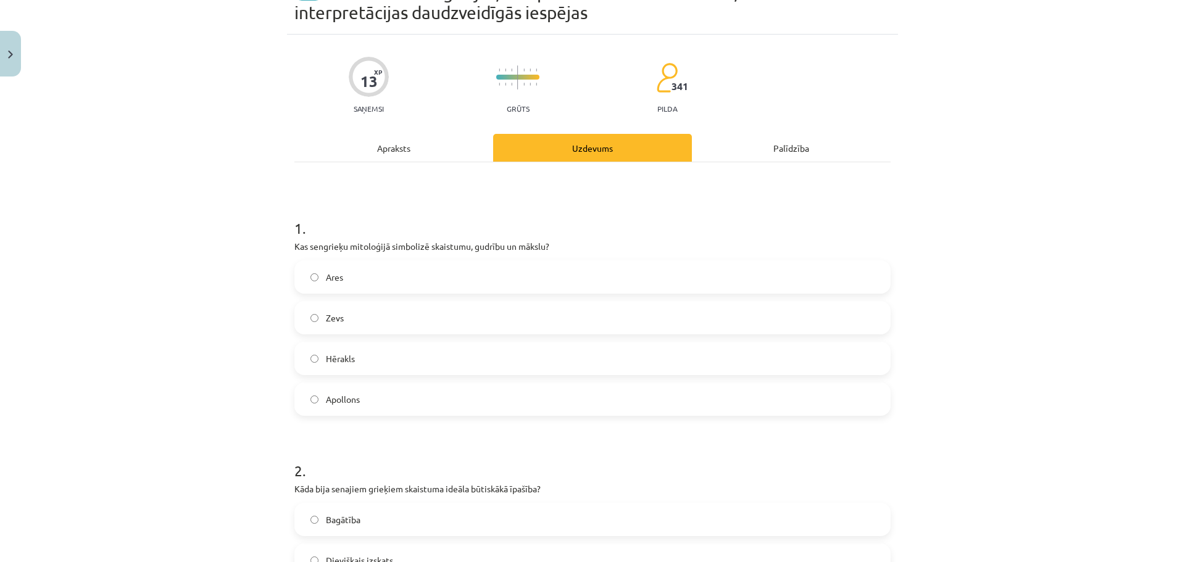
scroll to position [31, 0]
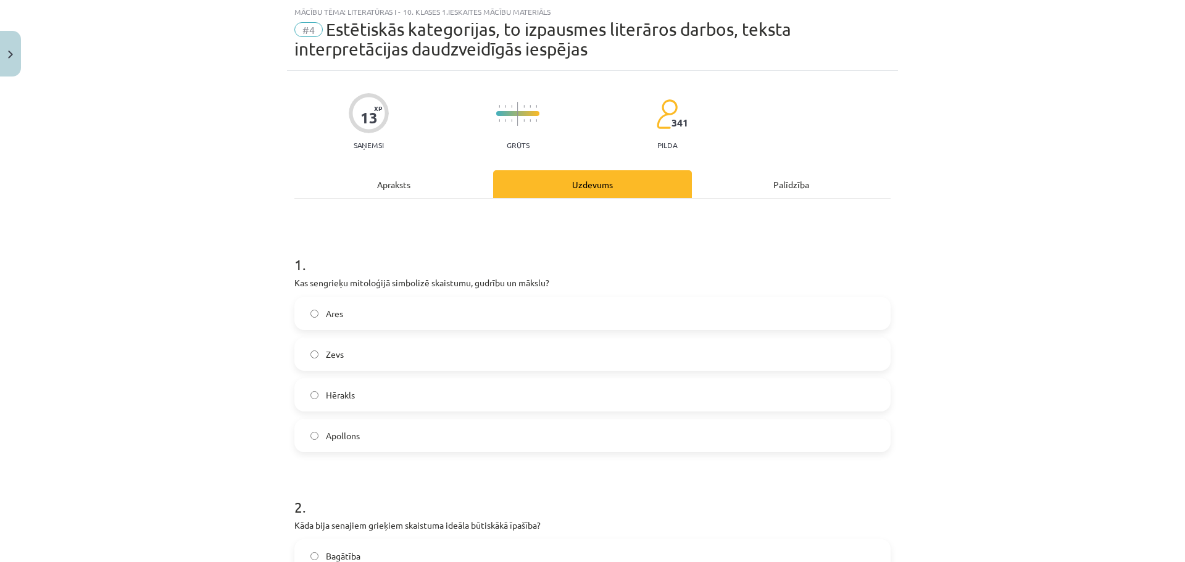
click at [395, 191] on div "Apraksts" at bounding box center [393, 184] width 199 height 28
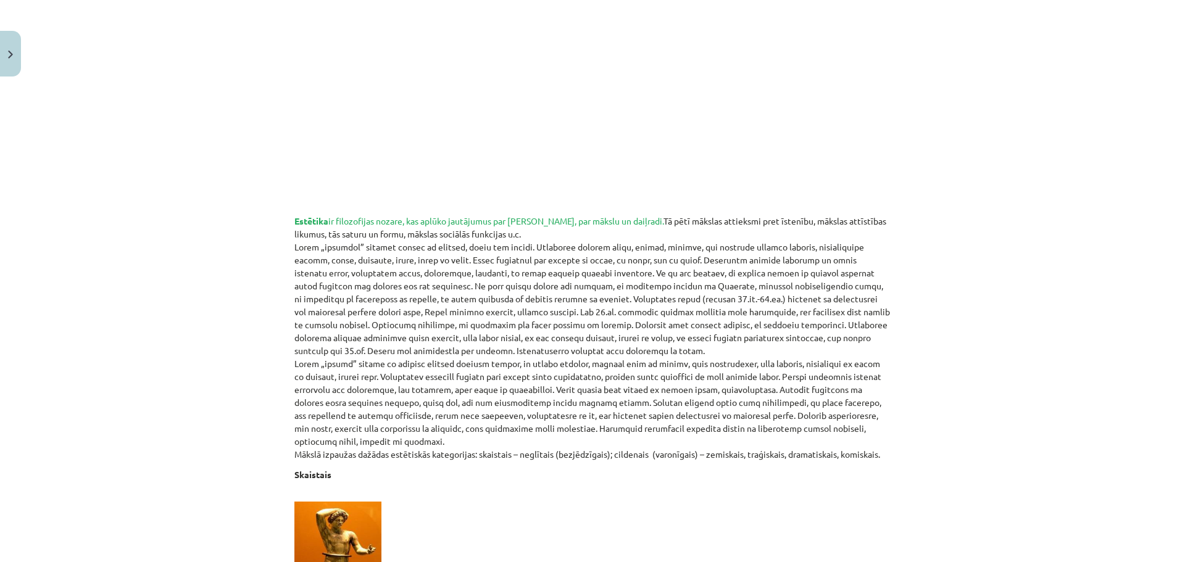
scroll to position [154, 0]
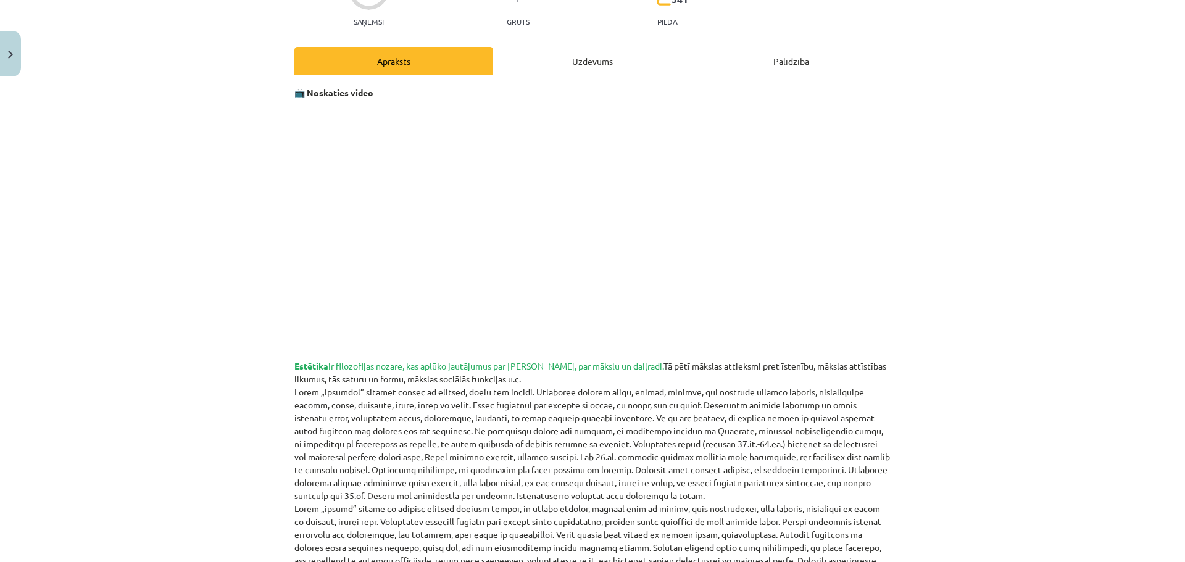
click at [569, 64] on div "Uzdevums" at bounding box center [592, 61] width 199 height 28
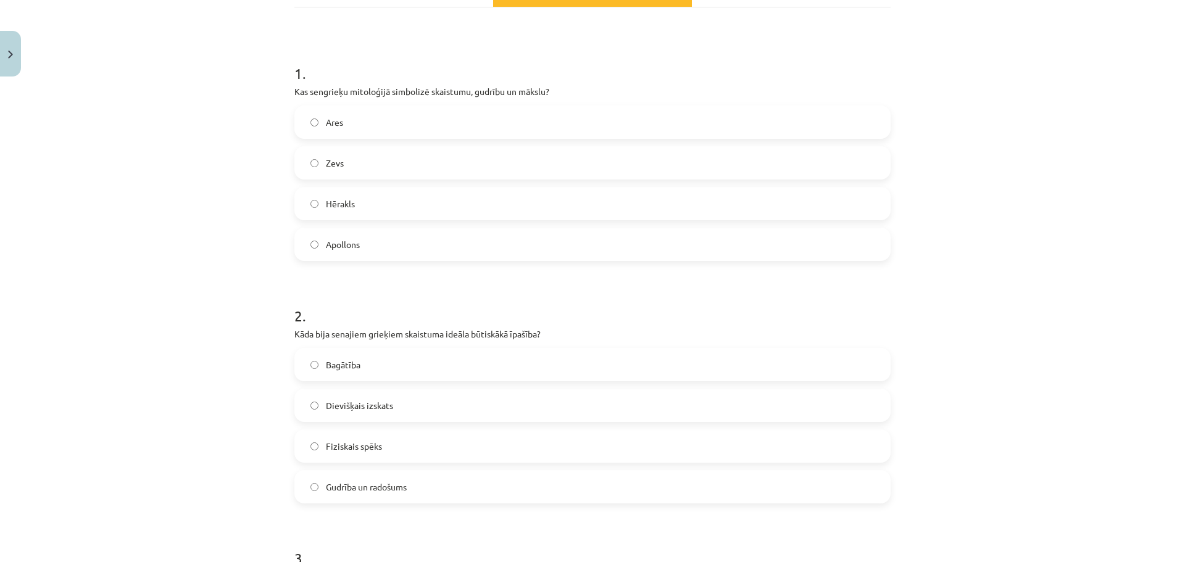
scroll to position [278, 0]
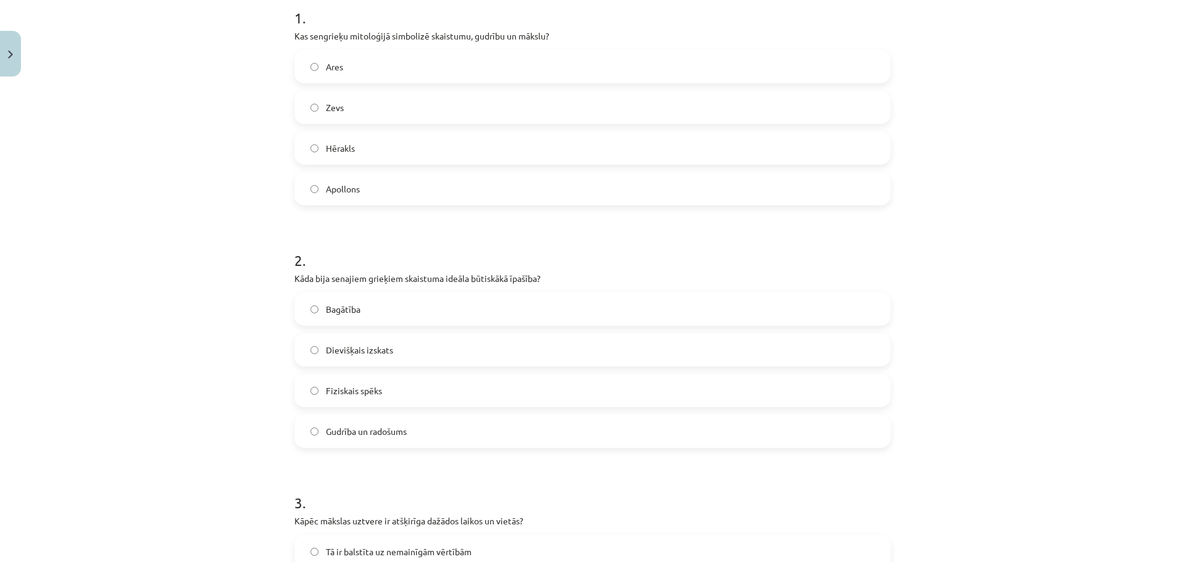
click at [310, 426] on label "Gudrība un radošums" at bounding box center [593, 431] width 594 height 31
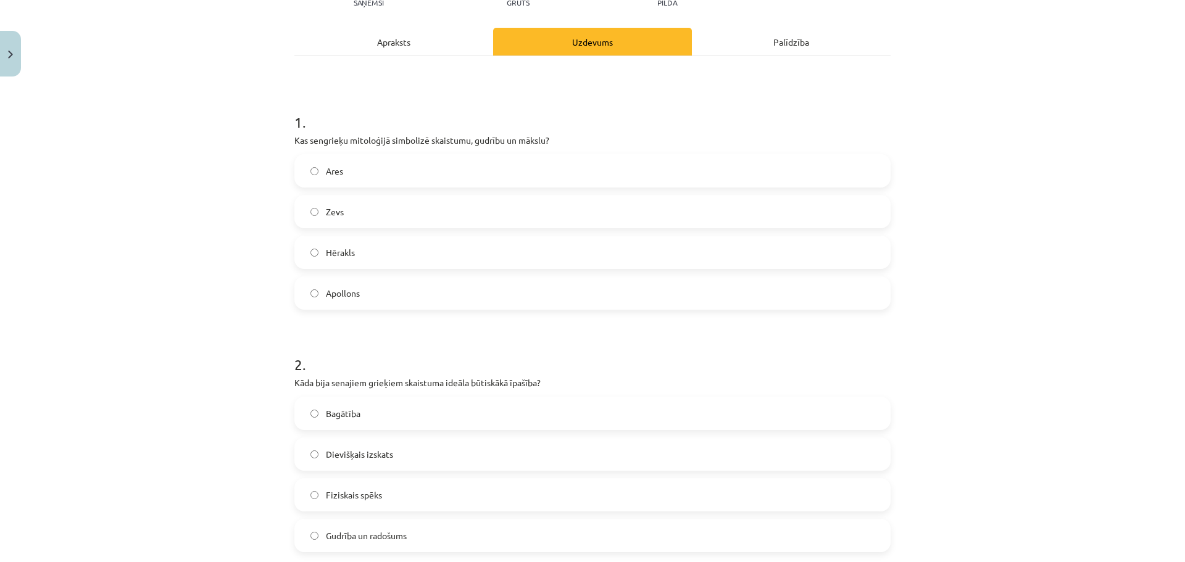
scroll to position [0, 0]
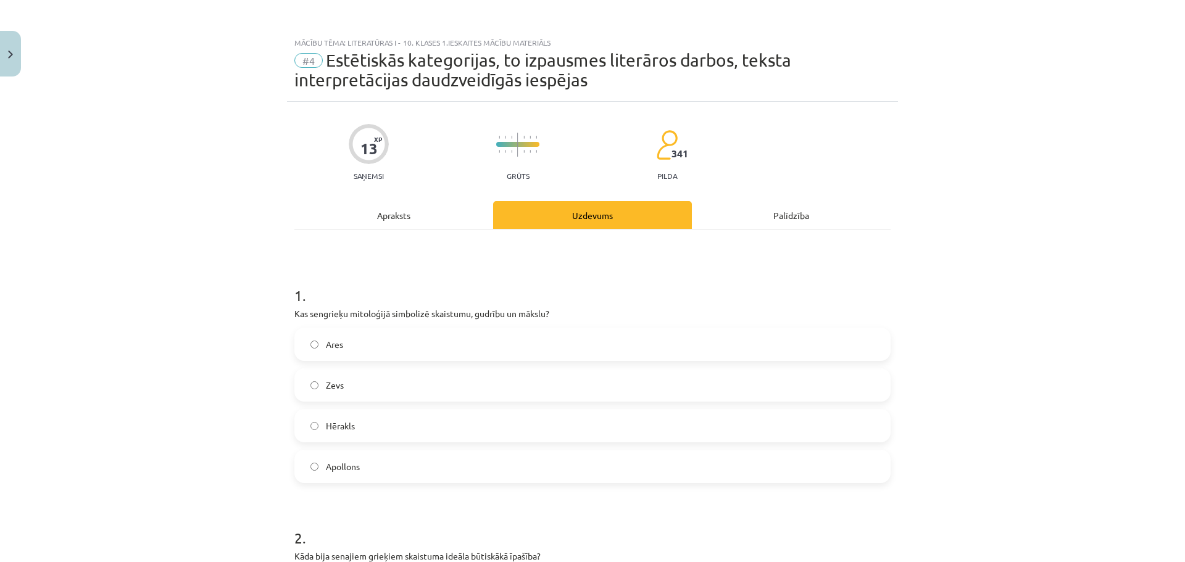
click at [409, 222] on div "Apraksts" at bounding box center [393, 215] width 199 height 28
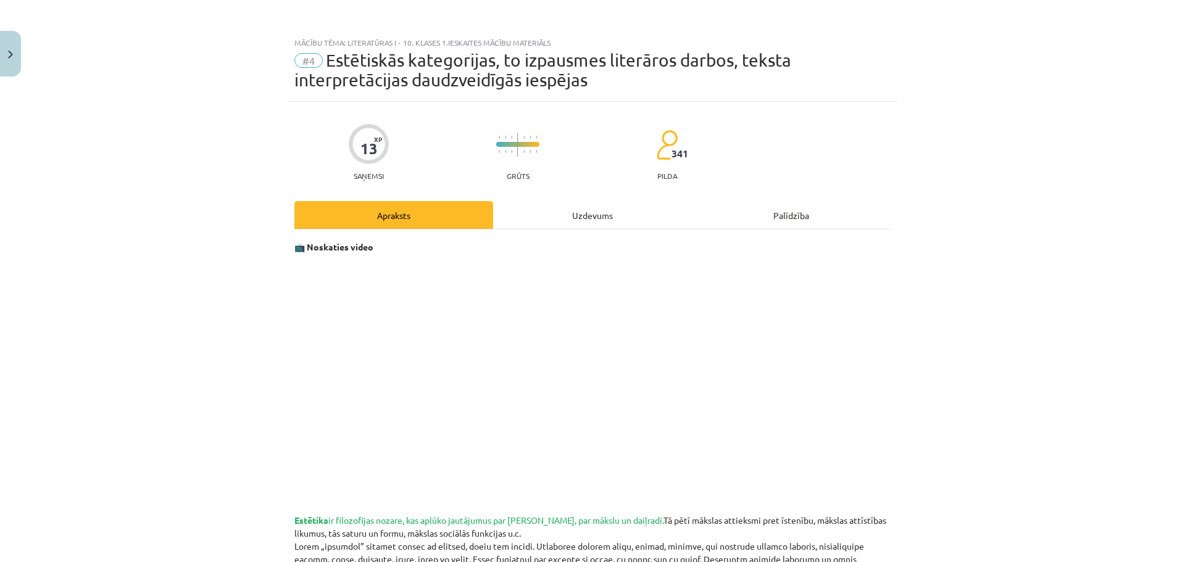
click at [585, 223] on div "Uzdevums" at bounding box center [592, 215] width 199 height 28
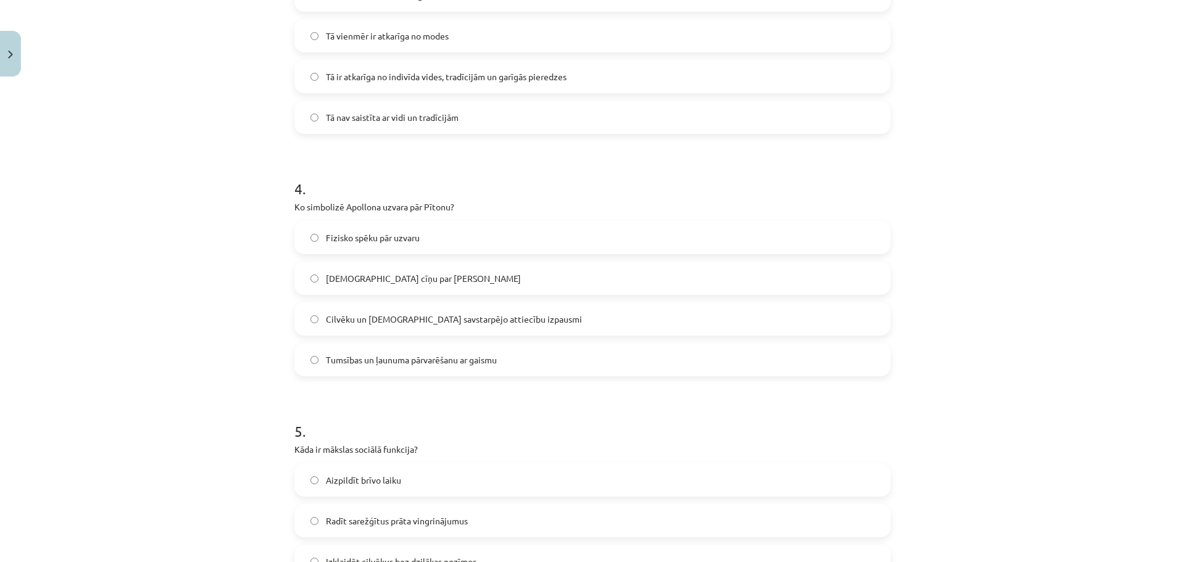
scroll to position [833, 0]
drag, startPoint x: 288, startPoint y: 209, endPoint x: 446, endPoint y: 211, distance: 158.0
click at [446, 211] on div "13 XP Saņemsi Grūts 341 pilda Apraksts Uzdevums Palīdzība 1 . Kas sengrieķu mit…" at bounding box center [592, 1] width 611 height 1464
click at [176, 251] on div "Mācību tēma: Literatūras i - 10. klases 1.ieskaites mācību materiāls #4 Estētis…" at bounding box center [592, 281] width 1185 height 562
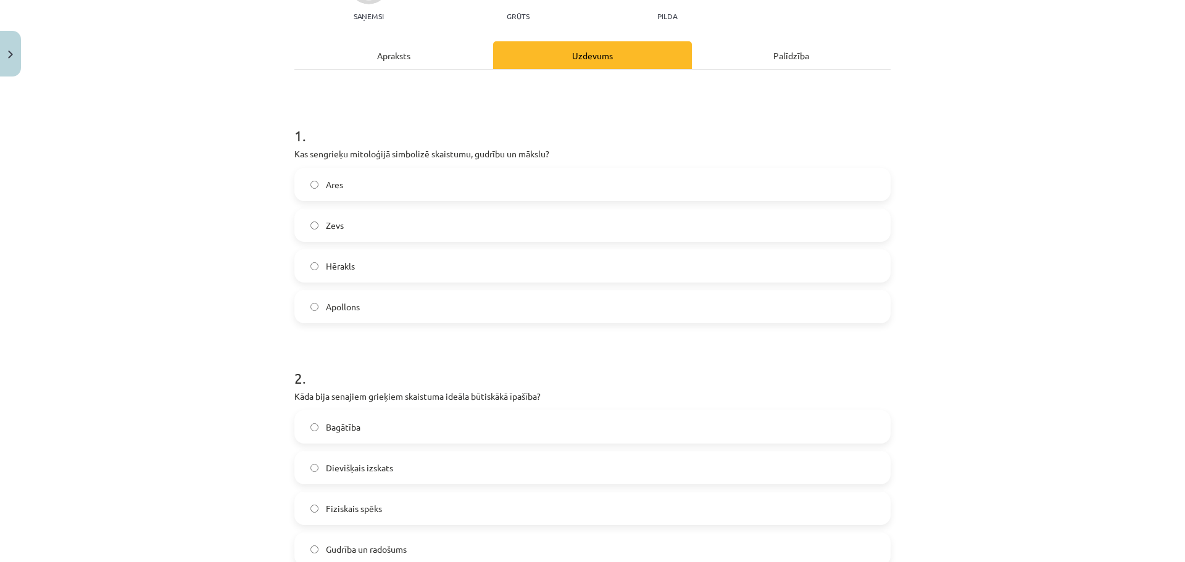
scroll to position [0, 0]
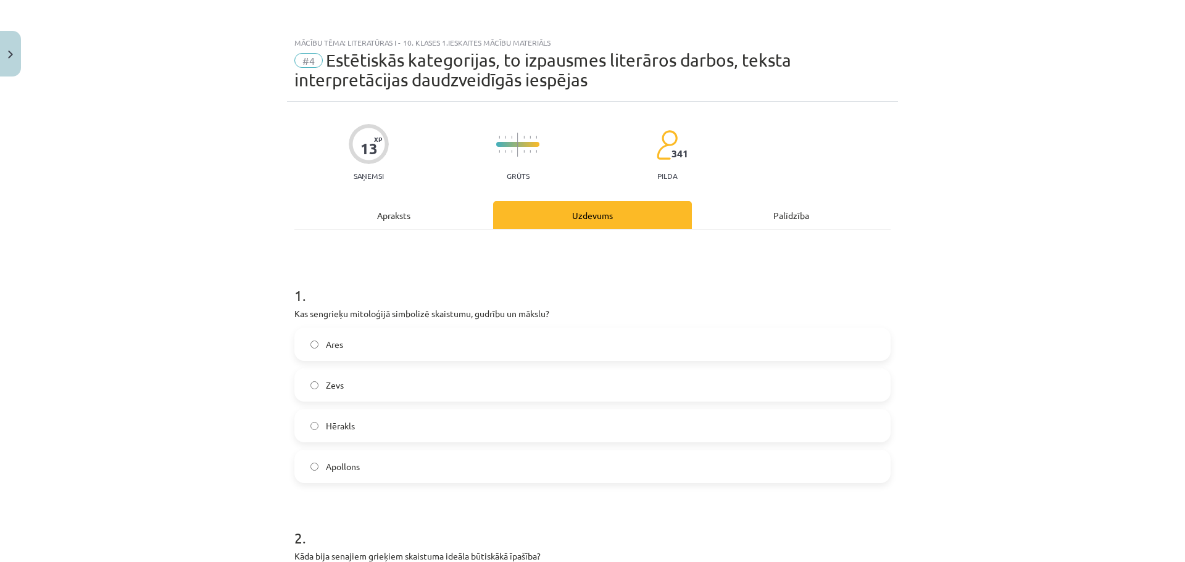
click at [383, 224] on div "Apraksts" at bounding box center [393, 215] width 199 height 28
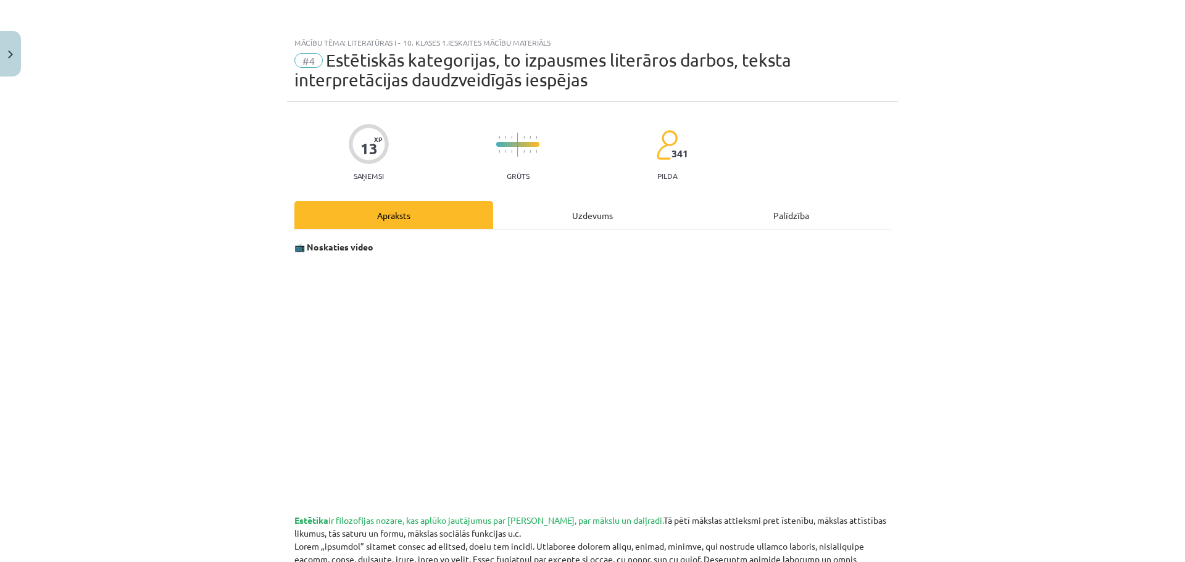
click at [571, 215] on div "Uzdevums" at bounding box center [592, 215] width 199 height 28
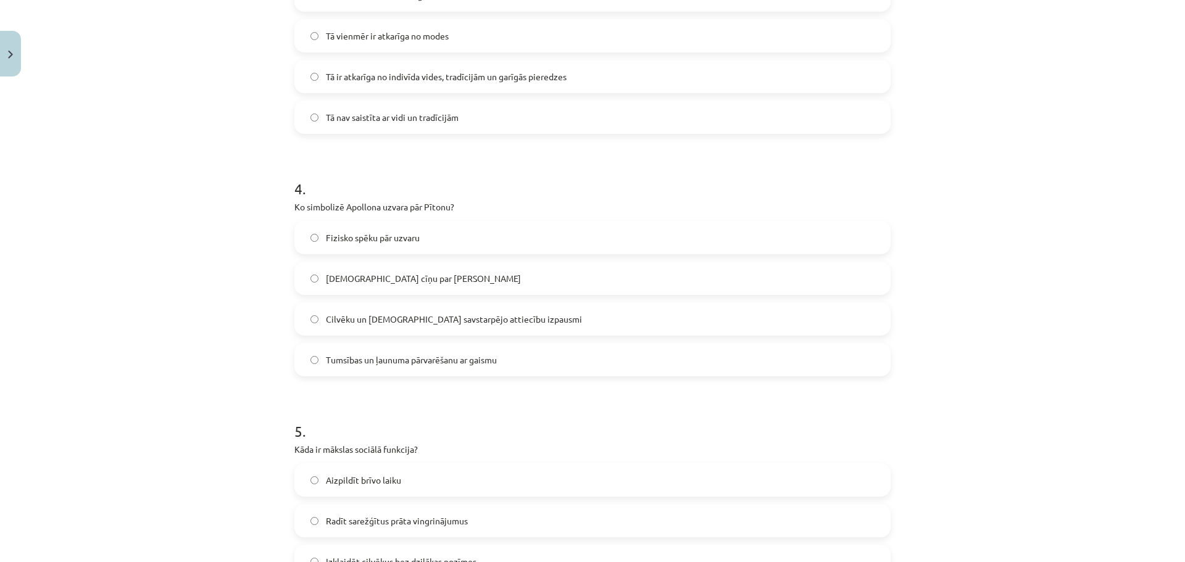
scroll to position [895, 0]
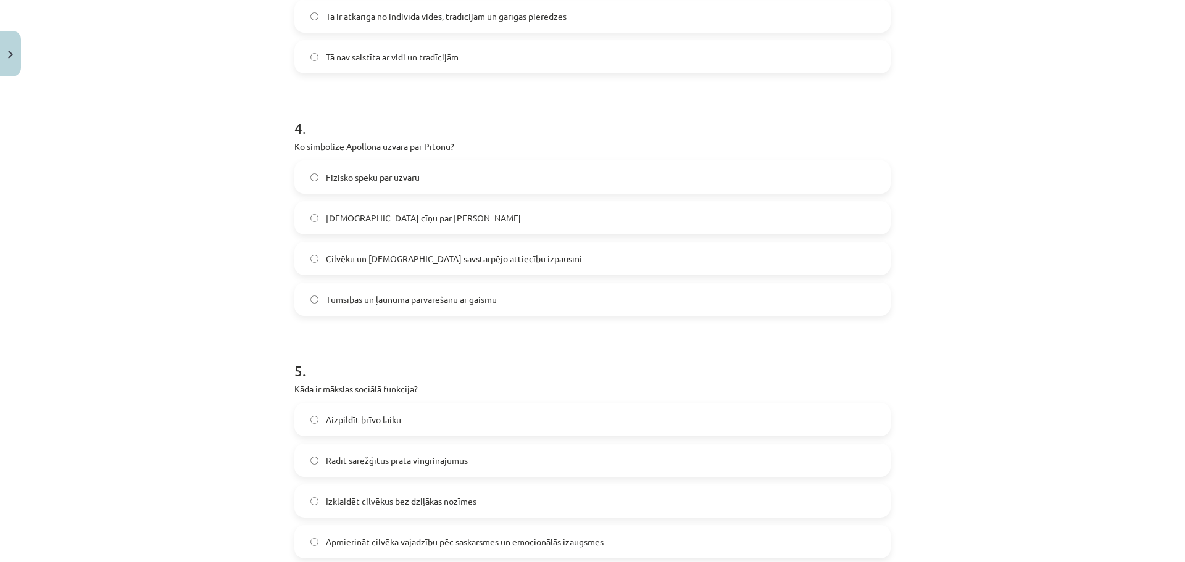
click at [314, 304] on label "Tumsības un ļaunuma pārvarēšanu ar gaismu" at bounding box center [593, 299] width 594 height 31
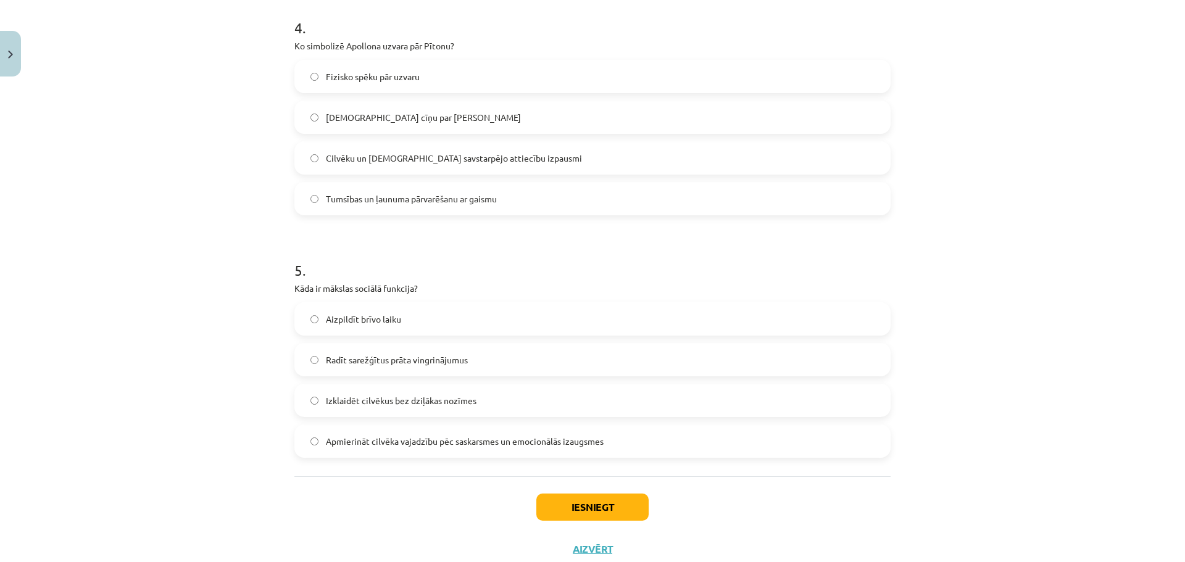
scroll to position [1034, 0]
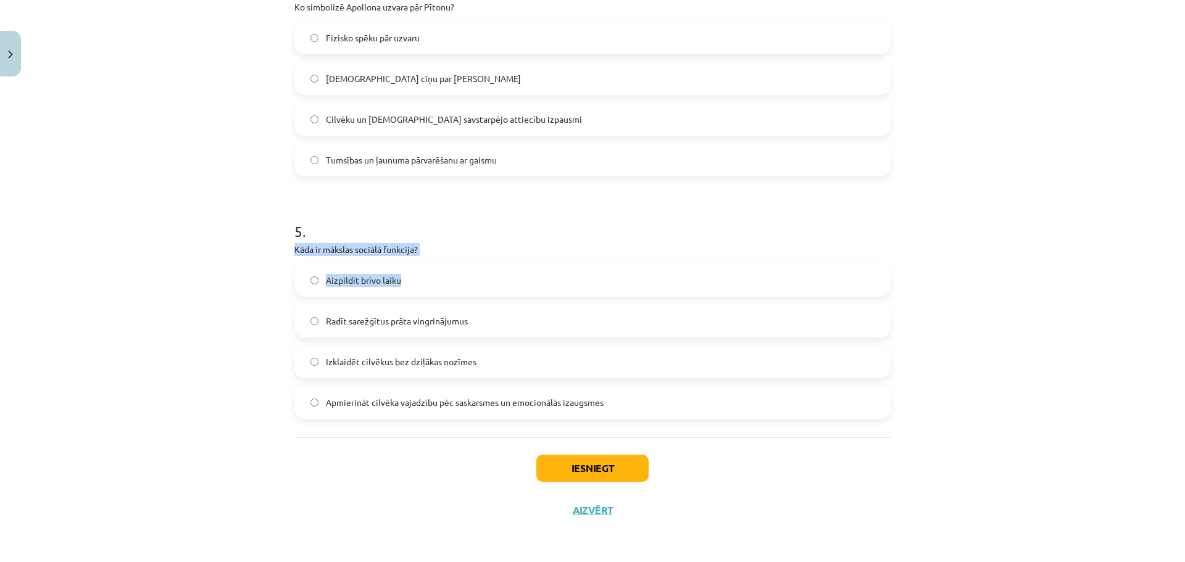
drag, startPoint x: 288, startPoint y: 252, endPoint x: 409, endPoint y: 257, distance: 121.1
click at [409, 257] on div "5 . Kāda ir mākslas sociālā funkcija? Aizpildīt brīvo laiku Radīt sarežģītus pr…" at bounding box center [592, 310] width 596 height 218
drag, startPoint x: 292, startPoint y: 252, endPoint x: 409, endPoint y: 251, distance: 117.3
click at [409, 251] on p "Kāda ir mākslas sociālā funkcija?" at bounding box center [592, 249] width 596 height 13
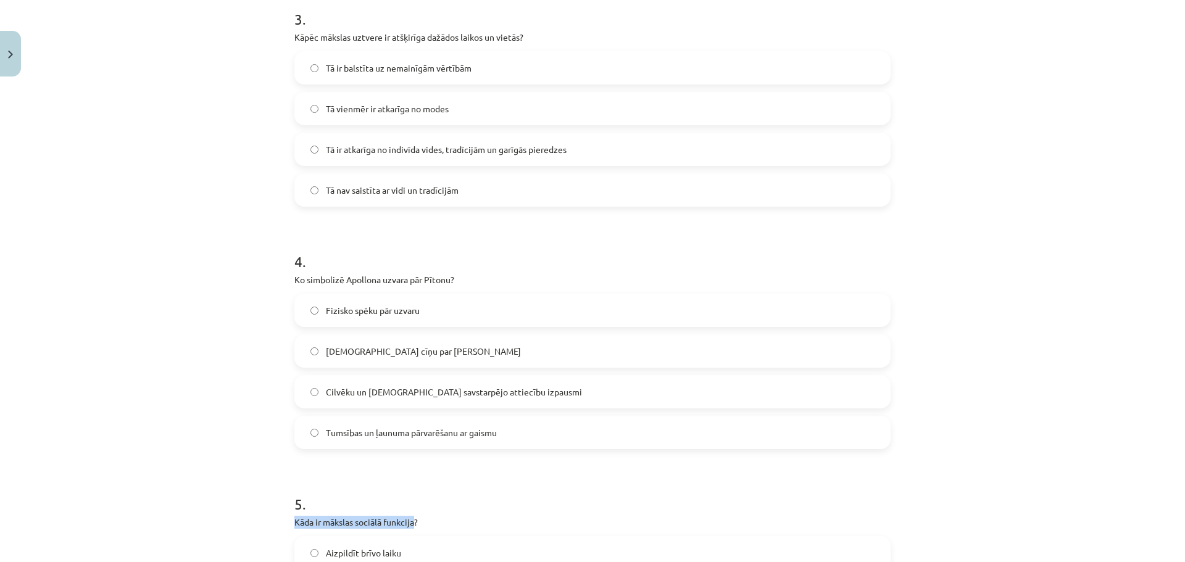
scroll to position [726, 0]
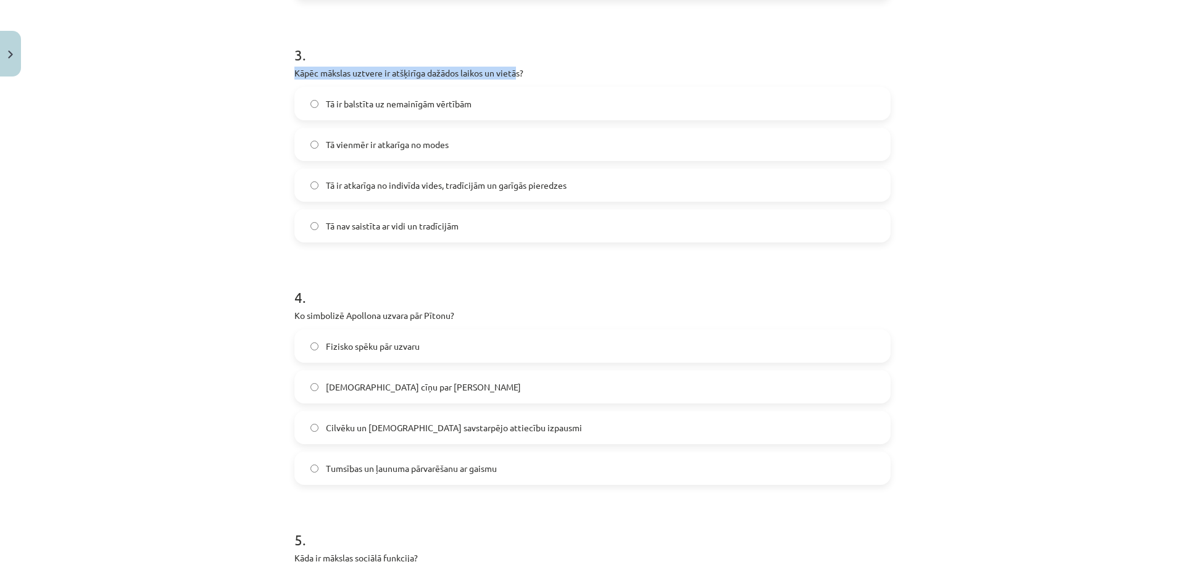
drag, startPoint x: 289, startPoint y: 78, endPoint x: 514, endPoint y: 74, distance: 224.7
click at [514, 74] on p "Kāpēc mākslas uztvere ir atšķirīga dažādos laikos un vietās?" at bounding box center [592, 73] width 596 height 13
click at [317, 186] on label "Tā ir atkarīga no indivīda vides, tradīcijām un garīgās pieredzes" at bounding box center [593, 185] width 594 height 31
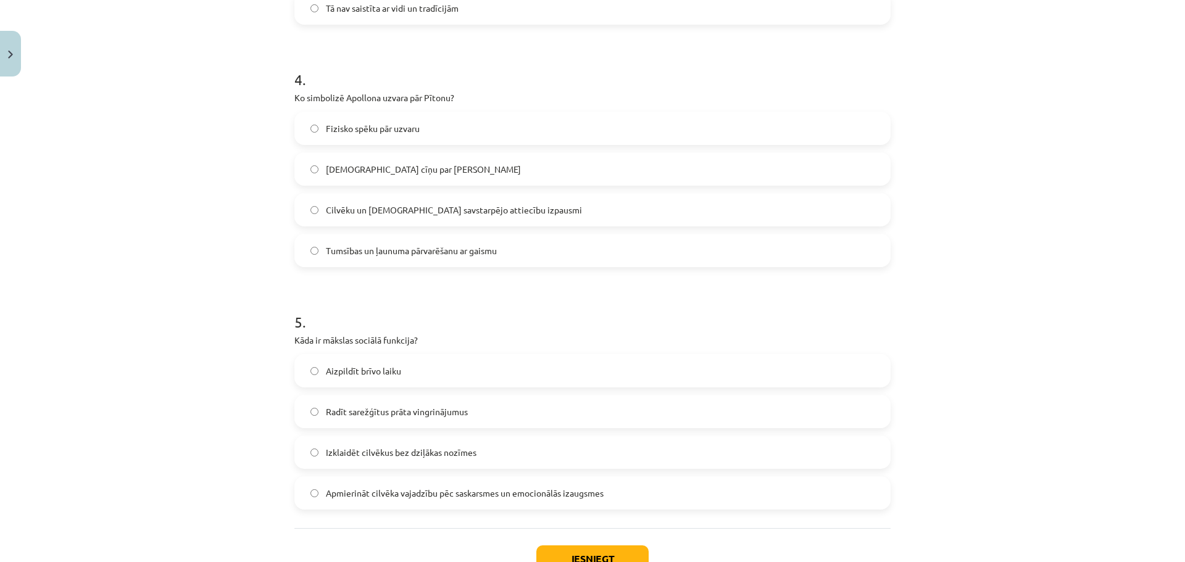
scroll to position [1034, 0]
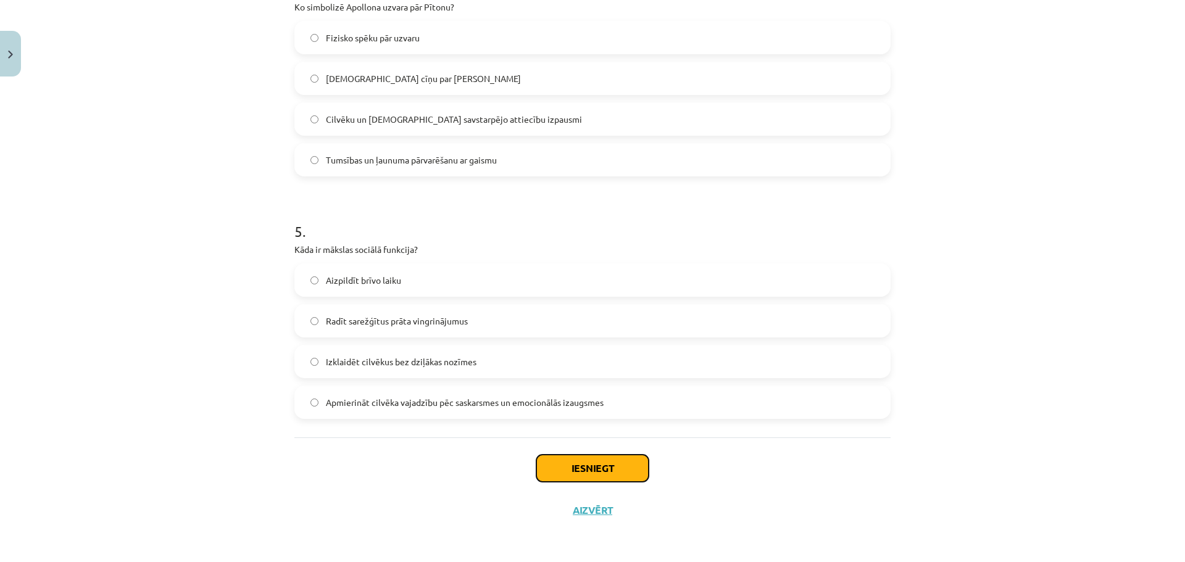
click at [558, 468] on button "Iesniegt" at bounding box center [592, 468] width 112 height 27
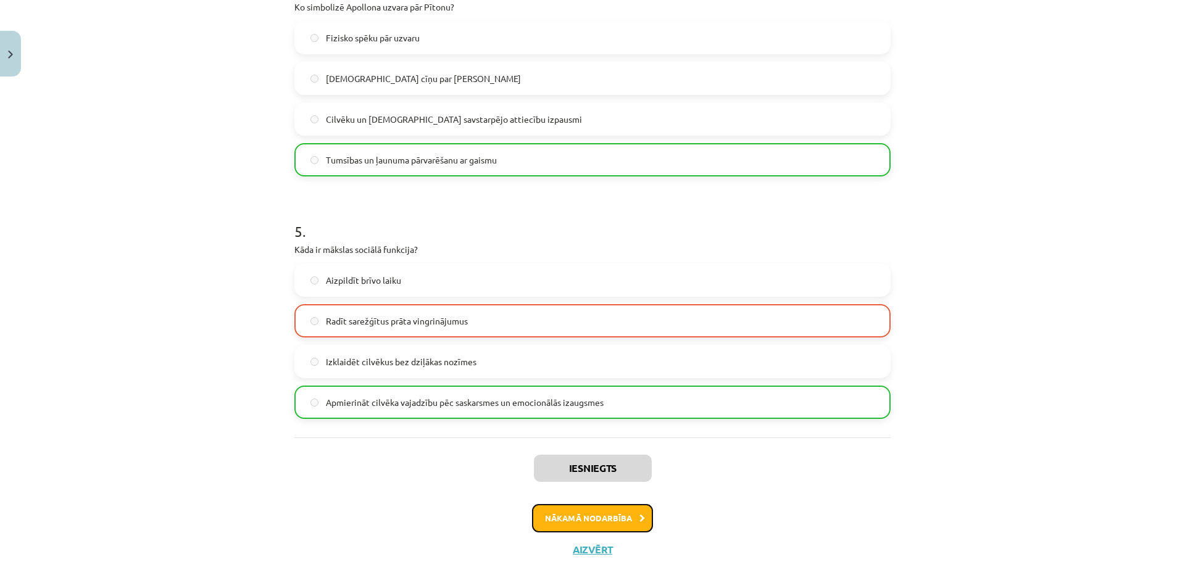
click at [575, 518] on button "Nākamā nodarbība" at bounding box center [592, 518] width 121 height 28
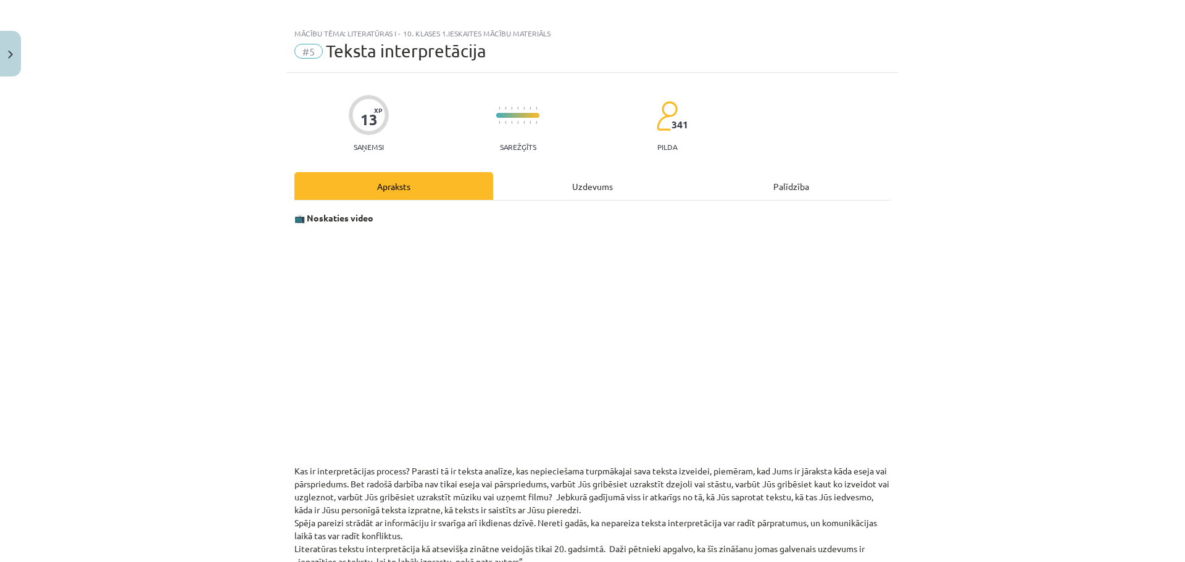
scroll to position [0, 0]
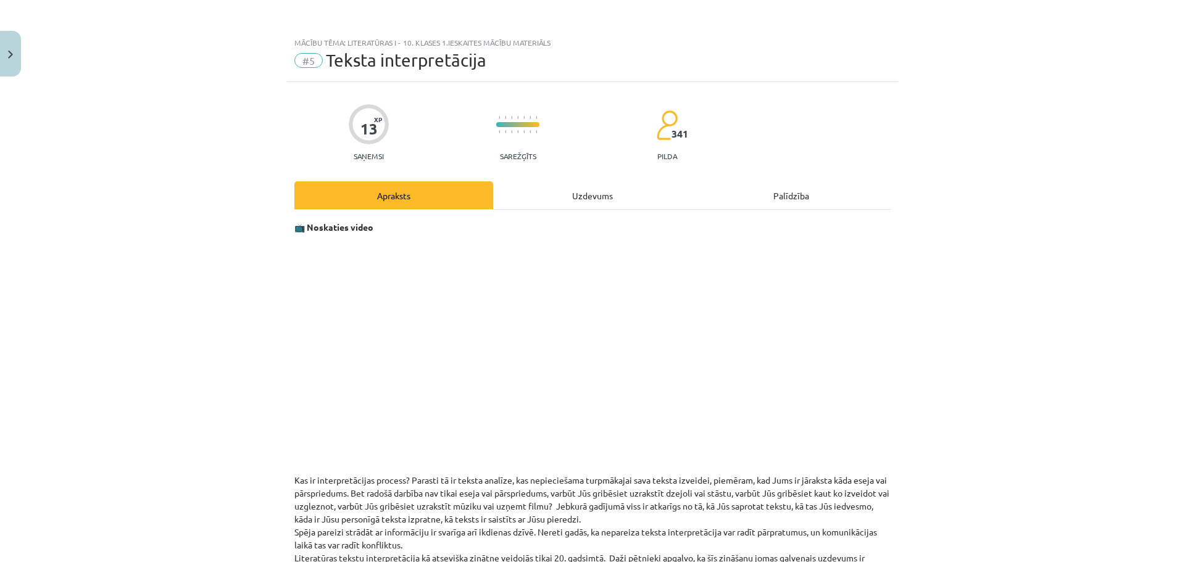
click at [584, 199] on div "Uzdevums" at bounding box center [592, 195] width 199 height 28
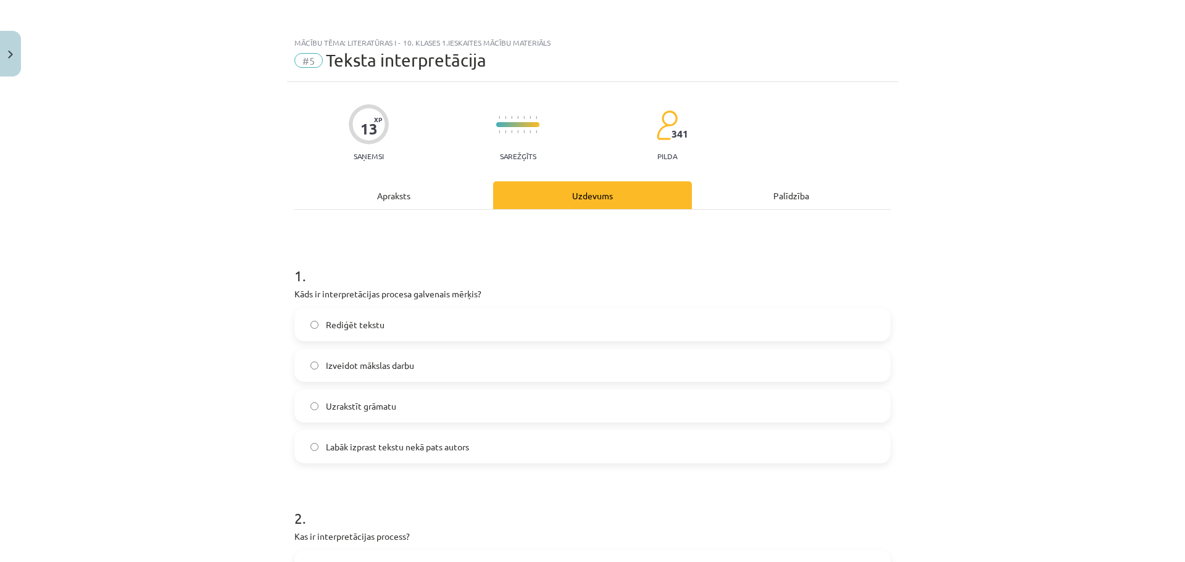
scroll to position [31, 0]
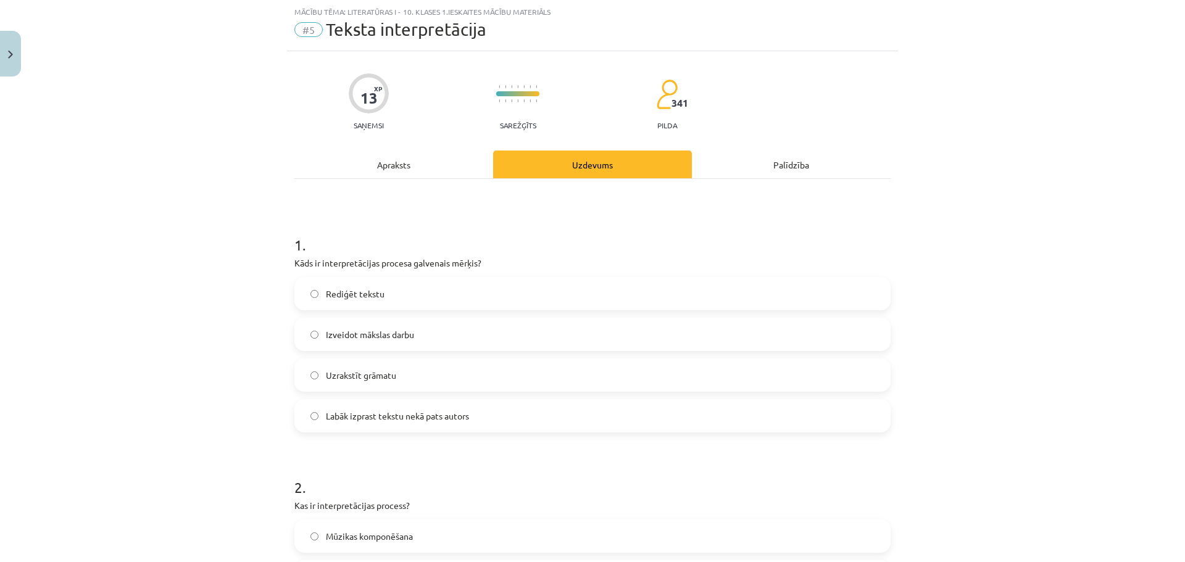
click at [399, 169] on div "Apraksts" at bounding box center [393, 165] width 199 height 28
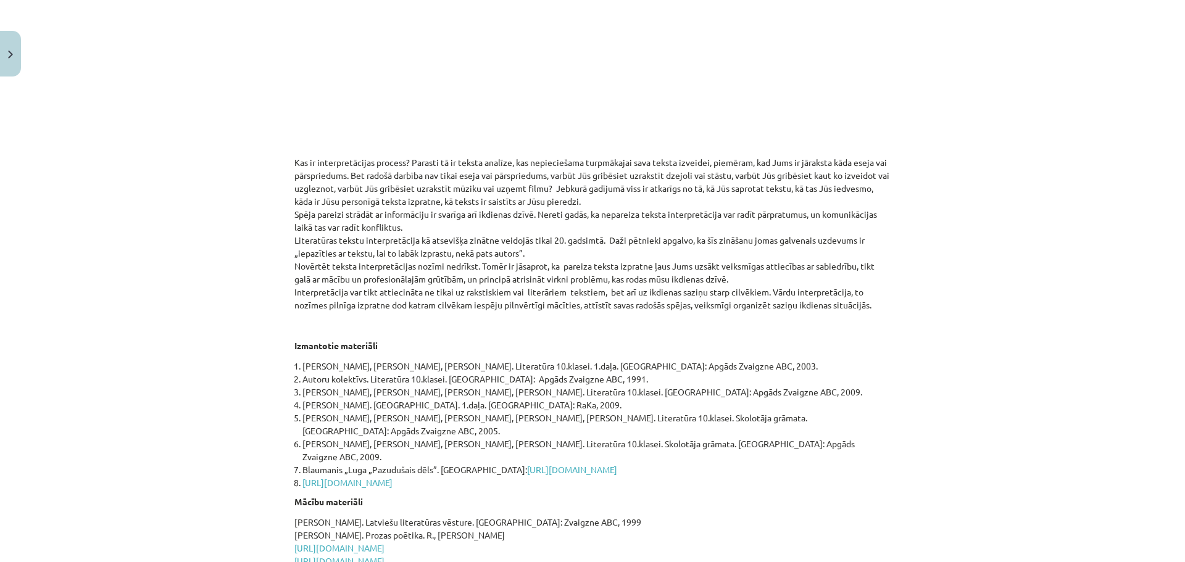
scroll to position [71, 0]
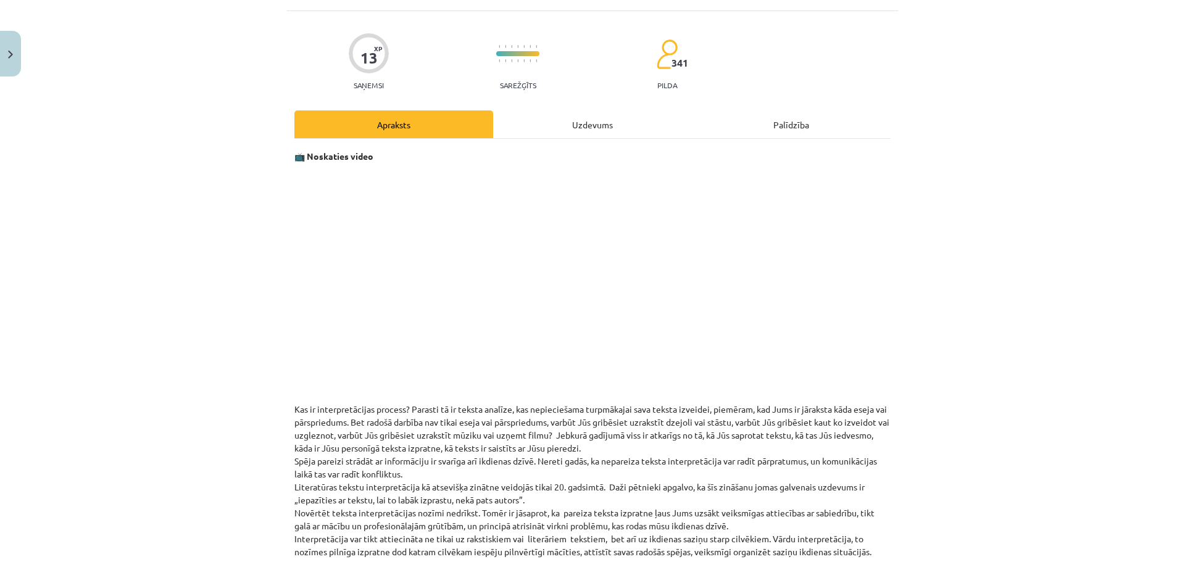
click at [565, 122] on div "Uzdevums" at bounding box center [592, 124] width 199 height 28
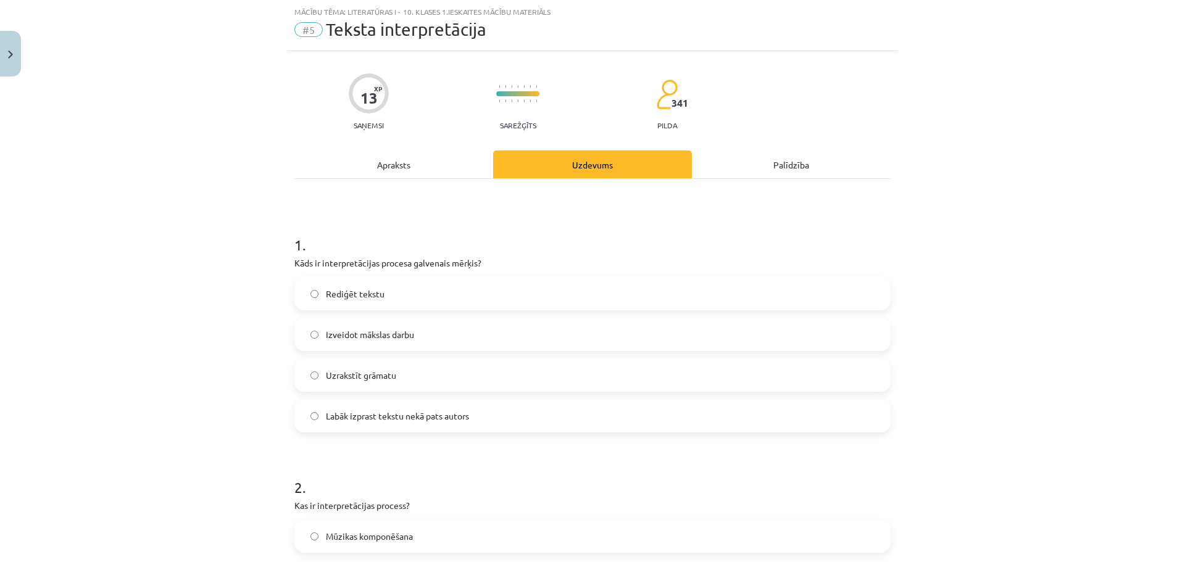
click at [383, 172] on div "Apraksts" at bounding box center [393, 165] width 199 height 28
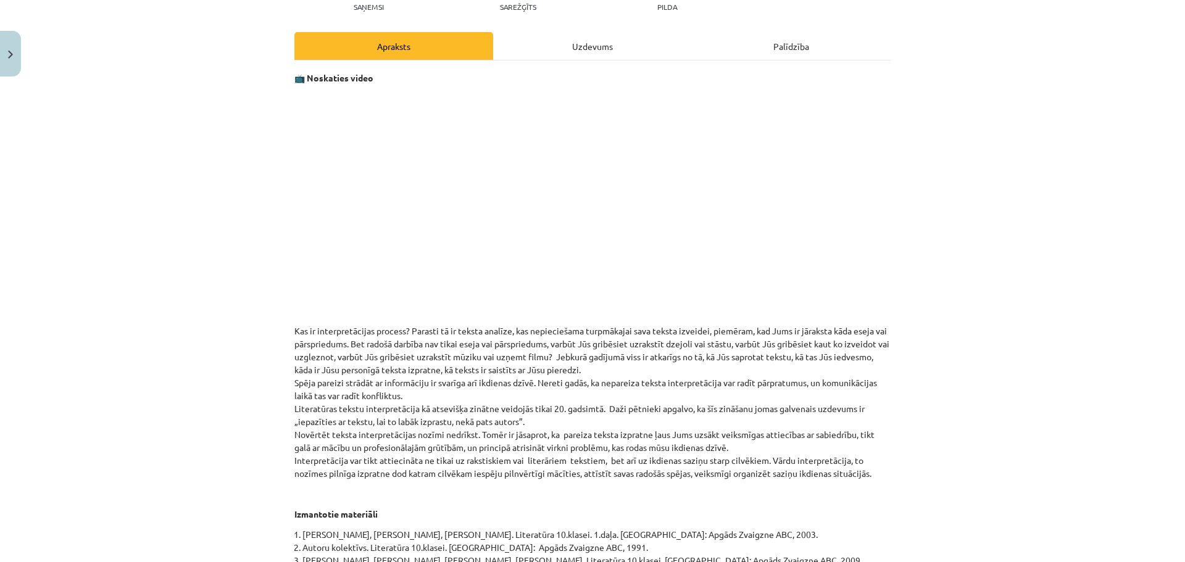
scroll to position [154, 0]
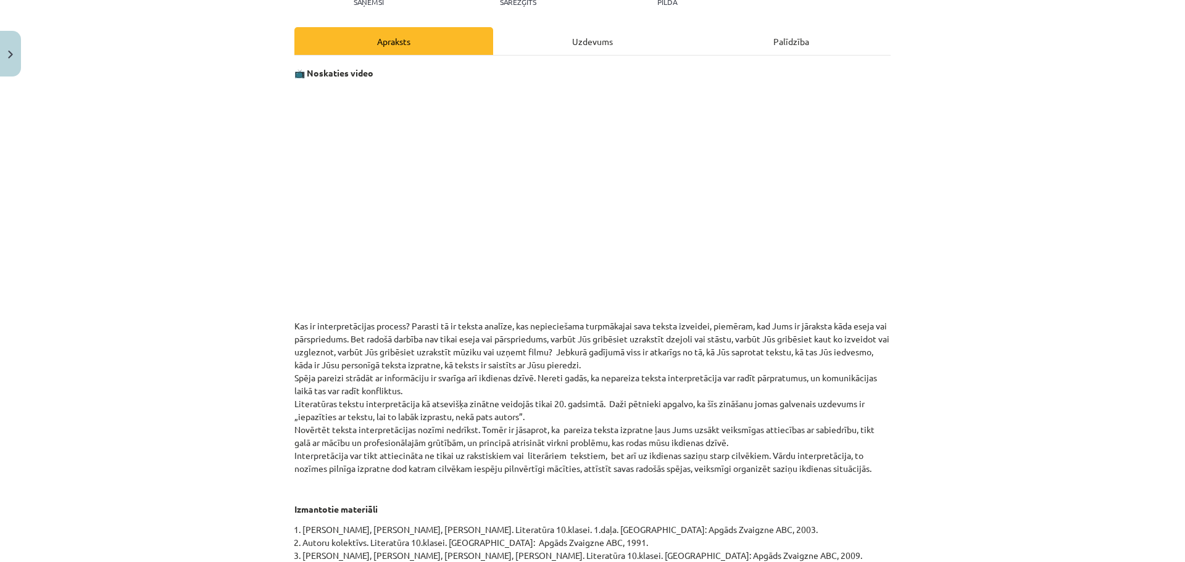
click at [586, 43] on div "Uzdevums" at bounding box center [592, 41] width 199 height 28
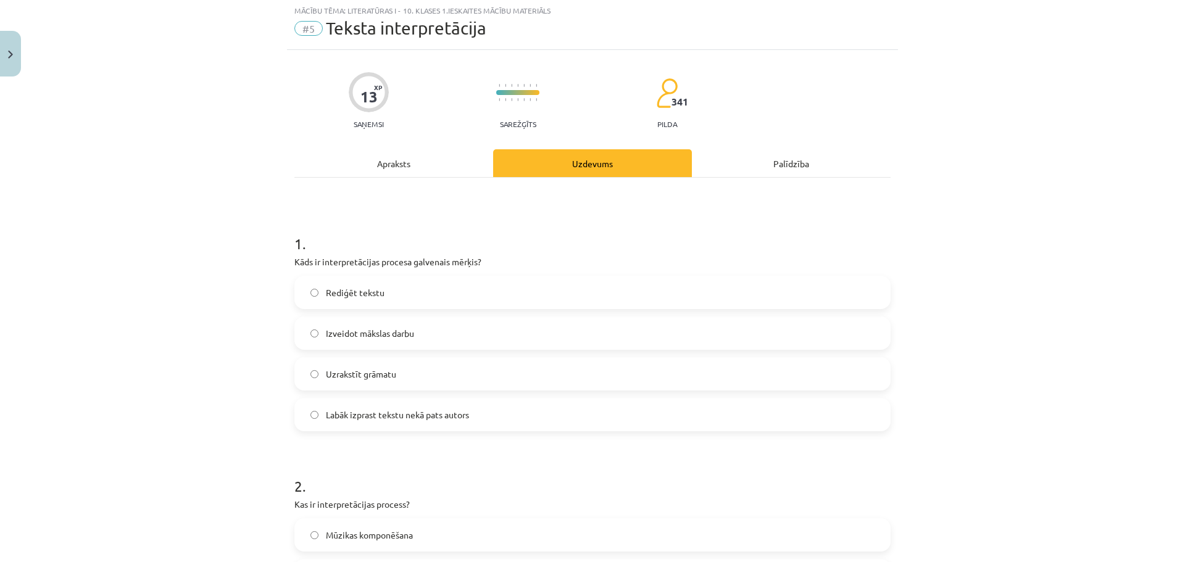
scroll to position [31, 0]
click at [315, 415] on label "Labāk izprast tekstu nekā pats autors" at bounding box center [593, 416] width 594 height 31
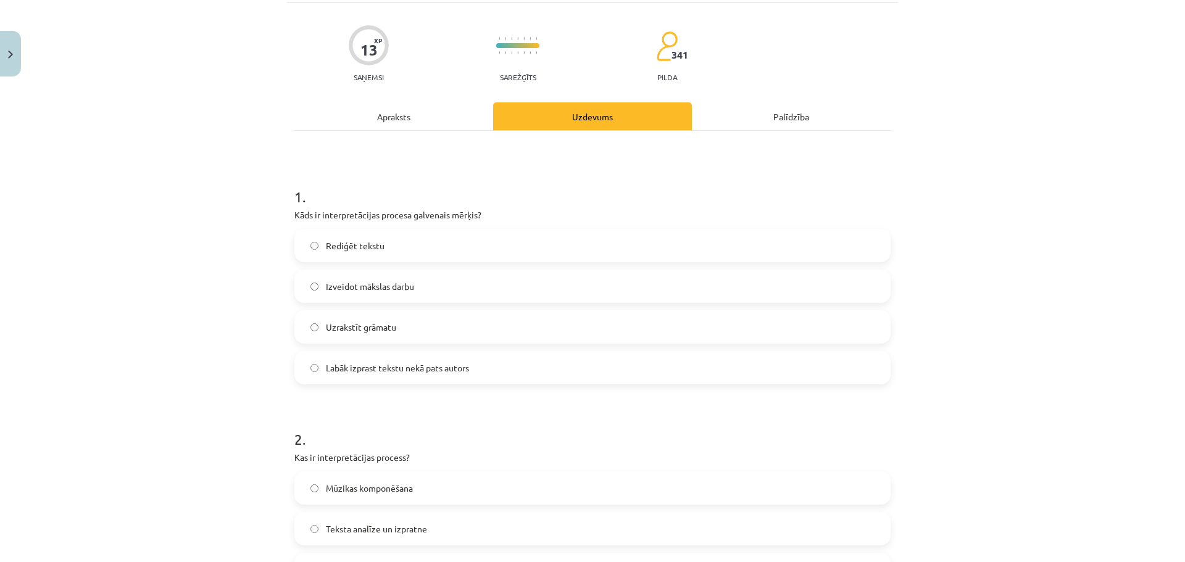
scroll to position [278, 0]
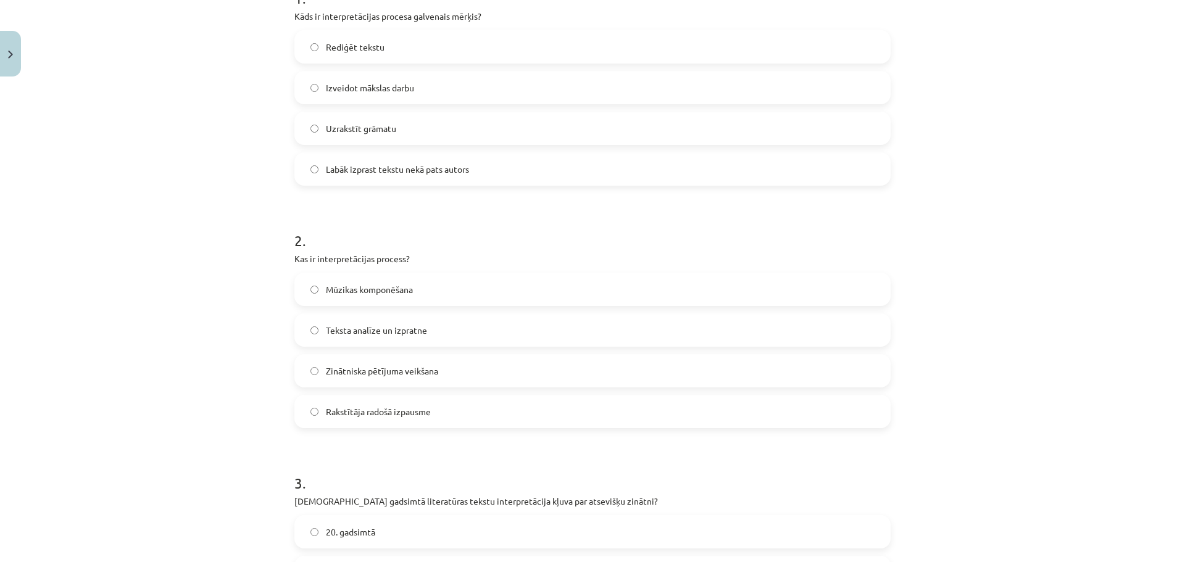
click at [314, 335] on label "Teksta analīze un izpratne" at bounding box center [593, 330] width 594 height 31
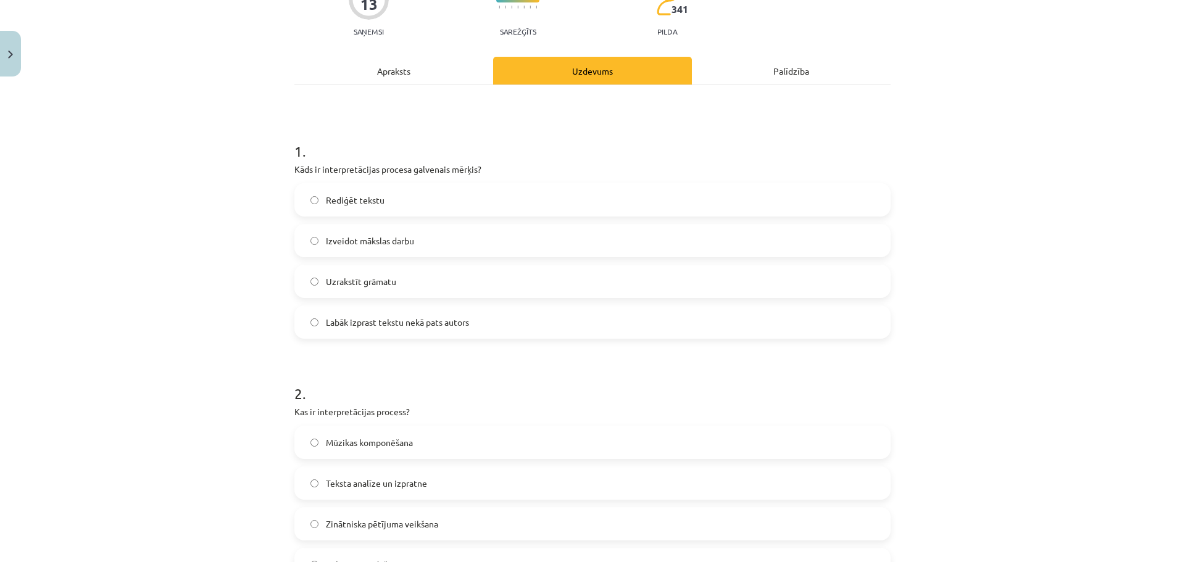
scroll to position [0, 0]
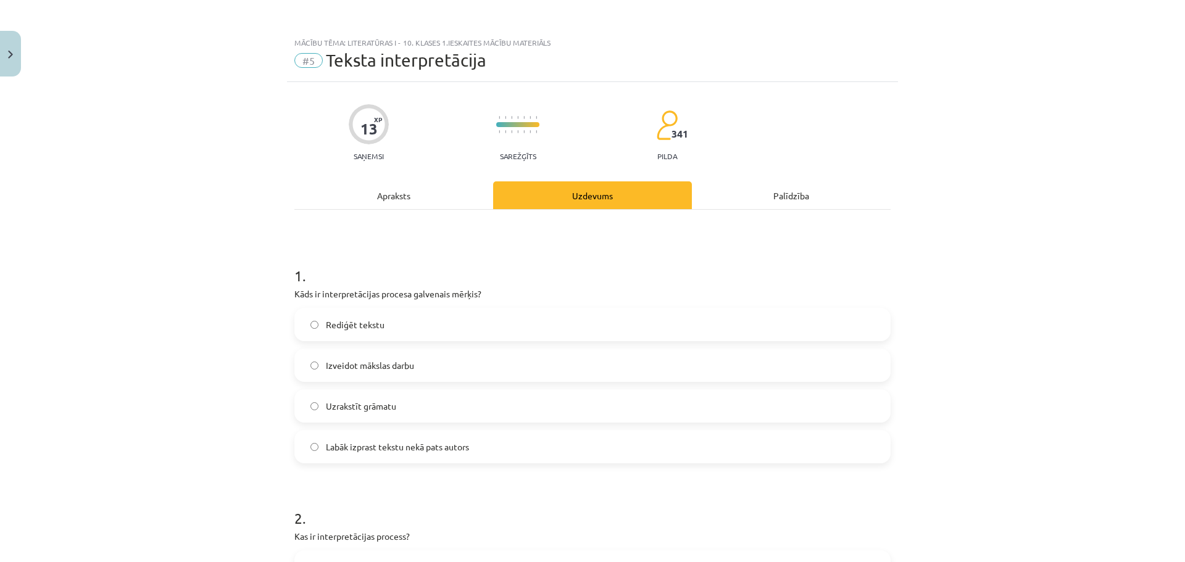
click at [391, 206] on div "Apraksts" at bounding box center [393, 195] width 199 height 28
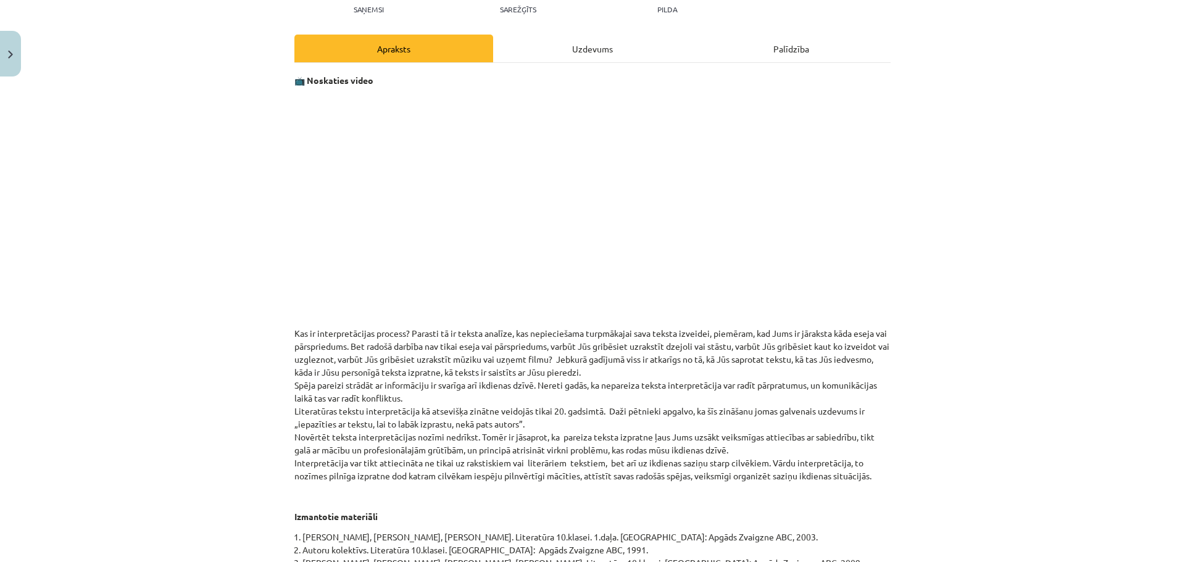
scroll to position [154, 0]
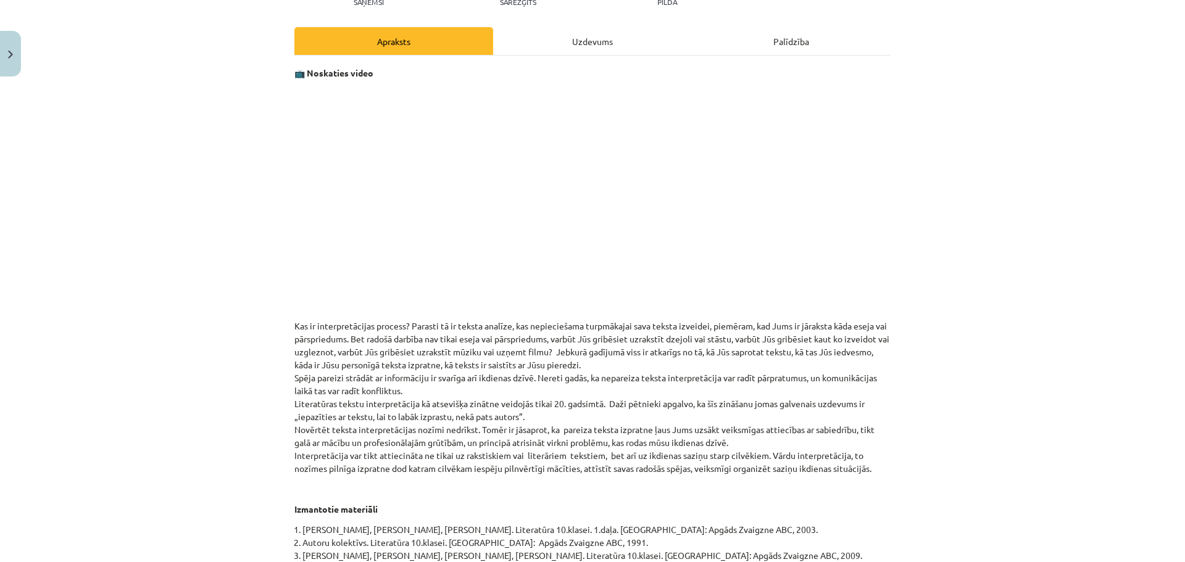
drag, startPoint x: 580, startPoint y: 36, endPoint x: 565, endPoint y: 43, distance: 16.6
click at [580, 36] on div "Uzdevums" at bounding box center [592, 41] width 199 height 28
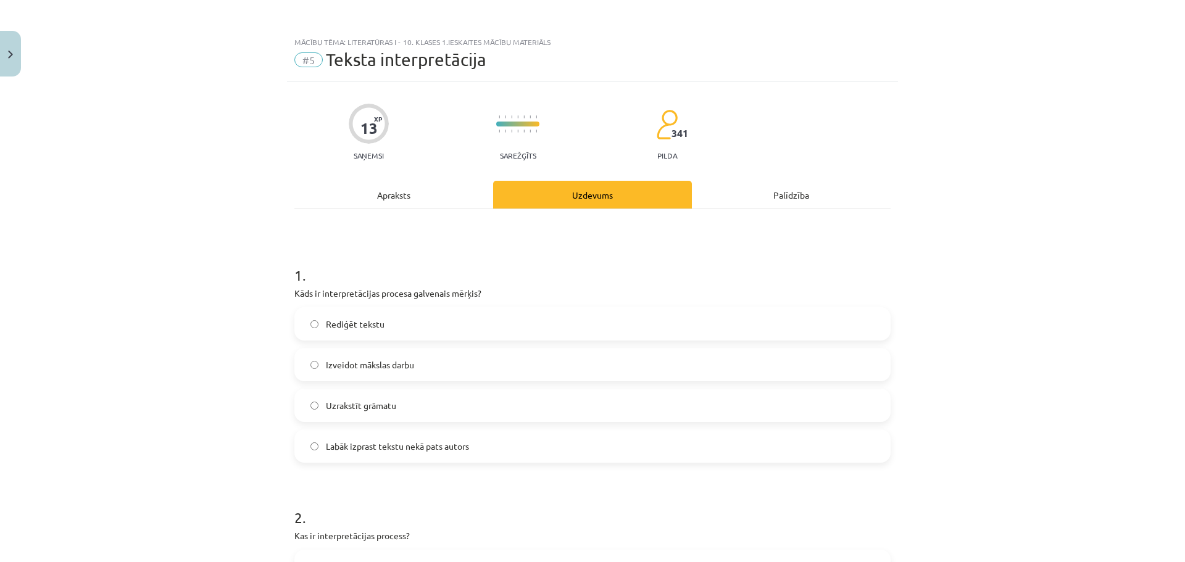
scroll to position [0, 0]
click at [409, 196] on div "Apraksts" at bounding box center [393, 195] width 199 height 28
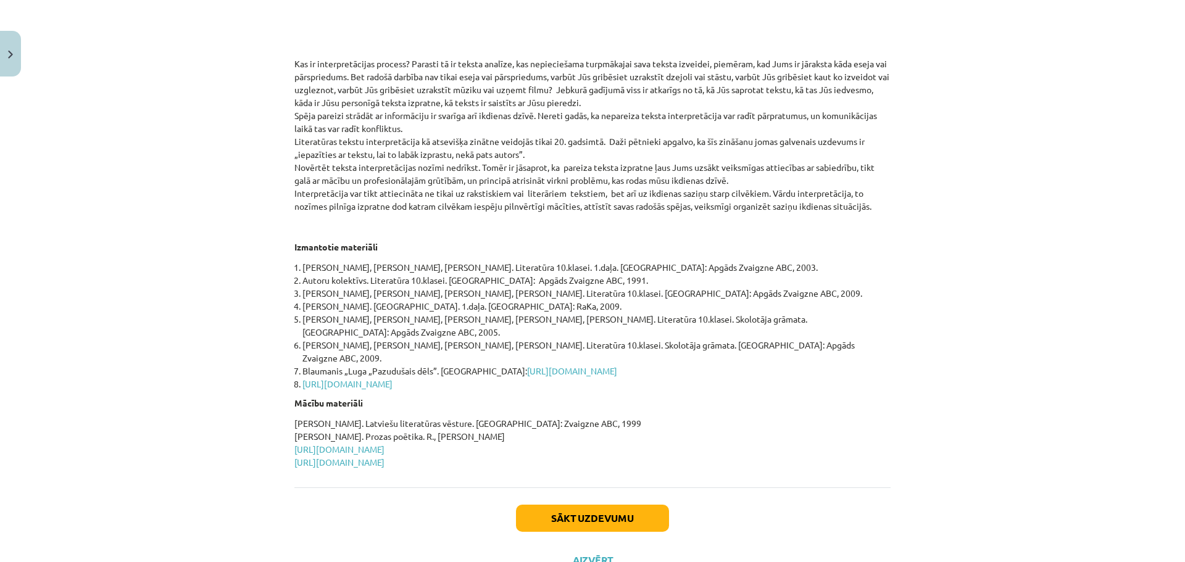
scroll to position [441, 0]
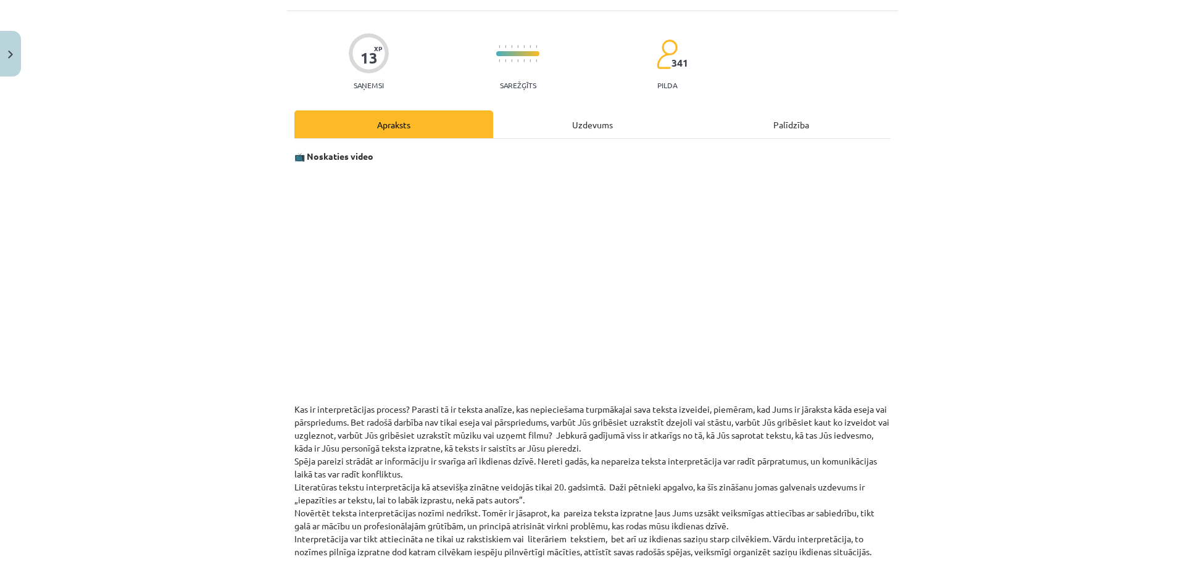
drag, startPoint x: 580, startPoint y: 125, endPoint x: 548, endPoint y: 144, distance: 36.5
click at [580, 125] on div "Uzdevums" at bounding box center [592, 124] width 199 height 28
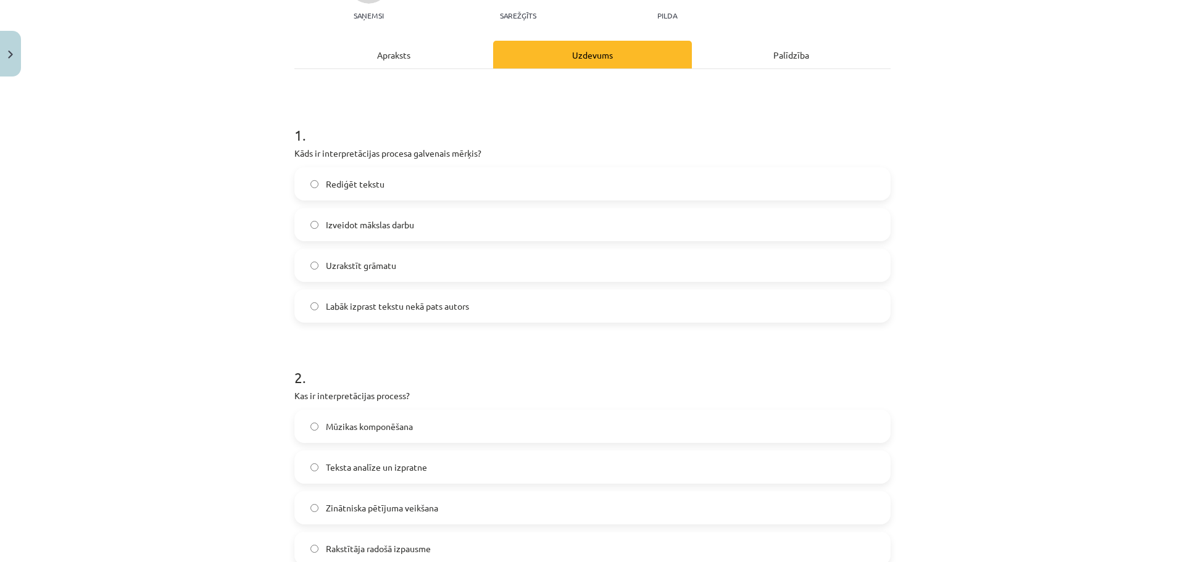
scroll to position [93, 0]
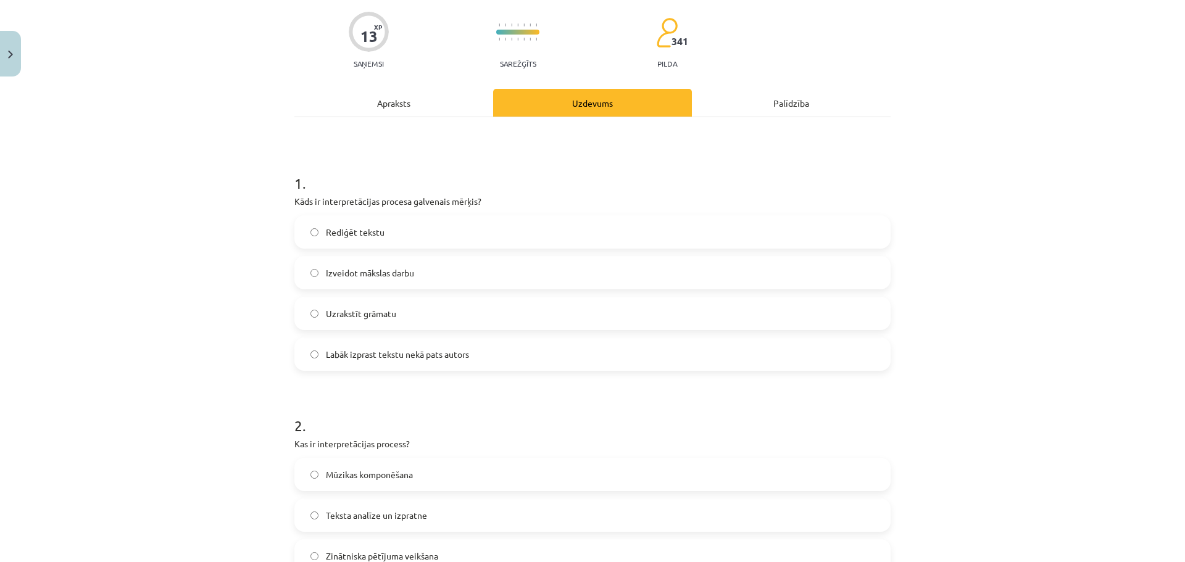
click at [379, 110] on div "Apraksts" at bounding box center [393, 103] width 199 height 28
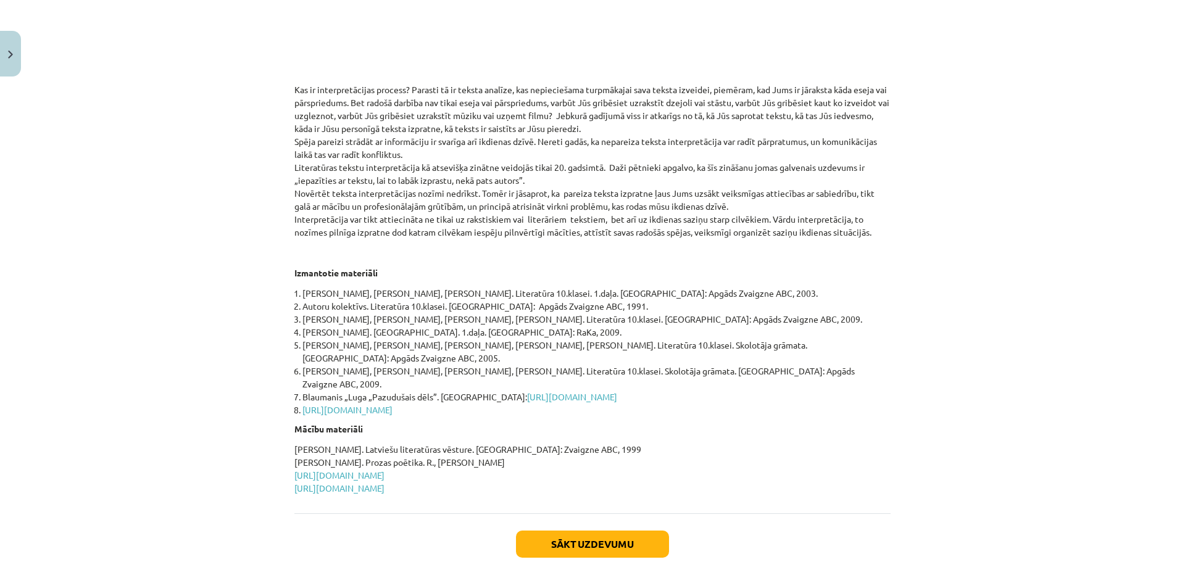
scroll to position [441, 0]
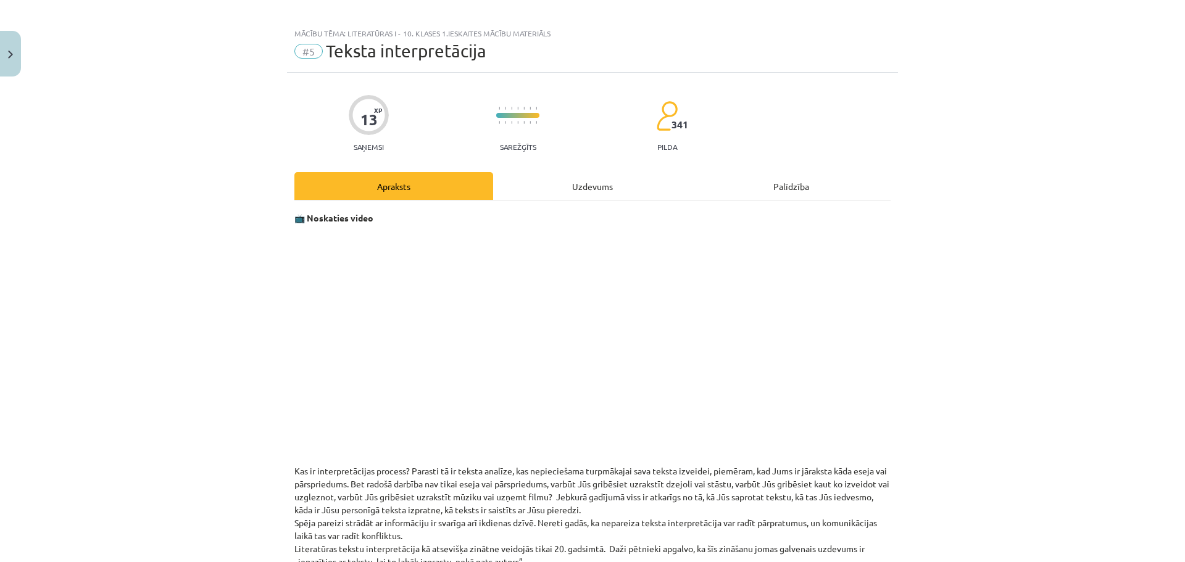
click at [596, 186] on div "Uzdevums" at bounding box center [592, 186] width 199 height 28
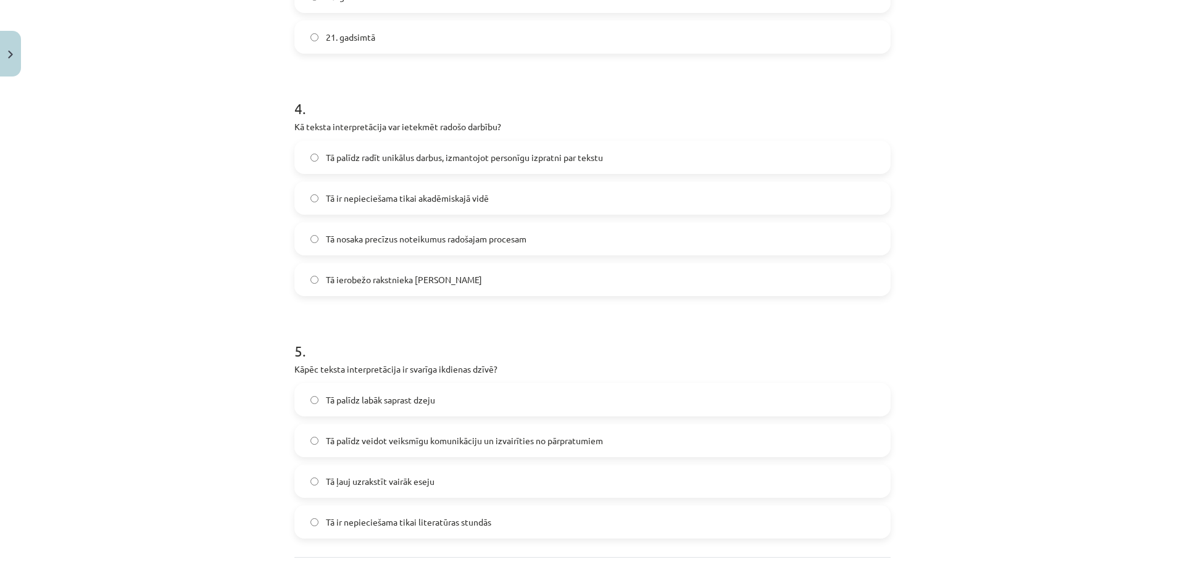
scroll to position [957, 0]
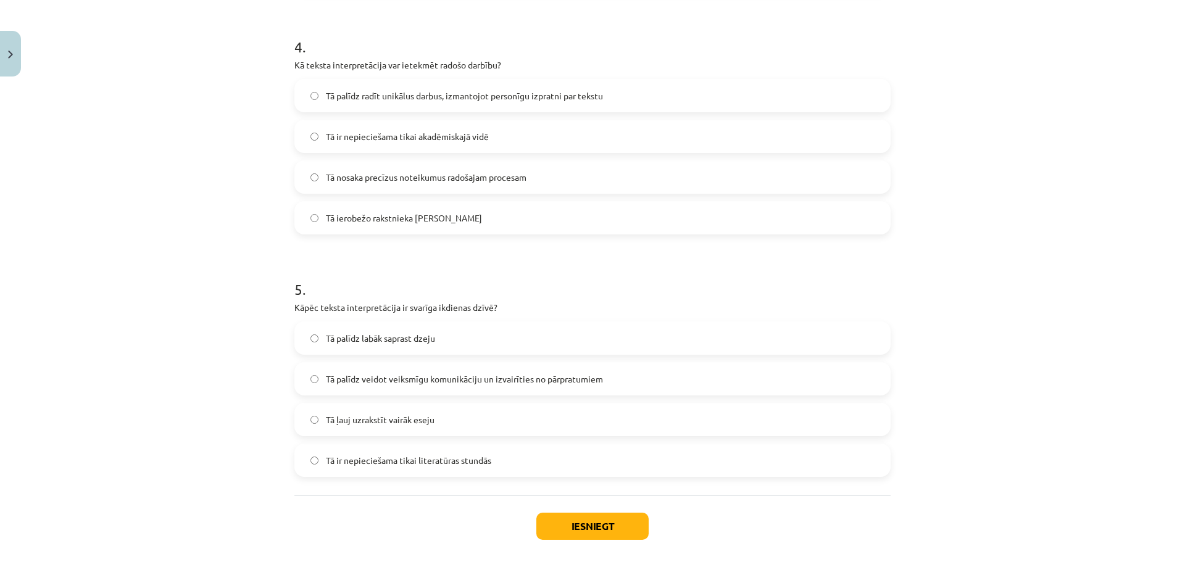
click at [318, 377] on label "Tā palīdz veidot veiksmīgu komunikāciju un izvairīties no pārpratumiem" at bounding box center [593, 379] width 594 height 31
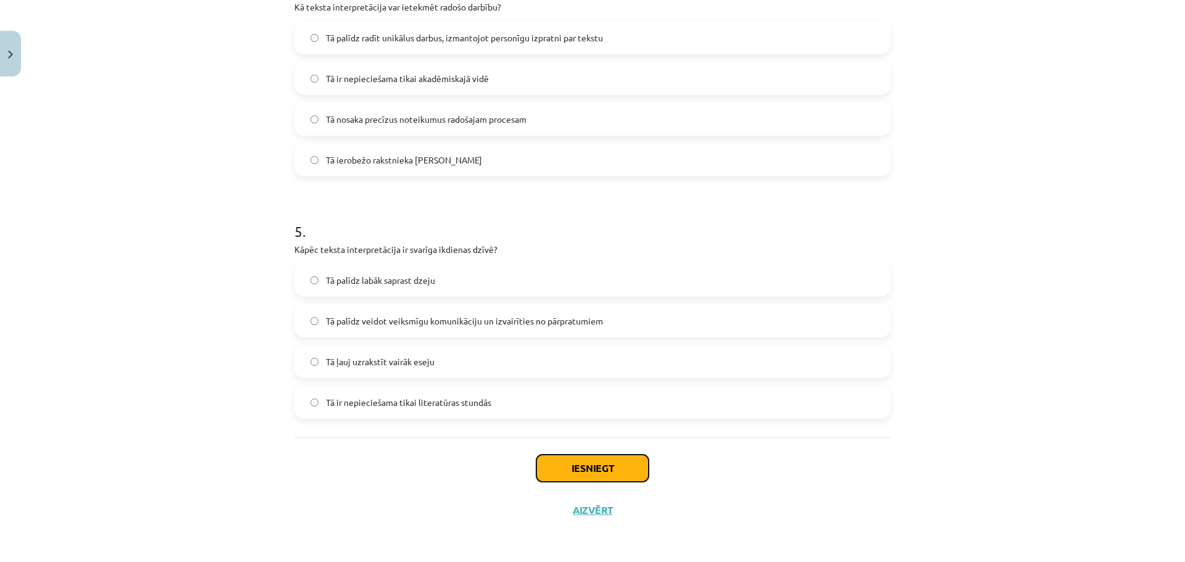
click at [619, 468] on button "Iesniegt" at bounding box center [592, 468] width 112 height 27
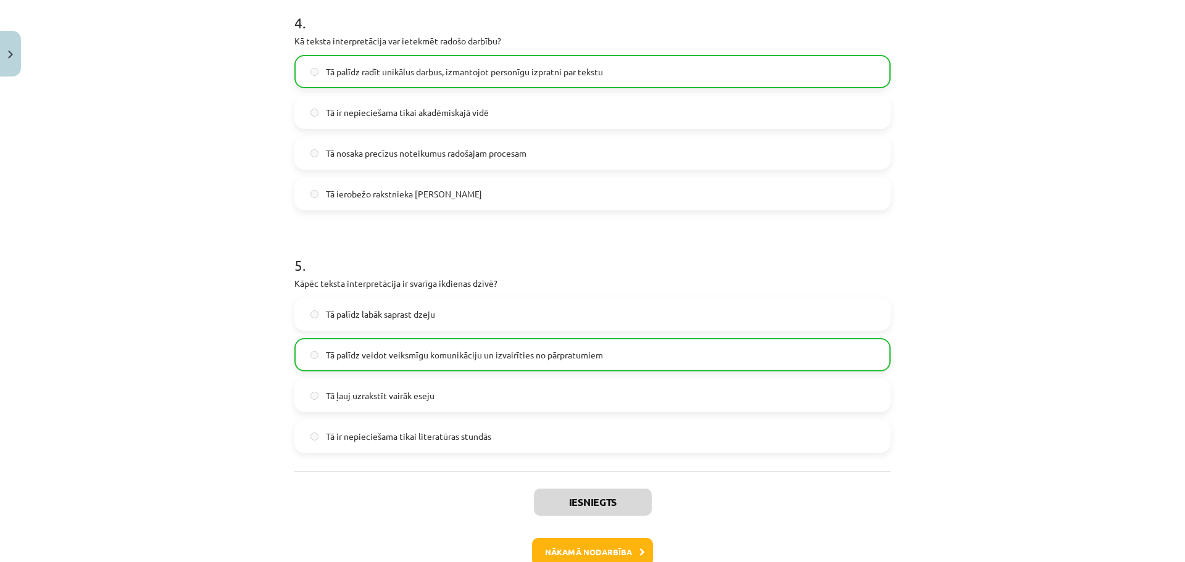
scroll to position [1054, 0]
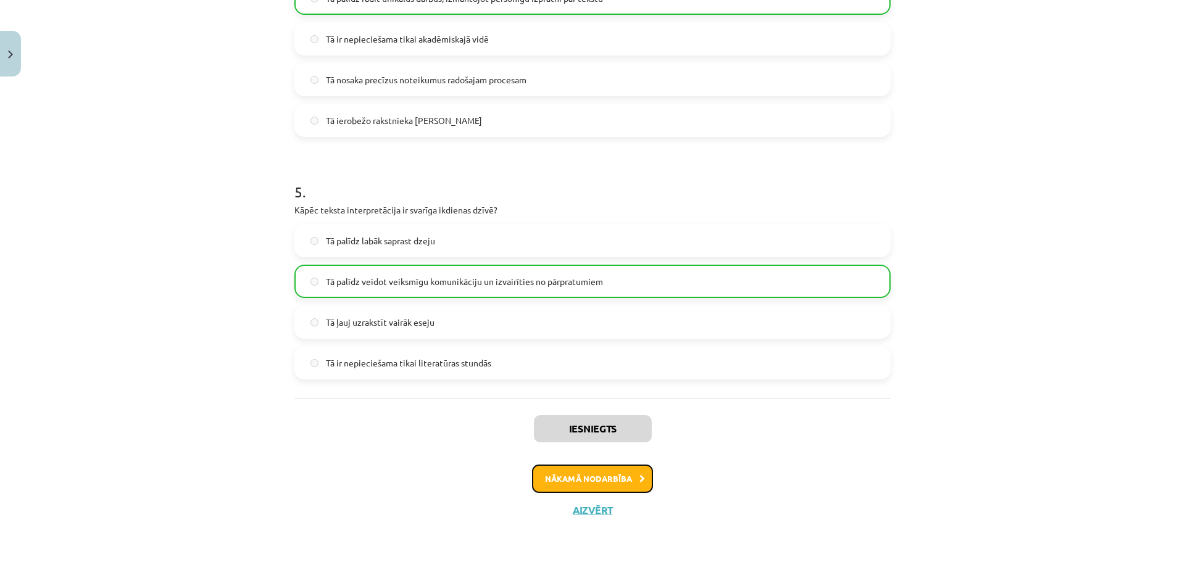
click at [587, 482] on button "Nākamā nodarbība" at bounding box center [592, 479] width 121 height 28
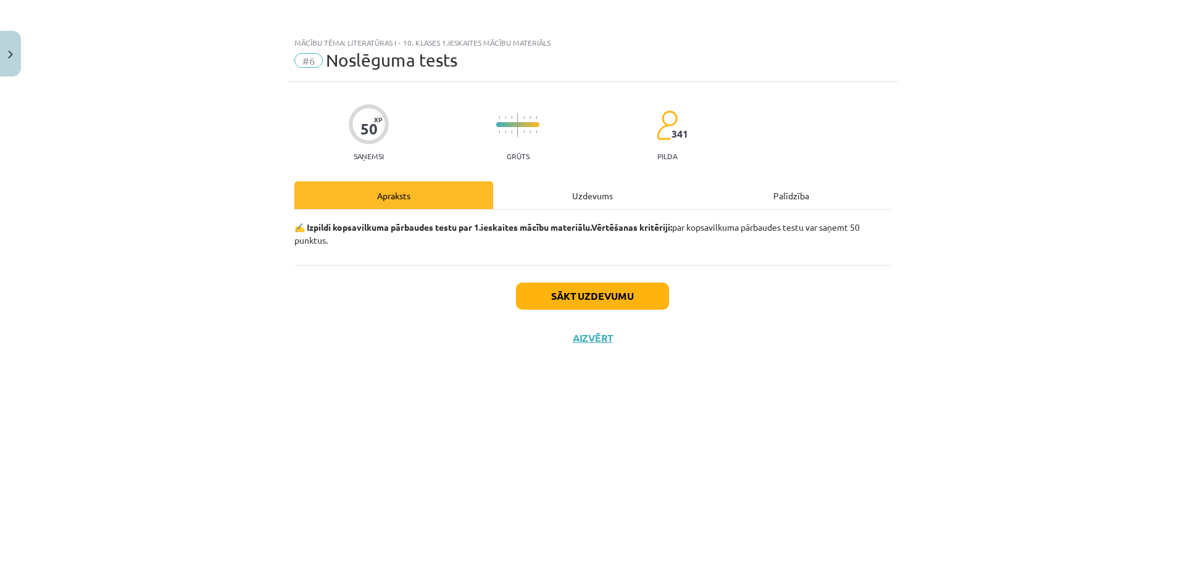
scroll to position [0, 0]
click at [580, 202] on div "Uzdevums" at bounding box center [592, 195] width 199 height 28
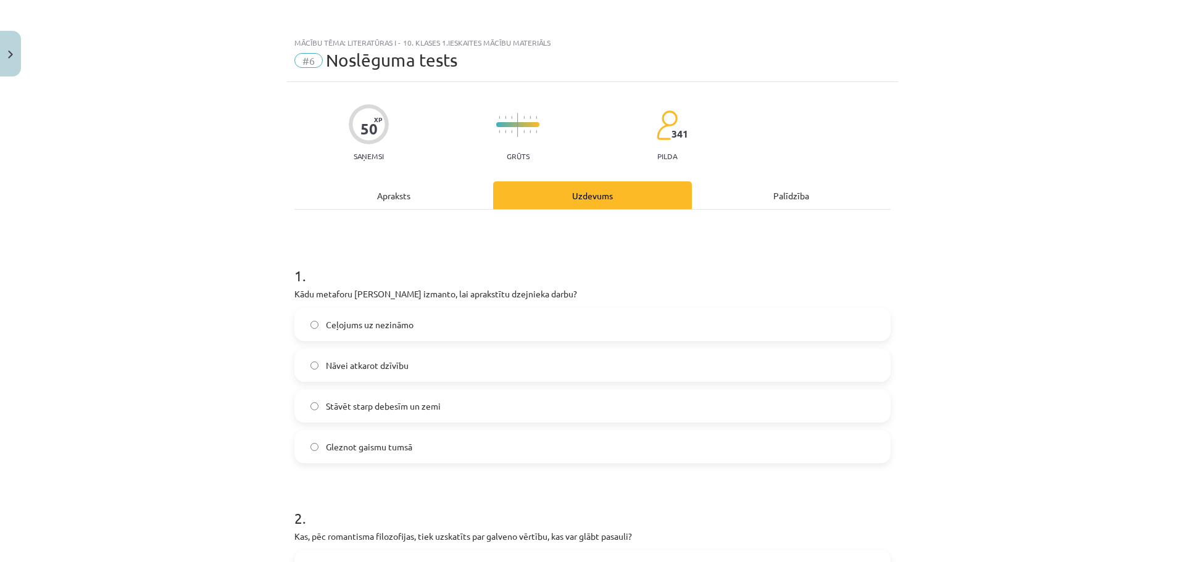
click at [396, 196] on div "Apraksts" at bounding box center [393, 195] width 199 height 28
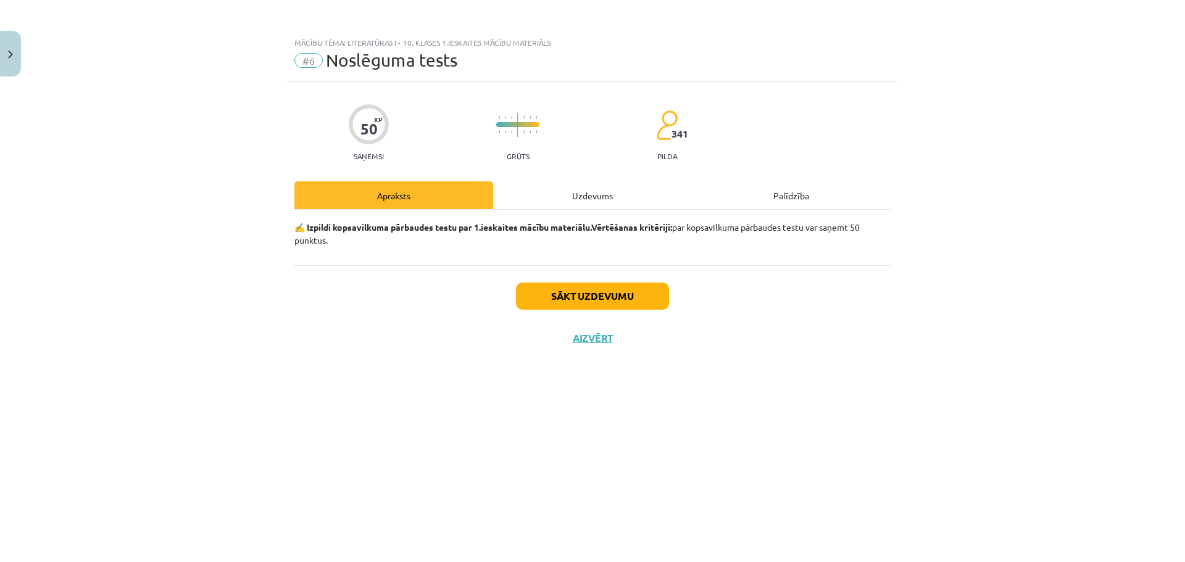
click at [597, 197] on div "Uzdevums" at bounding box center [592, 195] width 199 height 28
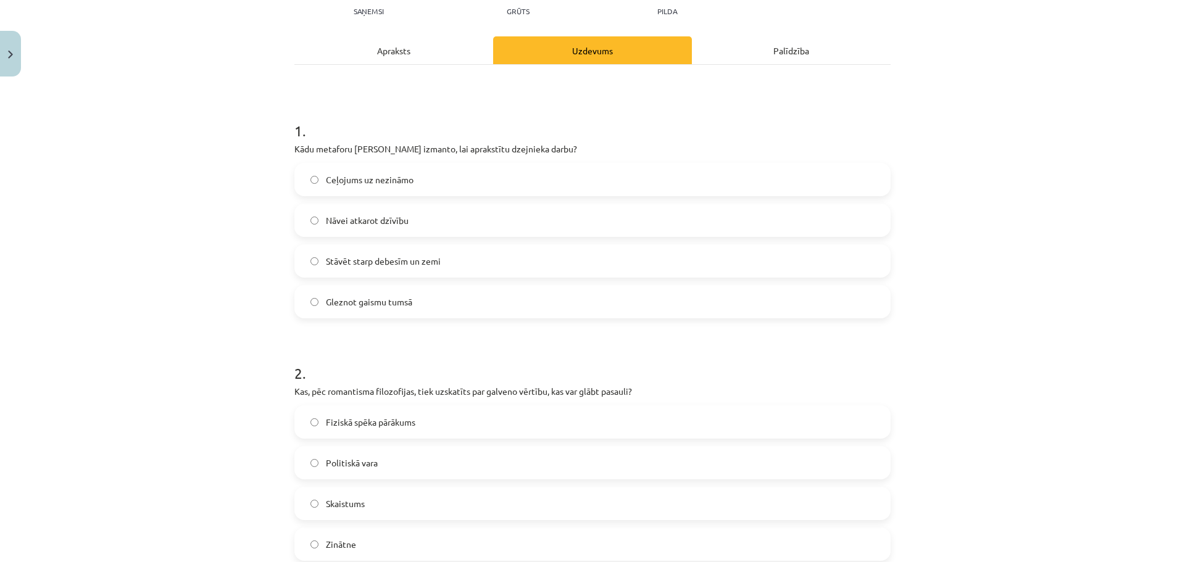
scroll to position [123, 0]
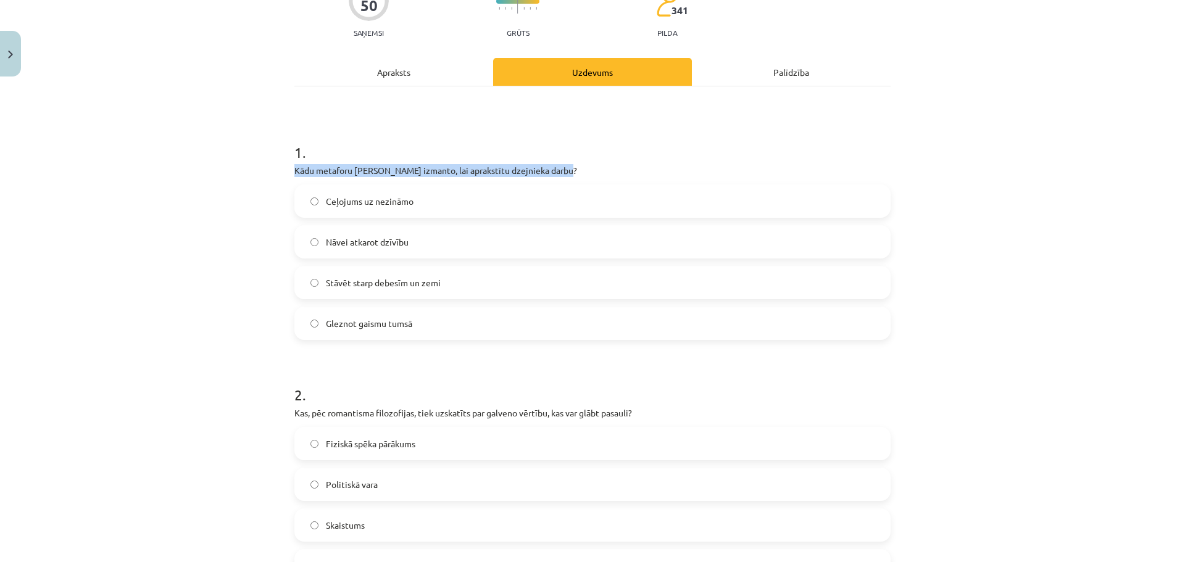
drag, startPoint x: 292, startPoint y: 175, endPoint x: 559, endPoint y: 175, distance: 267.2
click at [559, 175] on p "Kādu metaforu [PERSON_NAME] izmanto, lai aprakstītu dzejnieka darbu?" at bounding box center [592, 170] width 596 height 13
click at [314, 199] on label "Ceļojums uz nezināmo" at bounding box center [593, 201] width 594 height 31
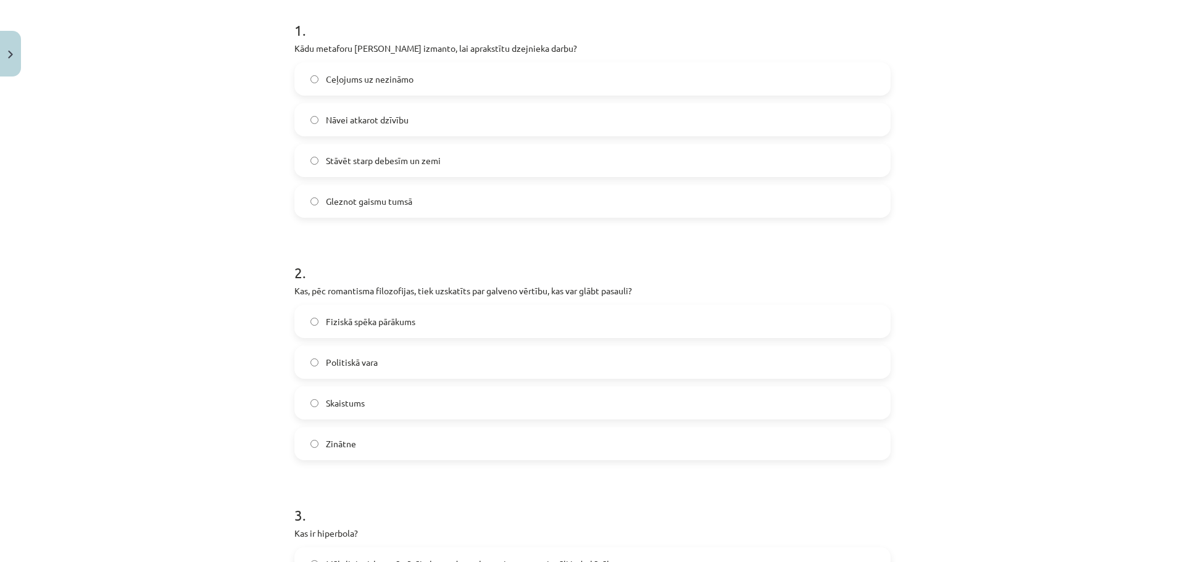
scroll to position [247, 0]
drag, startPoint x: 288, startPoint y: 291, endPoint x: 628, endPoint y: 294, distance: 340.1
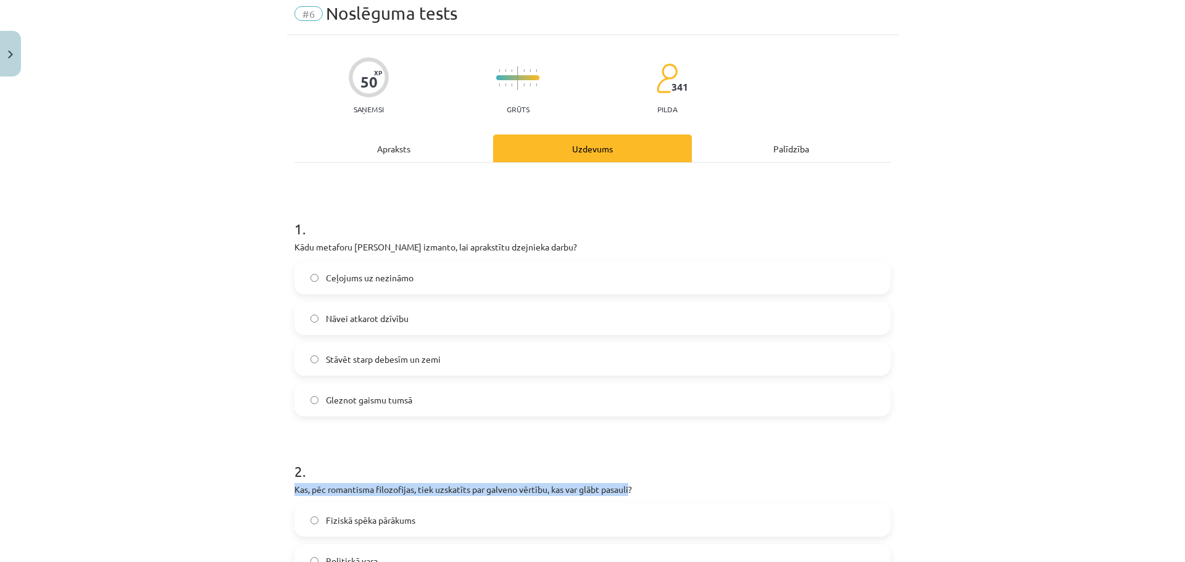
scroll to position [0, 0]
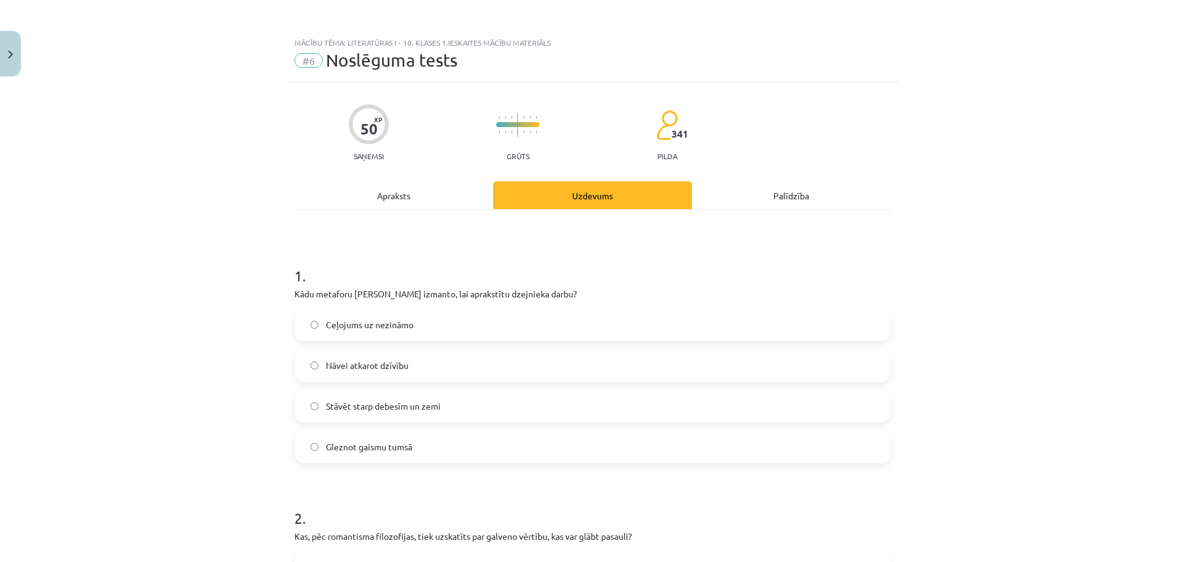
click at [384, 196] on div "Apraksts" at bounding box center [393, 195] width 199 height 28
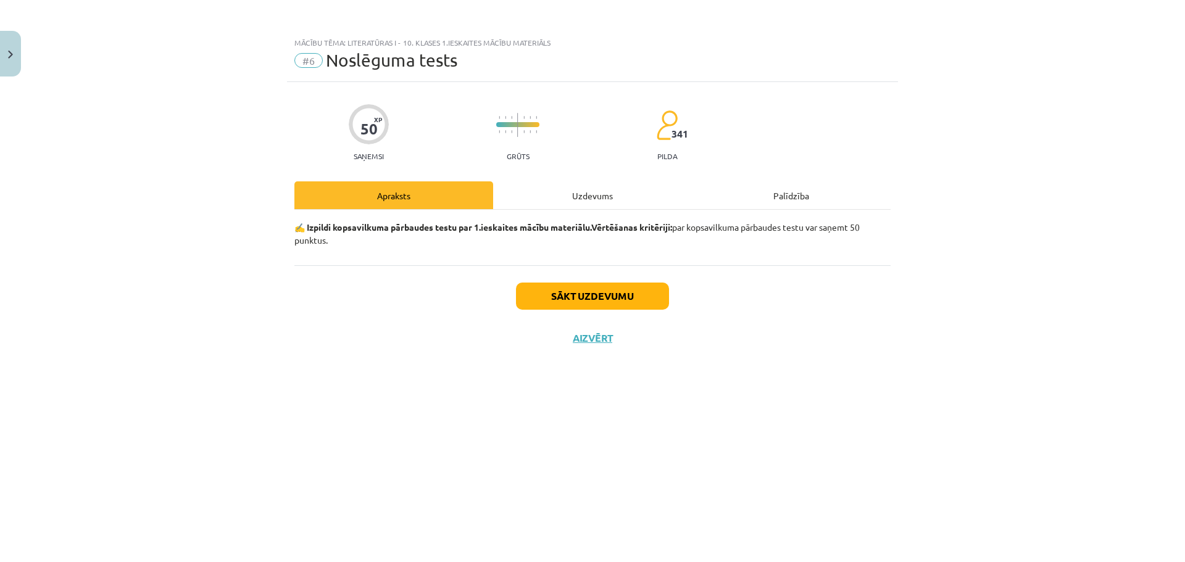
click at [593, 196] on div "Uzdevums" at bounding box center [592, 195] width 199 height 28
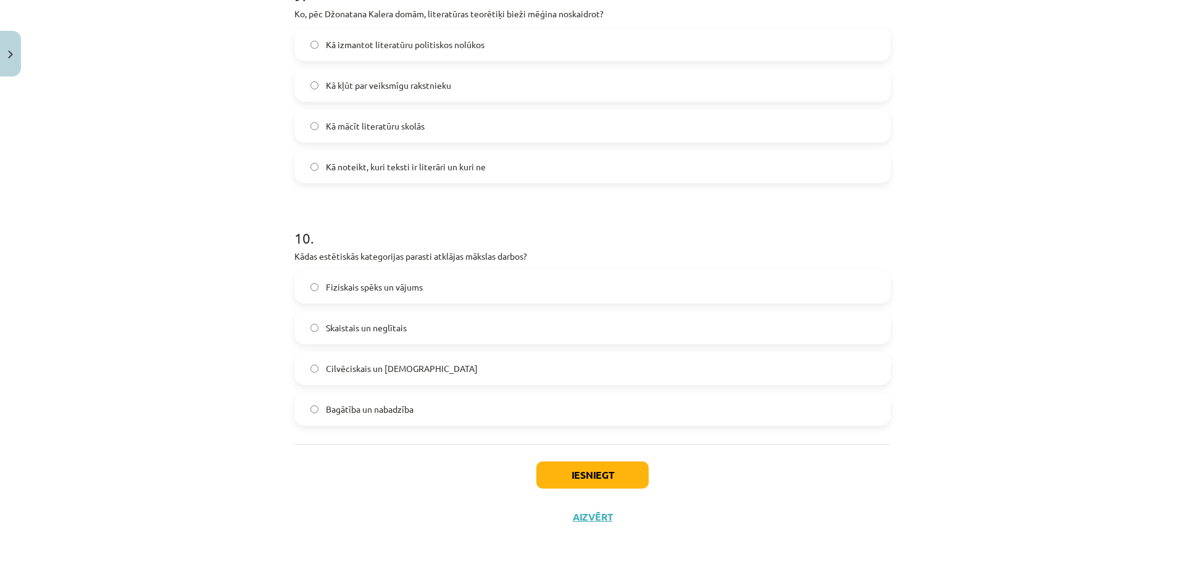
scroll to position [2227, 0]
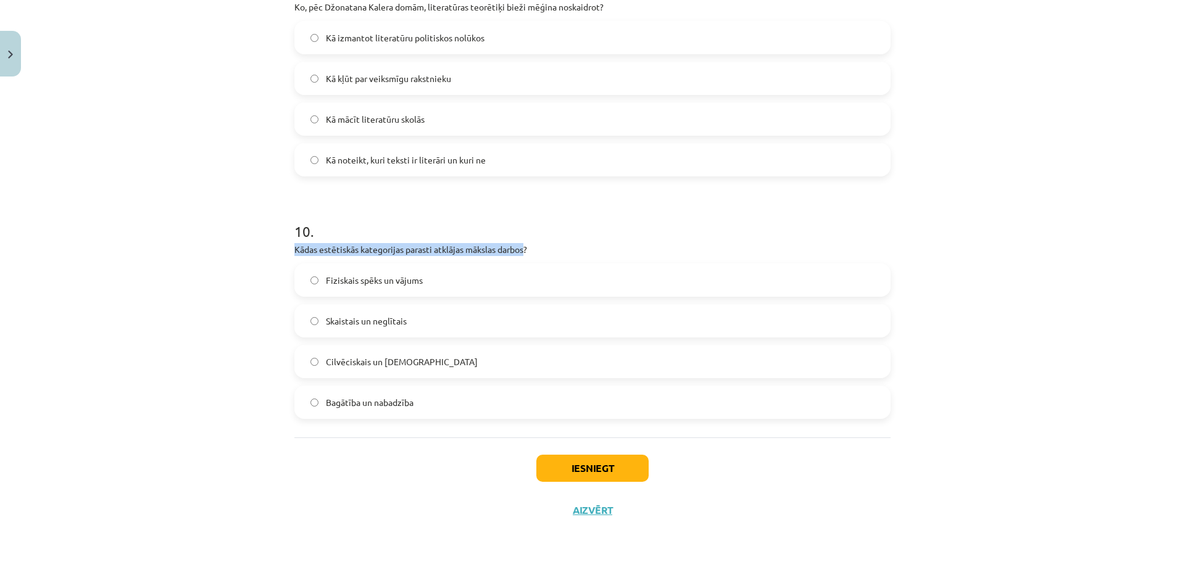
drag, startPoint x: 284, startPoint y: 247, endPoint x: 521, endPoint y: 246, distance: 237.6
drag, startPoint x: 6, startPoint y: 226, endPoint x: 142, endPoint y: 158, distance: 152.4
click at [142, 158] on div "Mācību tēma: Literatūras i - 10. klases 1.ieskaites mācību materiāls #6 Noslēgu…" at bounding box center [592, 281] width 1185 height 562
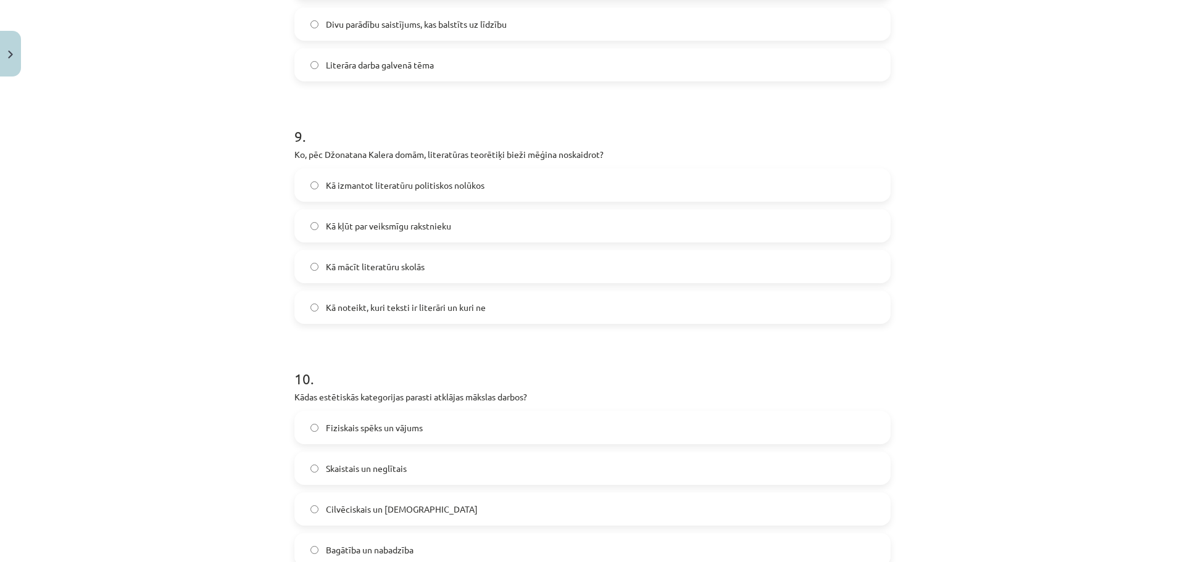
scroll to position [2042, 0]
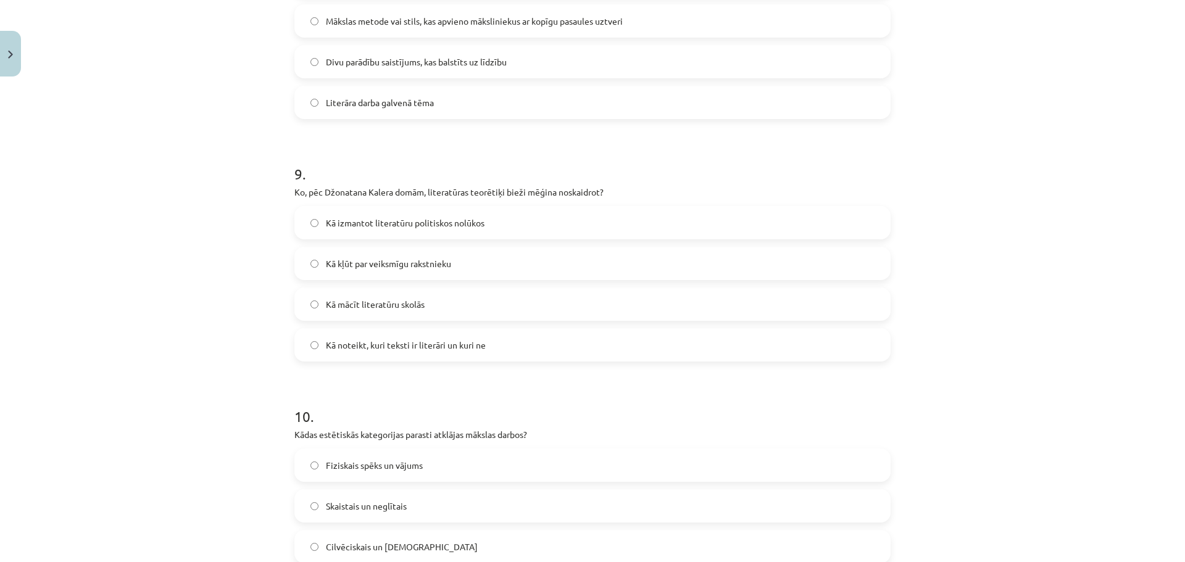
drag, startPoint x: 240, startPoint y: 231, endPoint x: 233, endPoint y: 182, distance: 49.3
click at [233, 182] on div "Mācību tēma: Literatūras i - 10. klases 1.ieskaites mācību materiāls #6 Noslēgu…" at bounding box center [592, 281] width 1185 height 562
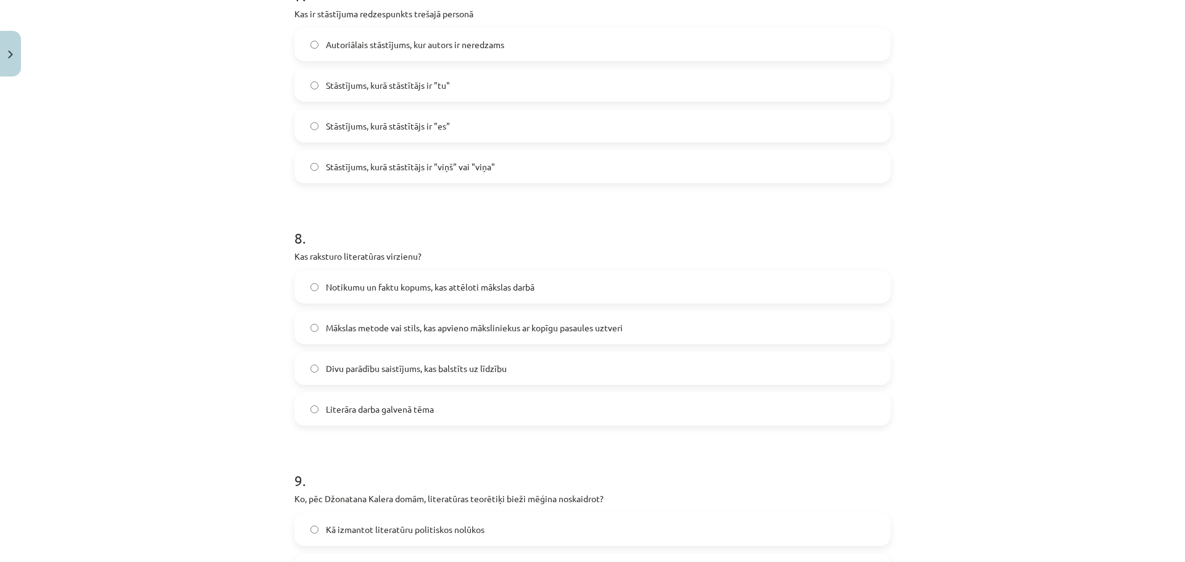
scroll to position [1734, 0]
drag, startPoint x: 400, startPoint y: 293, endPoint x: 226, endPoint y: 298, distance: 173.5
click at [226, 298] on div "Mācību tēma: Literatūras i - 10. klases 1.ieskaites mācību materiāls #6 Noslēgu…" at bounding box center [592, 281] width 1185 height 562
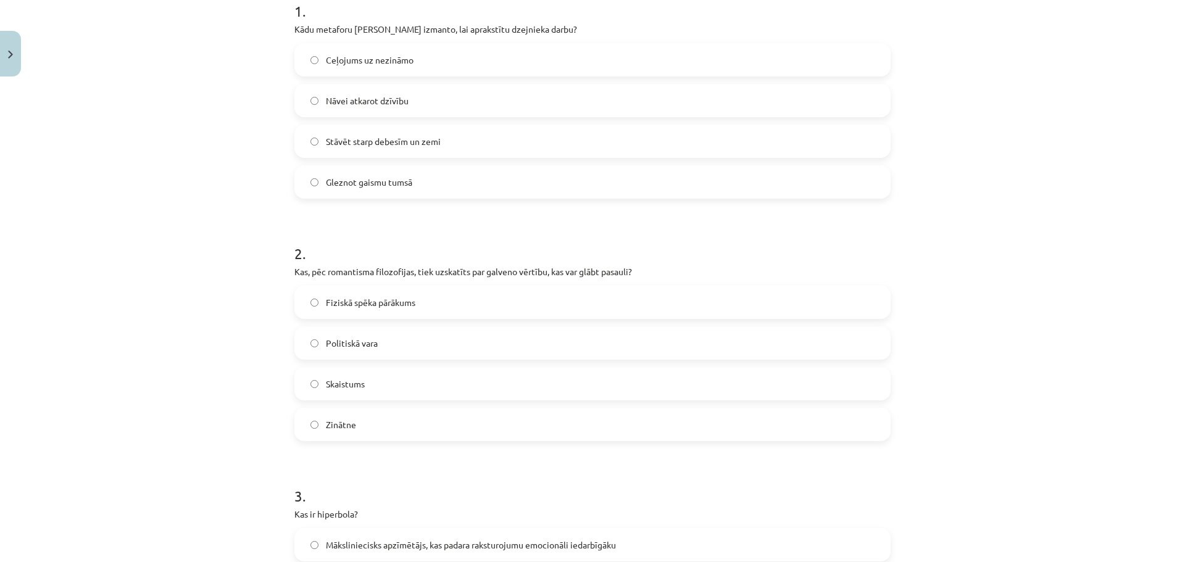
scroll to position [191, 0]
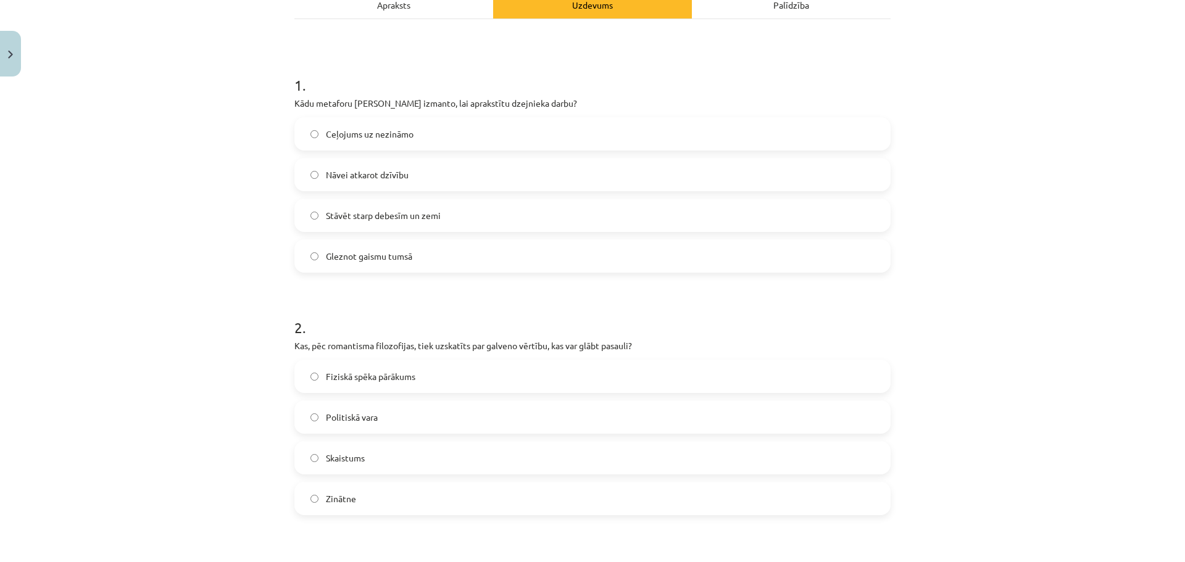
click at [316, 455] on label "Skaistums" at bounding box center [593, 458] width 594 height 31
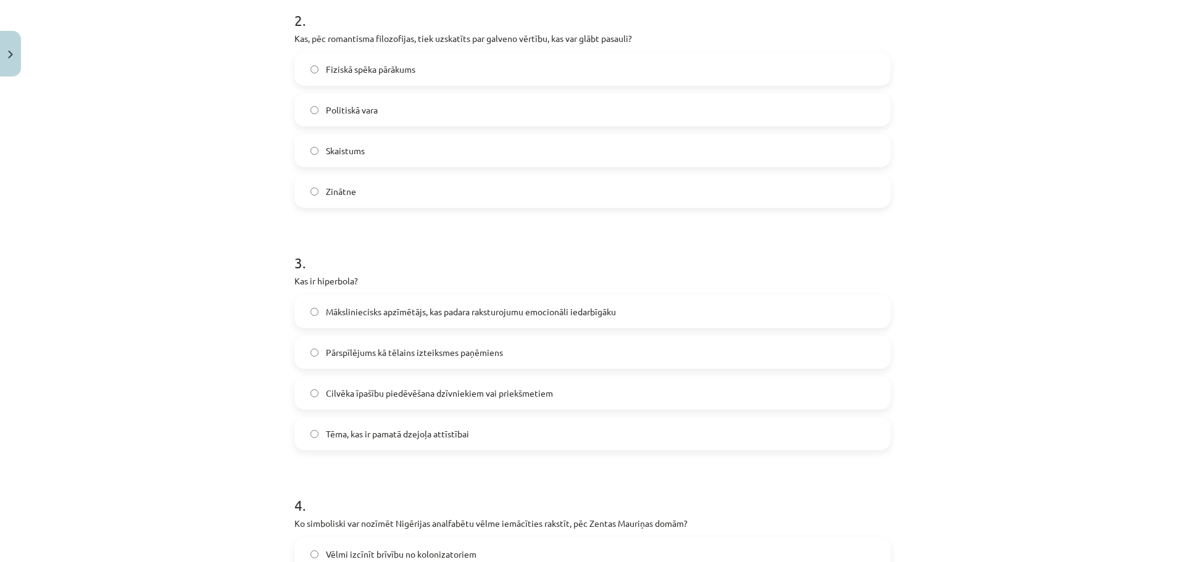
scroll to position [499, 0]
drag, startPoint x: 47, startPoint y: 260, endPoint x: 117, endPoint y: 386, distance: 144.8
click at [117, 386] on div "Mācību tēma: Literatūras i - 10. klases 1.ieskaites mācību materiāls #6 Noslēgu…" at bounding box center [592, 281] width 1185 height 562
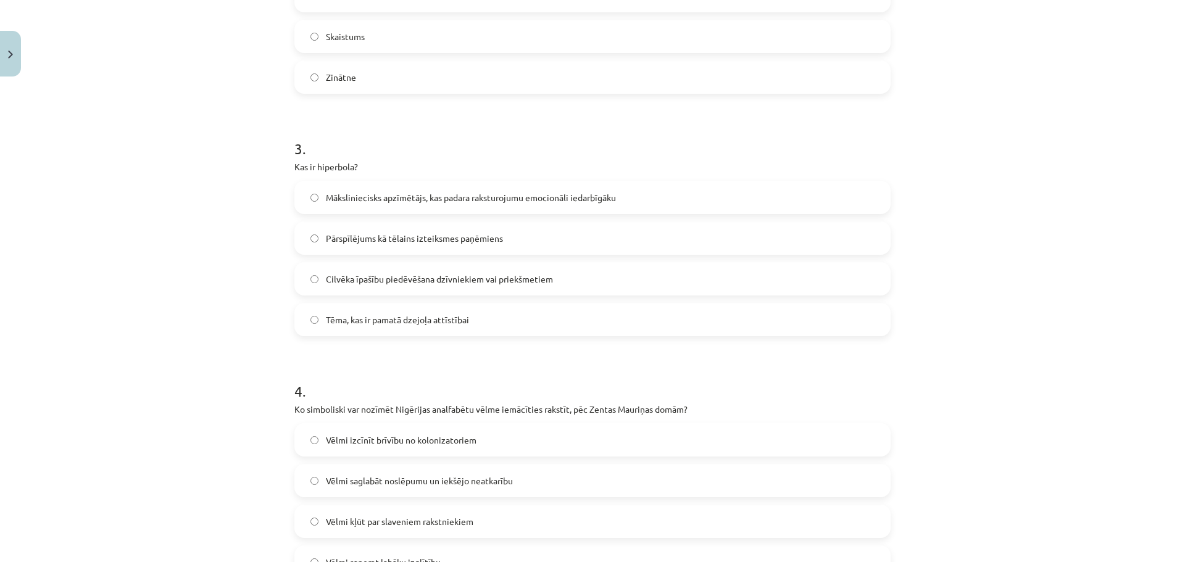
scroll to position [684, 0]
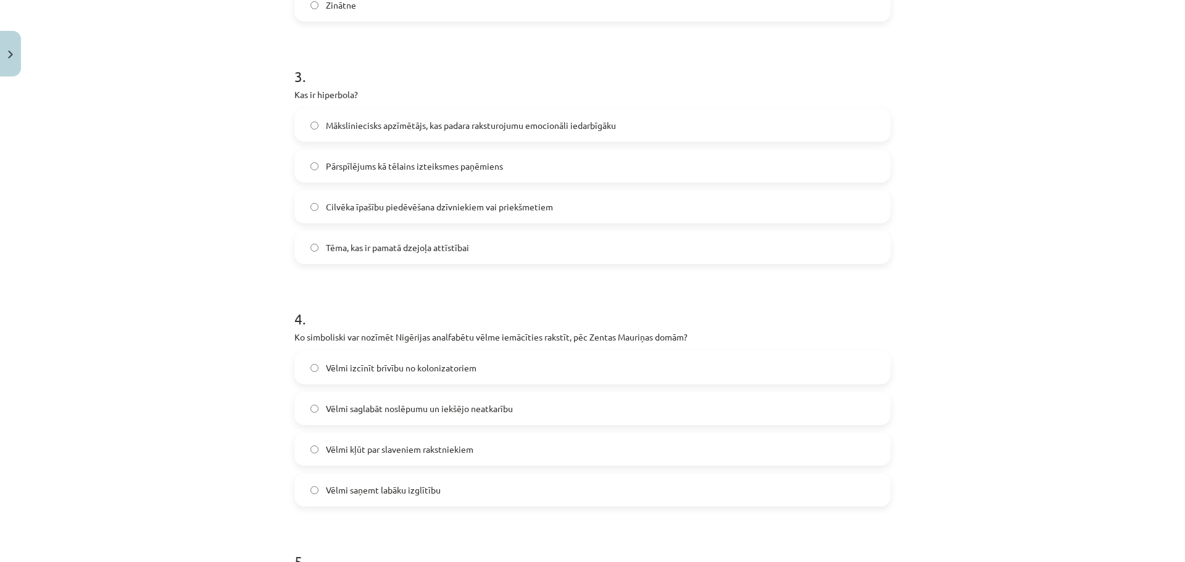
drag, startPoint x: 164, startPoint y: 307, endPoint x: 197, endPoint y: 402, distance: 100.5
click at [197, 402] on div "Mācību tēma: Literatūras i - 10. klases 1.ieskaites mācību materiāls #6 Noslēgu…" at bounding box center [592, 281] width 1185 height 562
click at [314, 404] on label "Vēlmi saglabāt noslēpumu un iekšējo neatkarību" at bounding box center [593, 408] width 594 height 31
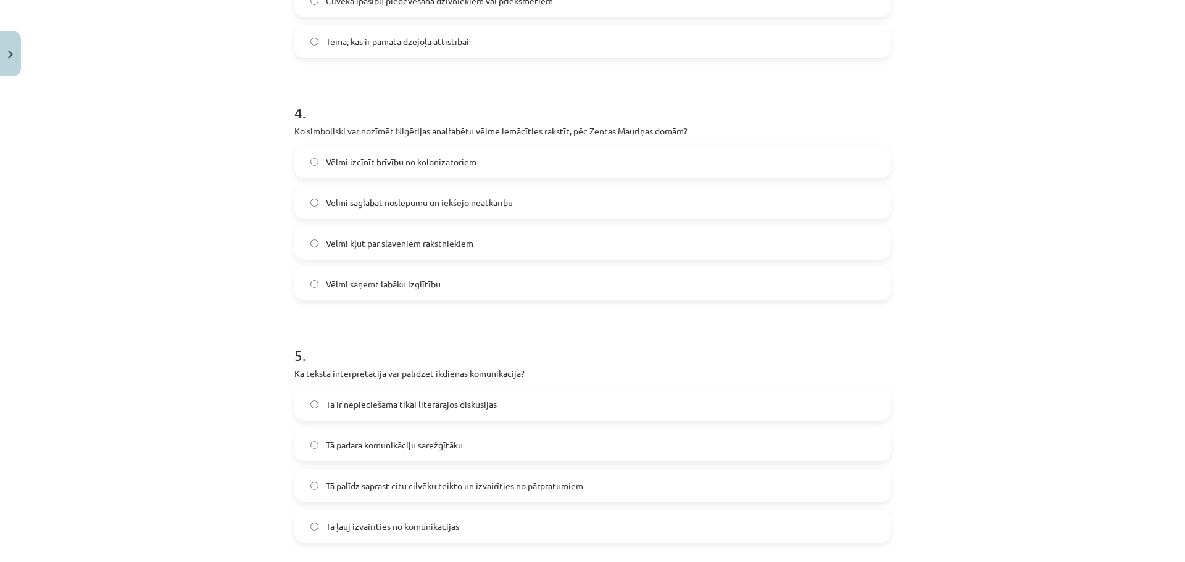
scroll to position [931, 0]
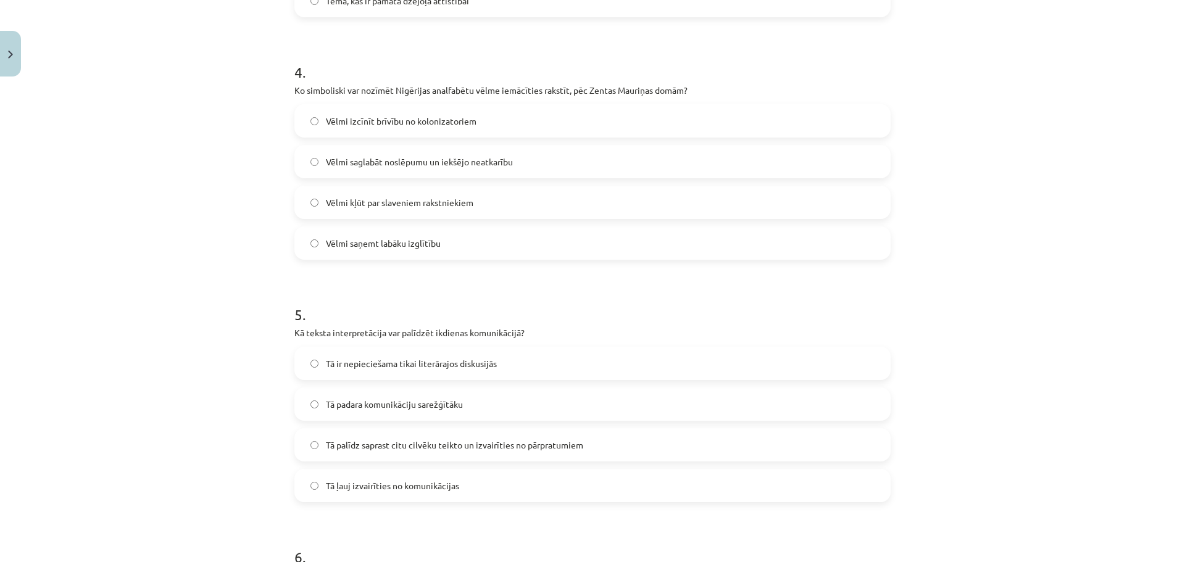
drag, startPoint x: 225, startPoint y: 380, endPoint x: 188, endPoint y: 440, distance: 70.9
click at [188, 440] on div "Mācību tēma: Literatūras i - 10. klases 1.ieskaites mācību materiāls #6 Noslēgu…" at bounding box center [592, 281] width 1185 height 562
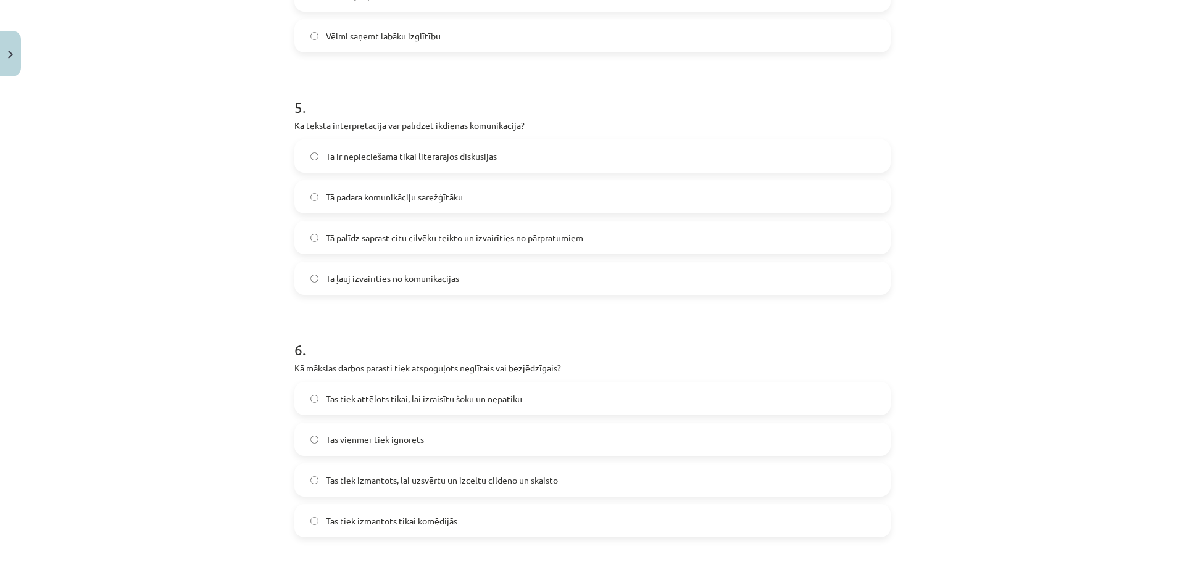
scroll to position [1240, 0]
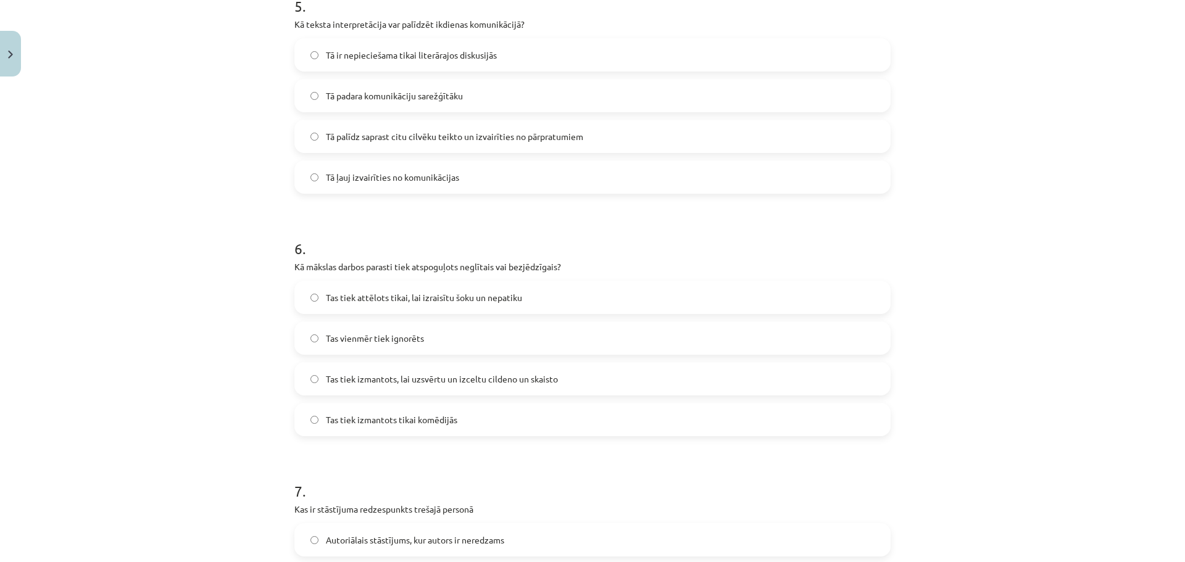
drag, startPoint x: 250, startPoint y: 395, endPoint x: 218, endPoint y: 334, distance: 68.7
click at [220, 333] on div "Mācību tēma: Literatūras i - 10. klases 1.ieskaites mācību materiāls #6 Noslēgu…" at bounding box center [592, 281] width 1185 height 562
drag, startPoint x: 309, startPoint y: 268, endPoint x: 566, endPoint y: 264, distance: 257.4
click at [566, 264] on div "50 XP Saņemsi Grūts 341 pilda Apraksts Uzdevums Palīdzība 1 . Kādu metaforu [PE…" at bounding box center [592, 180] width 611 height 2677
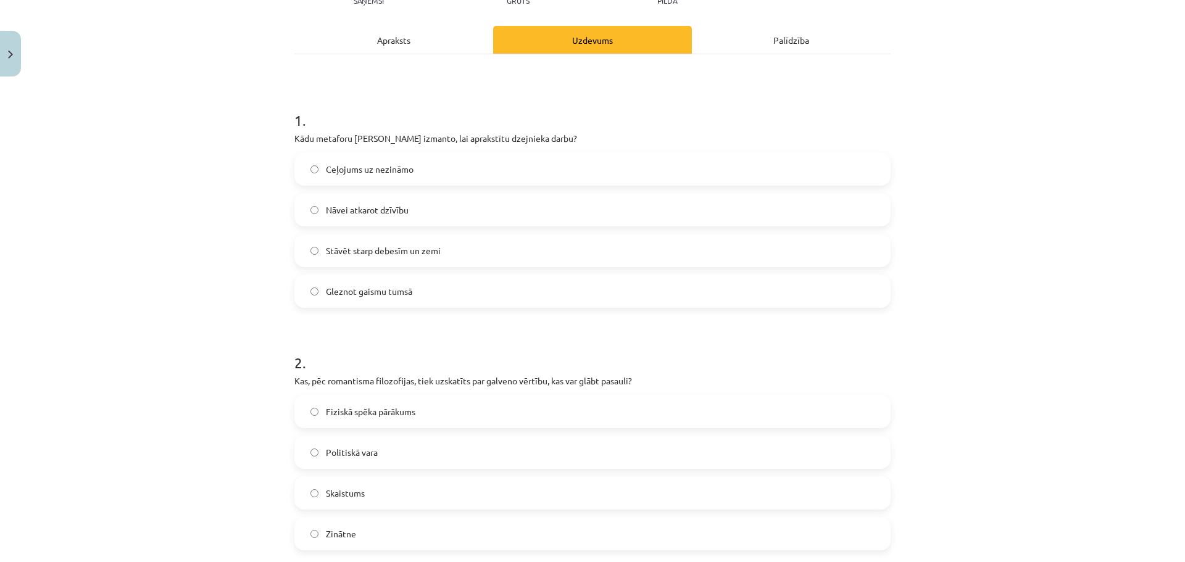
scroll to position [0, 0]
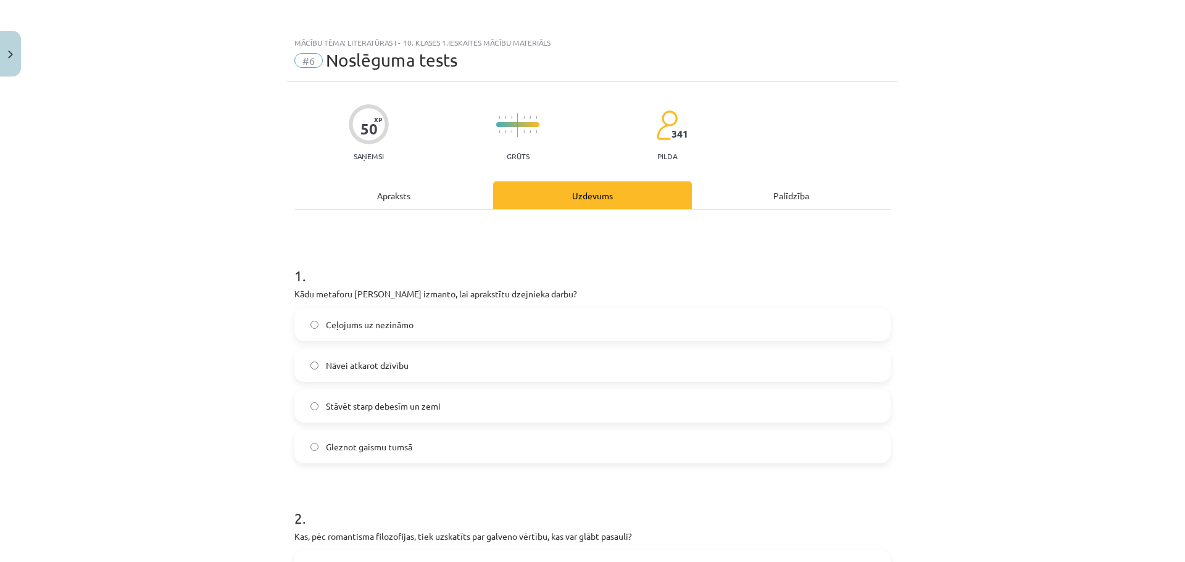
click at [390, 199] on div "Apraksts" at bounding box center [393, 195] width 199 height 28
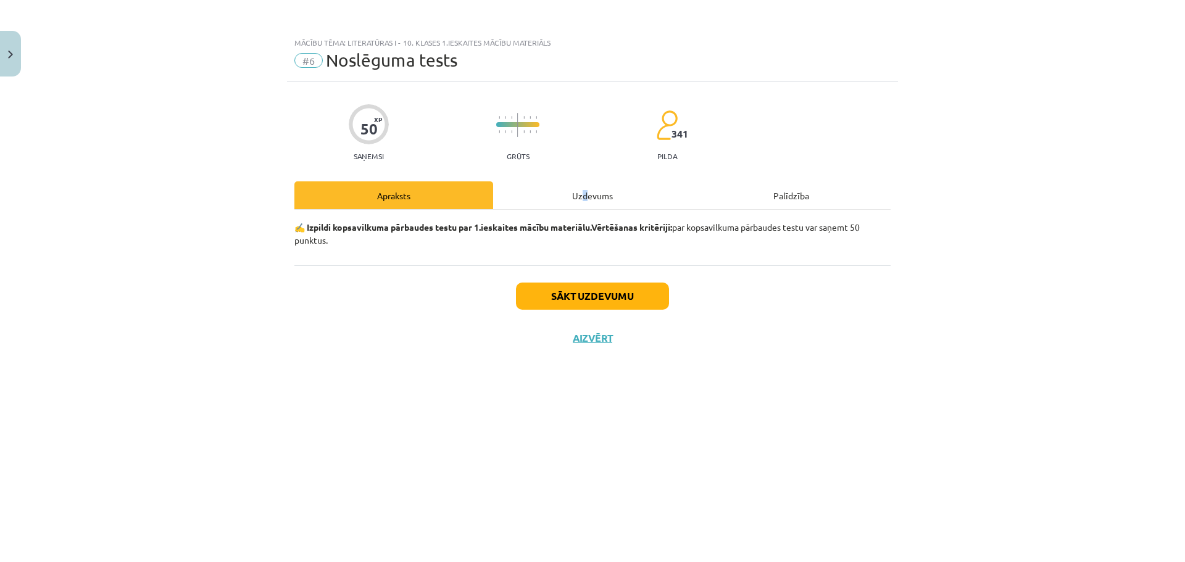
click at [585, 192] on div "Uzdevums" at bounding box center [592, 195] width 199 height 28
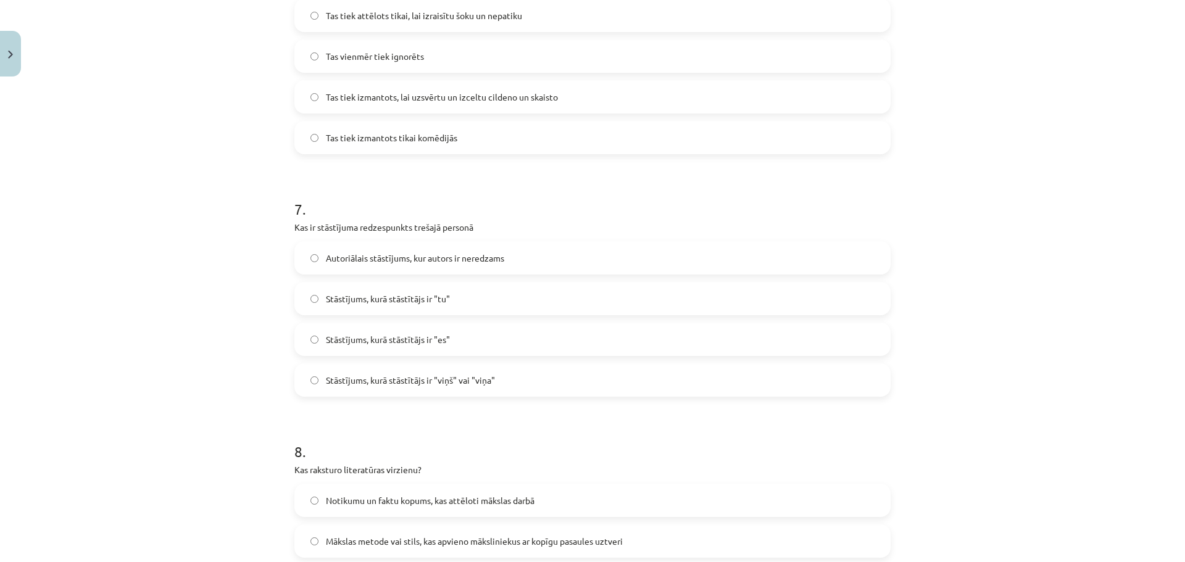
scroll to position [1543, 0]
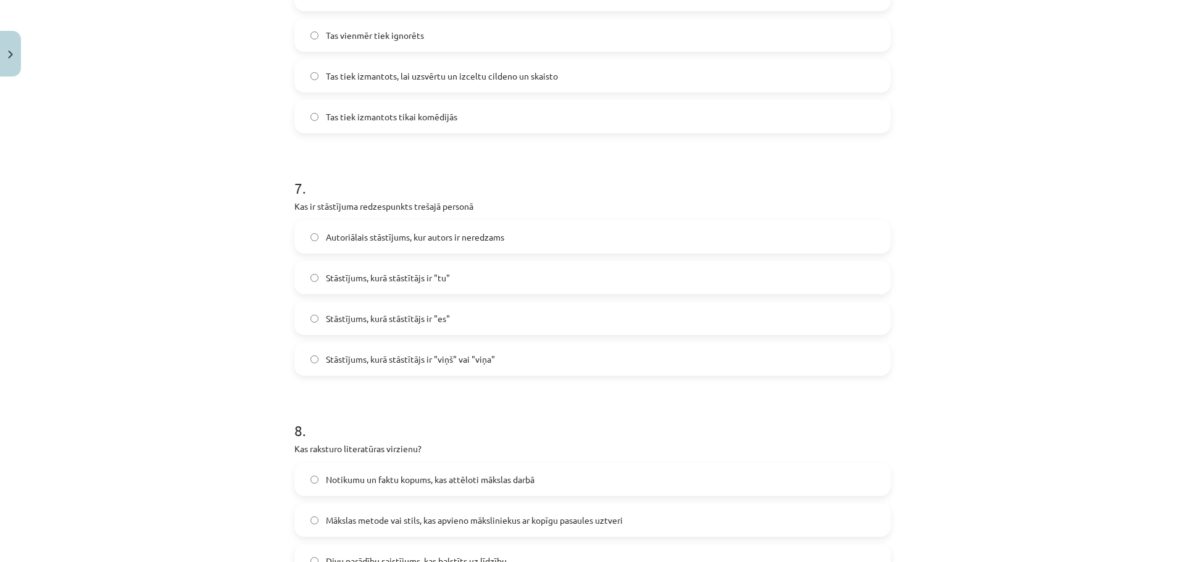
click at [317, 354] on label "Stāstījums, kurā stāstītājs ir "viņš" vai "viņa"" at bounding box center [593, 359] width 594 height 31
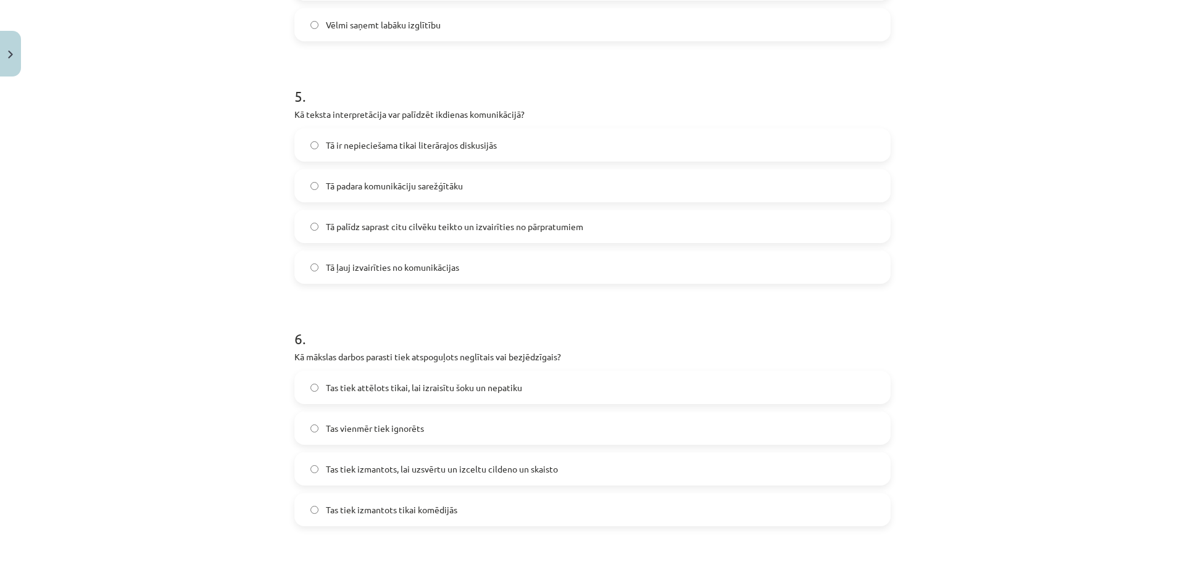
scroll to position [1296, 0]
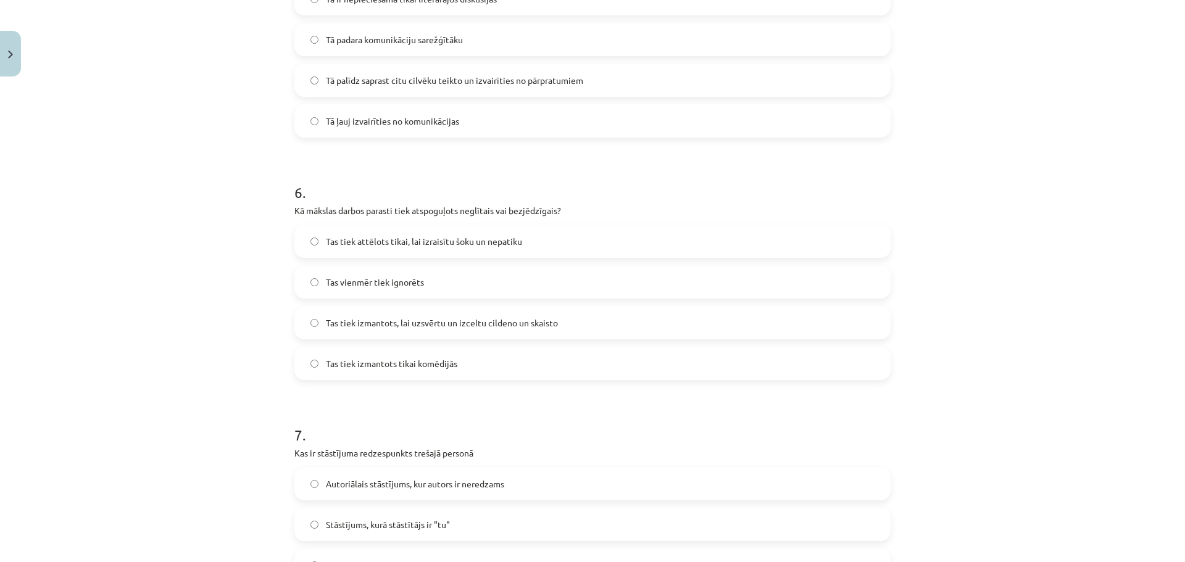
click at [315, 323] on label "Tas tiek izmantots, lai uzsvērtu un izceltu cildeno un skaisto" at bounding box center [593, 322] width 594 height 31
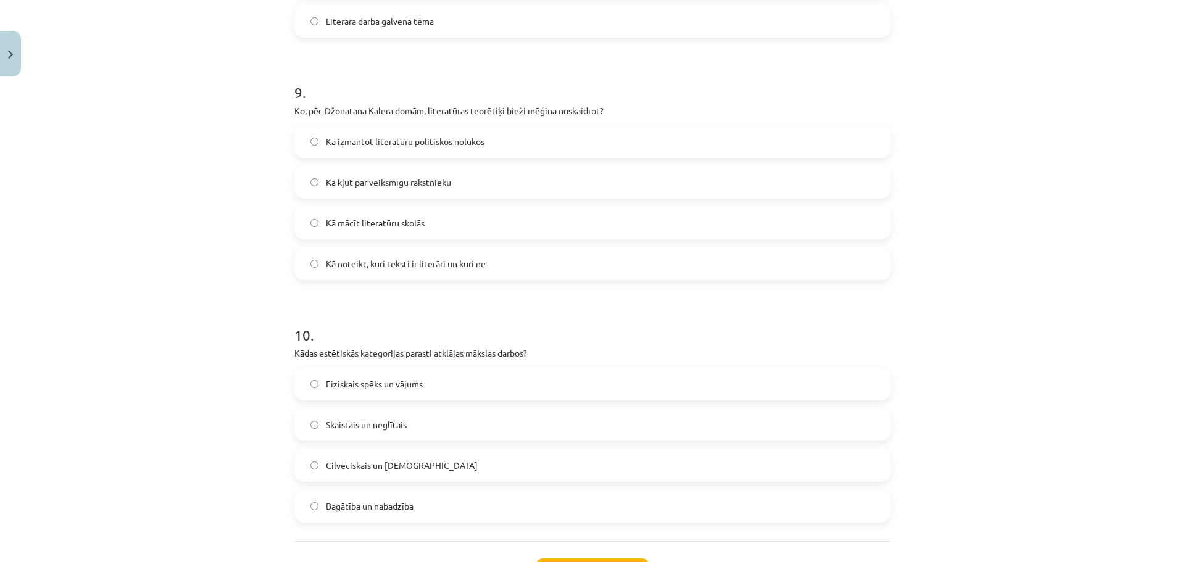
scroll to position [2227, 0]
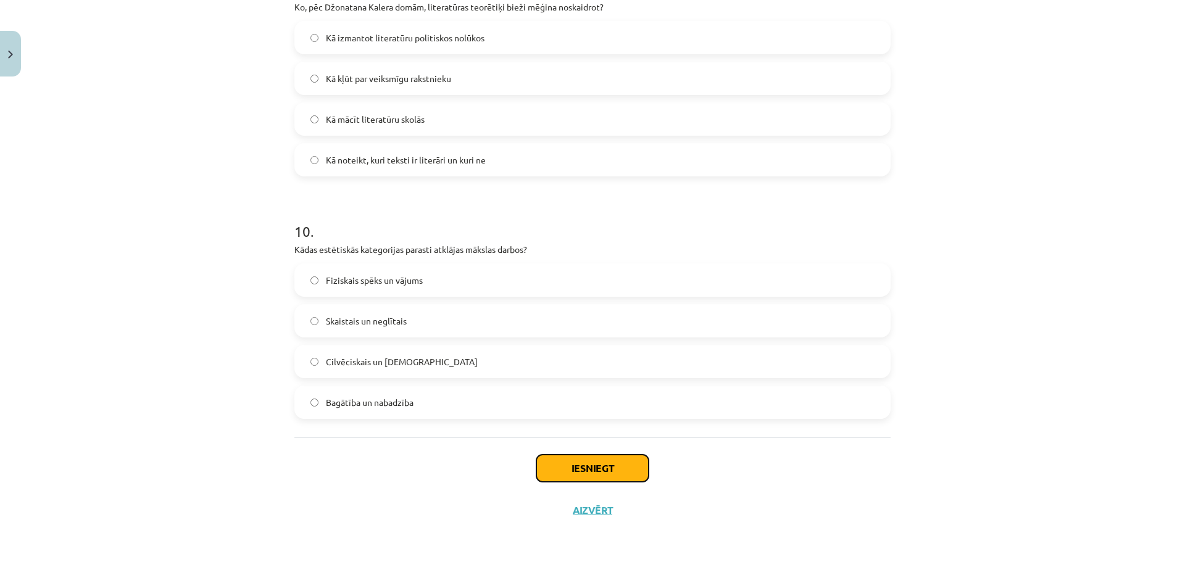
click at [562, 460] on button "Iesniegt" at bounding box center [592, 468] width 112 height 27
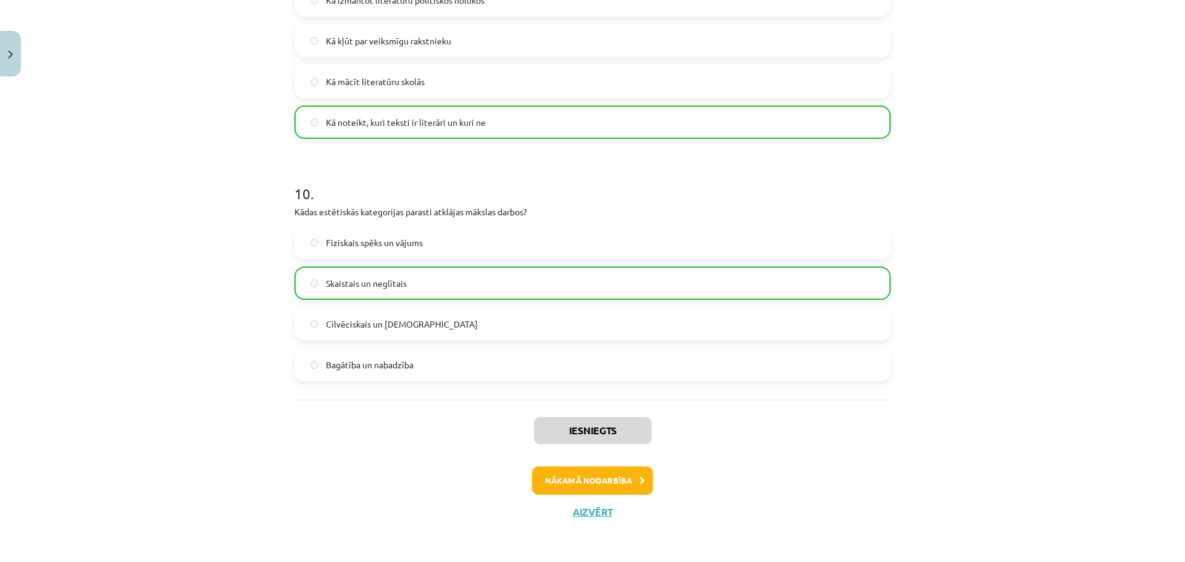
scroll to position [2267, 0]
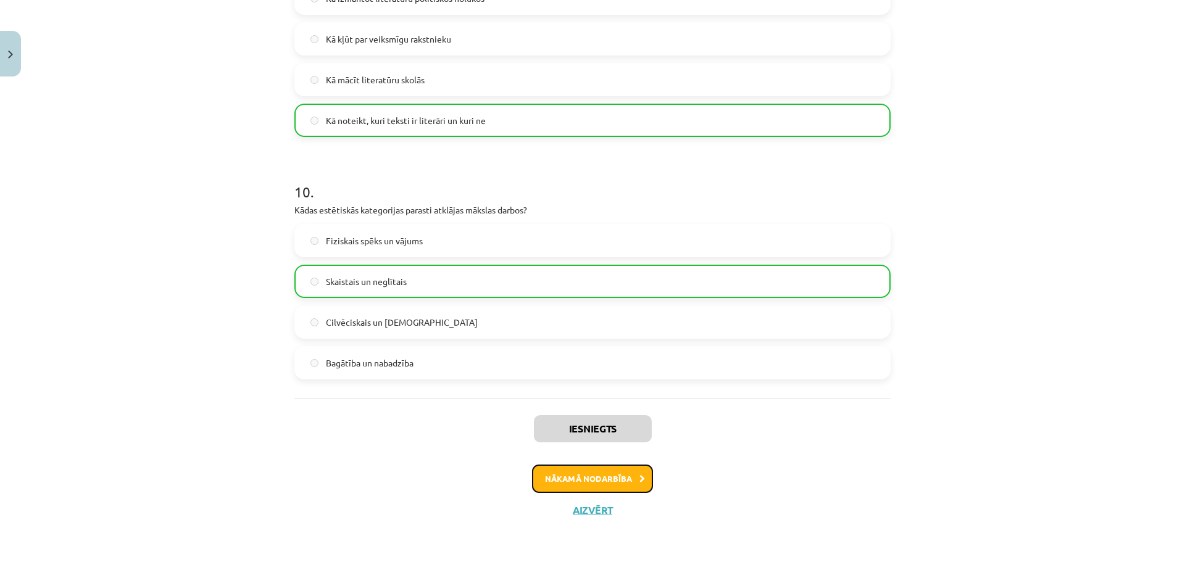
click at [615, 475] on button "Nākamā nodarbība" at bounding box center [592, 479] width 121 height 28
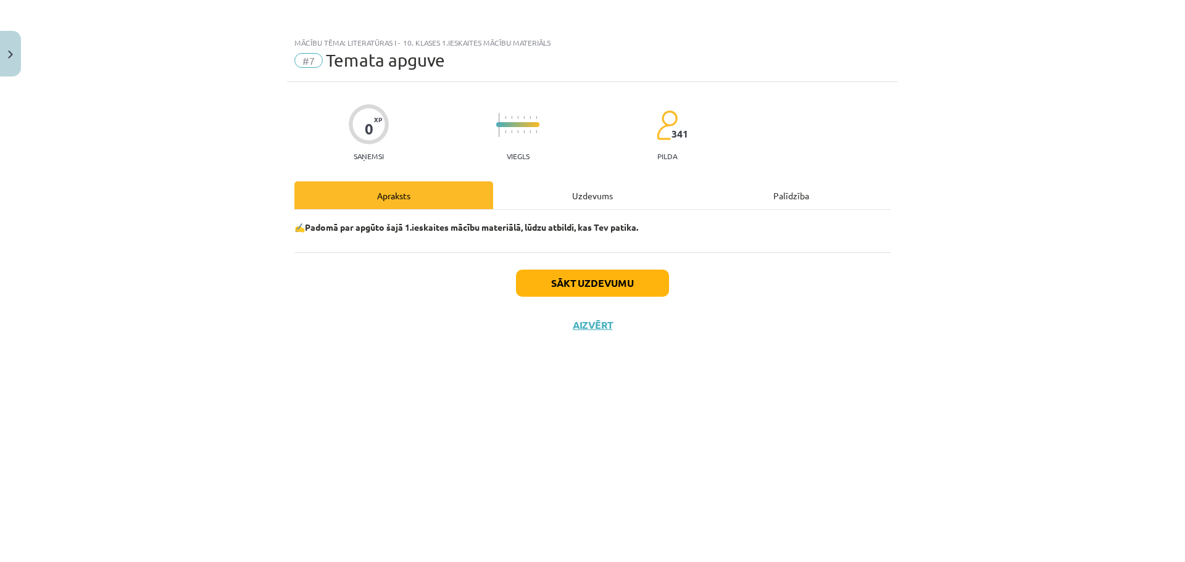
click at [582, 196] on div "Uzdevums" at bounding box center [592, 195] width 199 height 28
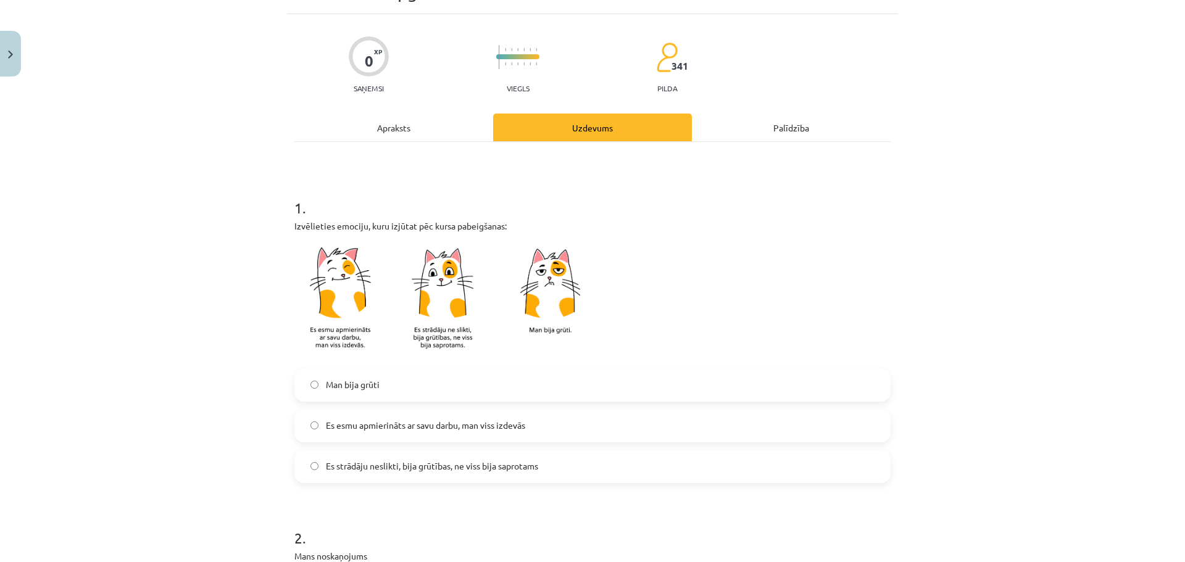
scroll to position [123, 0]
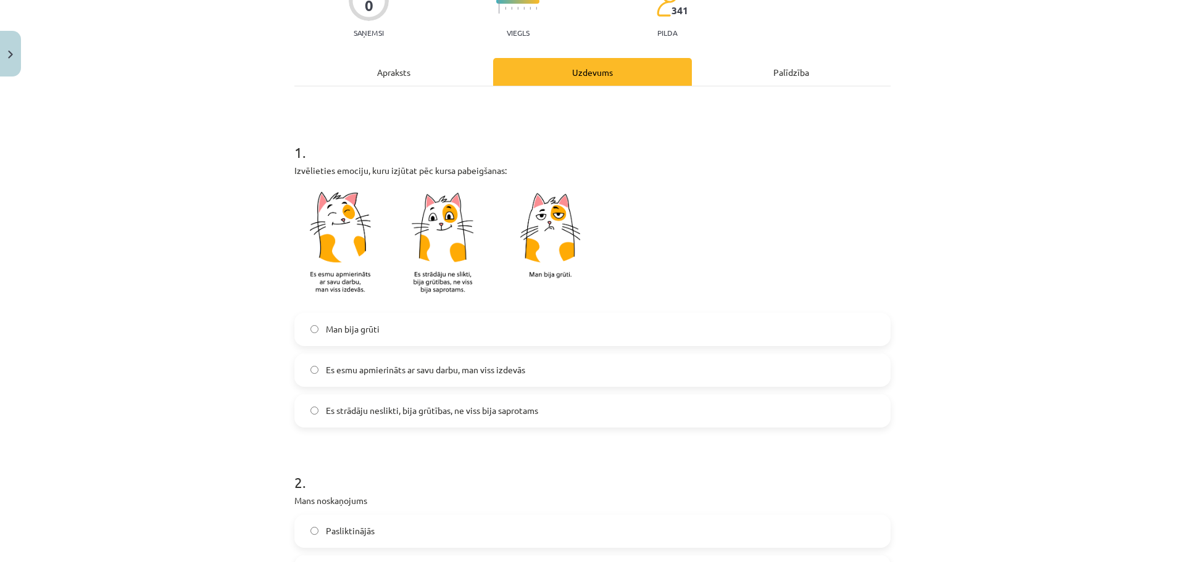
drag, startPoint x: 223, startPoint y: 256, endPoint x: 249, endPoint y: 363, distance: 110.5
click at [249, 363] on div "Mācību tēma: Literatūras i - 10. klases 1.ieskaites mācību materiāls #7 Temata …" at bounding box center [592, 281] width 1185 height 562
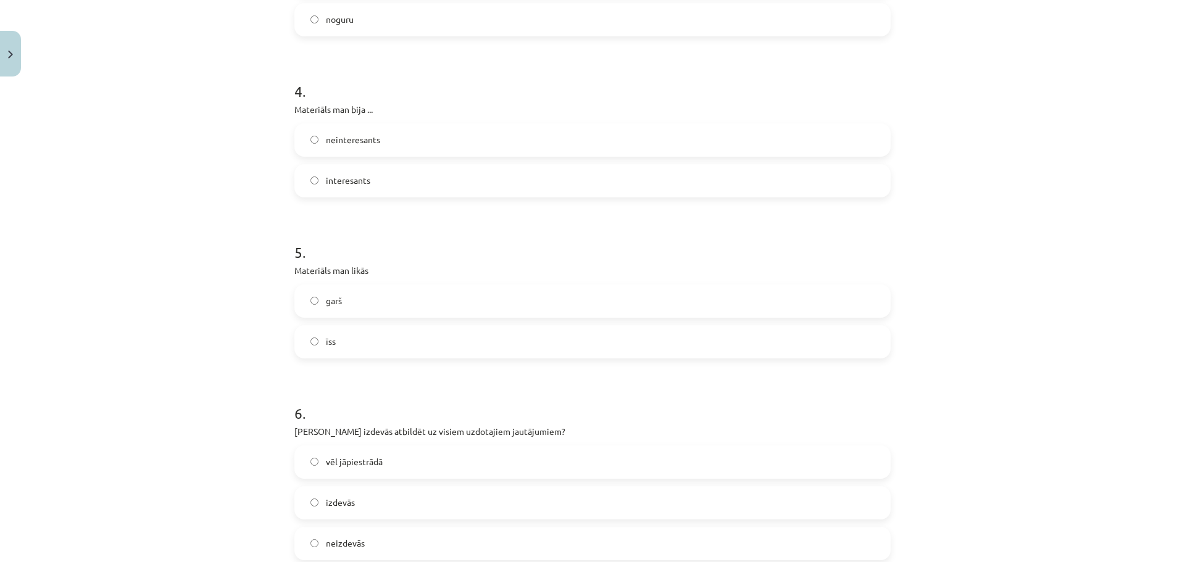
scroll to position [864, 0]
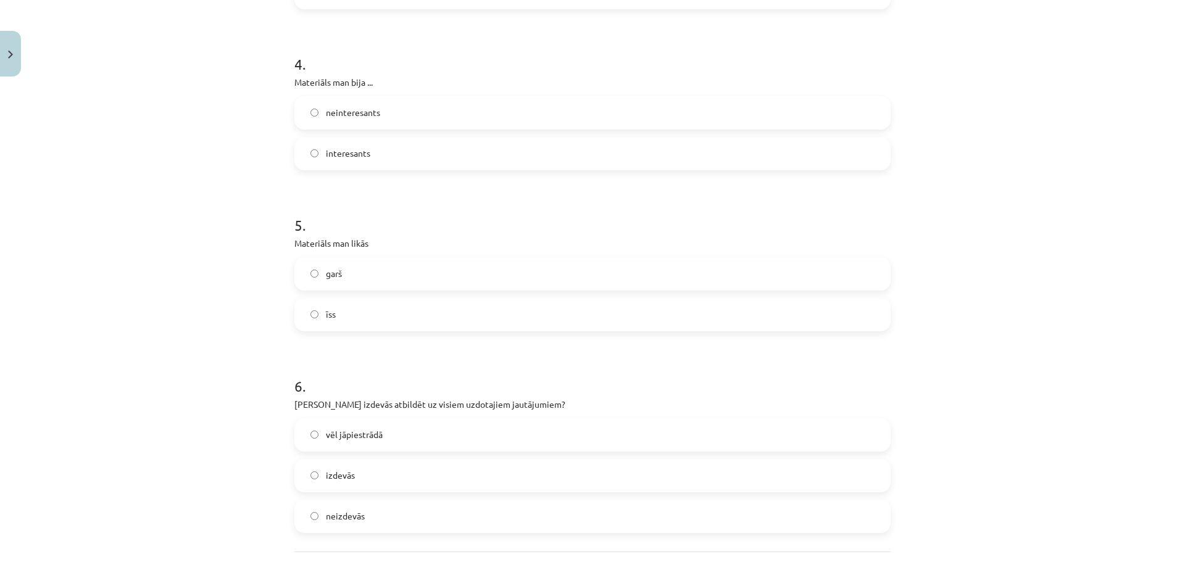
click at [309, 278] on label "garš" at bounding box center [593, 274] width 594 height 31
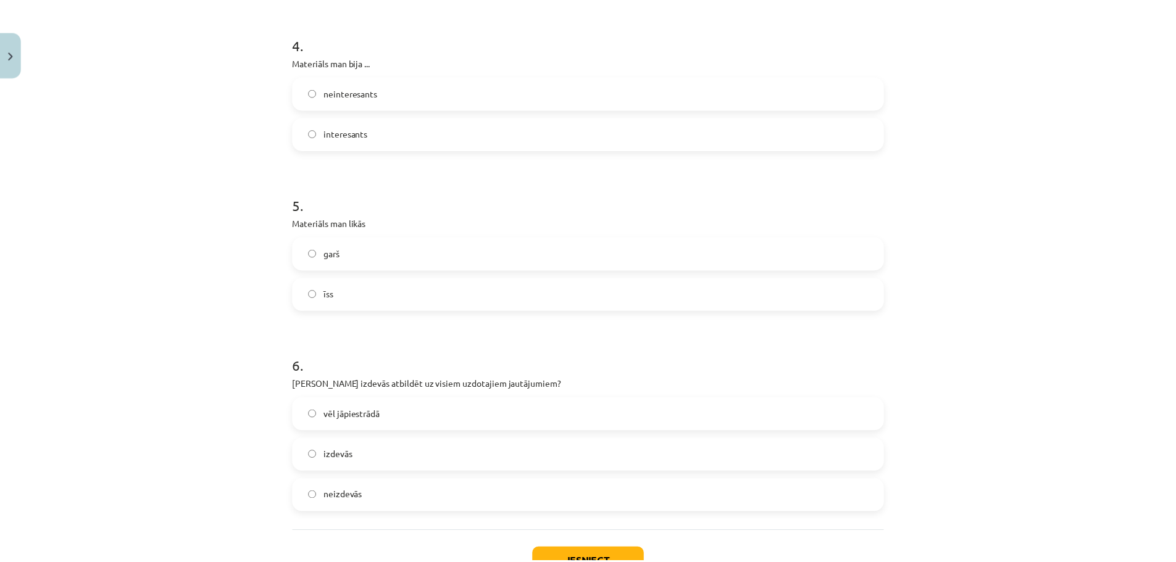
scroll to position [916, 0]
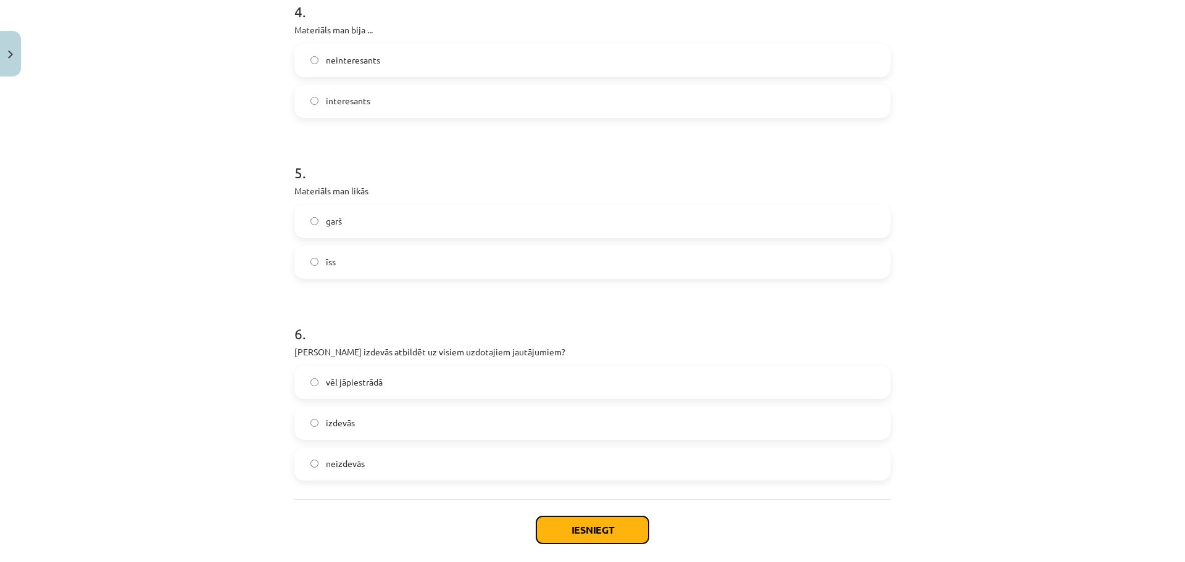
click at [551, 531] on button "Iesniegt" at bounding box center [592, 530] width 112 height 27
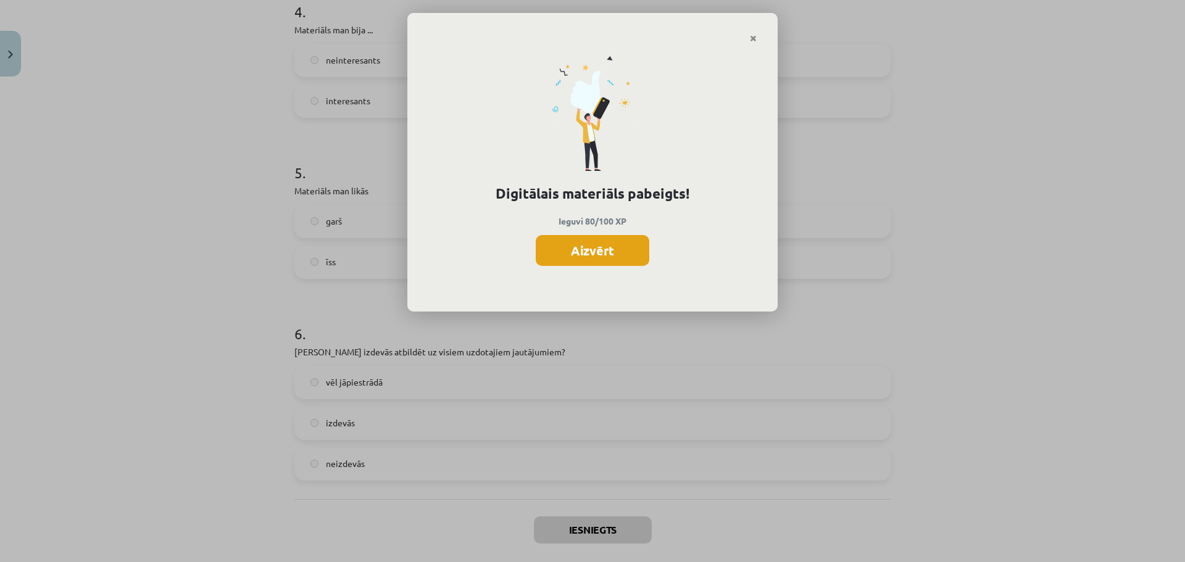
click at [562, 255] on button "Aizvērt" at bounding box center [593, 250] width 114 height 31
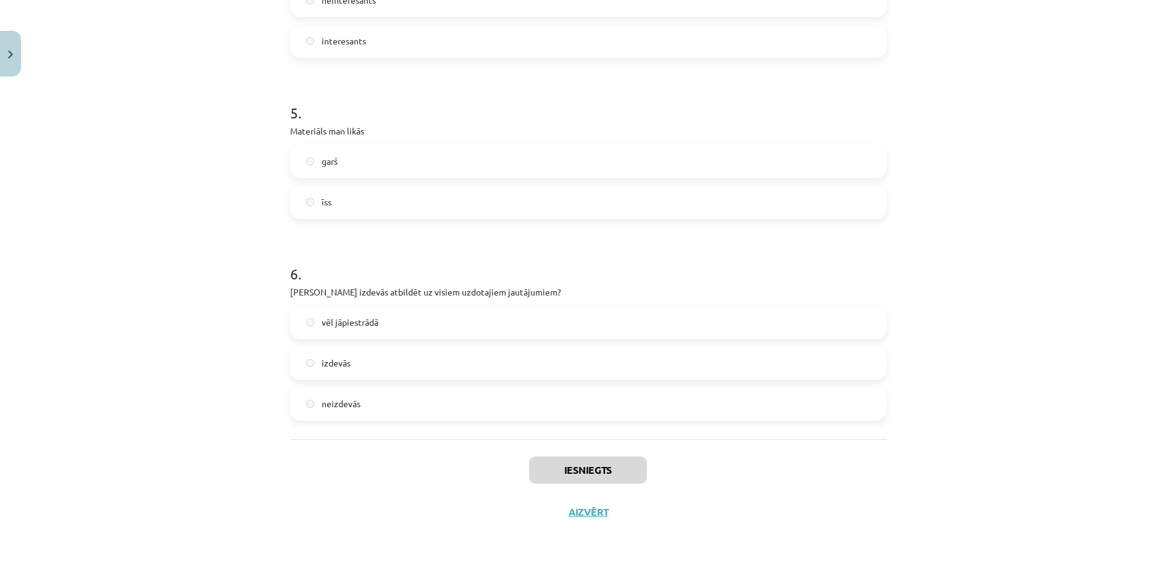
scroll to position [978, 0]
click at [586, 513] on button "Aizvērt" at bounding box center [588, 510] width 47 height 12
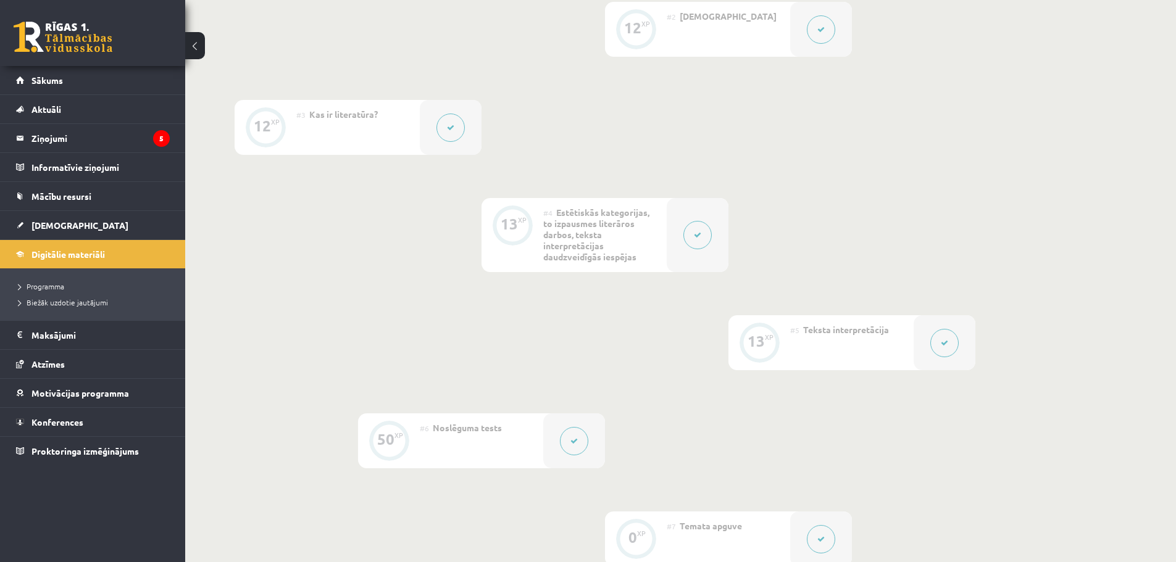
scroll to position [217, 0]
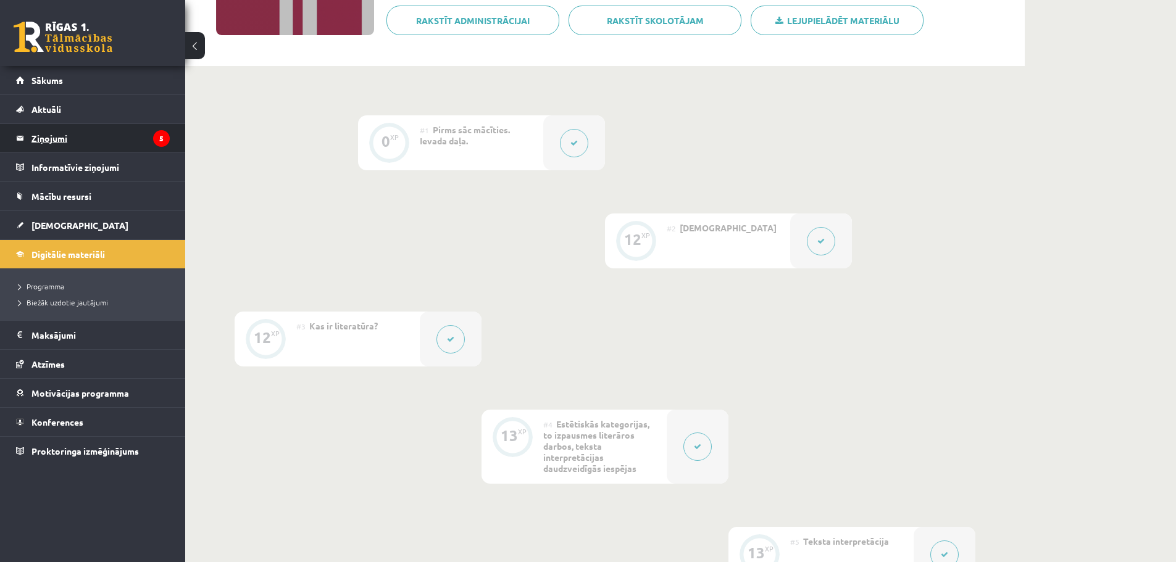
click at [115, 139] on legend "Ziņojumi 5" at bounding box center [100, 138] width 138 height 28
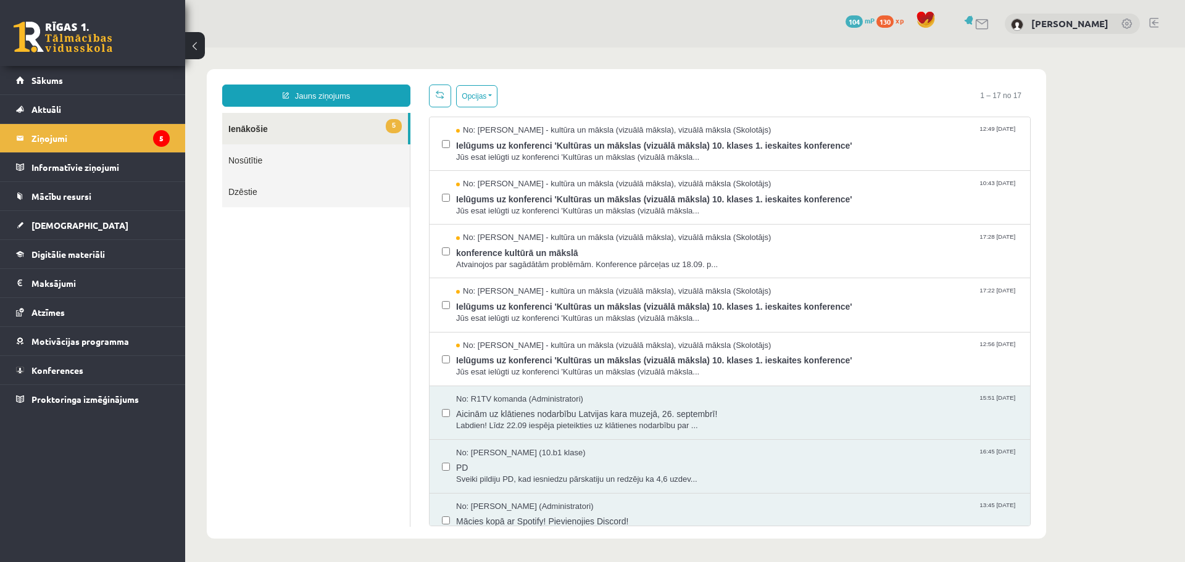
click at [262, 135] on link "5 Ienākošie" at bounding box center [315, 128] width 186 height 31
click at [489, 355] on span "Ielūgums uz konferenci 'Kultūras un mākslas (vizuālā māksla) 10. klases 1. iesk…" at bounding box center [737, 358] width 562 height 15
click at [505, 349] on span "No: [PERSON_NAME] - kultūra un māksla (vizuālā māksla), vizuālā māksla (Skolotā…" at bounding box center [613, 346] width 315 height 12
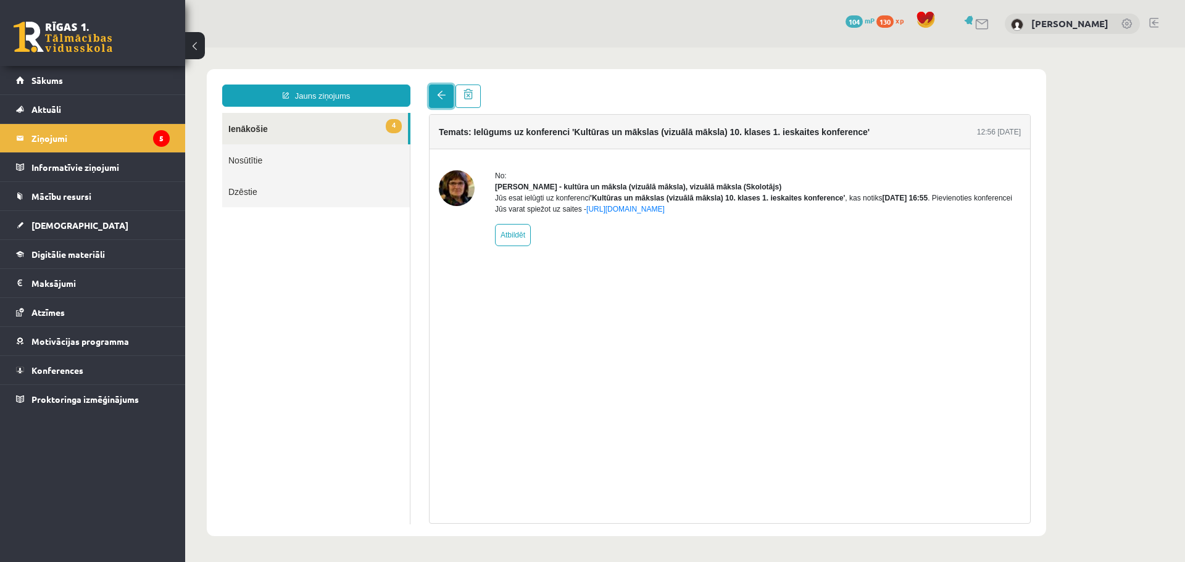
click at [439, 96] on span at bounding box center [441, 95] width 9 height 9
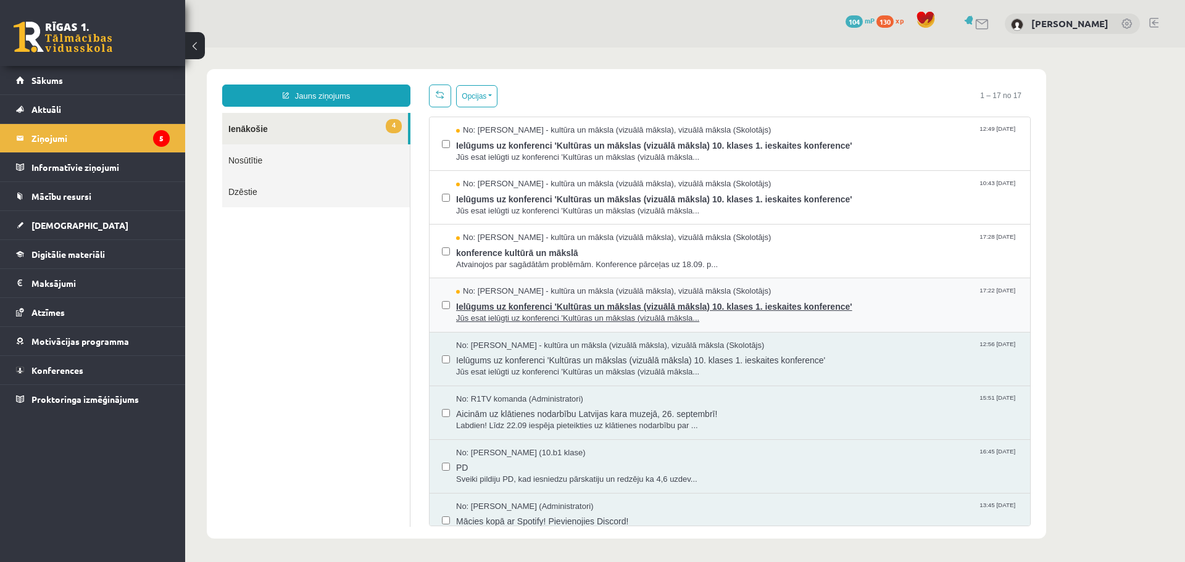
click at [513, 287] on span "No: [PERSON_NAME] - kultūra un māksla (vizuālā māksla), vizuālā māksla (Skolotā…" at bounding box center [613, 292] width 315 height 12
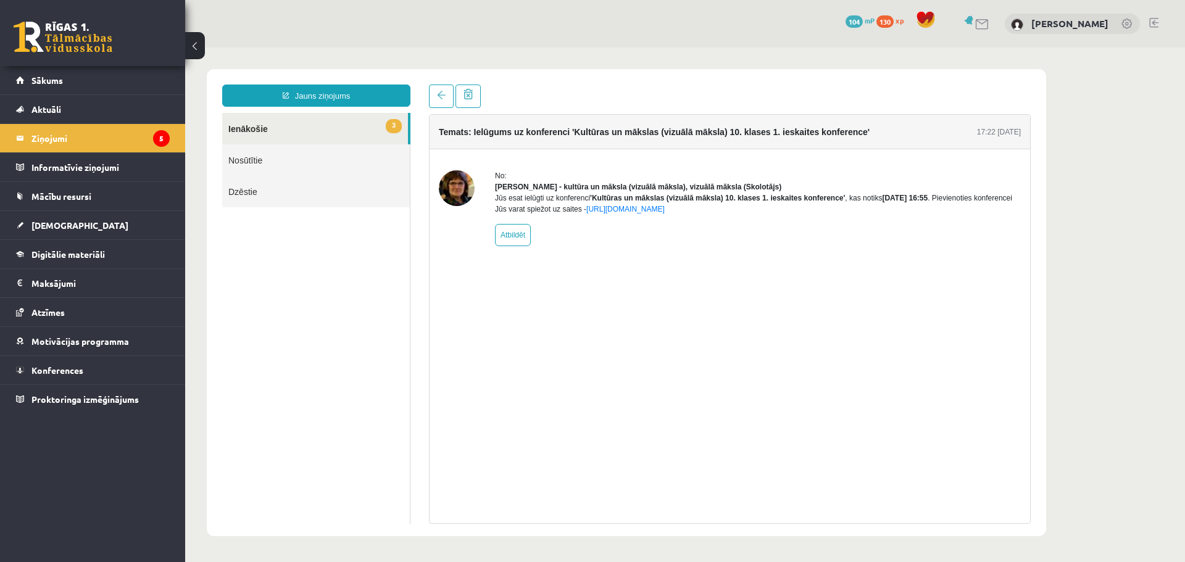
click at [433, 108] on div "Temats: Ielūgums uz konferenci 'Kultūras un mākslas (vizuālā māksla) 10. klases…" at bounding box center [730, 304] width 620 height 439
click at [434, 106] on link at bounding box center [441, 96] width 25 height 23
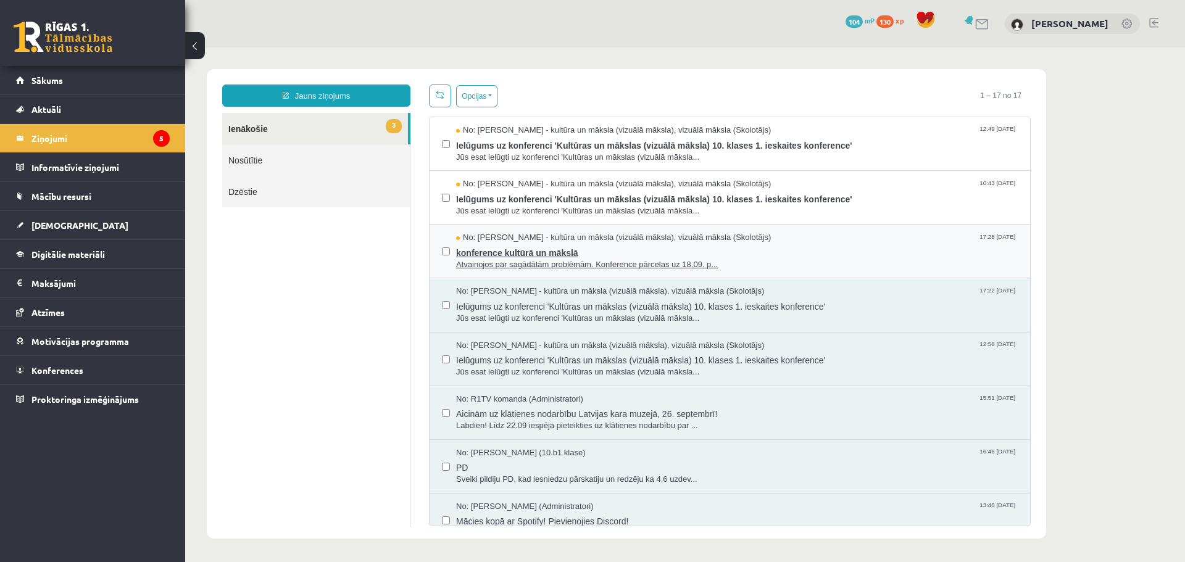
click at [488, 232] on span "No: [PERSON_NAME] - kultūra un māksla (vizuālā māksla), vizuālā māksla (Skolotā…" at bounding box center [613, 238] width 315 height 12
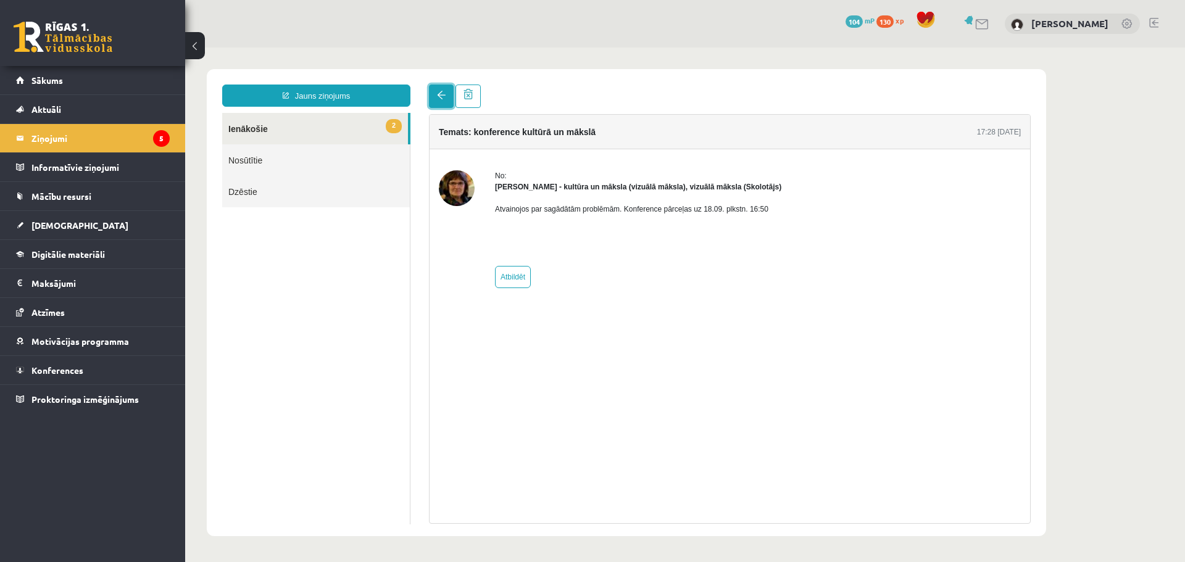
click at [443, 104] on link at bounding box center [441, 96] width 25 height 23
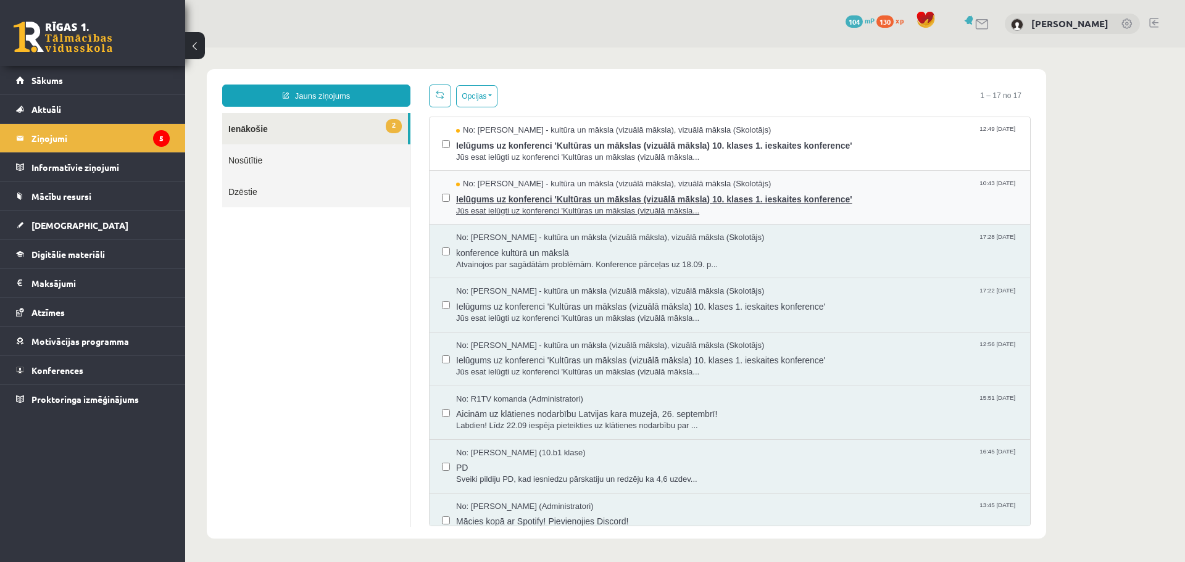
click at [491, 179] on span "No: [PERSON_NAME] - kultūra un māksla (vizuālā māksla), vizuālā māksla (Skolotā…" at bounding box center [613, 184] width 315 height 12
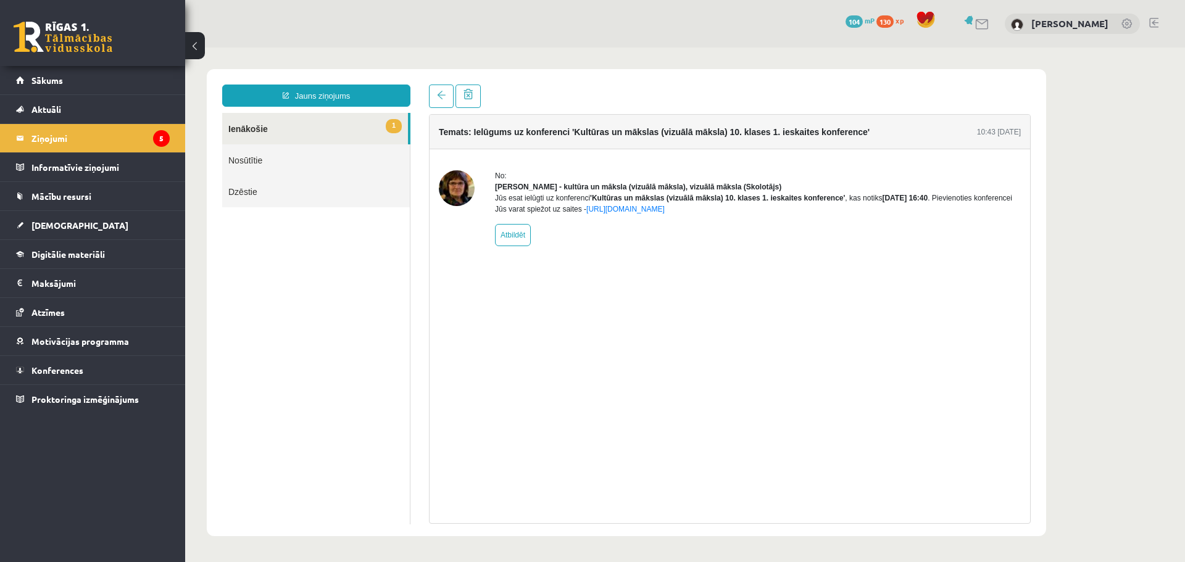
click at [465, 189] on img at bounding box center [457, 188] width 36 height 36
click at [436, 93] on link at bounding box center [441, 96] width 25 height 23
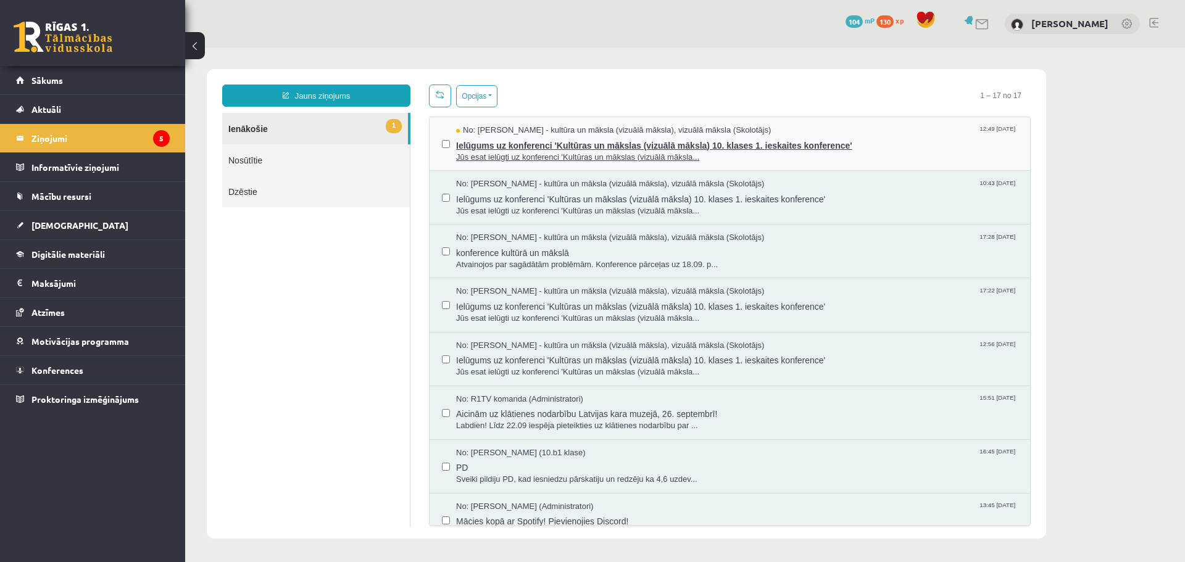
click at [509, 138] on span "Ielūgums uz konferenci 'Kultūras un mākslas (vizuālā māksla) 10. klases 1. iesk…" at bounding box center [737, 143] width 562 height 15
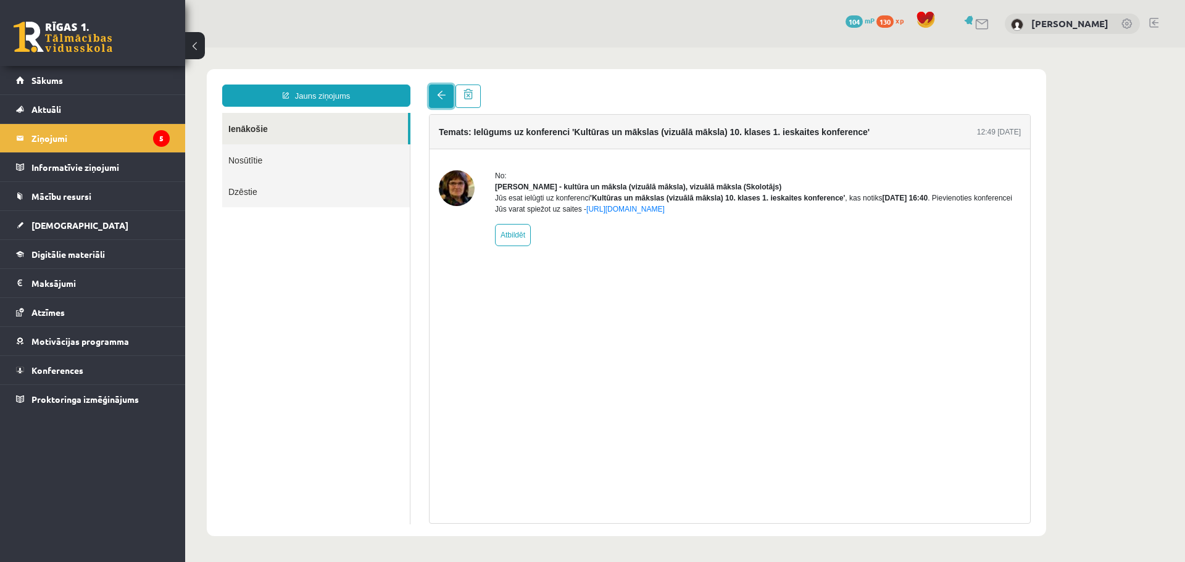
click at [433, 92] on link at bounding box center [441, 96] width 25 height 23
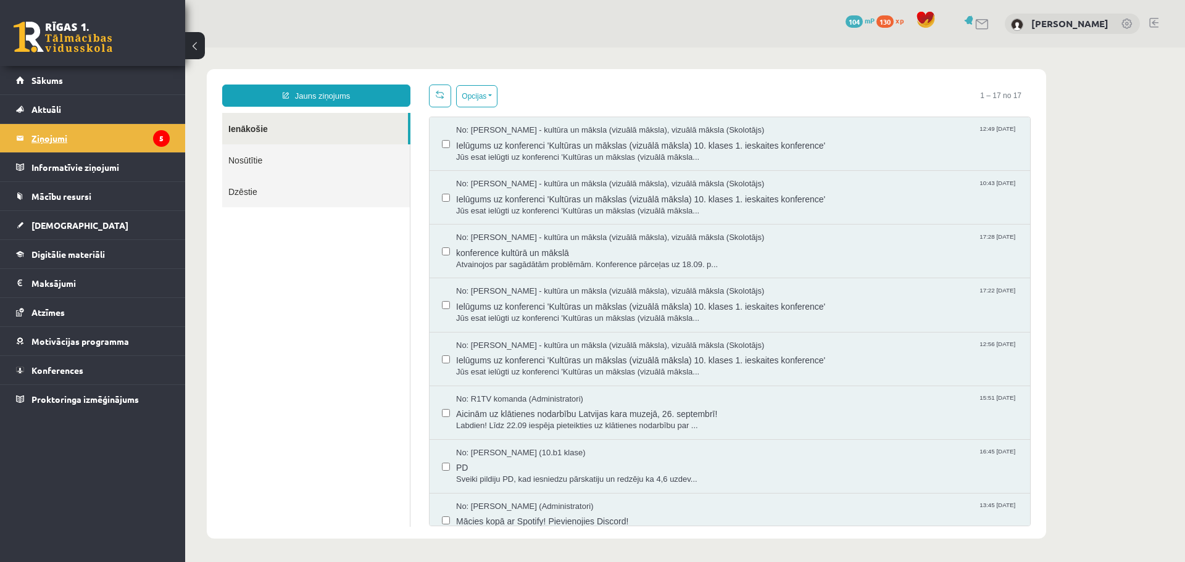
click at [56, 139] on legend "Ziņojumi 5" at bounding box center [100, 138] width 138 height 28
click at [53, 246] on link "Digitālie materiāli" at bounding box center [93, 254] width 154 height 28
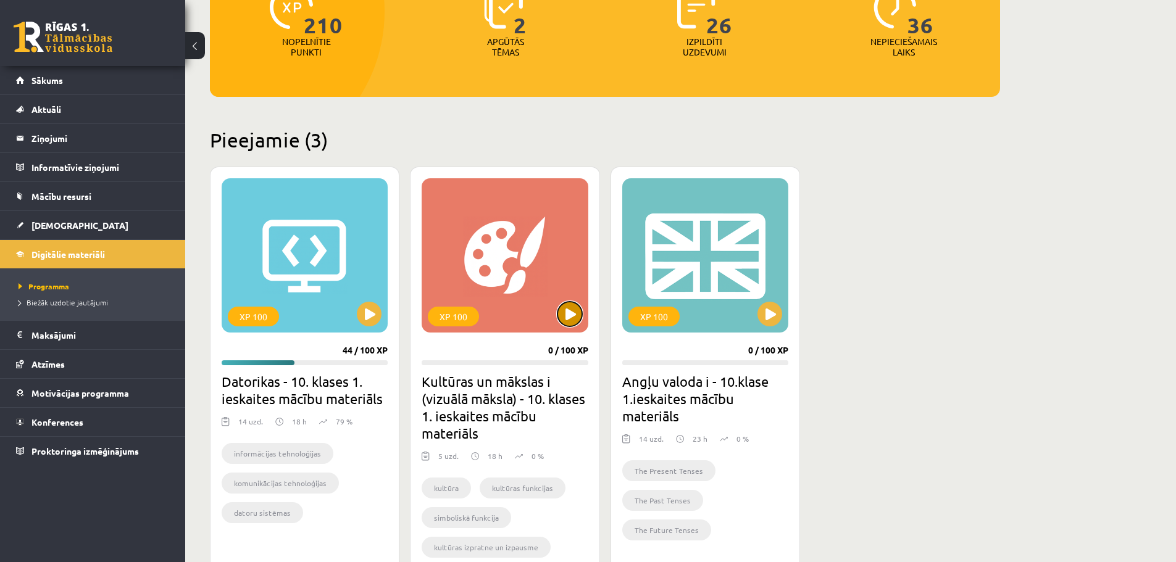
click at [567, 314] on button at bounding box center [569, 314] width 25 height 25
